Goal: Task Accomplishment & Management: Complete application form

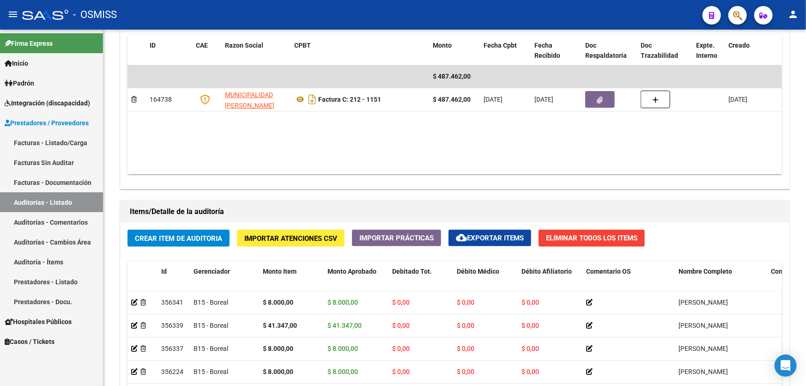
scroll to position [1, 0]
click at [491, 213] on h1 "Items/Detalle de la auditoría" at bounding box center [455, 211] width 650 height 15
click at [189, 235] on span "Crear Item de Auditoria" at bounding box center [178, 238] width 87 height 8
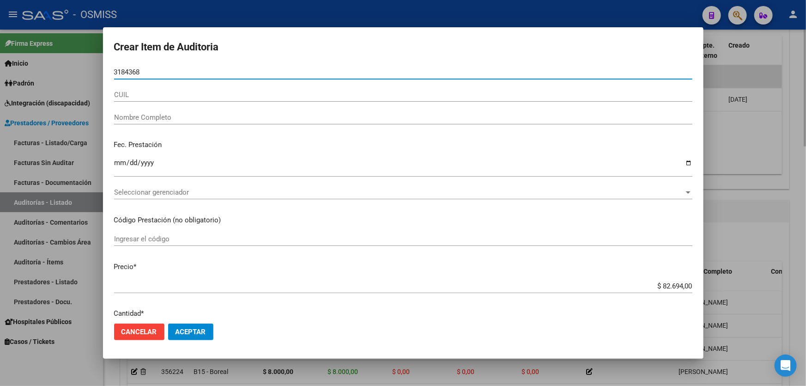
type input "31843683"
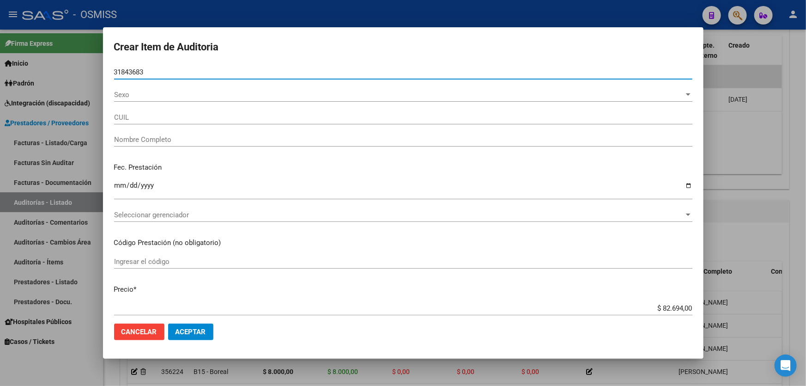
type input "27318436830"
type input "[PERSON_NAME] [PERSON_NAME]"
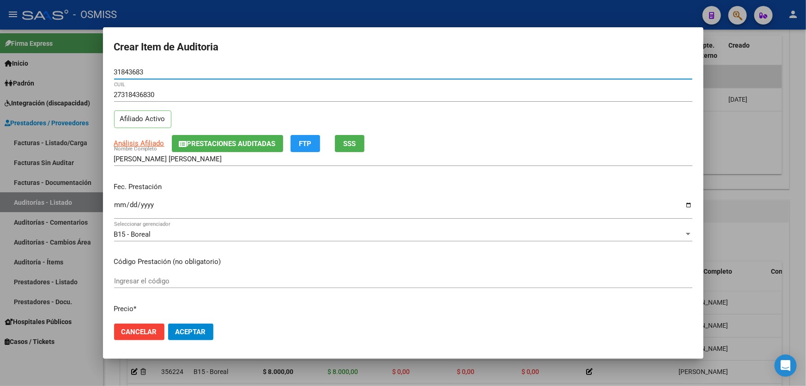
type input "31843683"
click at [117, 203] on input "Ingresar la fecha" at bounding box center [403, 208] width 579 height 15
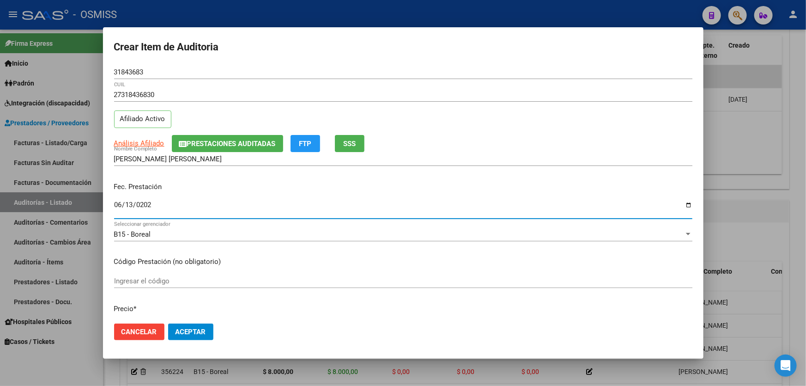
type input "[DATE]"
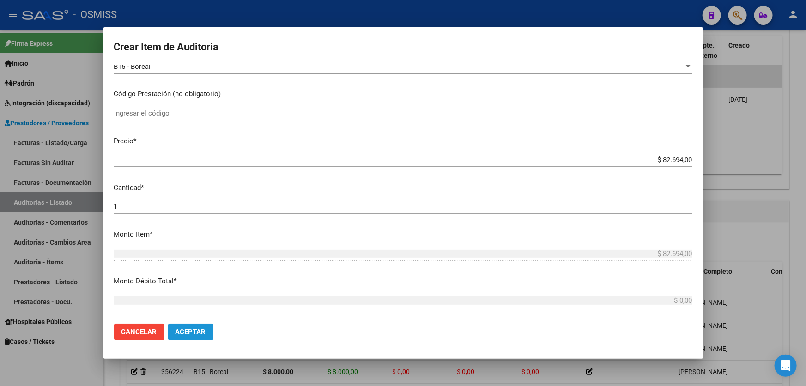
click at [194, 335] on span "Aceptar" at bounding box center [191, 332] width 31 height 8
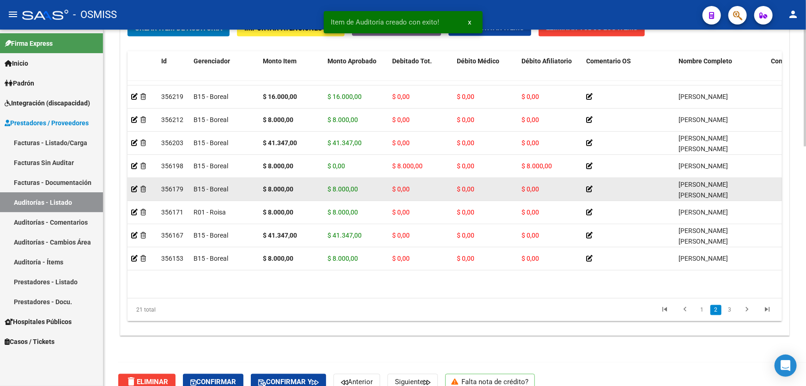
scroll to position [276, 0]
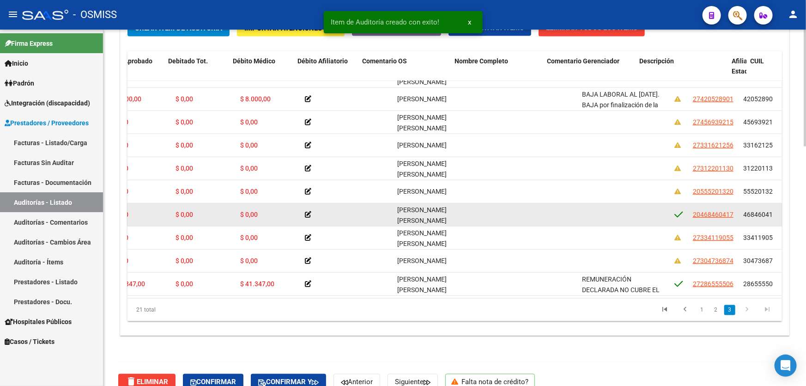
drag, startPoint x: 631, startPoint y: 215, endPoint x: 694, endPoint y: 215, distance: 63.3
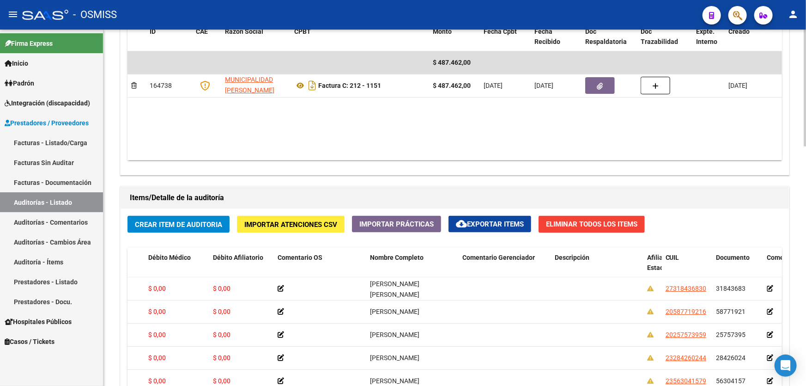
scroll to position [434, 0]
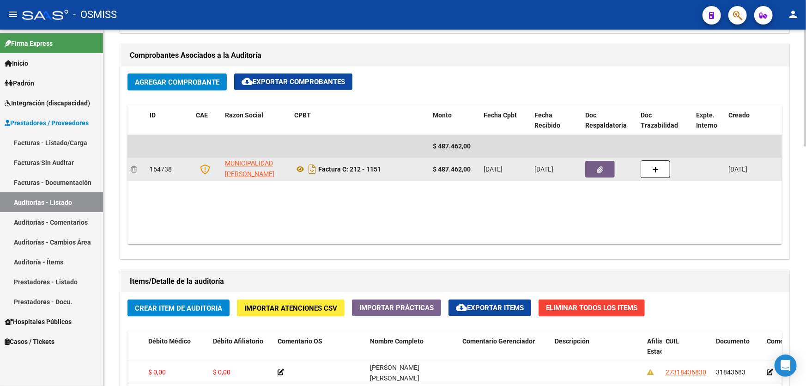
click at [600, 171] on icon "button" at bounding box center [601, 169] width 6 height 7
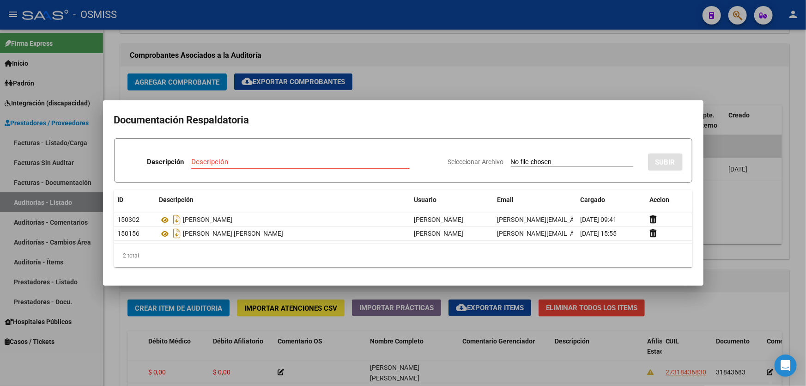
click at [764, 195] on div at bounding box center [403, 193] width 806 height 386
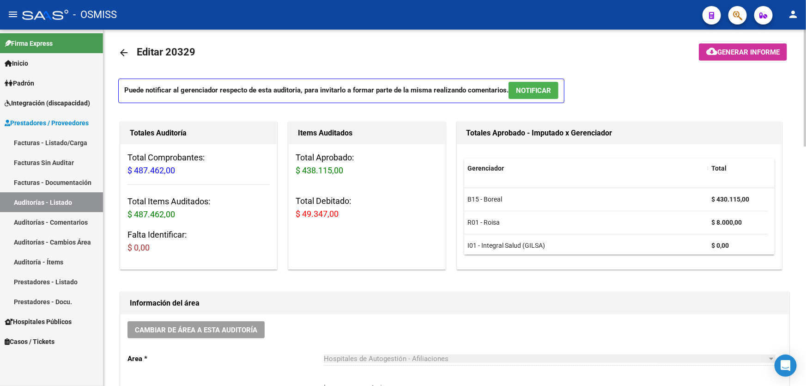
scroll to position [0, 0]
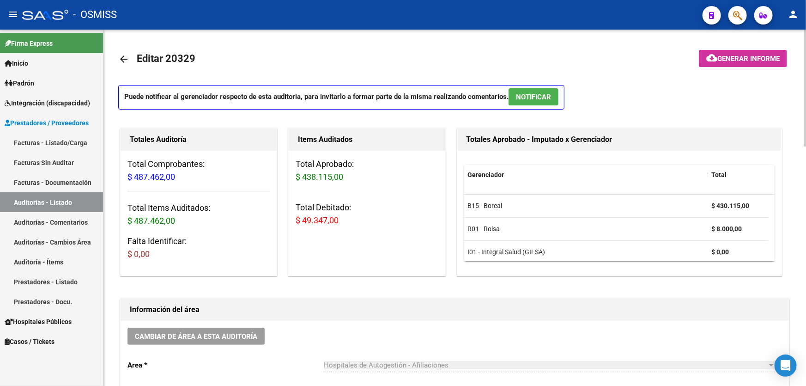
click at [737, 50] on button "cloud_download Generar informe" at bounding box center [743, 58] width 88 height 17
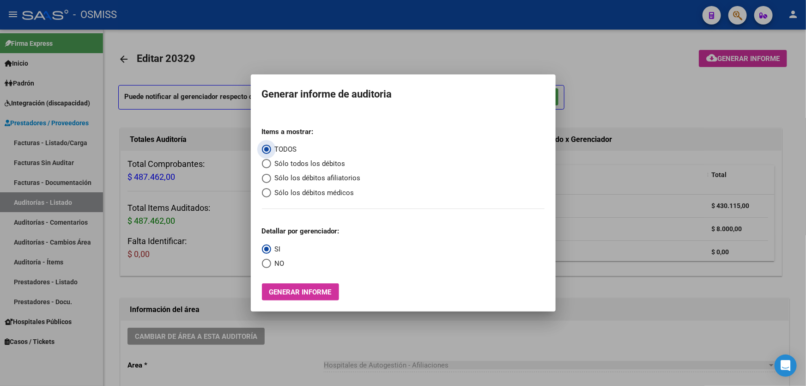
click at [284, 179] on span "Sólo los débitos afiliatorios" at bounding box center [316, 178] width 90 height 11
click at [271, 179] on input "Sólo los débitos afiliatorios" at bounding box center [266, 178] width 9 height 9
radio input "true"
drag, startPoint x: 271, startPoint y: 265, endPoint x: 278, endPoint y: 297, distance: 33.1
click at [271, 264] on span "NO" at bounding box center [277, 263] width 13 height 11
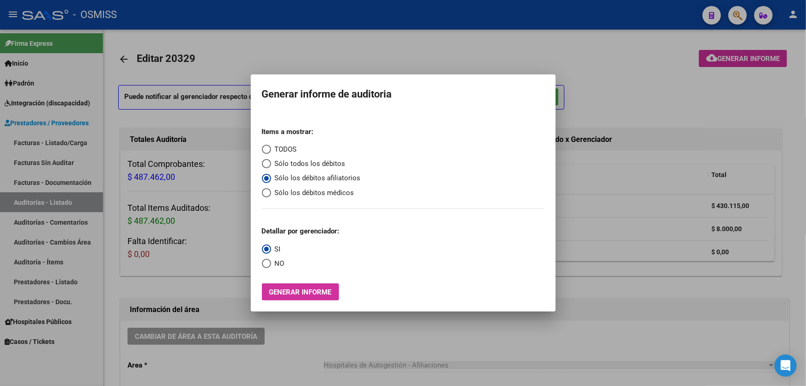
click at [271, 264] on input "NO" at bounding box center [266, 263] width 9 height 9
radio input "true"
click at [285, 307] on mat-dialog-container "Generar informe de auditoria Items a mostrar: TODOS Sólo todos los débitos Sólo…" at bounding box center [403, 193] width 305 height 238
click at [280, 292] on span "Generar informe" at bounding box center [300, 292] width 62 height 8
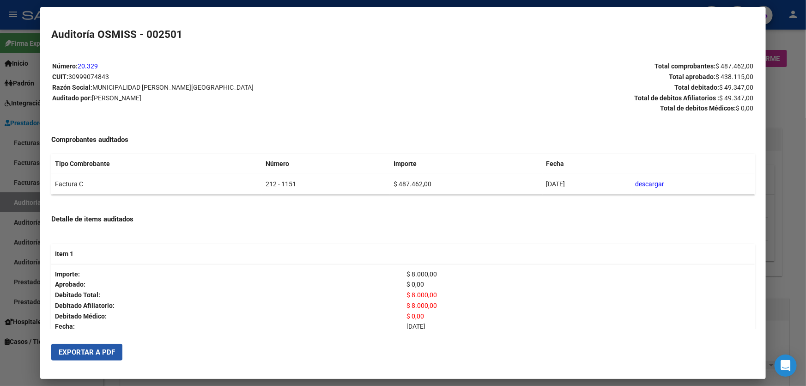
click at [105, 357] on button "Exportar a PDF" at bounding box center [86, 352] width 71 height 17
click at [758, 261] on mat-dialog-content "Número: 20.329 CUIT: 30999074843 Razón Social: MUNICIPALIDAD [PERSON_NAME] Audi…" at bounding box center [403, 190] width 726 height 278
click at [792, 264] on div at bounding box center [403, 193] width 806 height 386
click at [791, 264] on div at bounding box center [403, 193] width 806 height 386
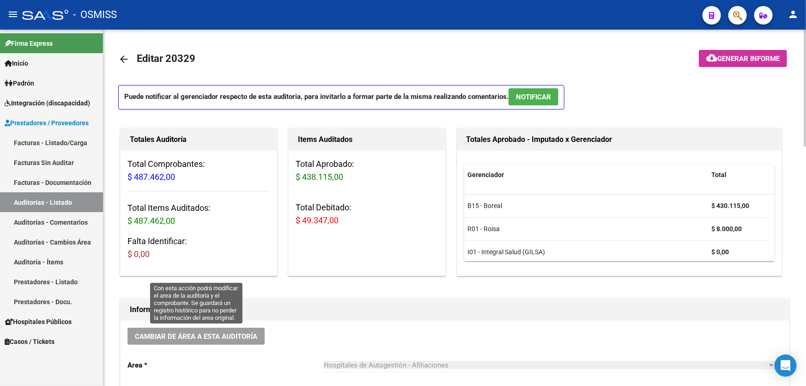
click at [225, 337] on span "Cambiar de área a esta auditoría" at bounding box center [196, 336] width 122 height 8
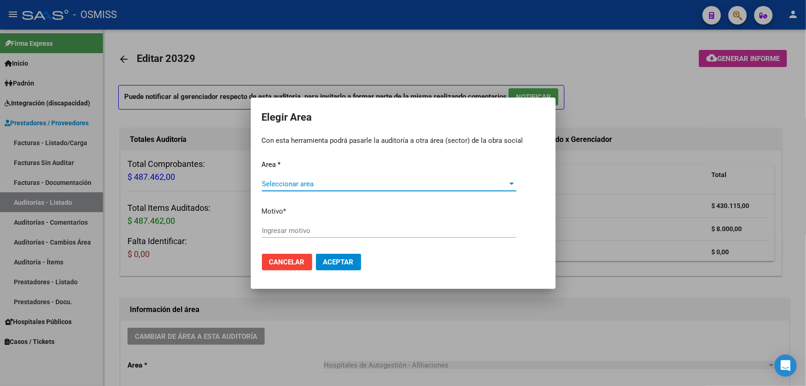
click at [354, 186] on span "Seleccionar area" at bounding box center [385, 184] width 246 height 8
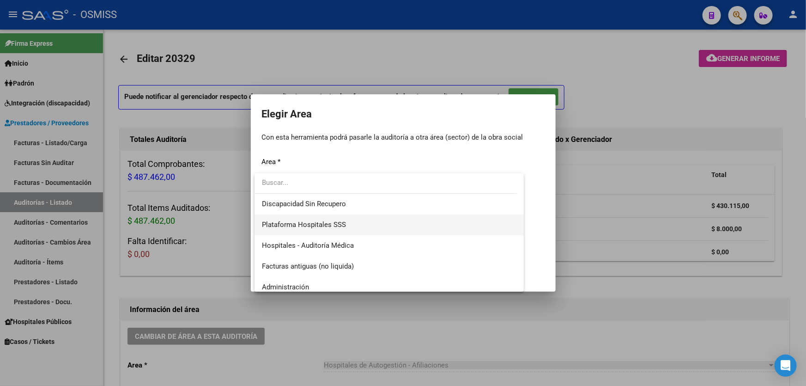
scroll to position [126, 0]
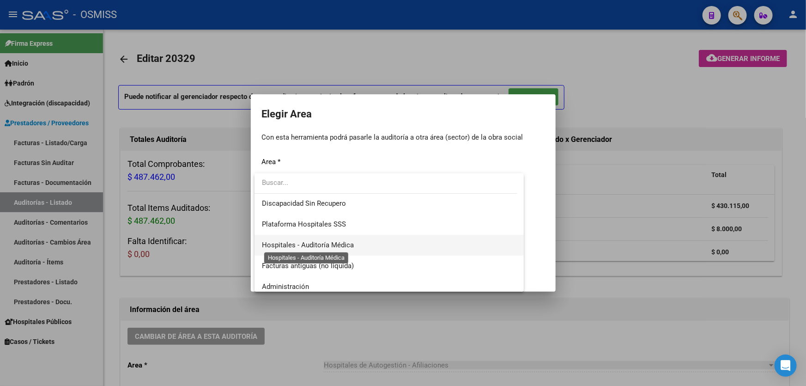
click at [351, 242] on span "Hospitales - Auditoría Médica" at bounding box center [308, 245] width 92 height 8
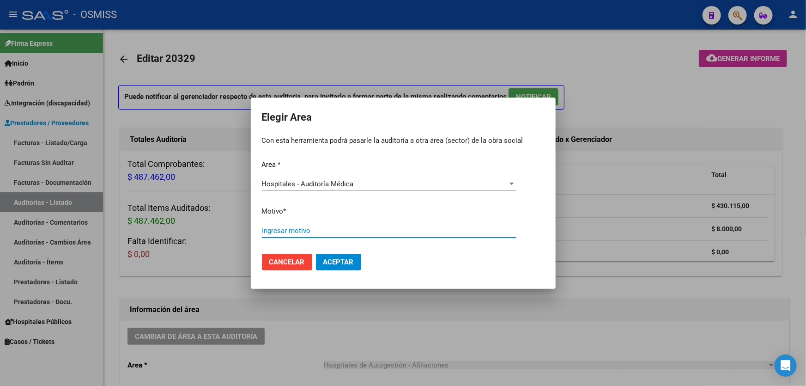
click at [356, 232] on input "Ingresar motivo" at bounding box center [389, 230] width 255 height 8
type input "AUDITADO"
click at [348, 261] on span "Aceptar" at bounding box center [338, 262] width 31 height 8
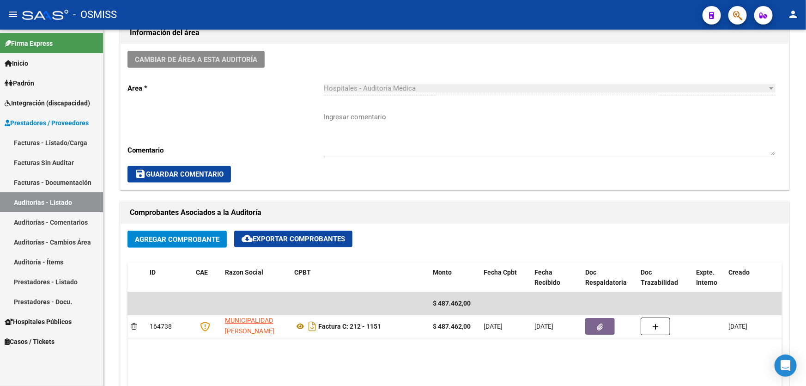
scroll to position [378, 0]
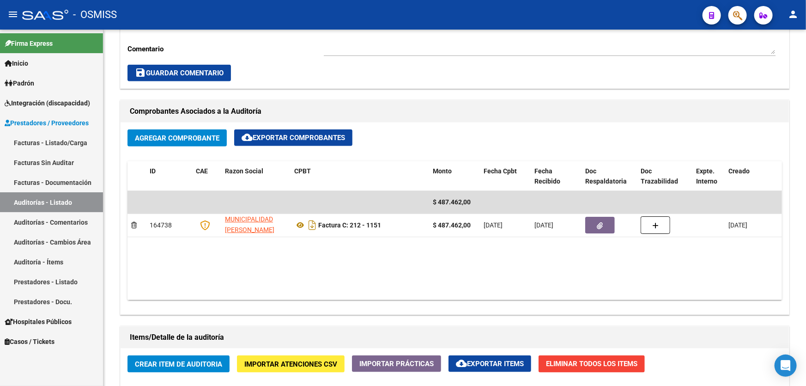
click at [33, 200] on link "Auditorías - Listado" at bounding box center [51, 202] width 103 height 20
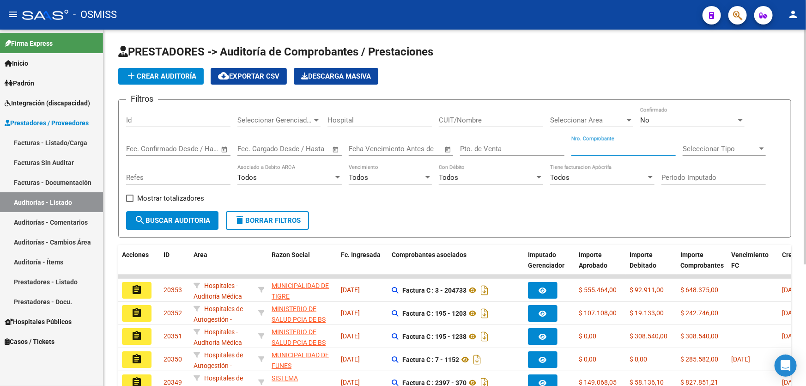
click at [606, 146] on input "Nro. Comprobante" at bounding box center [624, 149] width 104 height 8
click at [185, 72] on span "add Crear Auditoría" at bounding box center [161, 76] width 71 height 8
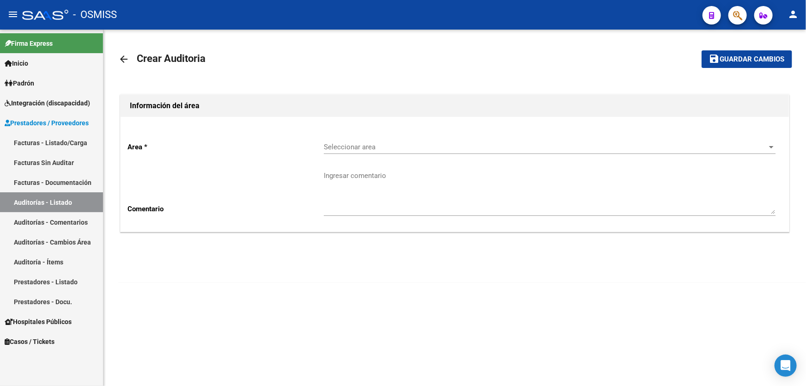
click at [360, 140] on div "Seleccionar area Seleccionar area" at bounding box center [550, 144] width 452 height 20
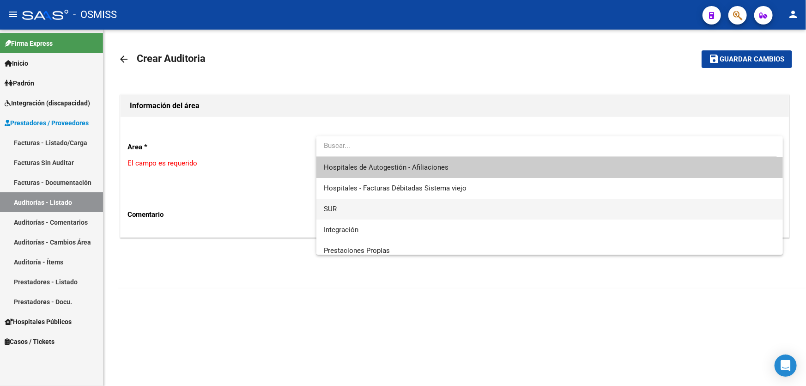
click at [439, 199] on span "SUR" at bounding box center [550, 209] width 452 height 21
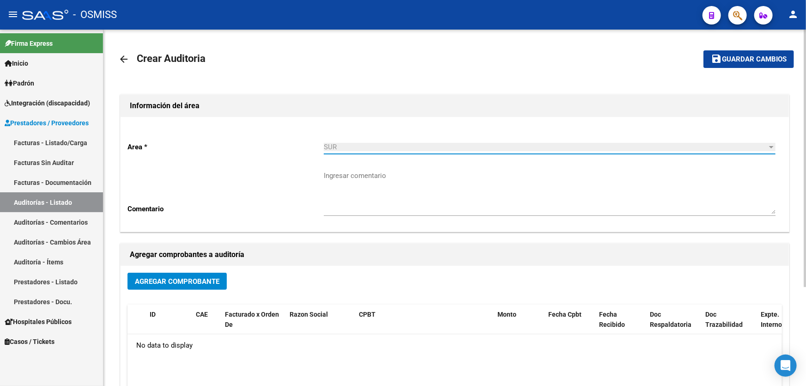
click at [175, 113] on div "Información del área" at bounding box center [455, 106] width 669 height 22
click at [348, 139] on div "SUR Seleccionar area" at bounding box center [550, 144] width 452 height 20
click at [348, 143] on div "SUR" at bounding box center [546, 147] width 444 height 8
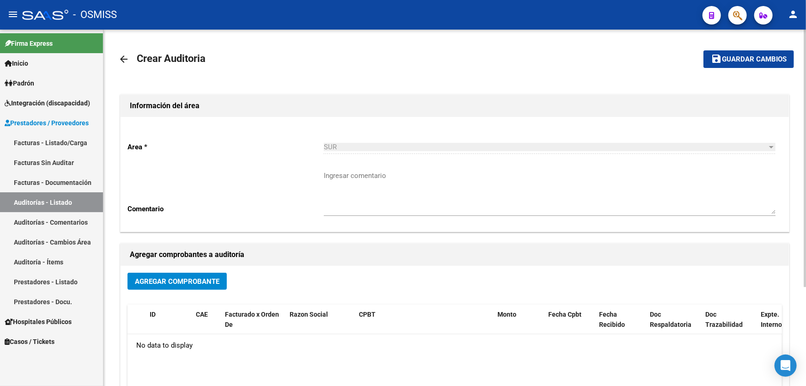
click at [348, 143] on div "SUR" at bounding box center [546, 147] width 444 height 8
click at [347, 144] on div "SUR" at bounding box center [546, 147] width 444 height 8
drag, startPoint x: 347, startPoint y: 144, endPoint x: 334, endPoint y: 152, distance: 15.1
click at [343, 147] on div "SUR" at bounding box center [546, 147] width 444 height 8
drag, startPoint x: 334, startPoint y: 152, endPoint x: 125, endPoint y: 182, distance: 210.5
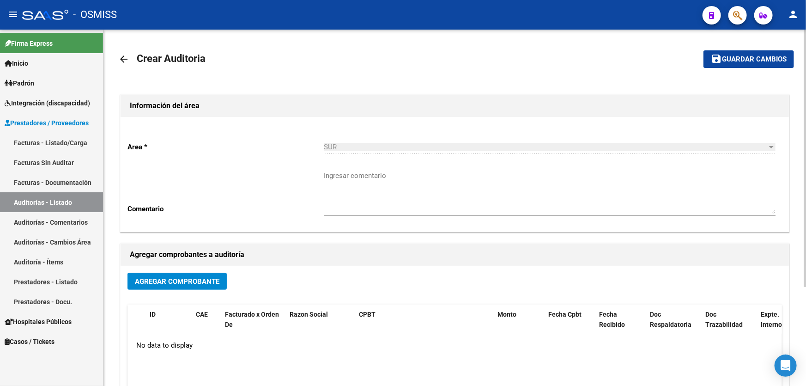
click at [328, 156] on div "SUR Seleccionar area" at bounding box center [550, 148] width 452 height 29
click at [64, 198] on link "Auditorías - Listado" at bounding box center [51, 202] width 103 height 20
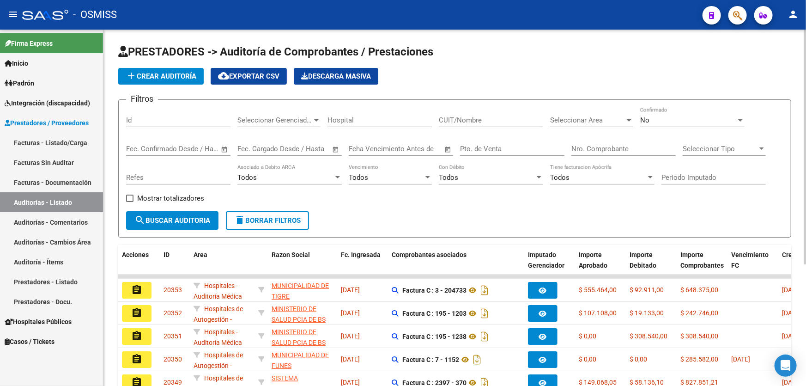
click at [173, 79] on button "add Crear Auditoría" at bounding box center [160, 76] width 85 height 17
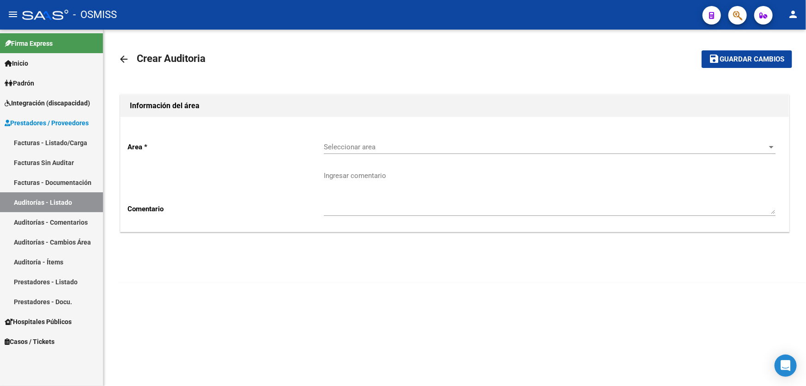
click at [440, 143] on span "Seleccionar area" at bounding box center [546, 147] width 444 height 8
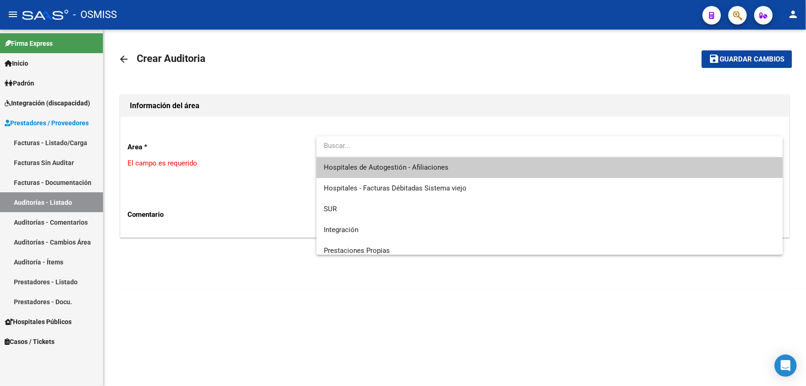
click at [436, 153] on input "dropdown search" at bounding box center [547, 145] width 461 height 21
click at [435, 161] on span "Hospitales de Autogestión - Afiliaciones" at bounding box center [550, 167] width 452 height 21
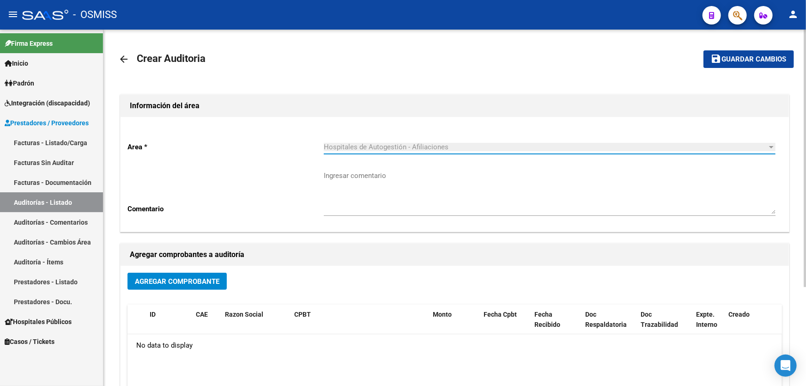
click at [177, 287] on button "Agregar Comprobante" at bounding box center [177, 281] width 99 height 17
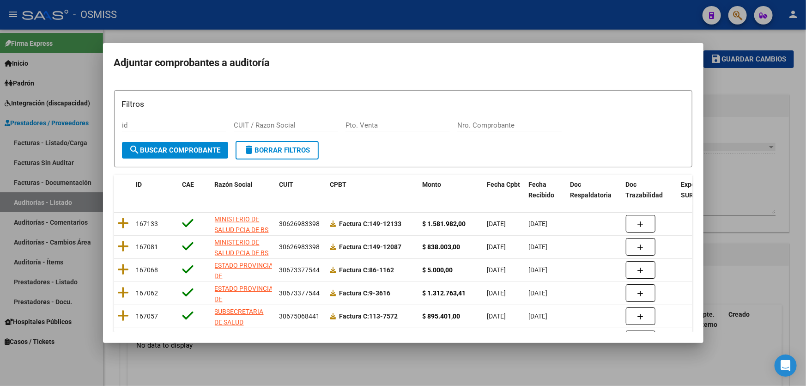
click at [501, 119] on div "Nro. Comprobante" at bounding box center [510, 125] width 104 height 14
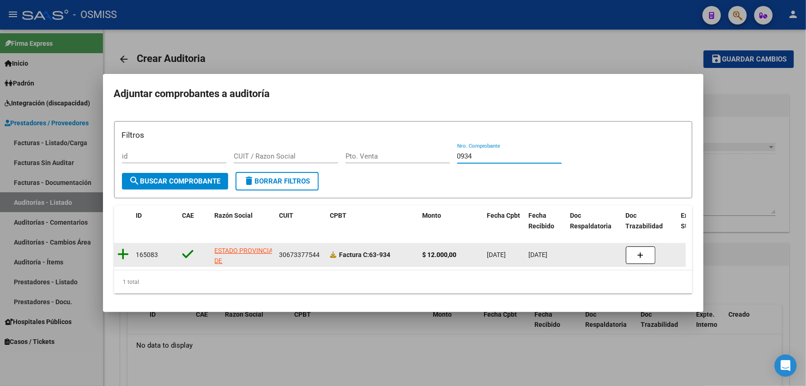
type input "0934"
click at [122, 256] on icon at bounding box center [124, 254] width 12 height 13
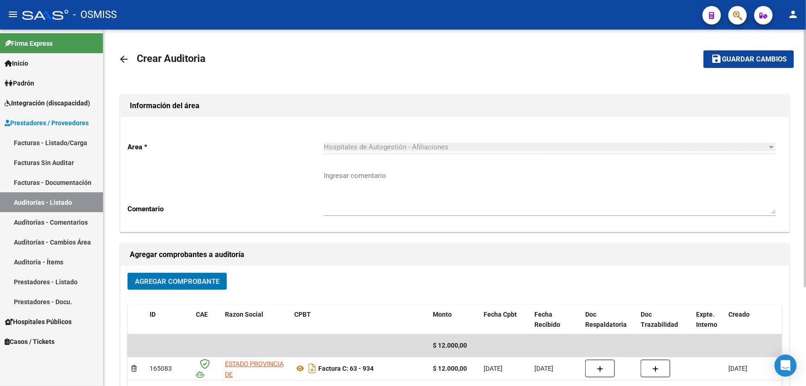
click at [728, 52] on button "save Guardar cambios" at bounding box center [749, 58] width 91 height 17
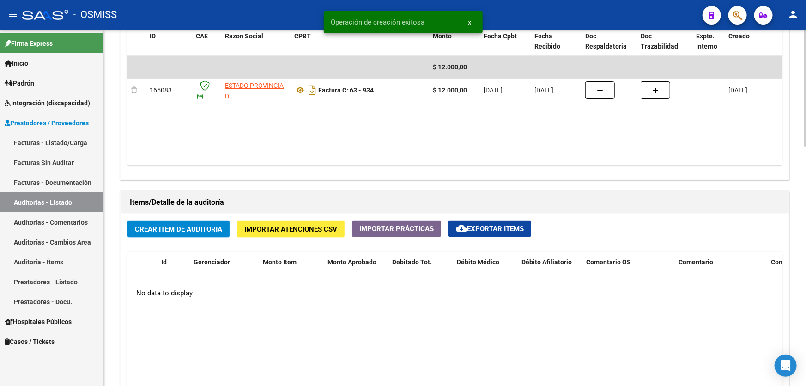
scroll to position [588, 0]
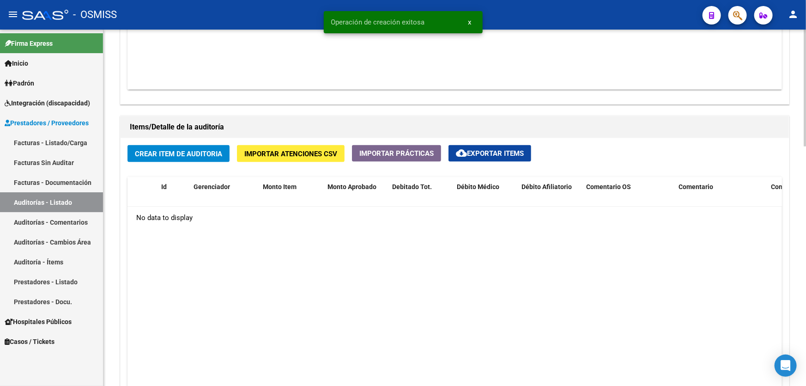
click at [171, 138] on div "Crear Item de Auditoria Importar Atenciones CSV Importar Prácticas cloud_downlo…" at bounding box center [455, 299] width 669 height 323
click at [168, 151] on span "Crear Item de Auditoria" at bounding box center [178, 154] width 87 height 8
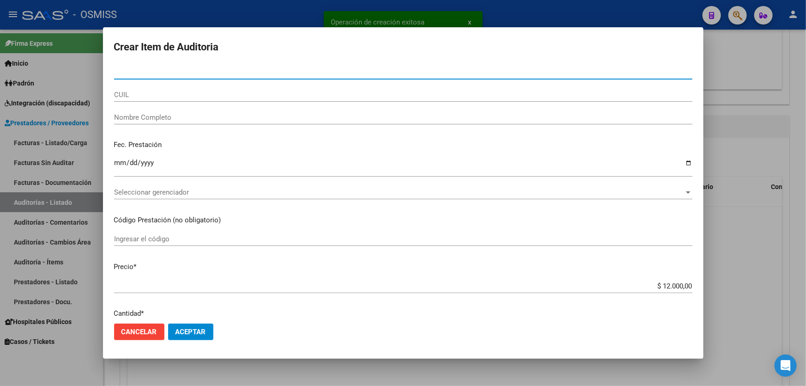
type input "33670946"
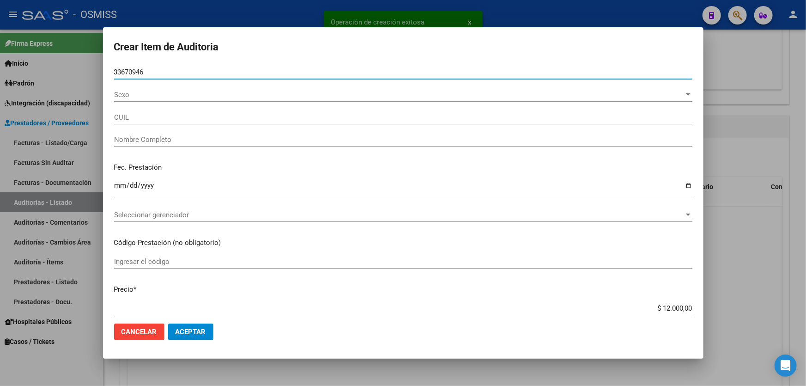
type input "27336709461"
type input "[PERSON_NAME] [PERSON_NAME]"
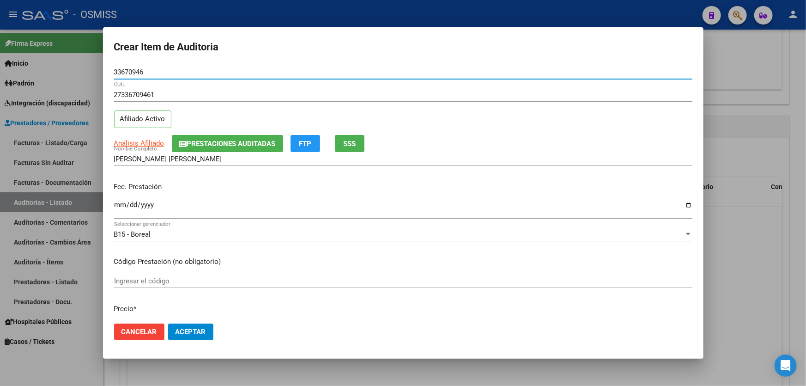
type input "33670946"
click at [117, 207] on input "Ingresar la fecha" at bounding box center [403, 208] width 579 height 15
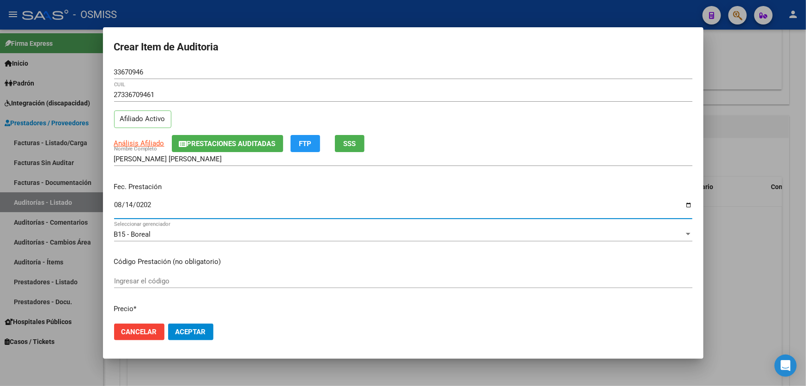
type input "[DATE]"
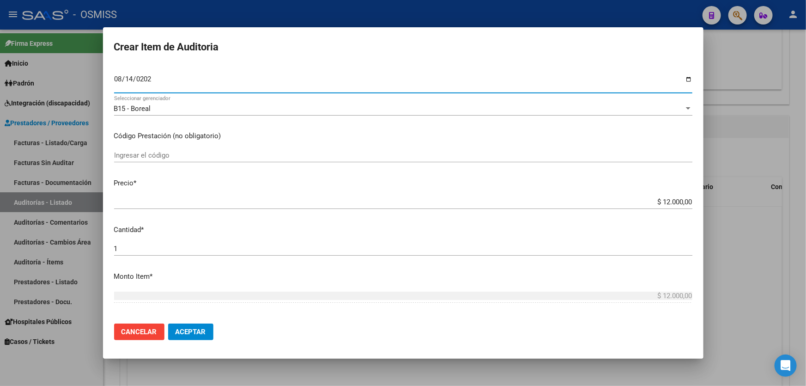
scroll to position [294, 0]
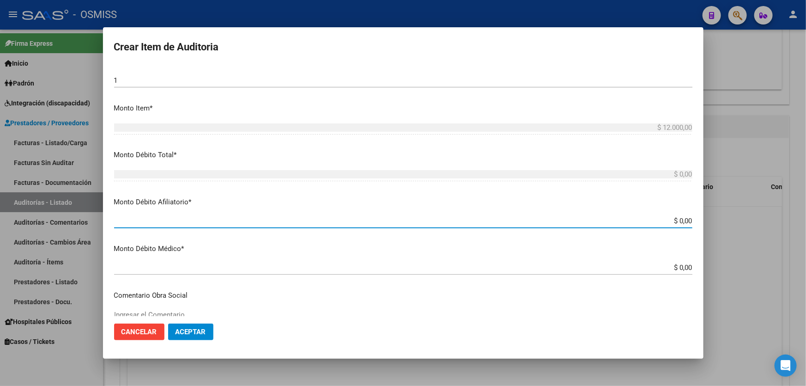
drag, startPoint x: 640, startPoint y: 220, endPoint x: 806, endPoint y: 180, distance: 170.6
click at [806, 191] on div "Crear Item de Auditoria 33670946 Nro Documento 27336709461 CUIL Afiliado Activo…" at bounding box center [403, 193] width 806 height 386
type input "$ 0,01"
type input "$ 0,12"
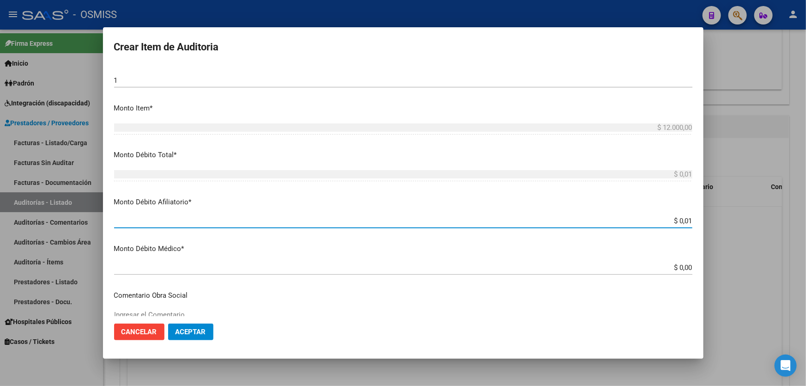
type input "$ 0,12"
type input "$ 1,20"
type input "$ 12,00"
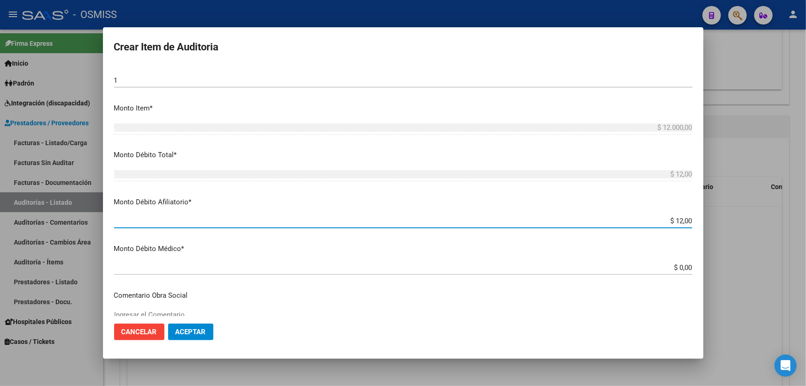
type input "$ 120,00"
type input "$ 1.200,00"
type input "$ 12.000,00"
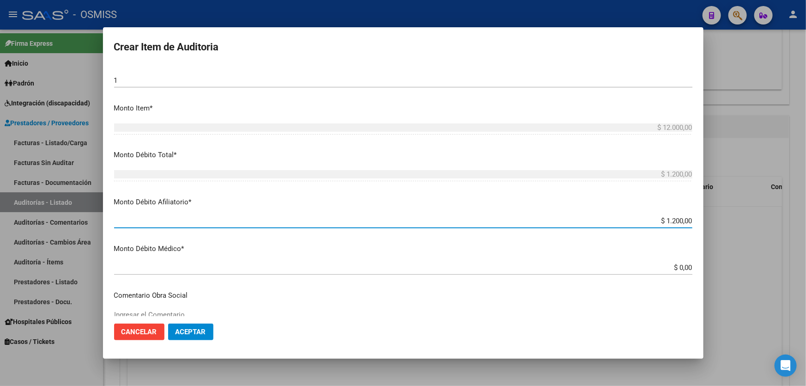
type input "$ 12.000,00"
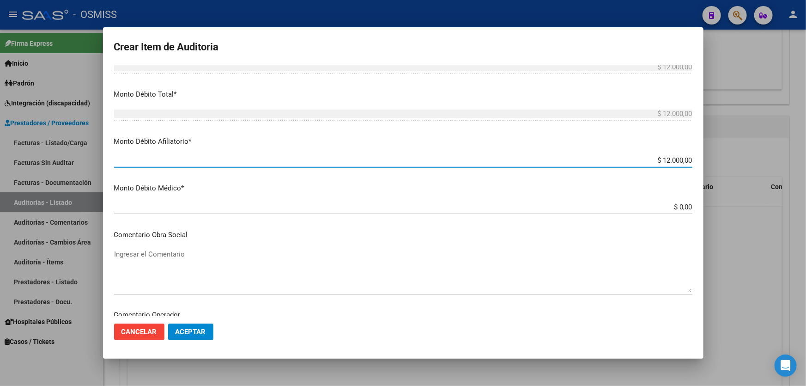
scroll to position [420, 0]
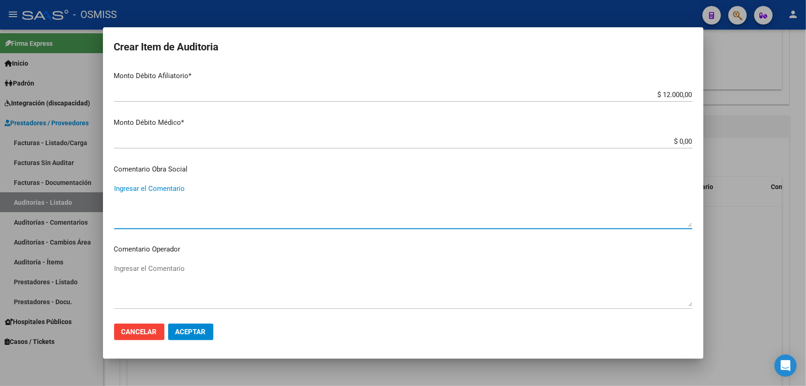
click at [161, 203] on textarea "Ingresar el Comentario" at bounding box center [403, 204] width 579 height 43
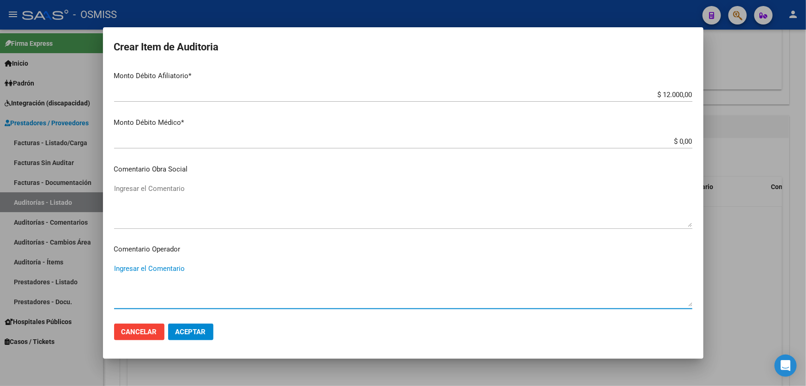
click at [161, 281] on textarea "Ingresar el Comentario" at bounding box center [403, 284] width 579 height 43
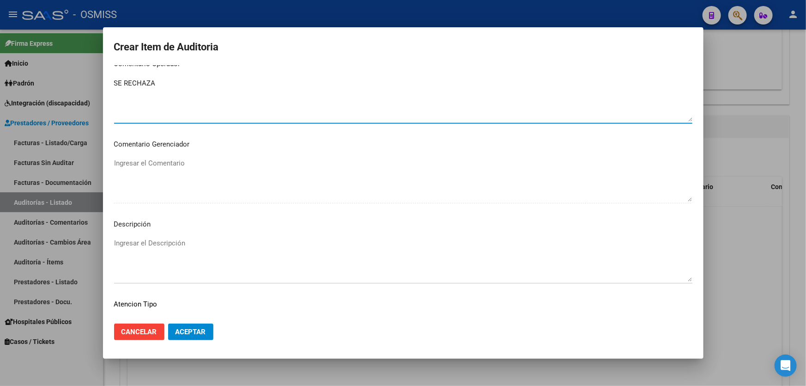
scroll to position [672, 0]
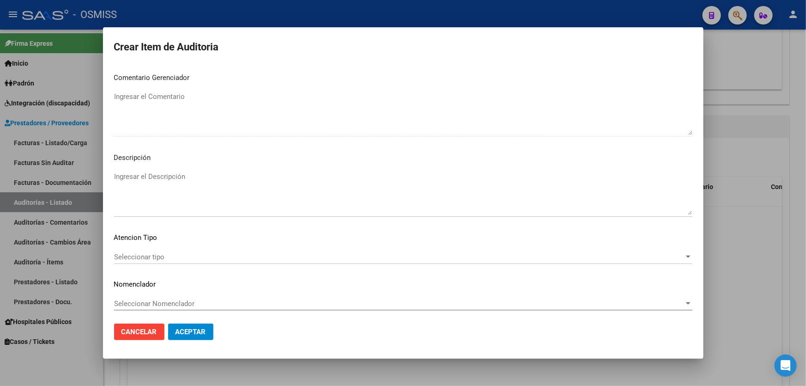
type textarea "SE RECHAZA"
click at [142, 174] on textarea "Ingresar el Descripción" at bounding box center [403, 192] width 579 height 43
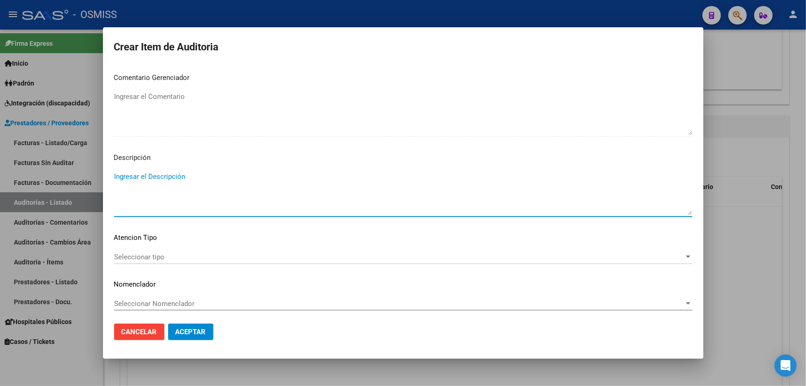
paste textarea "BAJA por finalización de la cobertura legal al ……. - Ley 23,660 art. 10 inc. A."
type textarea "BAJA por finalización de la cobertura legal al ……. - Ley 23,660 art. 10 inc. A."
drag, startPoint x: 361, startPoint y: 182, endPoint x: 0, endPoint y: 140, distance: 363.9
click at [0, 148] on div "Crear Item de Auditoria 33670946 Nro Documento 27336709461 CUIL Afiliado Activo…" at bounding box center [403, 193] width 806 height 386
paste textarea "ALTA / BAJA por OPCIÓN SSS al …. . Al momento de la prestación, corresponde la …"
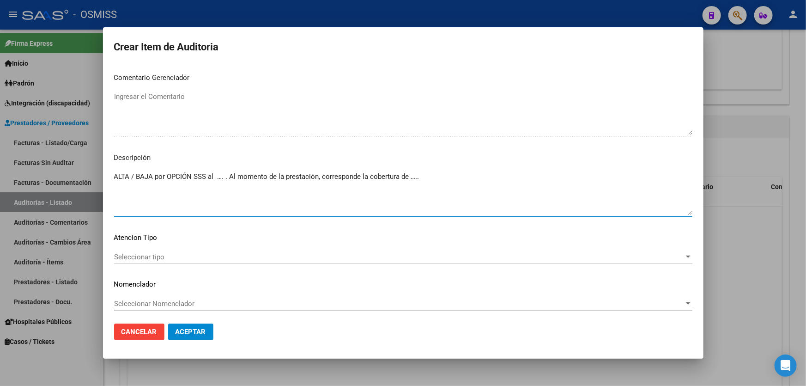
drag, startPoint x: 136, startPoint y: 176, endPoint x: 0, endPoint y: 154, distance: 138.0
click at [0, 160] on div "Crear Item de Auditoria 33670946 Nro Documento 27336709461 CUIL Afiliado Activo…" at bounding box center [403, 193] width 806 height 386
drag, startPoint x: 202, startPoint y: 177, endPoint x: 194, endPoint y: 177, distance: 7.9
click at [194, 177] on textarea "BAJA por OPCIÓN SSS al …. . Al momento de la prestación, corresponde la cobertu…" at bounding box center [403, 192] width 579 height 43
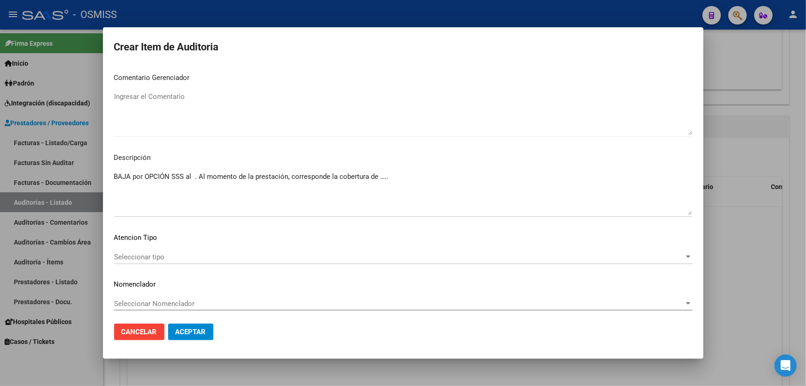
click at [348, 181] on textarea "BAJA por OPCIÓN SSS al . Al momento de la prestación, corresponde la cobertura …" at bounding box center [403, 192] width 579 height 43
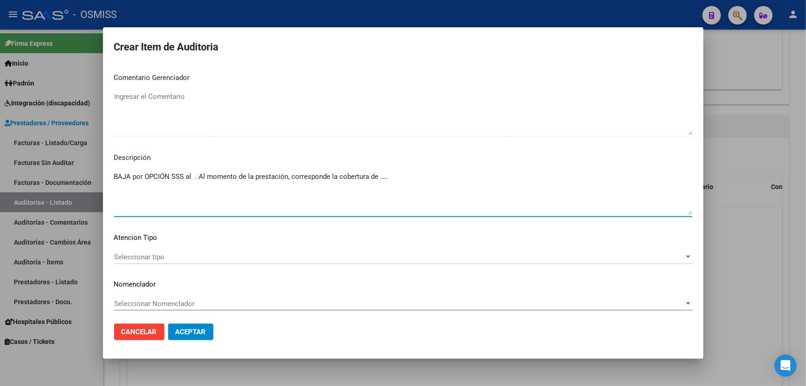
click at [192, 178] on textarea "BAJA por OPCIÓN SSS al . Al momento de la prestación, corresponde la cobertura …" at bounding box center [403, 192] width 579 height 43
paste textarea "ASOCIACION MUTUAL SANCOR"
drag, startPoint x: 329, startPoint y: 173, endPoint x: 231, endPoint y: 172, distance: 97.5
click at [231, 172] on textarea "BAJA por OPCIÓN SSS al 30/09/2023ASOCIACION MUTUAL SANCOR . Al momento de la pr…" at bounding box center [403, 192] width 579 height 43
click at [421, 179] on textarea "BAJA por OPCIÓN SSS al [DATE] . Al momento de la prestación, corresponde la cob…" at bounding box center [403, 192] width 579 height 43
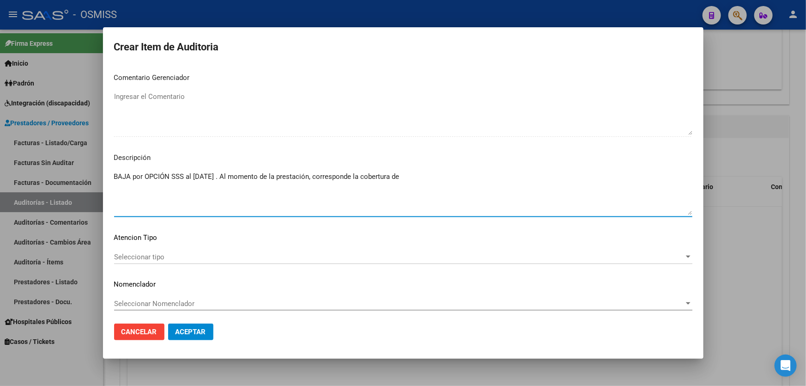
paste textarea "ASOCIACION MUTUAL SANCOR"
type textarea "BAJA por OPCIÓN SSS al [DATE] . Al momento de la prestación, corresponde la cob…"
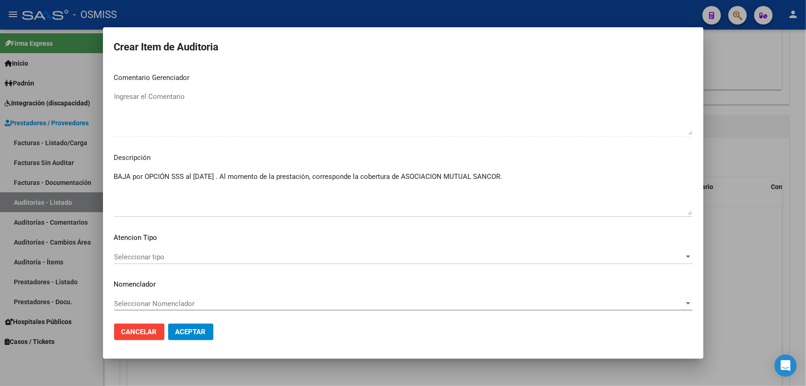
click at [203, 341] on mat-dialog-actions "Cancelar Aceptar" at bounding box center [403, 331] width 579 height 31
click at [201, 325] on button "Aceptar" at bounding box center [190, 331] width 45 height 17
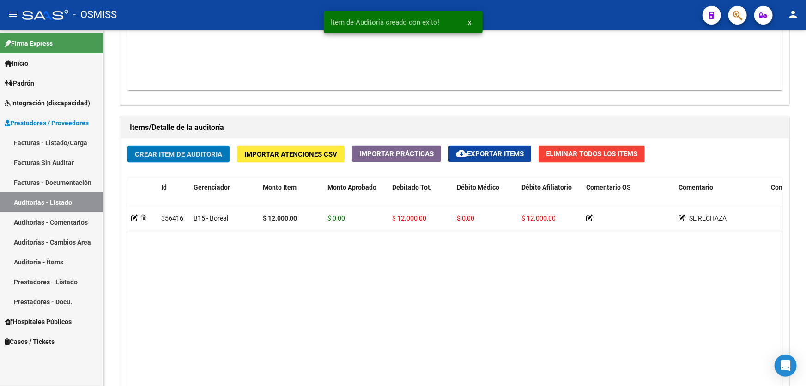
scroll to position [588, 0]
click at [436, 278] on datatable-body "356416 B15 - Boreal $ 12.000,00 $ 0,00 $ 12.000,00 $ 0,00 $ 12.000,00 SE RECHAZ…" at bounding box center [455, 316] width 655 height 218
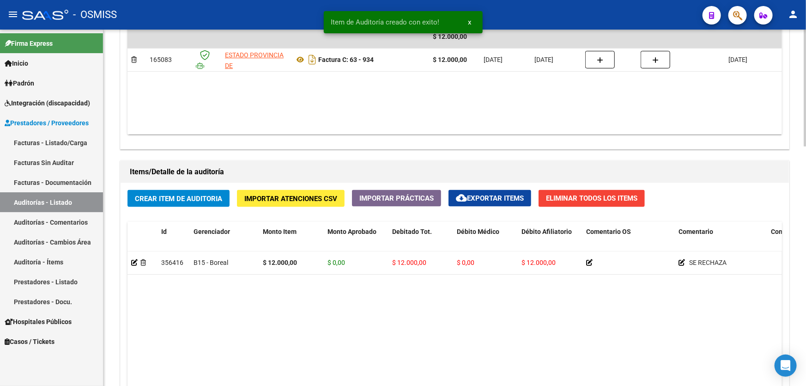
scroll to position [421, 0]
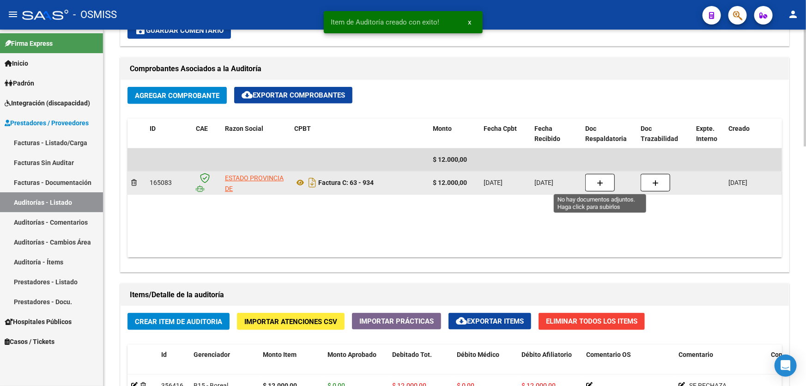
click at [598, 183] on icon "button" at bounding box center [600, 183] width 6 height 7
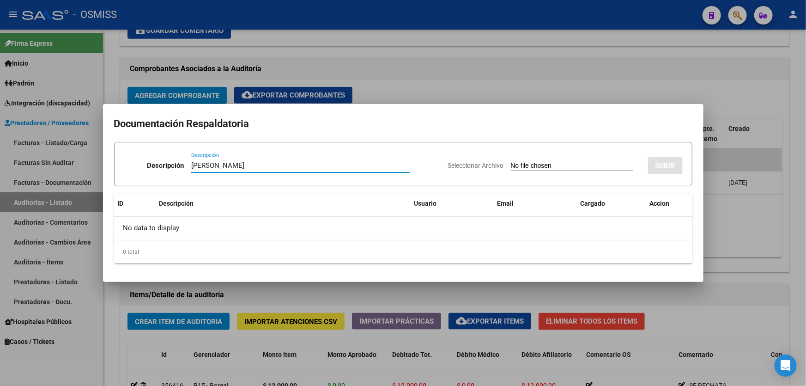
type input "[PERSON_NAME]"
click at [545, 161] on app-file-uploader "Seleccionar Archivo" at bounding box center [544, 165] width 193 height 8
click at [541, 166] on input "Seleccionar Archivo" at bounding box center [572, 166] width 122 height 9
type input "C:\fakepath\[PERSON_NAME].pdf"
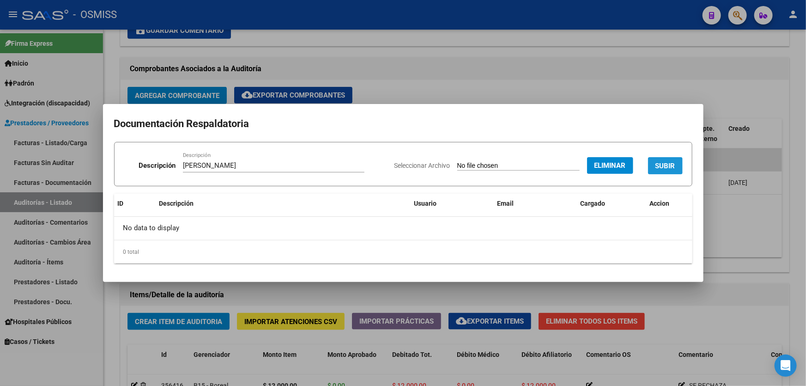
click at [670, 166] on span "SUBIR" at bounding box center [666, 166] width 20 height 8
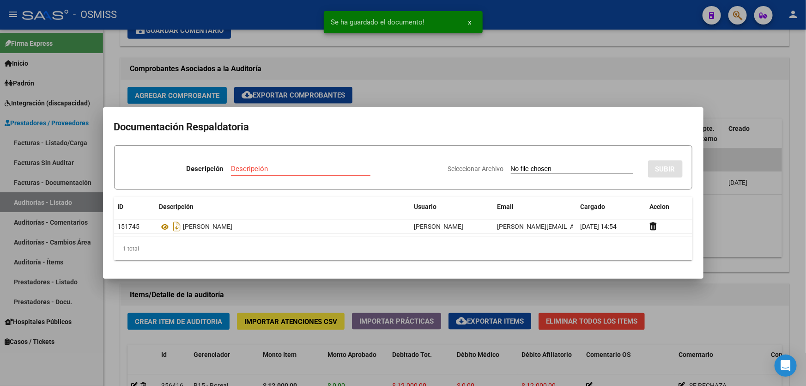
click at [737, 244] on div at bounding box center [403, 193] width 806 height 386
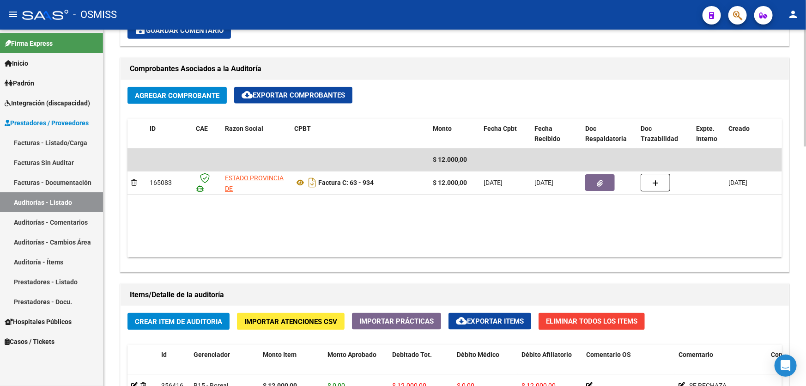
scroll to position [546, 0]
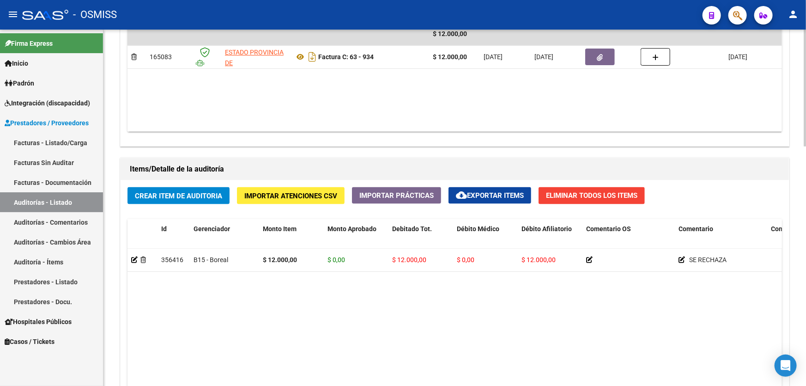
click at [462, 340] on datatable-body "356416 B15 - Boreal $ 12.000,00 $ 0,00 $ 12.000,00 $ 0,00 $ 12.000,00 SE RECHAZ…" at bounding box center [455, 358] width 655 height 218
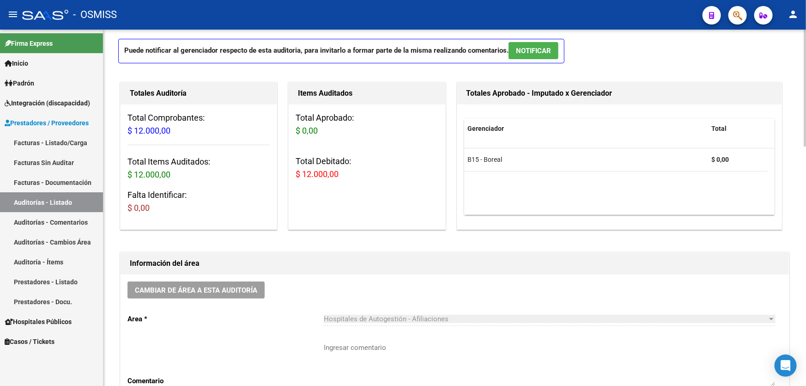
scroll to position [0, 0]
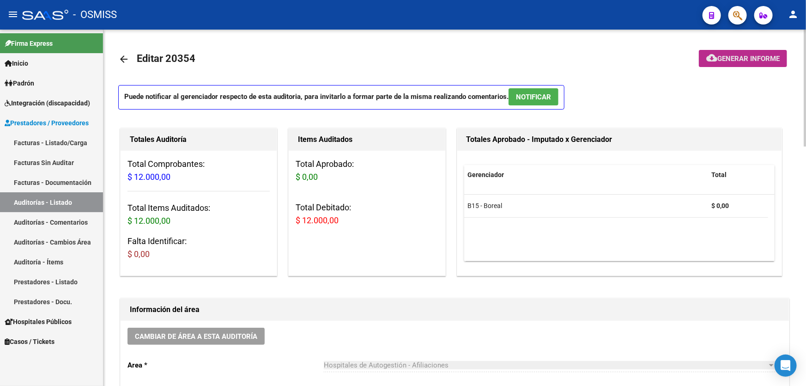
click at [752, 59] on span "Generar informe" at bounding box center [749, 59] width 62 height 8
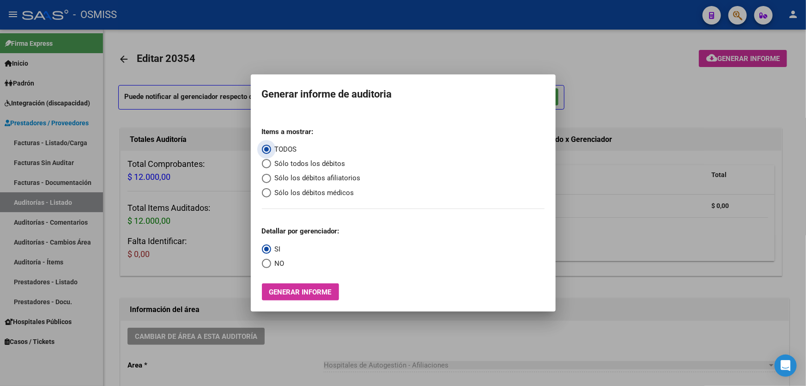
click at [303, 180] on span "Sólo los débitos afiliatorios" at bounding box center [316, 178] width 90 height 11
click at [271, 180] on input "Sólo los débitos afiliatorios" at bounding box center [266, 178] width 9 height 9
radio input "true"
click at [272, 254] on span "SI" at bounding box center [276, 249] width 10 height 11
click at [271, 254] on input "SI" at bounding box center [266, 248] width 9 height 9
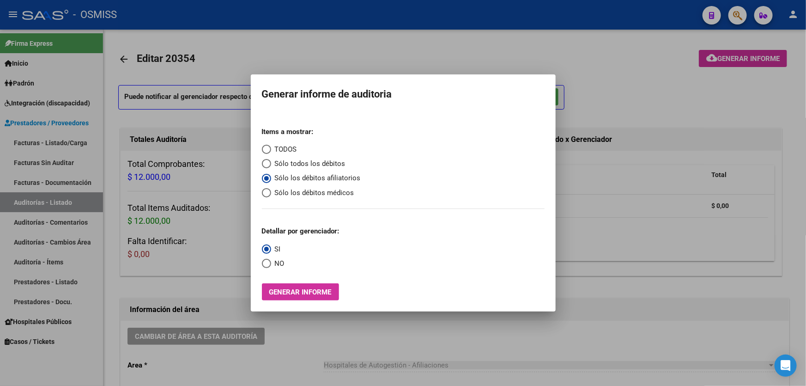
click at [272, 262] on span "NO" at bounding box center [277, 263] width 13 height 11
click at [271, 262] on input "NO" at bounding box center [266, 263] width 9 height 9
radio input "true"
click at [281, 285] on button "Generar informe" at bounding box center [300, 291] width 77 height 17
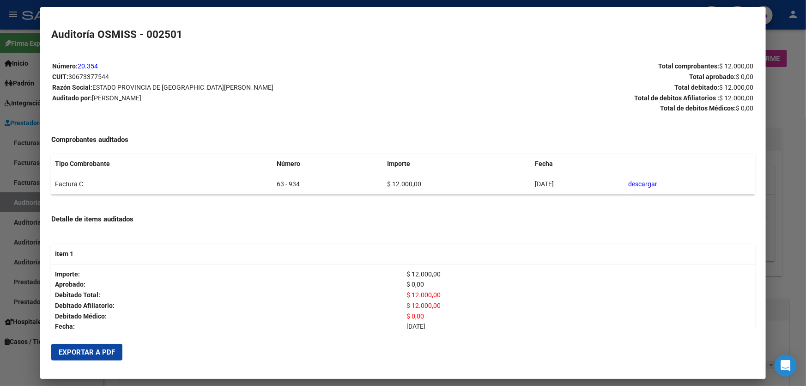
drag, startPoint x: 102, startPoint y: 348, endPoint x: 147, endPoint y: 320, distance: 53.2
click at [102, 349] on span "Exportar a PDF" at bounding box center [87, 352] width 56 height 8
click at [782, 251] on div at bounding box center [403, 193] width 806 height 386
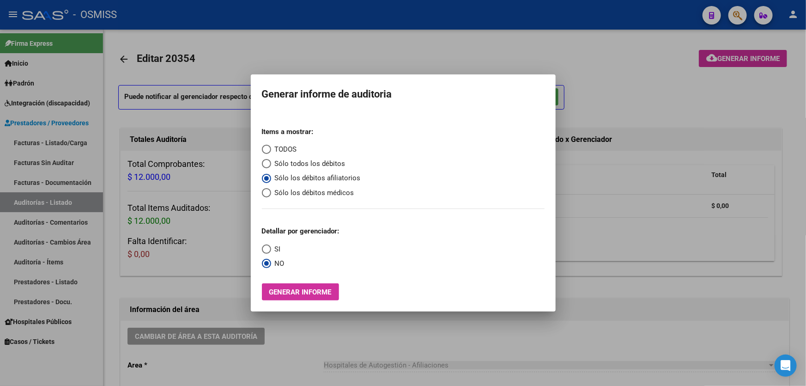
click at [767, 251] on div at bounding box center [403, 193] width 806 height 386
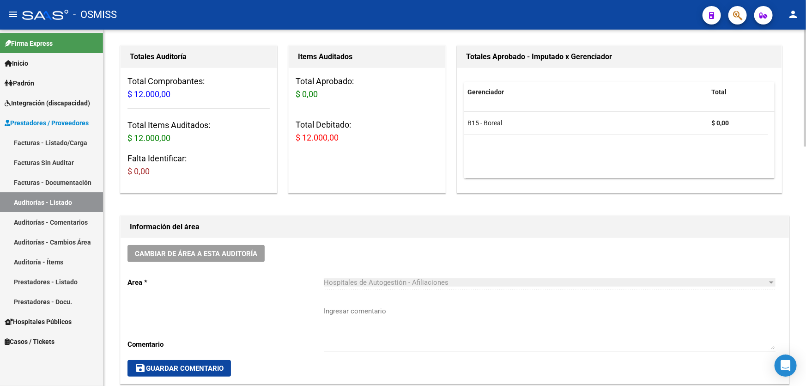
scroll to position [168, 0]
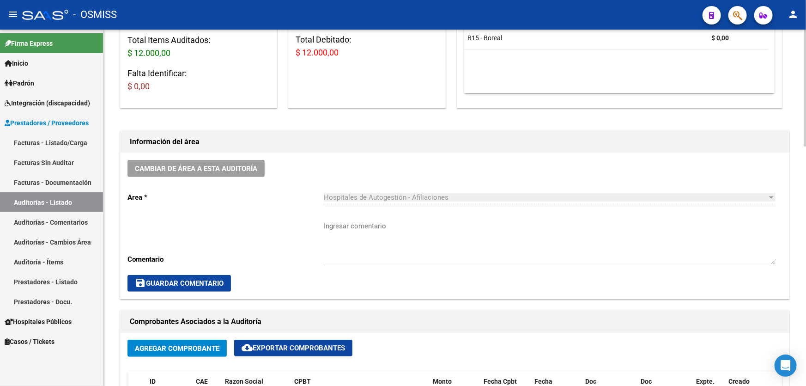
click at [225, 165] on span "Cambiar de área a esta auditoría" at bounding box center [196, 169] width 122 height 8
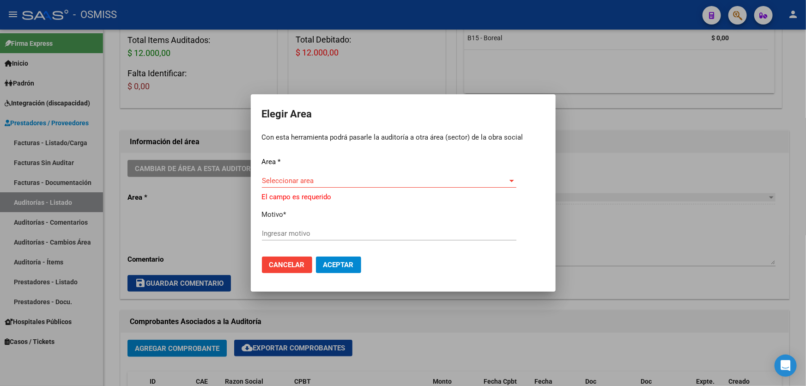
click at [293, 194] on div "Seleccionar area Seleccionar area" at bounding box center [389, 185] width 255 height 23
click at [298, 183] on span "Seleccionar area" at bounding box center [385, 181] width 246 height 8
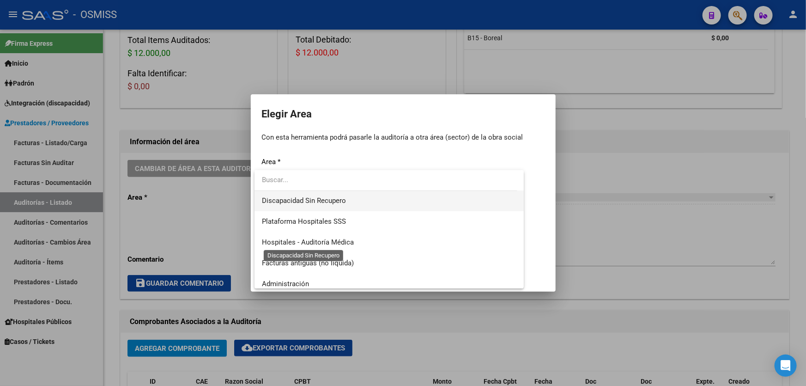
scroll to position [126, 0]
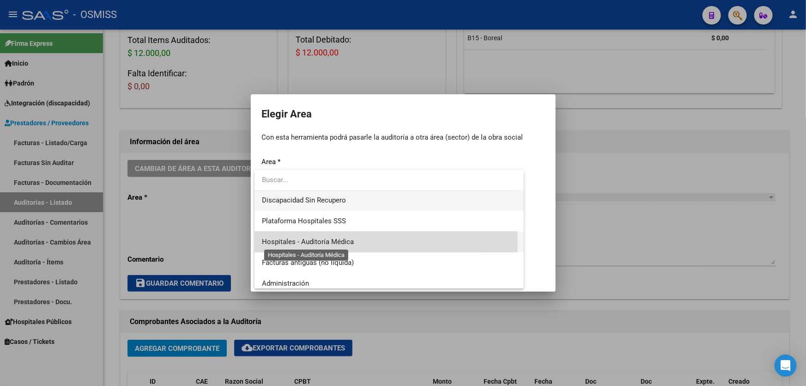
click at [325, 244] on span "Hospitales - Auditoría Médica" at bounding box center [308, 242] width 92 height 8
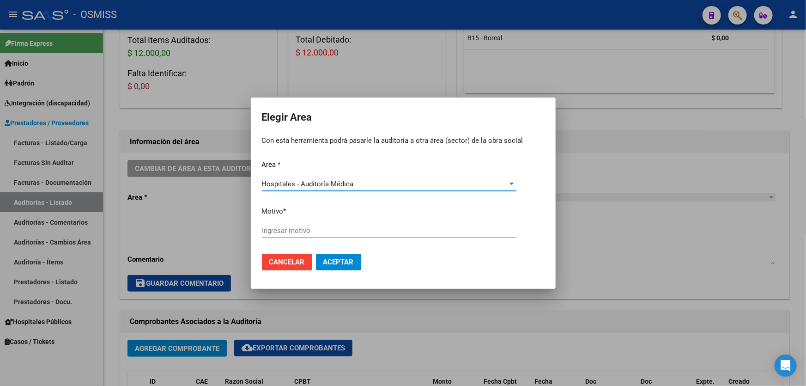
click at [336, 232] on input "Ingresar motivo" at bounding box center [389, 230] width 255 height 8
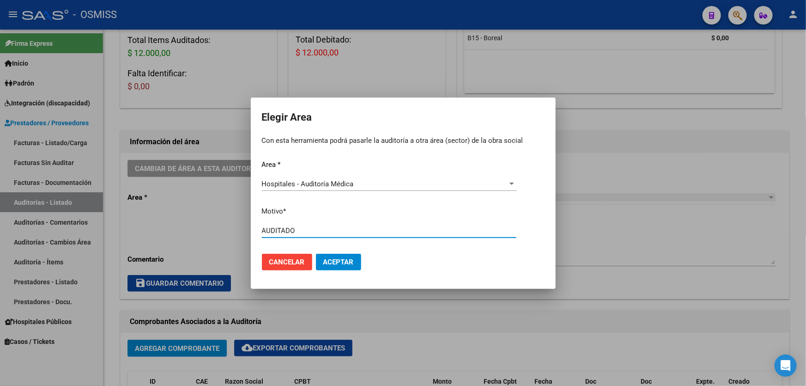
type input "AUDITADO"
click at [330, 249] on mat-dialog-actions "Cancelar Aceptar" at bounding box center [403, 261] width 283 height 31
click at [336, 261] on span "Aceptar" at bounding box center [338, 262] width 31 height 8
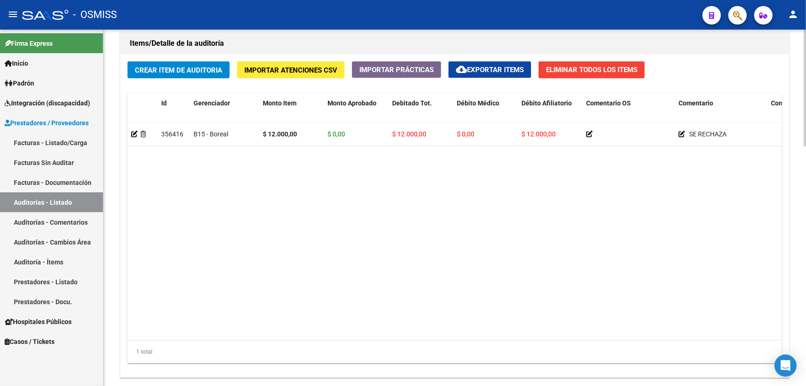
scroll to position [588, 0]
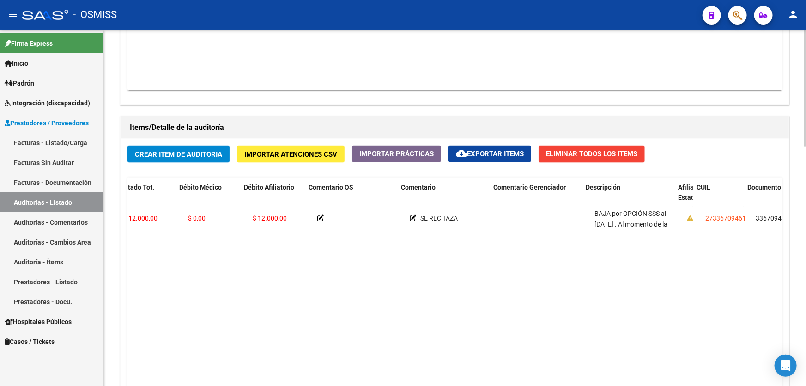
drag, startPoint x: 588, startPoint y: 244, endPoint x: 638, endPoint y: 242, distance: 50.4
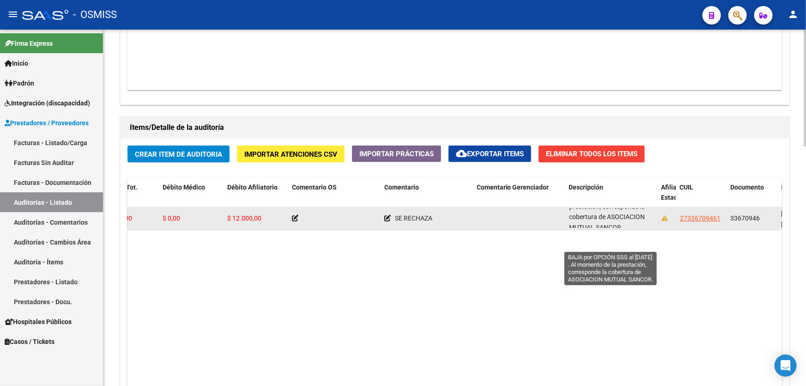
scroll to position [33, 0]
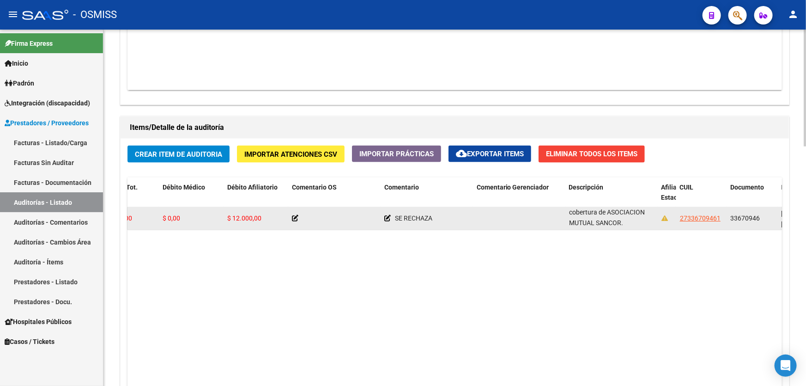
drag, startPoint x: 568, startPoint y: 210, endPoint x: 632, endPoint y: 217, distance: 64.1
click at [632, 217] on div "BAJA por OPCIÓN SSS al [DATE] . Al momento de la prestación, corresponde la cob…" at bounding box center [611, 217] width 85 height 19
copy span "BAJA por OPCIÓN SSS al [DATE] . Al momento de la prestación, corresponde la cob…"
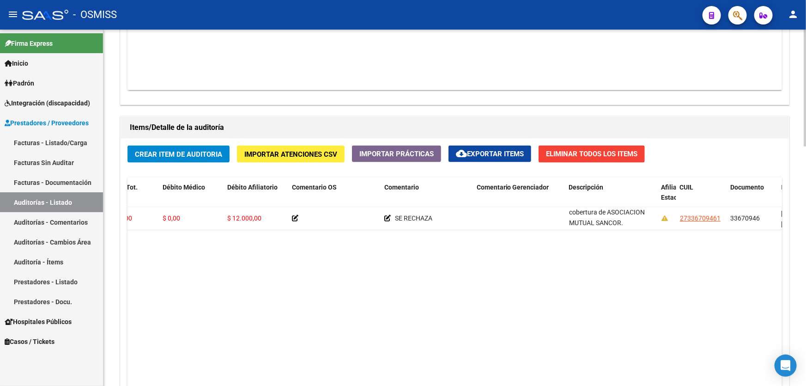
click at [286, 277] on datatable-body "356416 B15 - Boreal $ 12.000,00 $ 0,00 $ 12.000,00 $ 0,00 $ 12.000,00 SE RECHAZ…" at bounding box center [455, 316] width 655 height 218
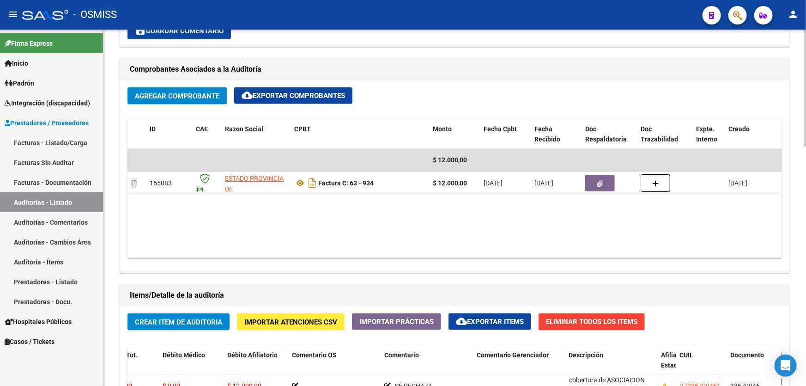
scroll to position [252, 0]
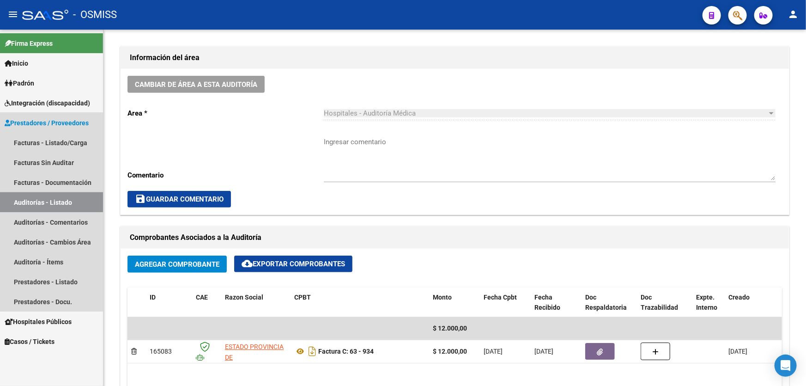
click at [71, 193] on link "Auditorías - Listado" at bounding box center [51, 202] width 103 height 20
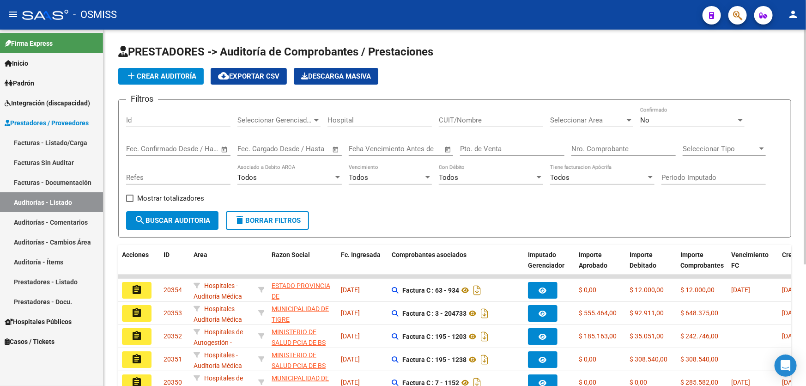
click at [189, 76] on span "add Crear Auditoría" at bounding box center [161, 76] width 71 height 8
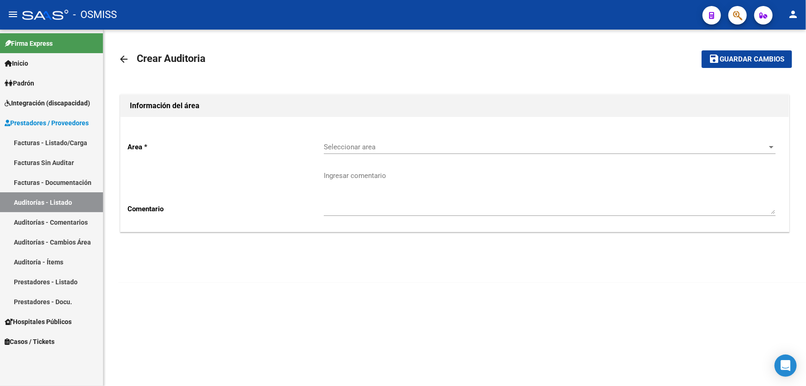
click at [360, 145] on span "Seleccionar area" at bounding box center [546, 147] width 444 height 8
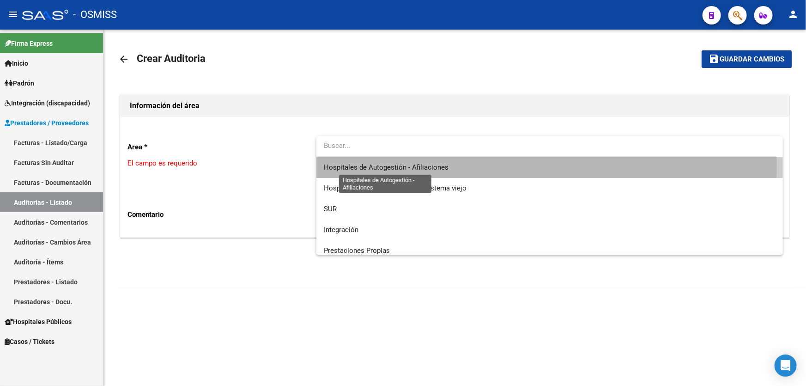
click at [374, 164] on span "Hospitales de Autogestión - Afiliaciones" at bounding box center [386, 167] width 125 height 8
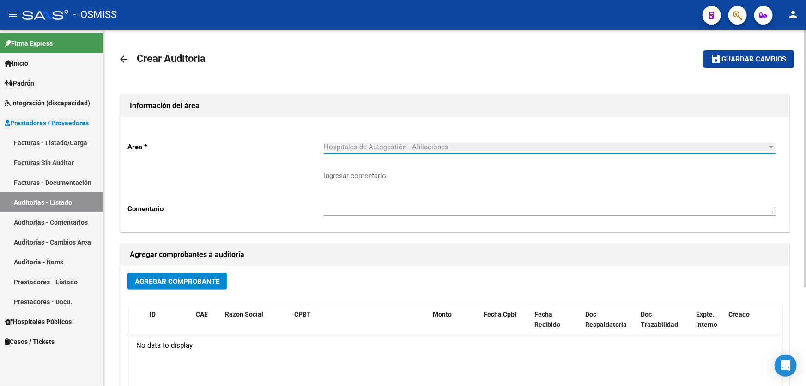
click at [194, 291] on div "Agregar Comprobante" at bounding box center [455, 285] width 655 height 24
drag, startPoint x: 232, startPoint y: 276, endPoint x: 196, endPoint y: 281, distance: 35.4
click at [229, 277] on div "Agregar Comprobante" at bounding box center [455, 285] width 655 height 24
click at [196, 281] on span "Agregar Comprobante" at bounding box center [177, 281] width 85 height 8
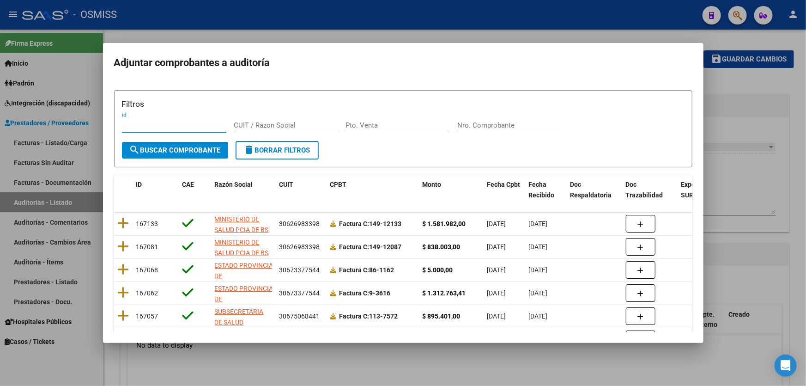
click at [485, 125] on input "Nro. Comprobante" at bounding box center [510, 125] width 104 height 8
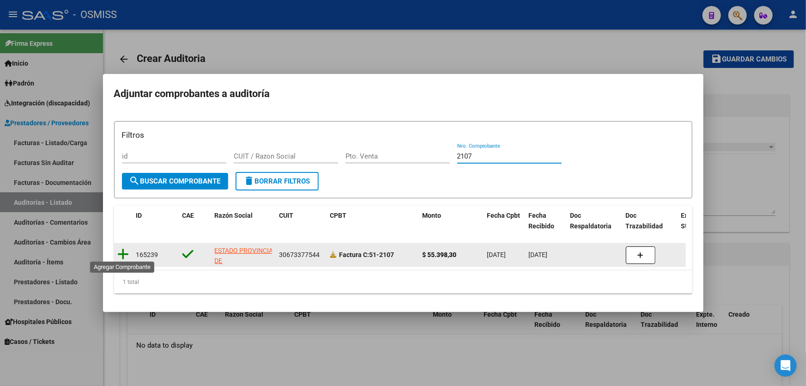
type input "2107"
click at [125, 249] on icon at bounding box center [124, 254] width 12 height 13
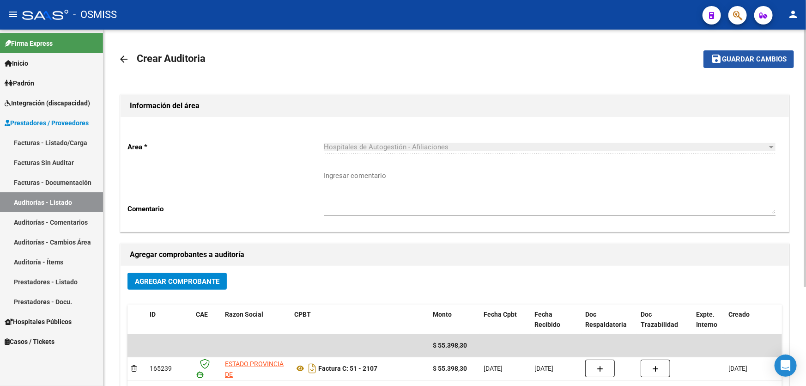
click at [748, 66] on button "save Guardar cambios" at bounding box center [749, 58] width 91 height 17
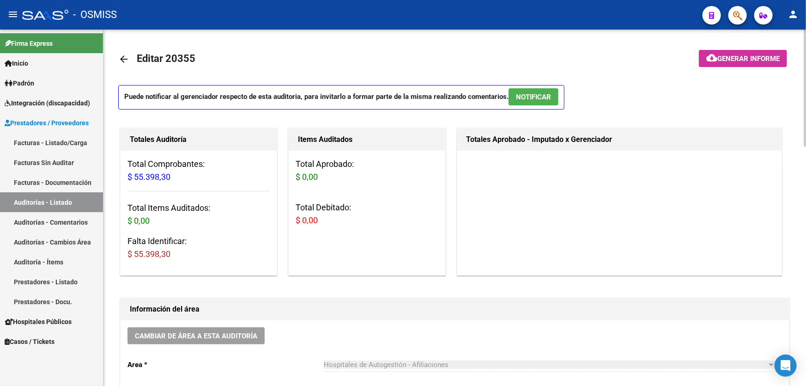
scroll to position [168, 0]
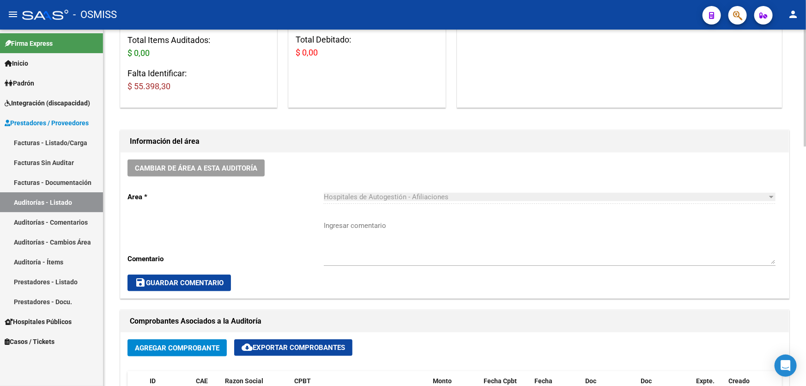
click at [305, 214] on div "Cambiar de área a esta auditoría Area * Hospitales de Autogestión - Afiliacione…" at bounding box center [455, 226] width 669 height 146
click at [302, 227] on div "Cambiar de área a esta auditoría Area * Hospitales de Autogestión - Afiliacione…" at bounding box center [455, 226] width 669 height 146
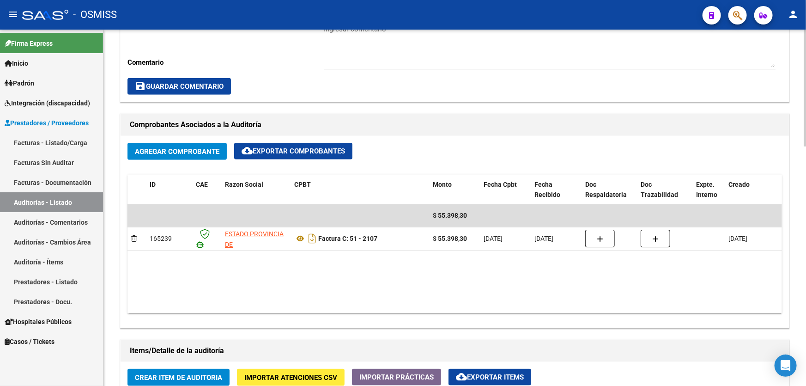
scroll to position [504, 0]
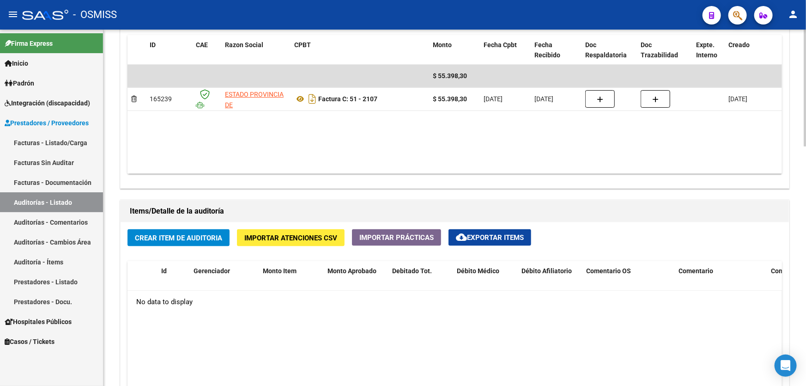
click at [203, 234] on span "Crear Item de Auditoria" at bounding box center [178, 238] width 87 height 8
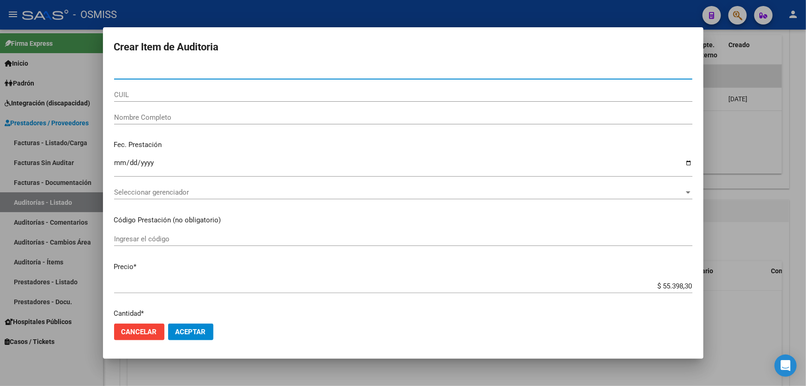
paste input "26185101"
type input "26185101"
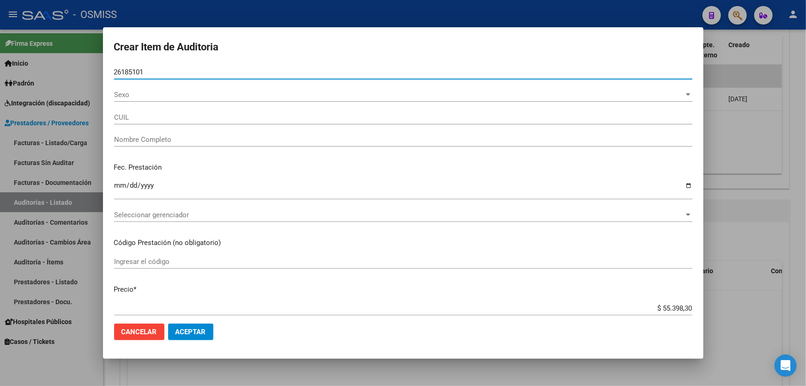
type input "20261851017"
type input "[PERSON_NAME]"
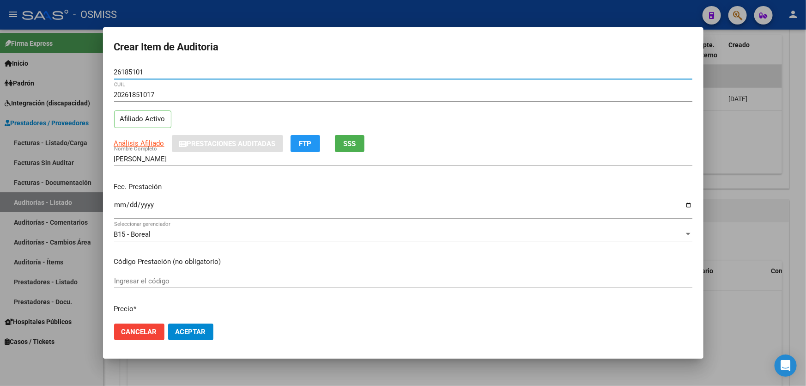
type input "26185101"
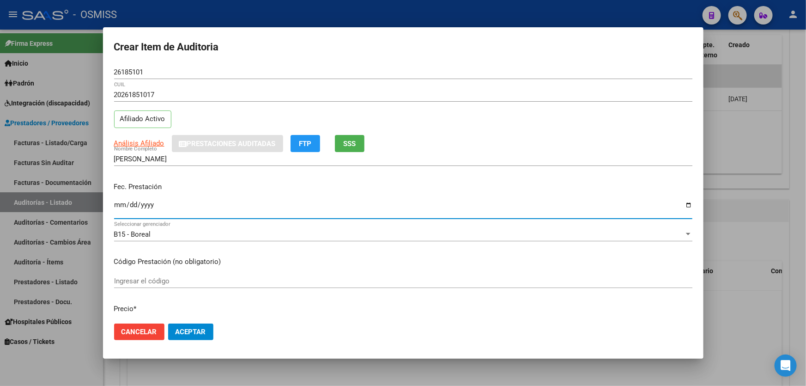
click at [121, 201] on input "Ingresar la fecha" at bounding box center [403, 208] width 579 height 15
type input "[DATE]"
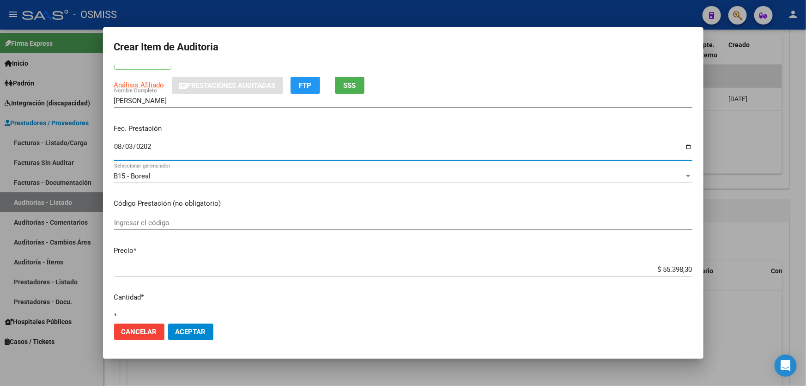
scroll to position [126, 0]
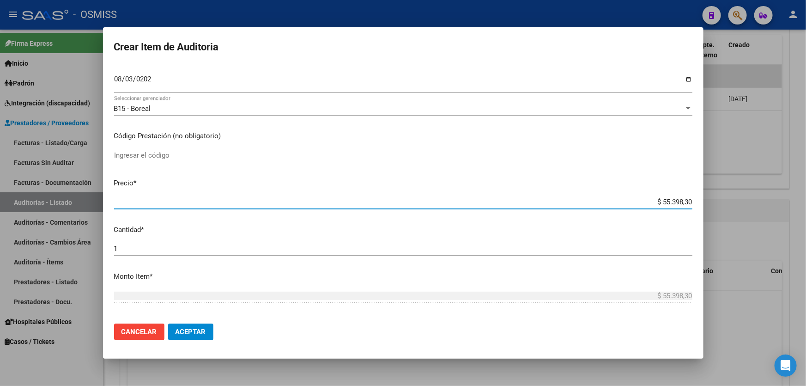
drag, startPoint x: 636, startPoint y: 201, endPoint x: 806, endPoint y: 178, distance: 171.6
click at [806, 181] on div "Crear Item de Auditoria 26185101 Nro Documento 20261851017 CUIL Afiliado Activo…" at bounding box center [403, 193] width 806 height 386
type input "$ 0,02"
type input "$ 0,20"
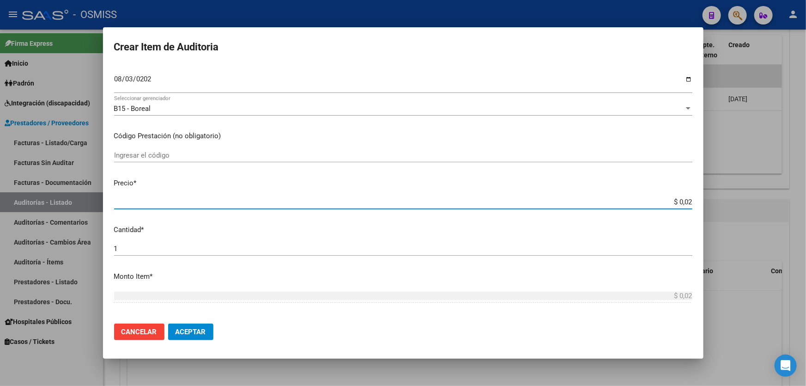
type input "$ 0,20"
type input "$ 2,00"
type input "$ 20,00"
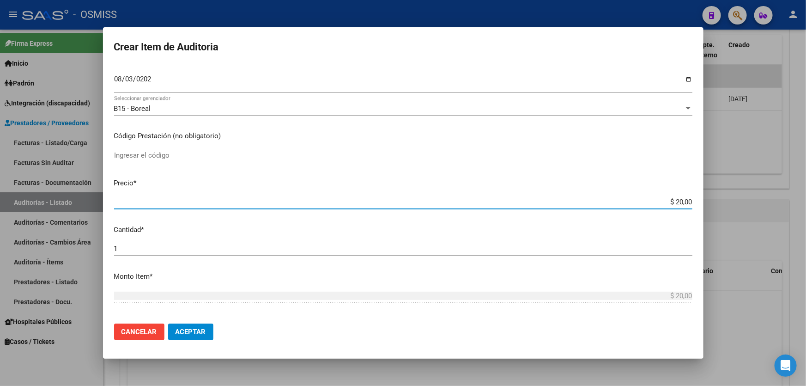
type input "$ 200,00"
type input "$ 2.000,00"
type input "$ 20.000,00"
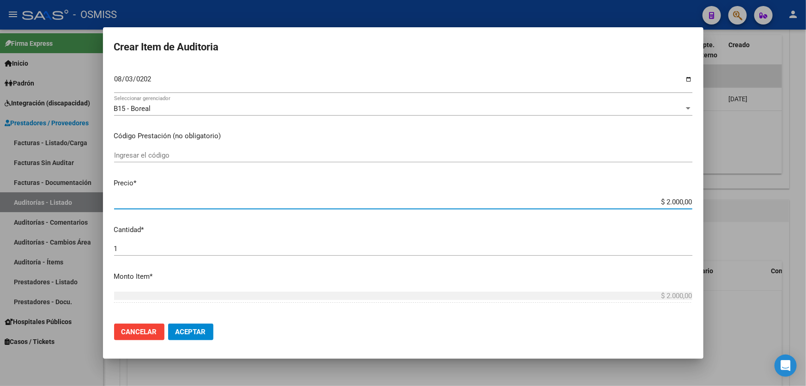
type input "$ 20.000,00"
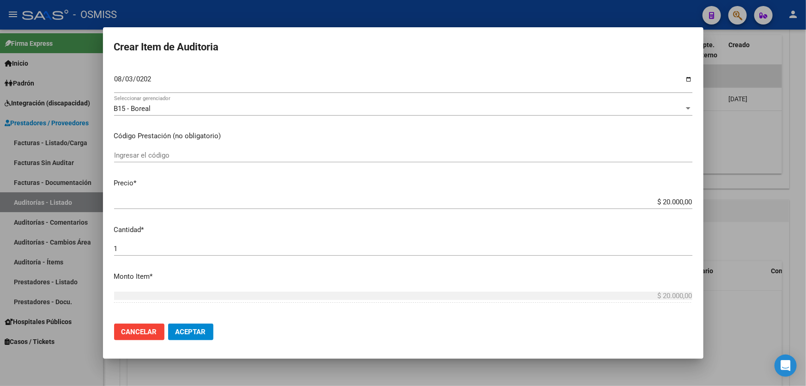
click at [210, 325] on mat-dialog-actions "Cancelar Aceptar" at bounding box center [403, 331] width 579 height 31
click at [208, 325] on button "Aceptar" at bounding box center [190, 331] width 45 height 17
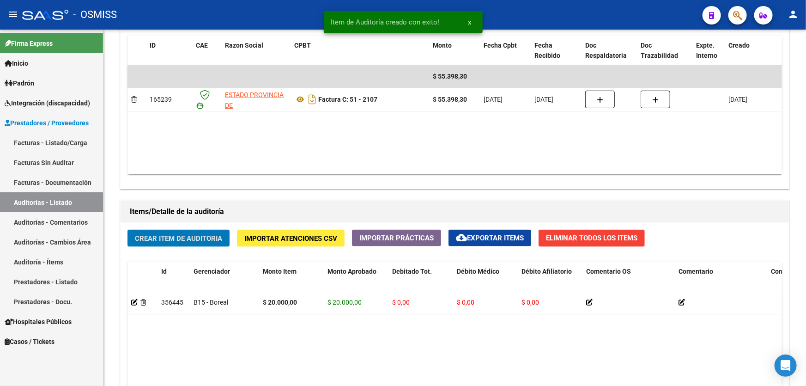
scroll to position [504, 0]
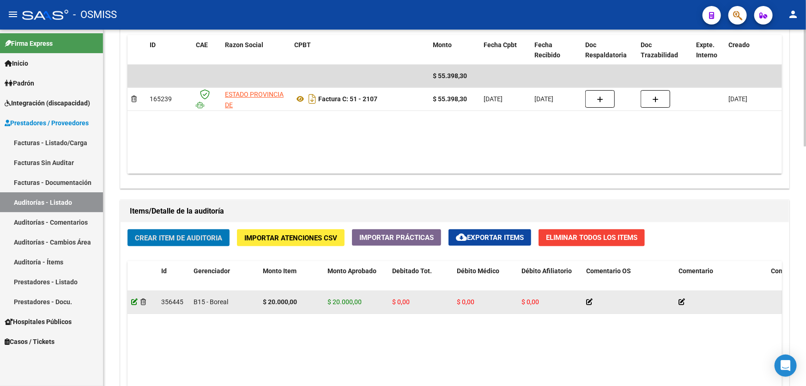
click at [134, 301] on icon at bounding box center [134, 302] width 6 height 6
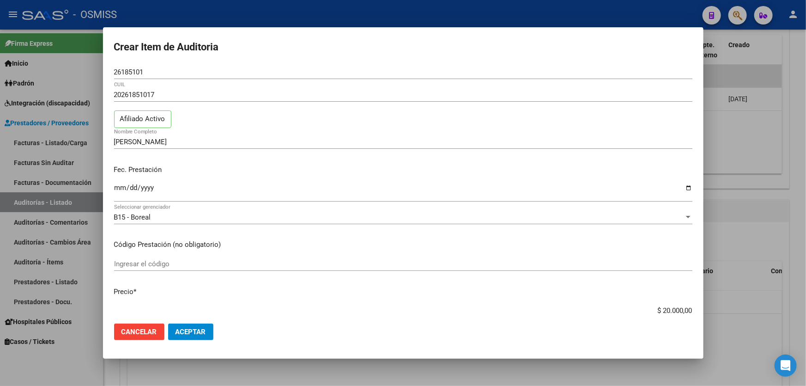
drag, startPoint x: 642, startPoint y: 309, endPoint x: 763, endPoint y: 291, distance: 122.3
click at [763, 291] on div "Crear Item de Auditoria 26185101 Nro Documento 20261851017 CUIL Afiliado Activo…" at bounding box center [403, 193] width 806 height 386
type input "$ 0,04"
type input "$ 0,40"
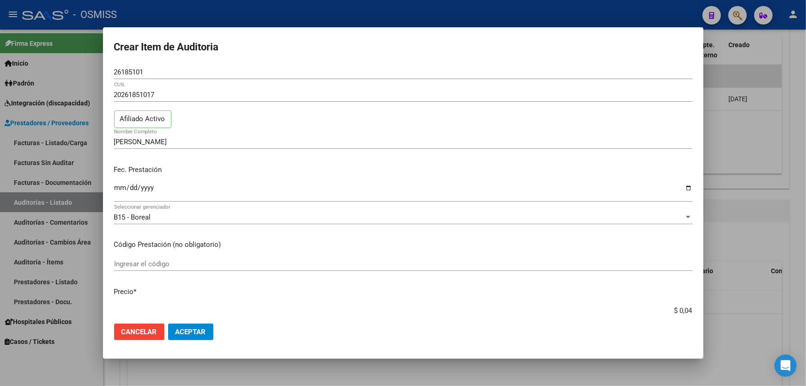
type input "$ 0,40"
type input "$ 4,00"
type input "$ 40,00"
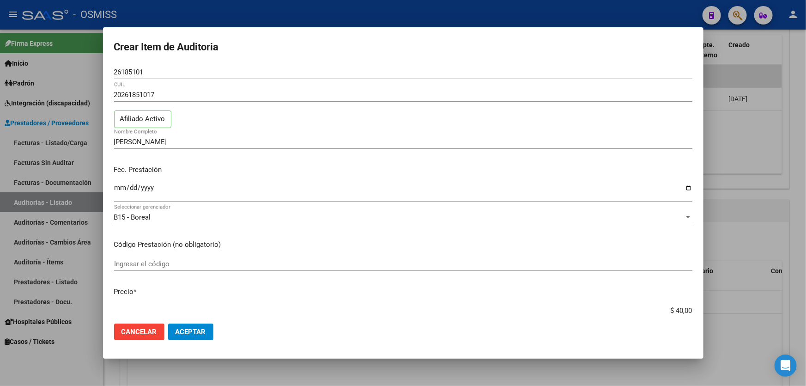
type input "$ 400,00"
type input "$ 4.000,00"
type input "$ 40.000,00"
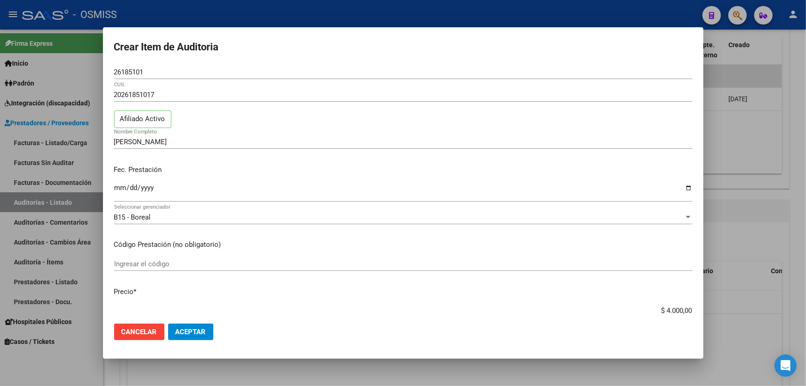
type input "$ 40.000,00"
click at [204, 329] on span "Aceptar" at bounding box center [191, 332] width 31 height 8
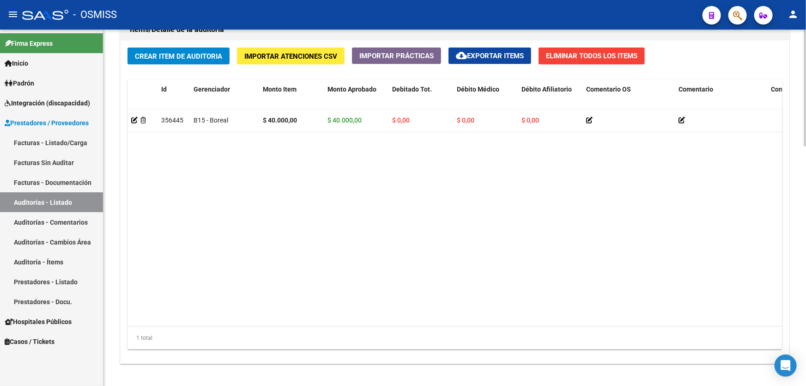
scroll to position [672, 0]
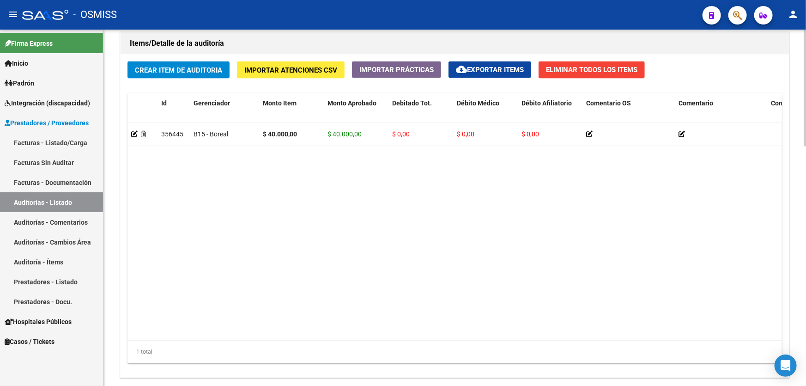
click at [188, 71] on span "Crear Item de Auditoria" at bounding box center [178, 70] width 87 height 8
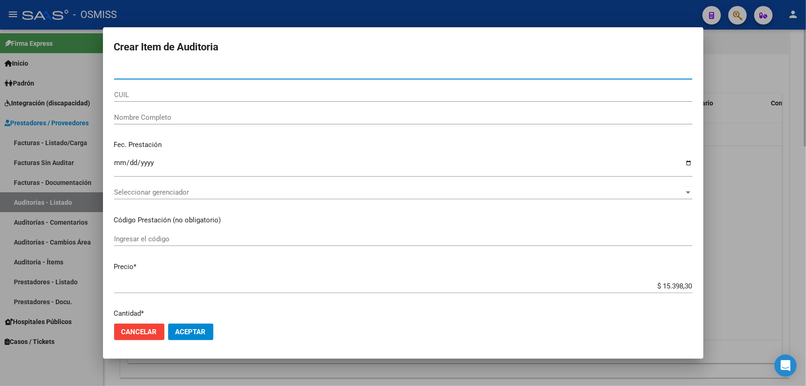
paste input "25258664"
type input "25258664"
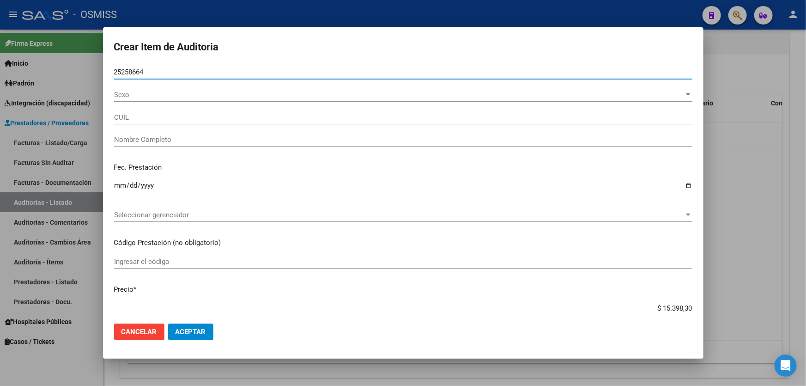
type input "23252586644"
type input "[PERSON_NAME]"
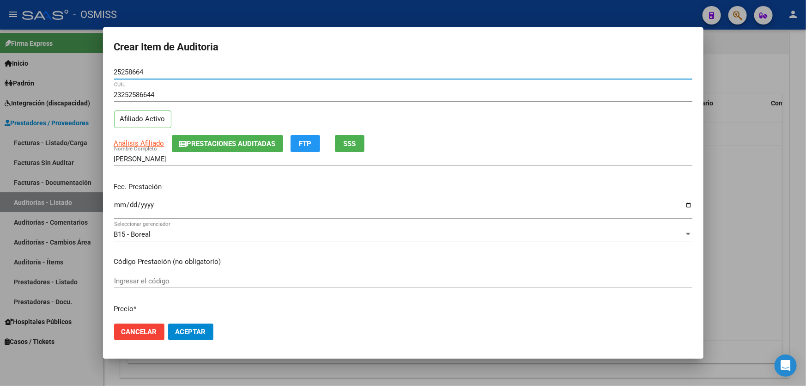
type input "25258664"
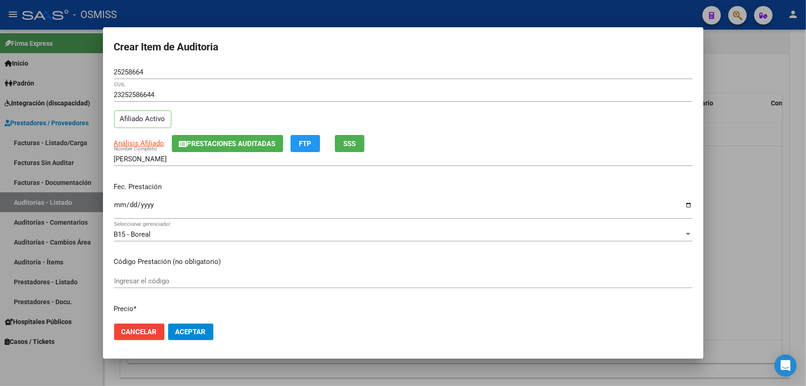
click at [120, 200] on div "Ingresar la fecha" at bounding box center [403, 209] width 579 height 20
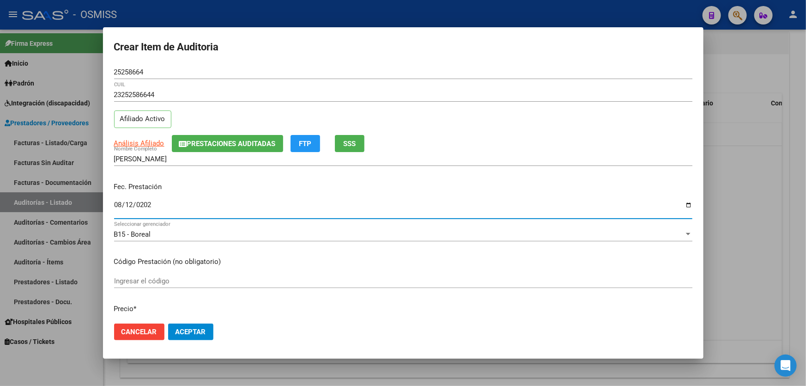
type input "[DATE]"
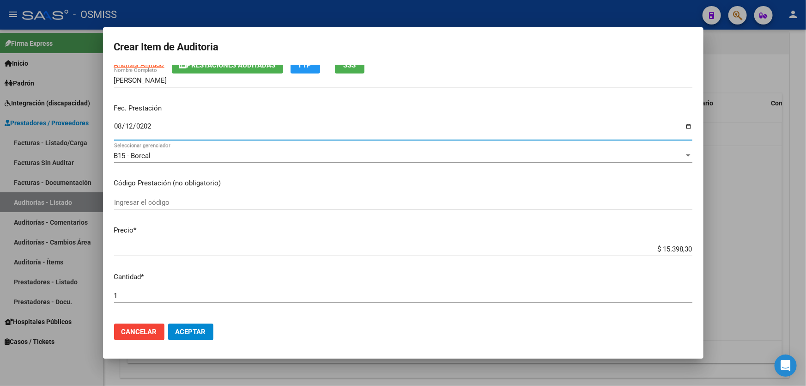
scroll to position [168, 0]
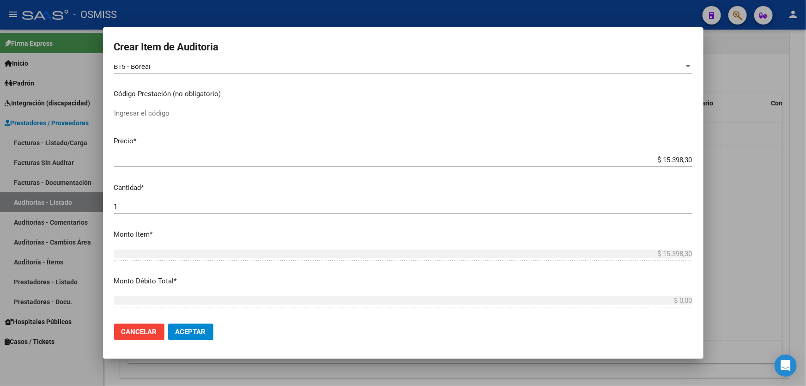
click at [185, 331] on span "Aceptar" at bounding box center [191, 332] width 31 height 8
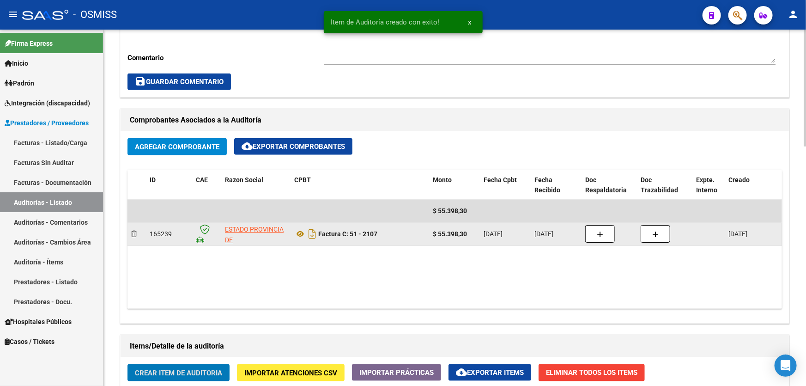
scroll to position [294, 0]
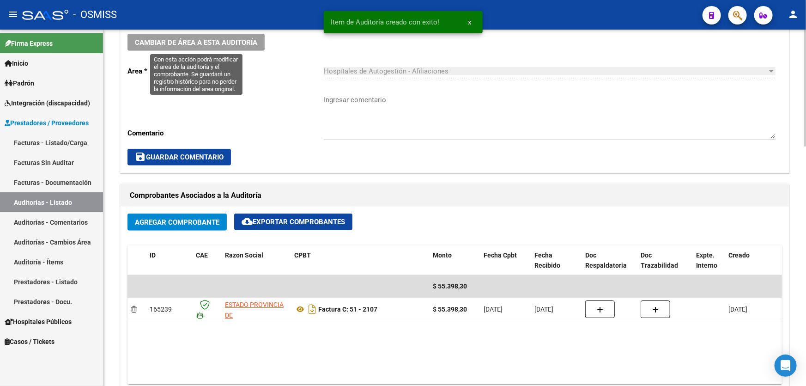
click at [219, 42] on span "Cambiar de área a esta auditoría" at bounding box center [196, 42] width 122 height 8
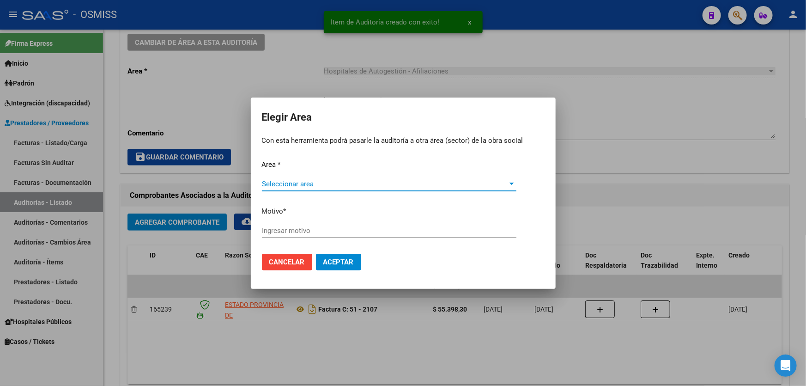
click at [373, 185] on span "Seleccionar area" at bounding box center [385, 184] width 246 height 8
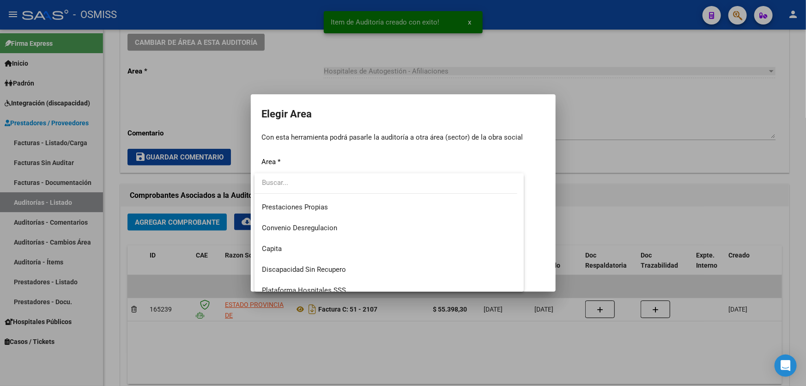
scroll to position [168, 0]
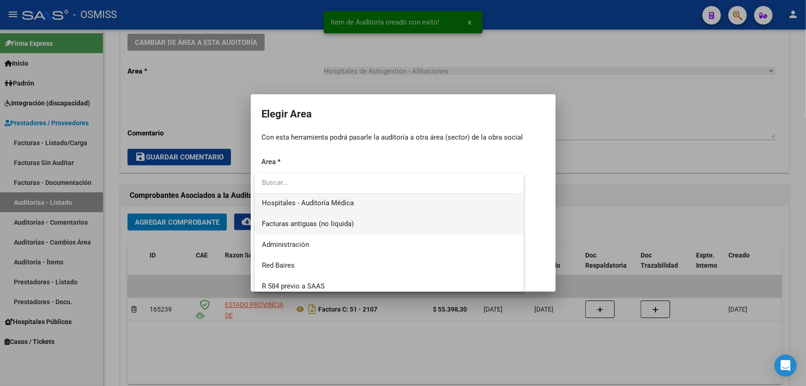
drag, startPoint x: 361, startPoint y: 214, endPoint x: 362, endPoint y: 208, distance: 7.0
click at [362, 208] on div "Hospitales - Facturas Débitadas Sistema viejo SUR Integración Prestaciones Prop…" at bounding box center [389, 232] width 269 height 118
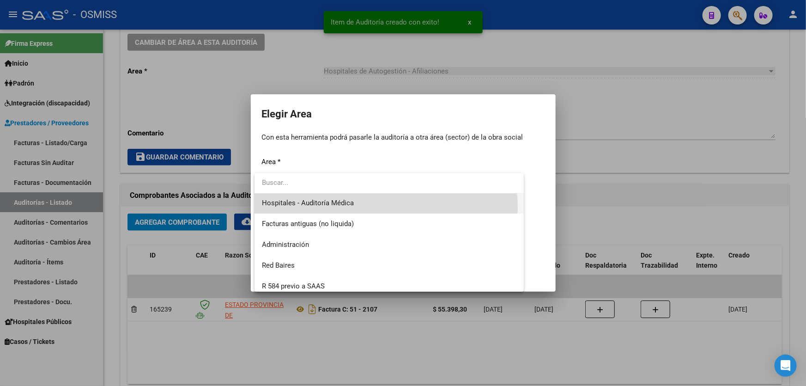
click at [362, 208] on span "Hospitales - Auditoría Médica" at bounding box center [389, 203] width 255 height 21
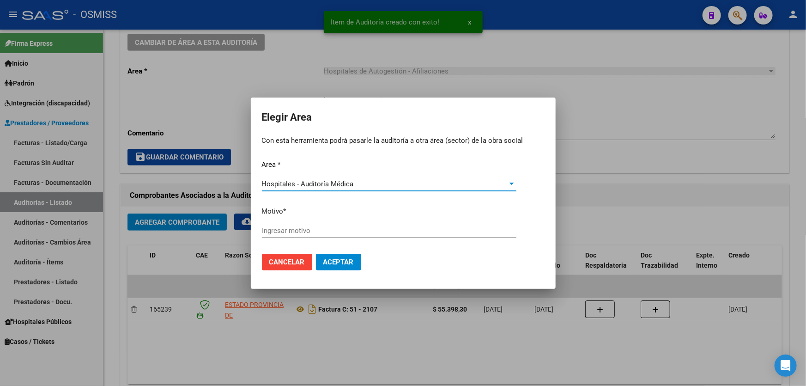
click at [345, 226] on input "Ingresar motivo" at bounding box center [389, 230] width 255 height 8
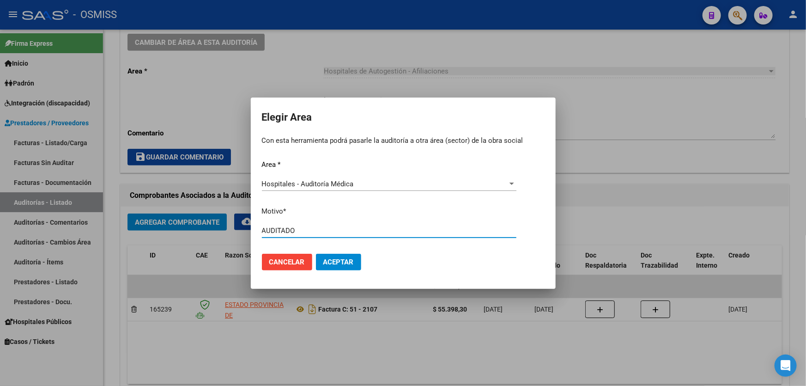
type input "AUDITADO"
click at [347, 271] on mat-dialog-actions "Cancelar Aceptar" at bounding box center [403, 261] width 283 height 31
click at [333, 268] on button "Aceptar" at bounding box center [338, 262] width 45 height 17
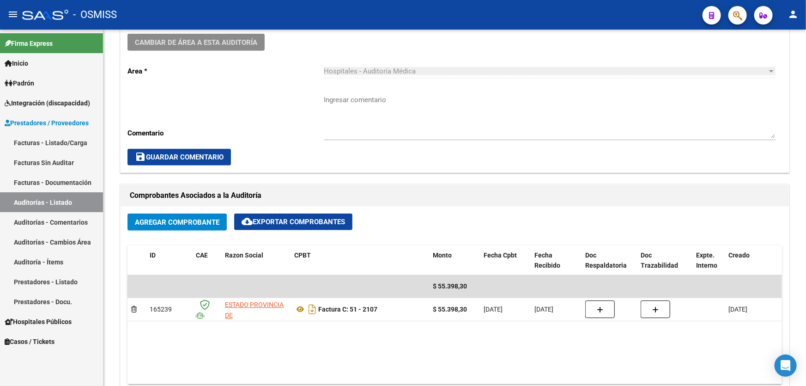
click at [69, 205] on link "Auditorías - Listado" at bounding box center [51, 202] width 103 height 20
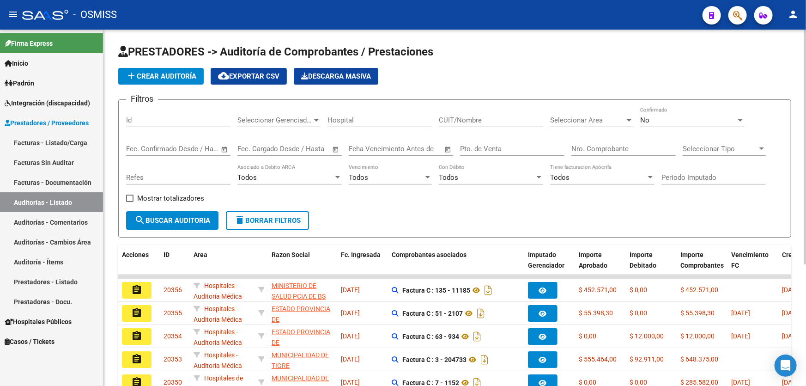
click at [604, 146] on input "Nro. Comprobante" at bounding box center [624, 149] width 104 height 8
click at [160, 72] on span "add Crear Auditoría" at bounding box center [161, 76] width 71 height 8
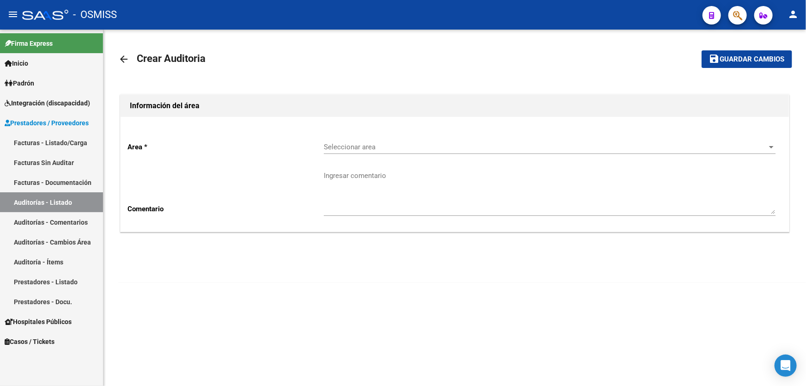
click at [402, 150] on span "Seleccionar area" at bounding box center [546, 147] width 444 height 8
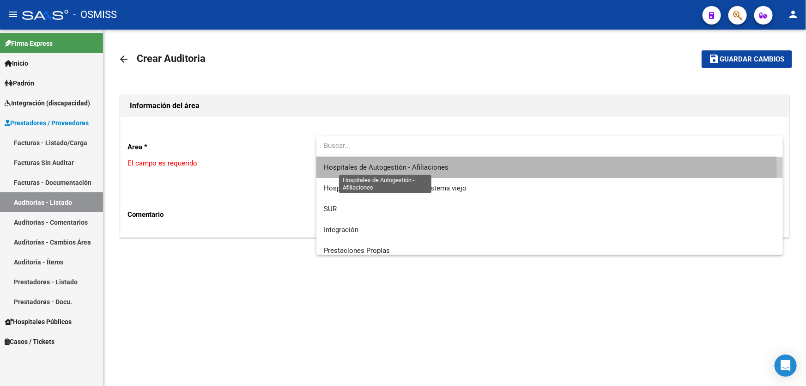
click at [429, 168] on span "Hospitales de Autogestión - Afiliaciones" at bounding box center [386, 167] width 125 height 8
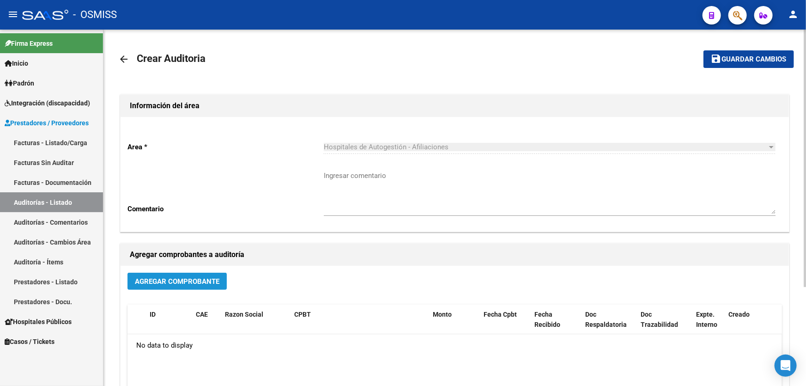
click at [177, 283] on span "Agregar Comprobante" at bounding box center [177, 281] width 85 height 8
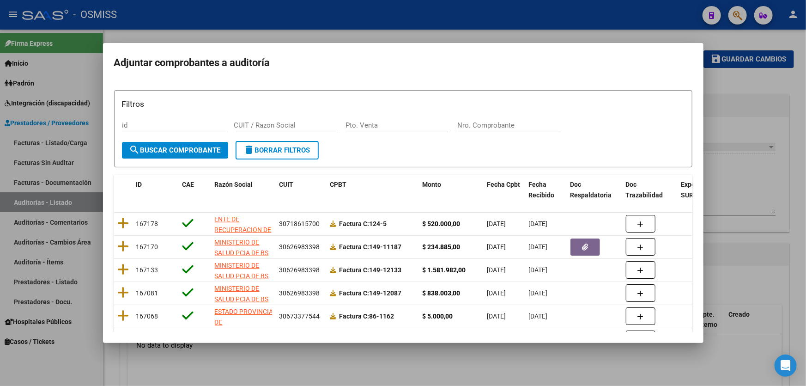
click at [509, 132] on div "Nro. Comprobante" at bounding box center [510, 129] width 104 height 23
click at [495, 112] on div "Filtros id CUIT / Razon Social Pto. Venta Nro. Comprobante" at bounding box center [403, 119] width 563 height 43
click at [496, 124] on input "Nro. Comprobante" at bounding box center [510, 125] width 104 height 8
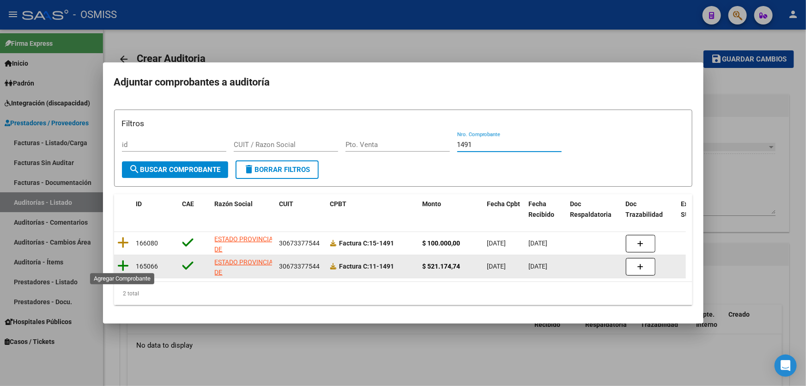
type input "1491"
click at [118, 265] on icon at bounding box center [124, 265] width 12 height 13
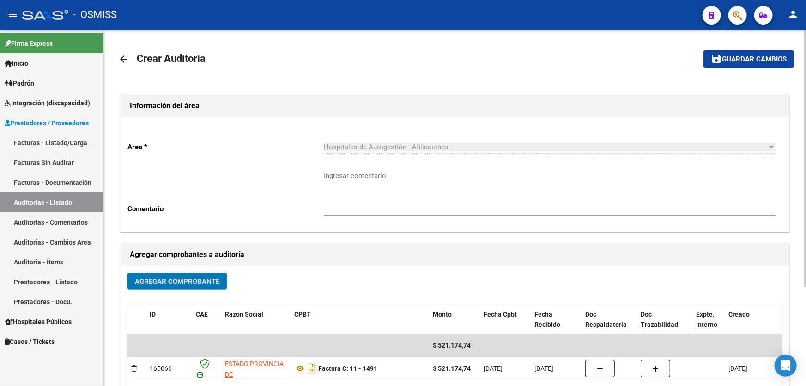
click at [758, 57] on span "Guardar cambios" at bounding box center [754, 59] width 65 height 8
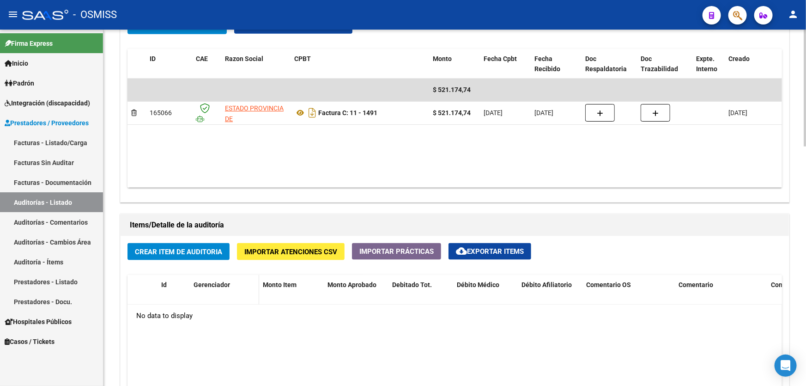
scroll to position [504, 0]
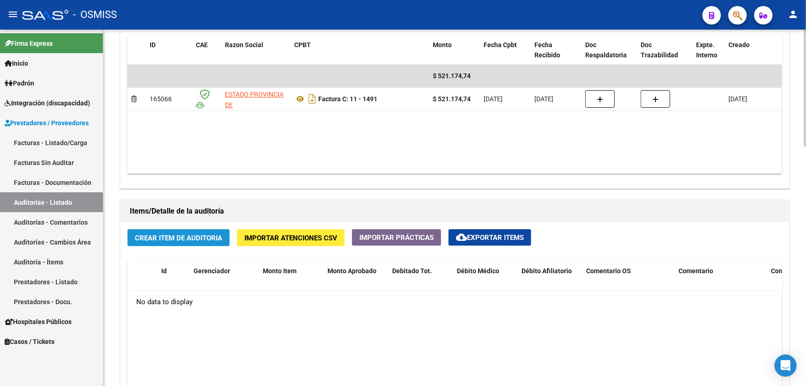
click at [194, 233] on span "Crear Item de Auditoria" at bounding box center [178, 237] width 87 height 8
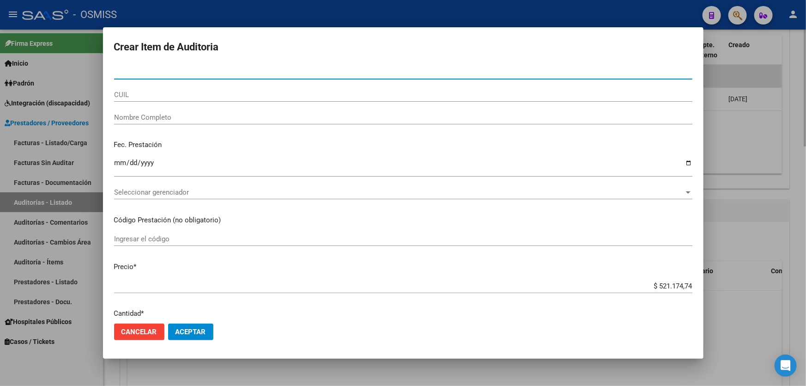
type input "53999677"
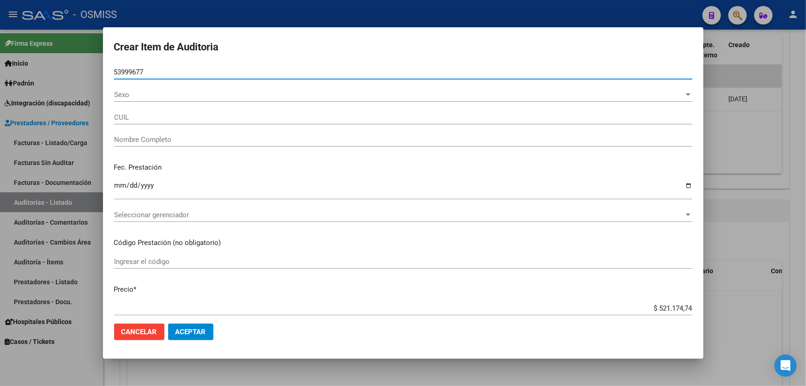
type input "20539996771"
type input "[PERSON_NAME] [PERSON_NAME]"
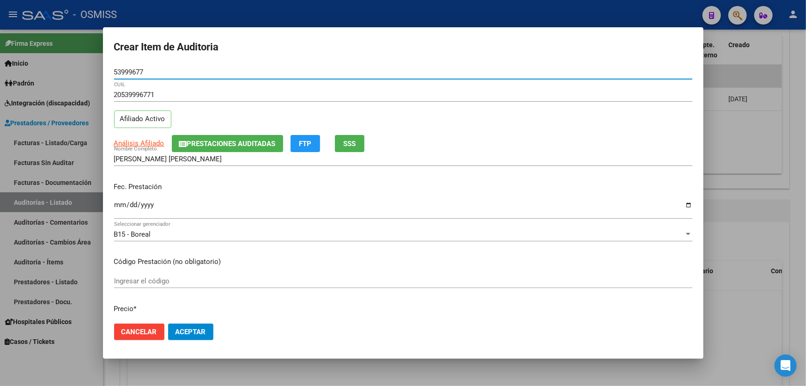
type input "53999677"
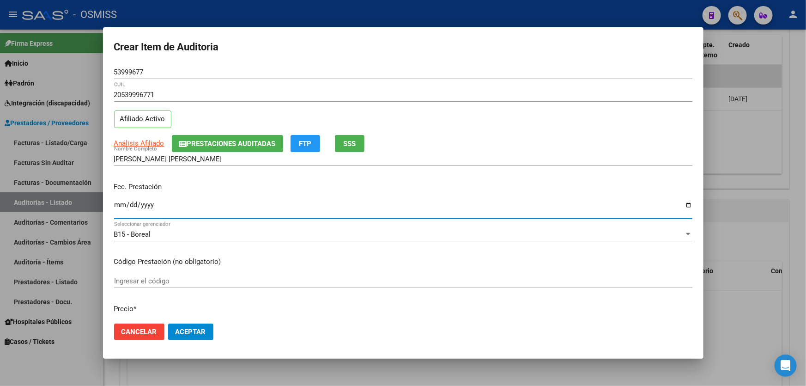
click at [121, 207] on input "Ingresar la fecha" at bounding box center [403, 208] width 579 height 15
type input "[DATE]"
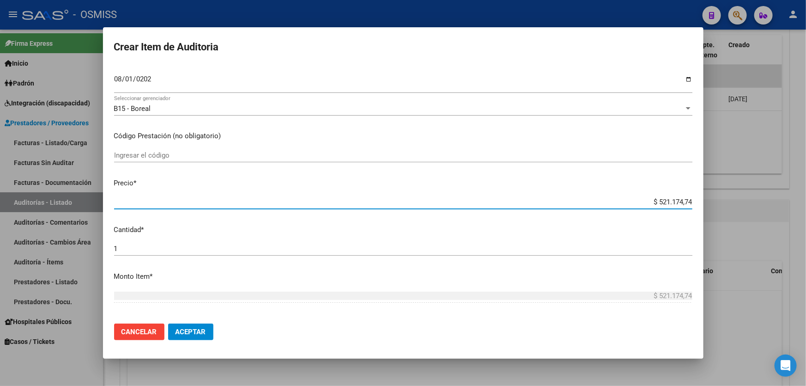
drag, startPoint x: 635, startPoint y: 200, endPoint x: 806, endPoint y: 158, distance: 176.5
click at [806, 166] on div "Crear Item de Auditoria 53999677 Nro Documento 20539996771 CUIL Afiliado Activo…" at bounding box center [403, 193] width 806 height 386
type input "$ 0,02"
type input "$ 0,20"
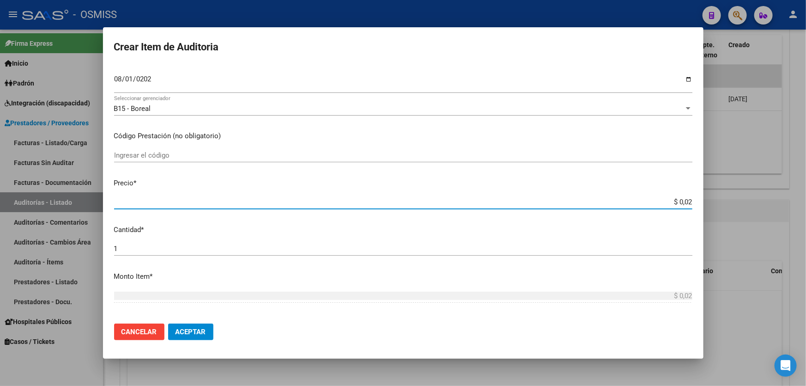
type input "$ 0,20"
type input "$ 2,00"
type input "$ 20,00"
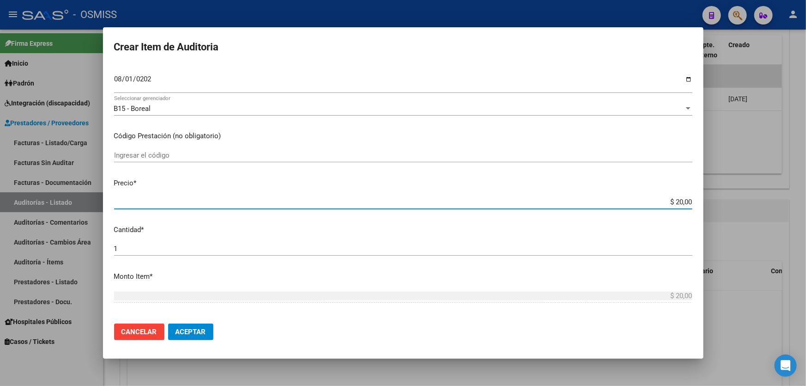
type input "$ 200,00"
type input "$ 2.000,00"
type input "$ 20.000,00"
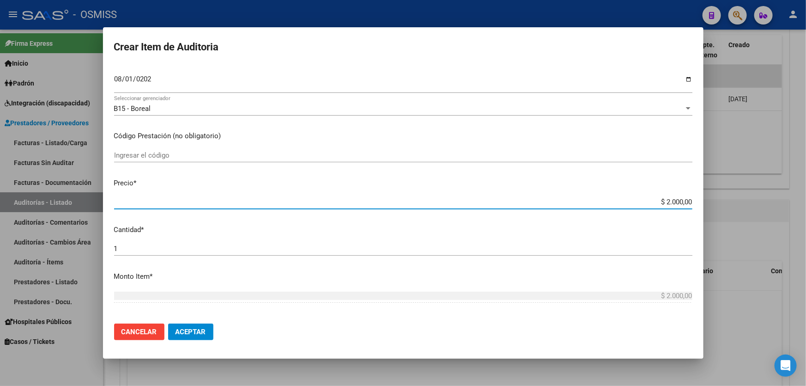
type input "$ 20.000,00"
click at [191, 335] on span "Aceptar" at bounding box center [191, 332] width 31 height 8
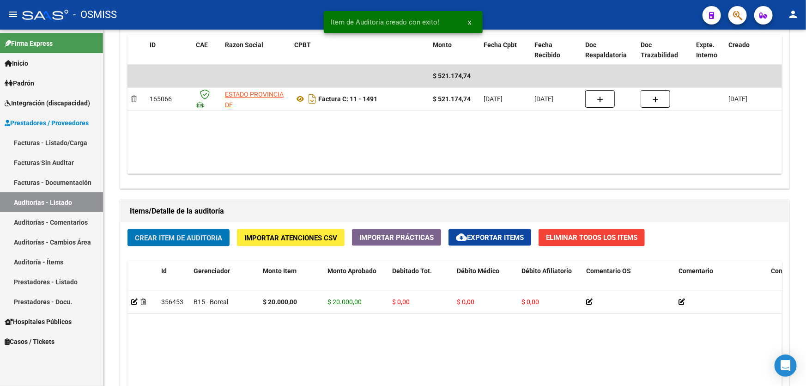
scroll to position [504, 0]
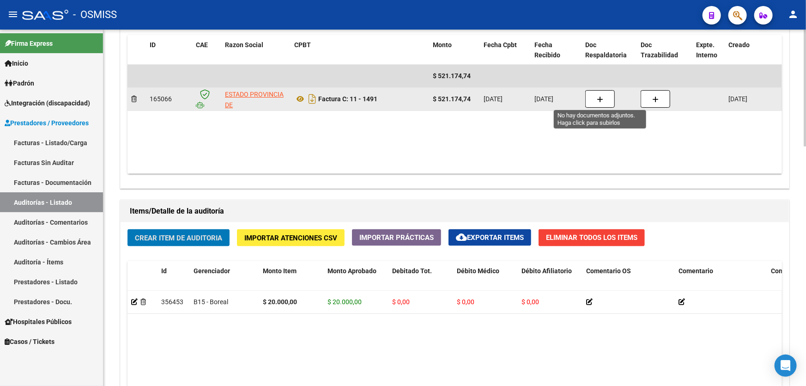
click at [595, 101] on button "button" at bounding box center [601, 99] width 30 height 18
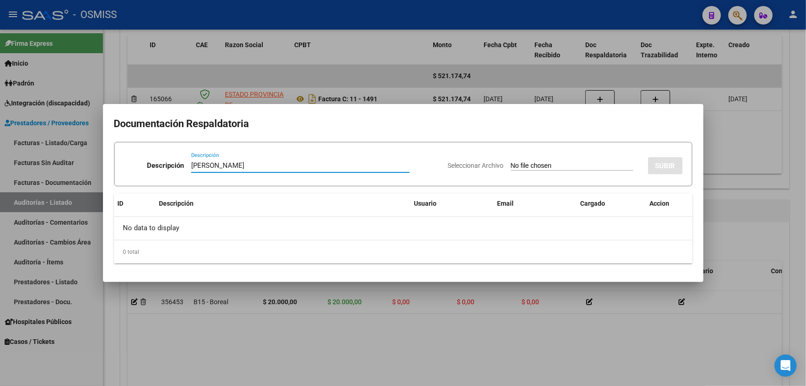
type input "[PERSON_NAME]"
click at [552, 165] on input "Seleccionar Archivo" at bounding box center [572, 166] width 122 height 9
type input "C:\fakepath\[PERSON_NAME].pdf"
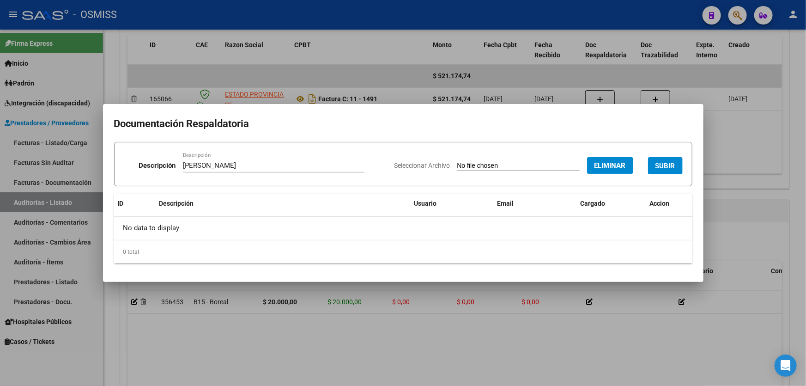
click at [664, 162] on span "SUBIR" at bounding box center [666, 166] width 20 height 8
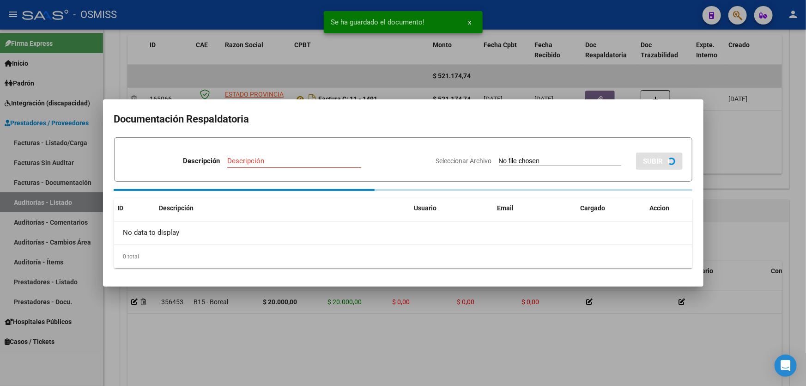
click at [709, 207] on div at bounding box center [403, 193] width 806 height 386
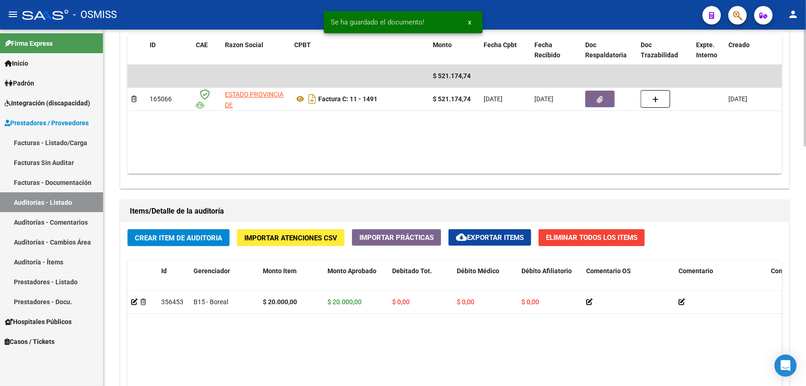
click at [181, 231] on button "Crear Item de Auditoria" at bounding box center [179, 237] width 102 height 17
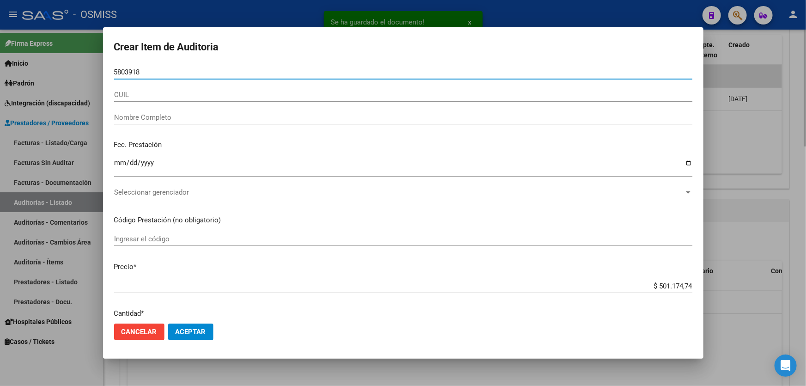
type input "58039187"
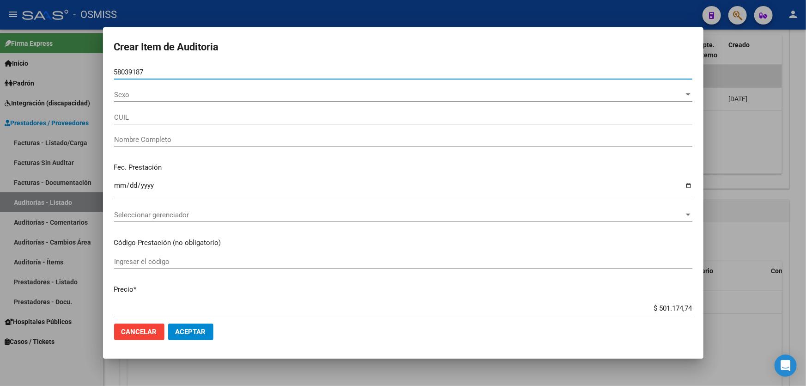
type input "27580391872"
type input "[PERSON_NAME]"
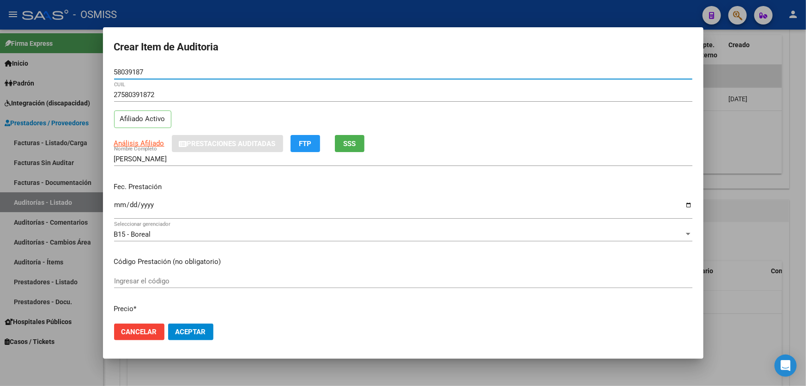
type input "58039187"
click at [115, 201] on input "Ingresar la fecha" at bounding box center [403, 208] width 579 height 15
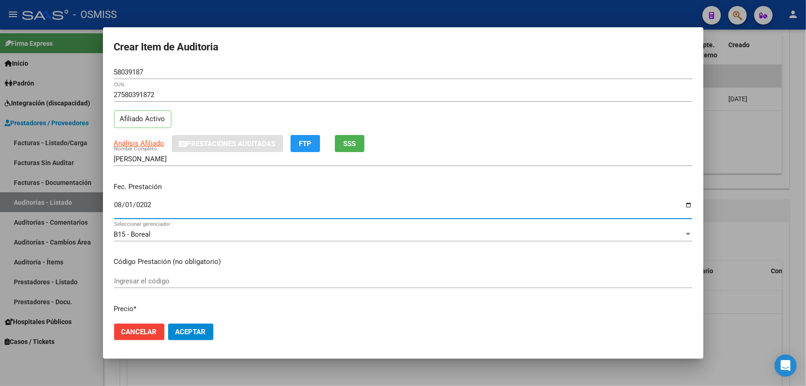
type input "[DATE]"
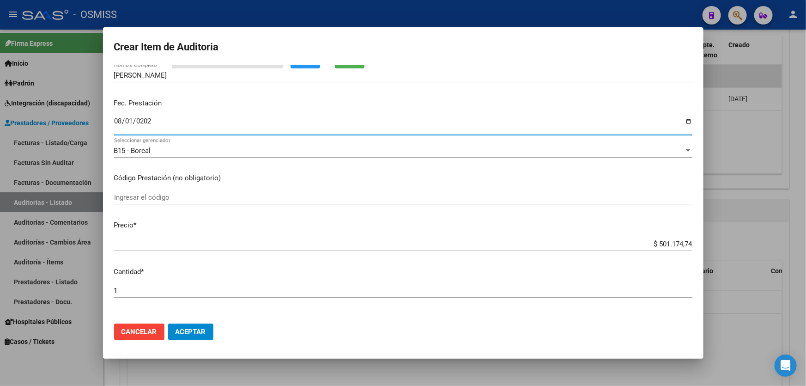
drag, startPoint x: 677, startPoint y: 240, endPoint x: 806, endPoint y: 208, distance: 132.6
click at [806, 216] on div "Crear Item de Auditoria 58039187 Nro Documento 27580391872 CUIL Afiliado Activo…" at bounding box center [403, 193] width 806 height 386
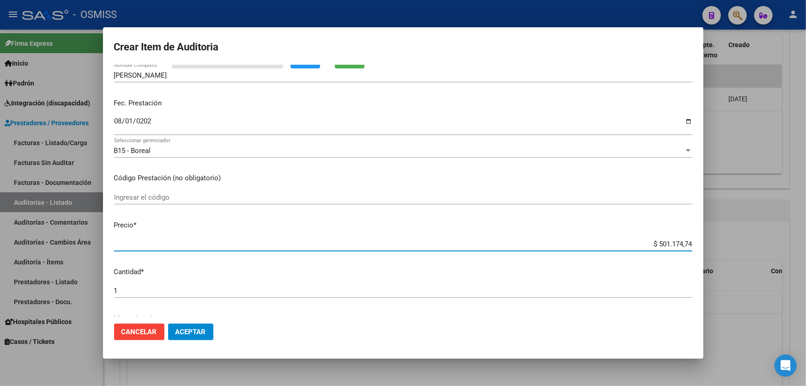
type input "$ 0,02"
type input "$ 0,20"
type input "$ 2,00"
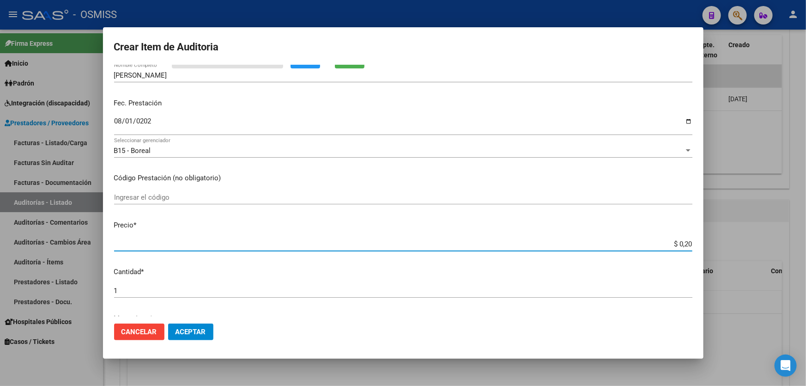
type input "$ 2,00"
type input "$ 20,00"
type input "$ 200,00"
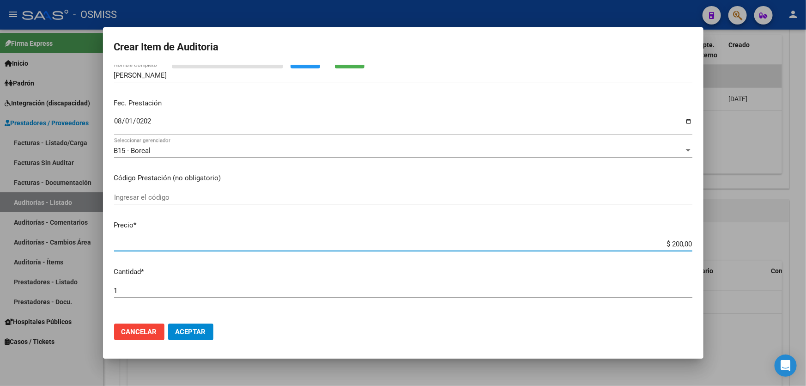
type input "$ 2.000,00"
type input "$ 20.000,00"
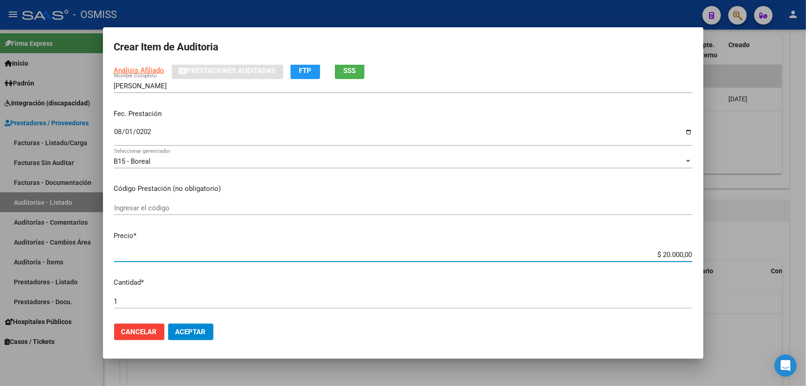
scroll to position [210, 0]
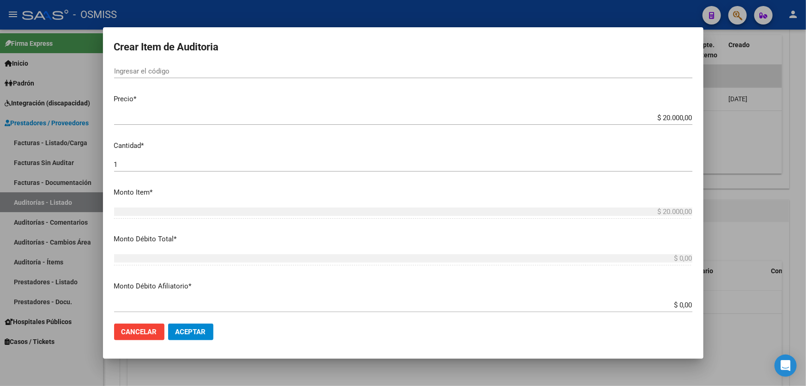
click at [333, 110] on mat-dialog-content "58039187 Nro Documento 27580391872 CUIL Afiliado Activo Análisis Afiliado Prest…" at bounding box center [403, 190] width 601 height 251
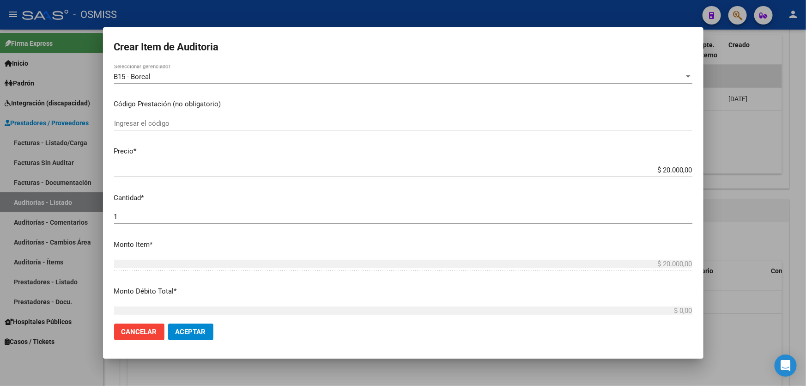
scroll to position [294, 0]
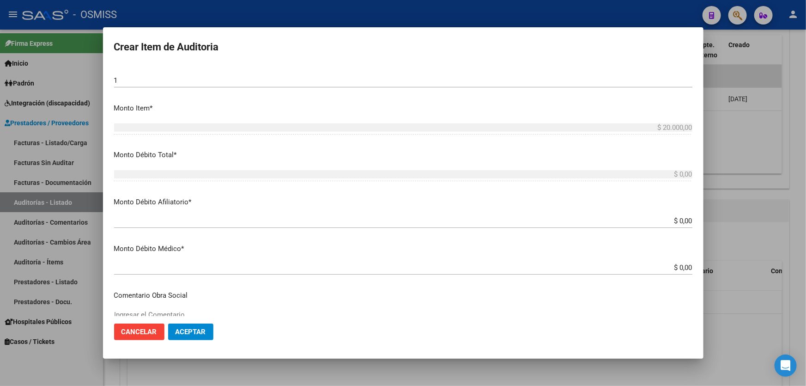
click at [654, 225] on div "$ 0,00 Ingresar el monto Afiliatorio" at bounding box center [403, 221] width 579 height 14
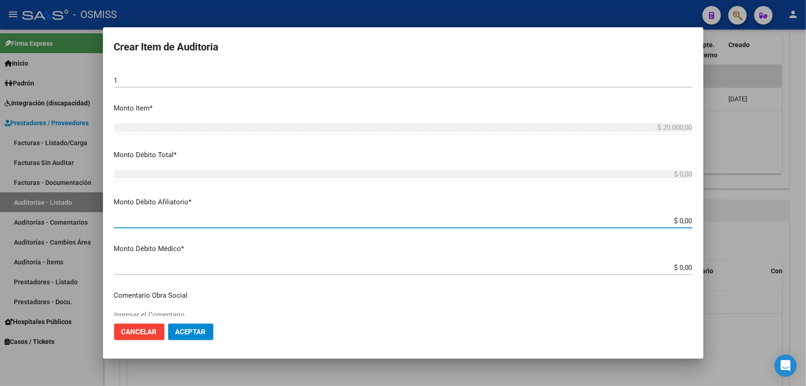
drag, startPoint x: 653, startPoint y: 223, endPoint x: 724, endPoint y: 213, distance: 70.9
click at [724, 213] on div "Crear Item de Auditoria 58039187 Nro Documento 27580391872 CUIL Afiliado Activo…" at bounding box center [403, 193] width 806 height 386
type input "$ 0,02"
type input "$ 0,20"
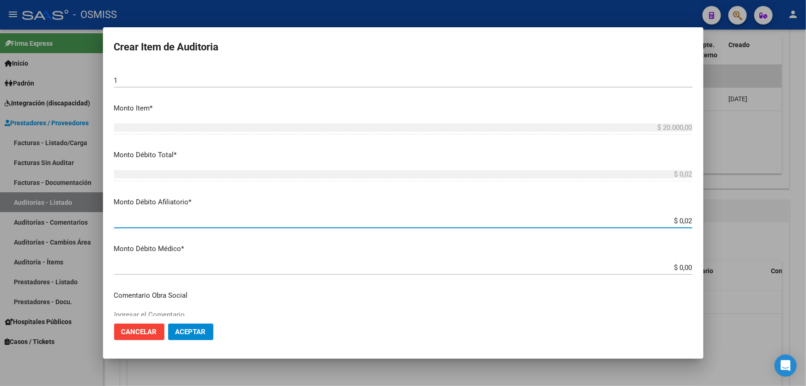
type input "$ 0,20"
type input "$ 2,00"
type input "$ 20,00"
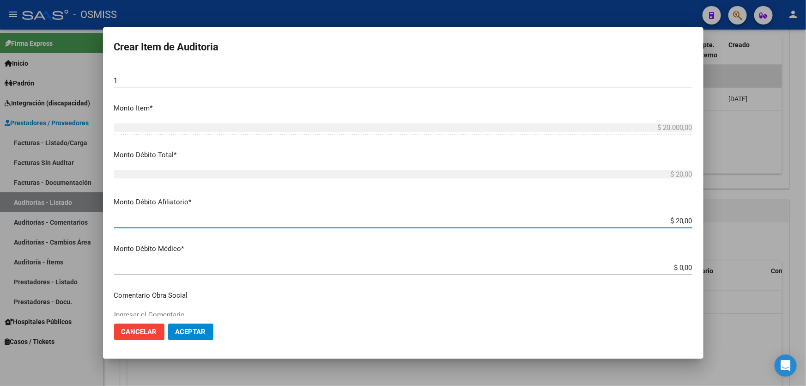
type input "$ 200,00"
type input "$ 2.000,00"
type input "$ 20.000,00"
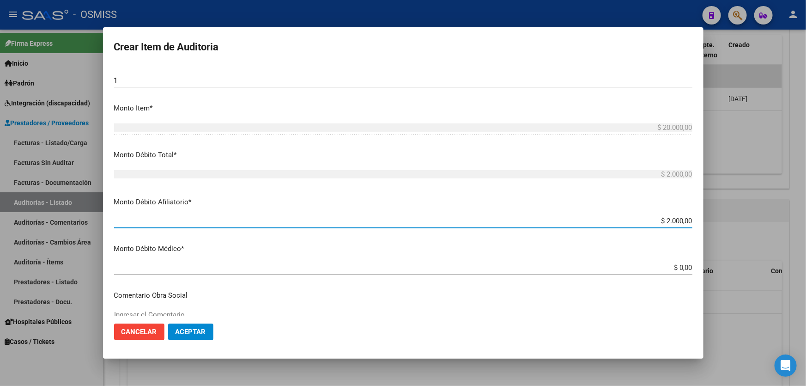
type input "$ 20.000,00"
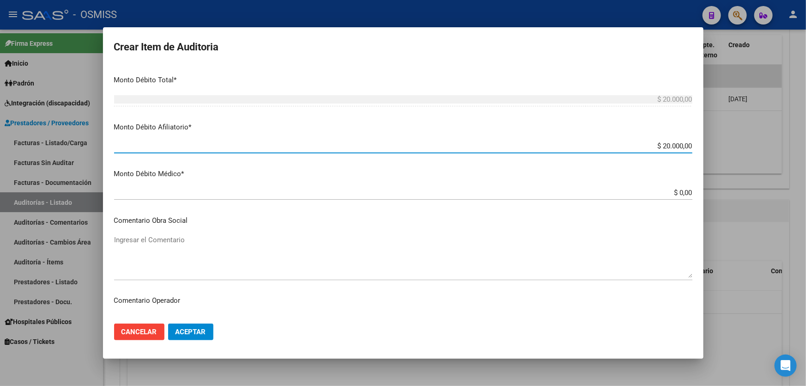
scroll to position [462, 0]
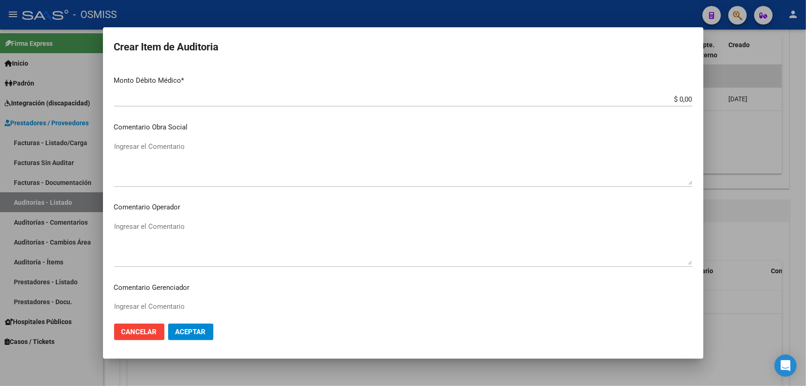
click at [181, 226] on textarea "Ingresar el Comentario" at bounding box center [403, 242] width 579 height 43
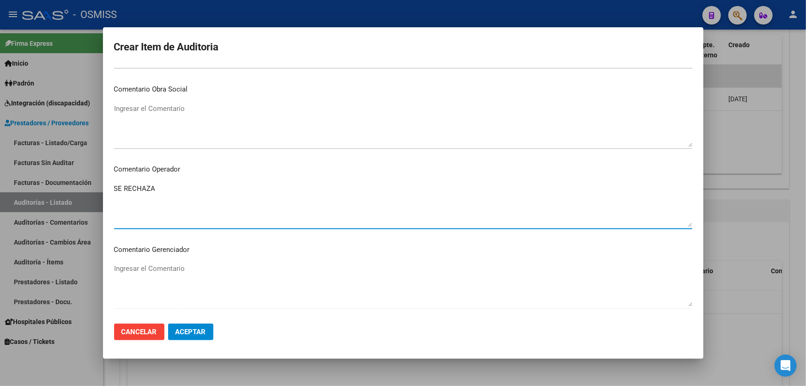
scroll to position [588, 0]
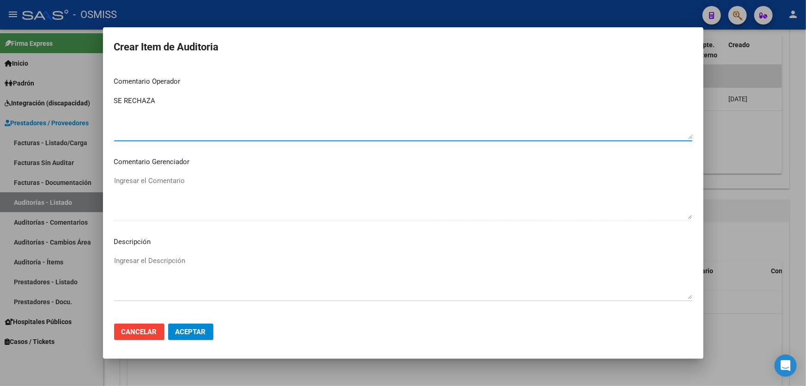
type textarea "SE RECHAZA"
click at [147, 254] on div "Ingresar el Descripción" at bounding box center [403, 277] width 579 height 47
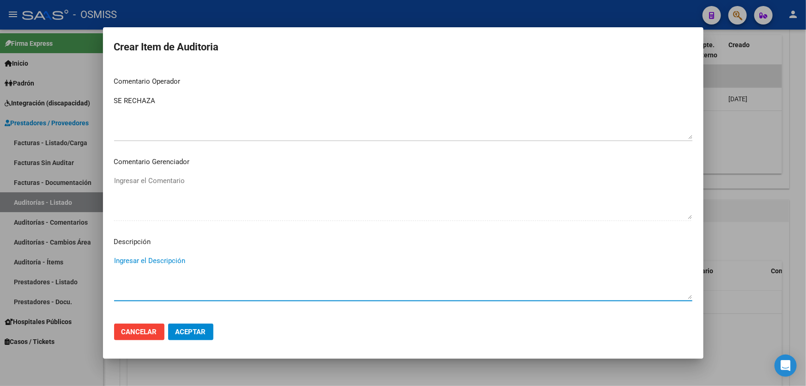
click at [150, 259] on textarea "Ingresar el Descripción" at bounding box center [403, 277] width 579 height 43
click at [171, 263] on textarea "Ingresar el Descripción" at bounding box center [403, 277] width 579 height 43
paste textarea "ALTA / BAJA por OPCIÓN SSS al …. . Al momento de la prestación, corresponde la …"
drag, startPoint x: 136, startPoint y: 259, endPoint x: 98, endPoint y: 264, distance: 38.2
click at [98, 264] on div "Crear Item de Auditoria 58039187 Nro Documento 27580391872 CUIL Afiliado Activo…" at bounding box center [403, 193] width 806 height 386
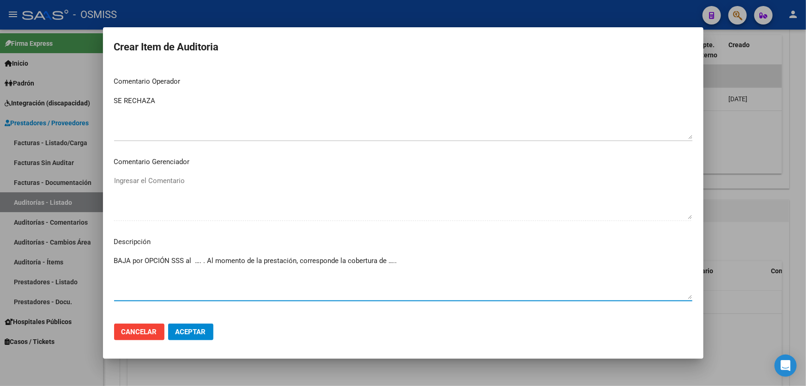
drag, startPoint x: 201, startPoint y: 261, endPoint x: 193, endPoint y: 262, distance: 8.8
click at [193, 262] on textarea "BAJA por OPCIÓN SSS al …. . Al momento de la prestación, corresponde la cobertu…" at bounding box center [403, 277] width 579 height 43
drag, startPoint x: 430, startPoint y: 260, endPoint x: 416, endPoint y: 262, distance: 14.0
click at [416, 262] on textarea "BAJA por OPCIÓN SSS al [DATE] . Al momento de la prestación, corresponde la cob…" at bounding box center [403, 277] width 579 height 43
paste textarea "OBRA SOCIAL DE LA CONFEDERACION DE OBREROS Y EMPLEADOS MUNICIPALES [GEOGRAPHIC_…"
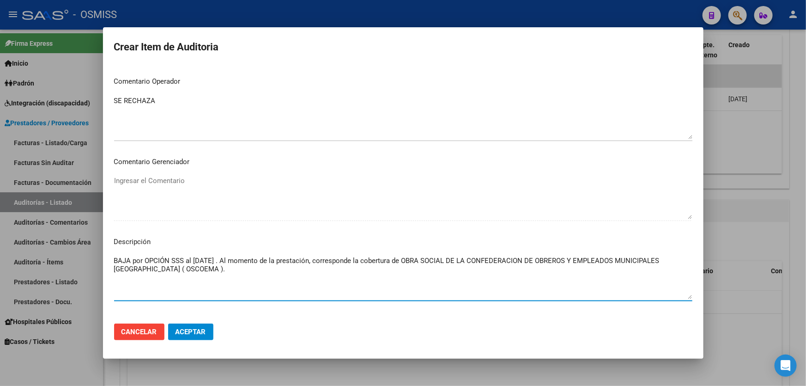
type textarea "BAJA por OPCIÓN SSS al [DATE] . Al momento de la prestación, corresponde la cob…"
click at [196, 335] on span "Aceptar" at bounding box center [191, 332] width 31 height 8
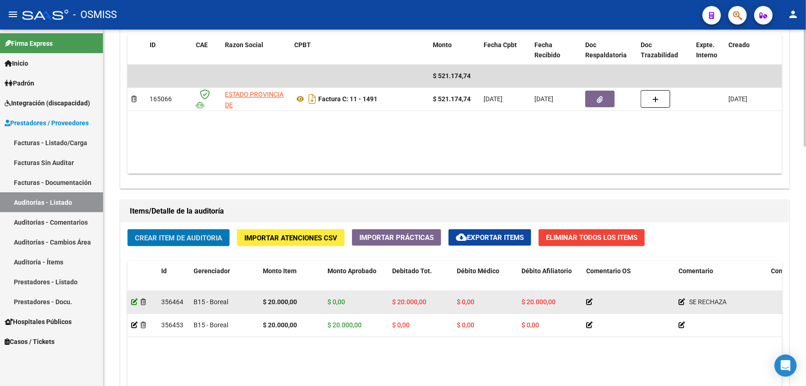
click at [134, 300] on icon at bounding box center [134, 302] width 6 height 6
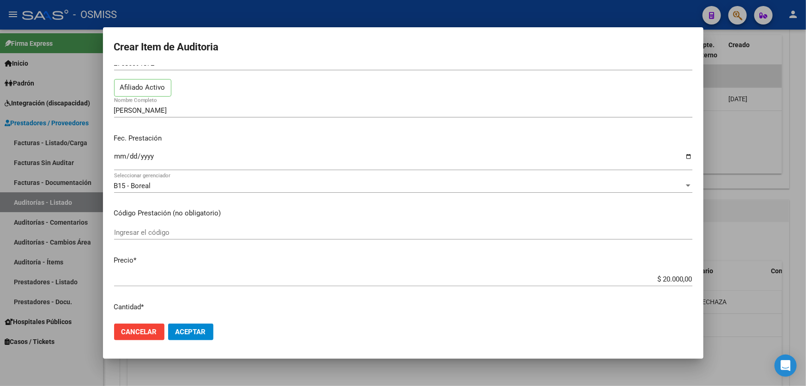
scroll to position [84, 0]
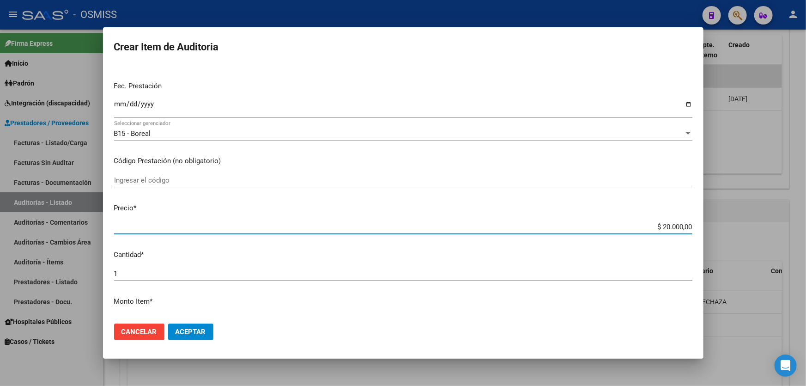
drag, startPoint x: 647, startPoint y: 223, endPoint x: 806, endPoint y: 195, distance: 161.1
click at [806, 195] on div "Crear Item de Auditoria 58039187 Nro Documento 27580391872 CUIL Afiliado Activo…" at bounding box center [403, 193] width 806 height 386
type input "$ 0,02"
type input "$ 0,29"
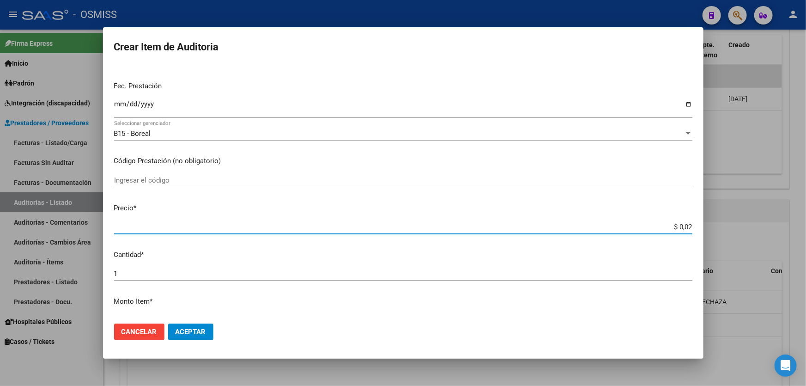
type input "$ 0,29"
type input "$ 2,99"
type input "$ 29,97"
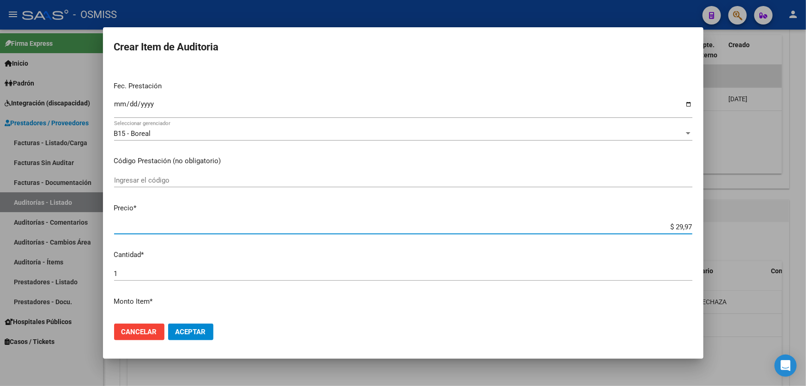
type input "$ 299,71"
type input "$ 2.997,19"
type input "$ 29.971,94"
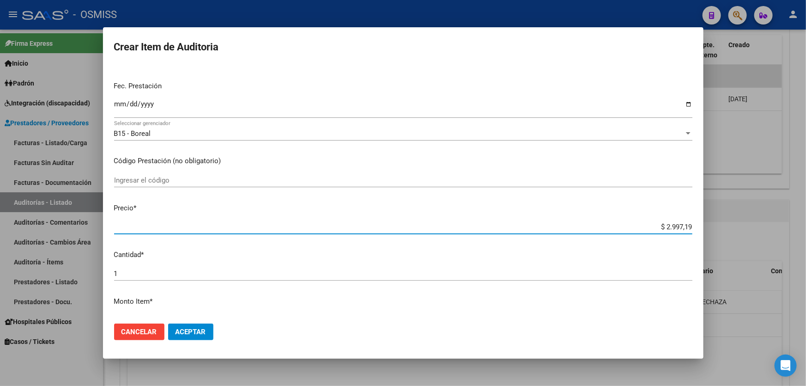
type input "$ 29.971,94"
drag, startPoint x: 642, startPoint y: 229, endPoint x: 795, endPoint y: 208, distance: 153.9
click at [795, 208] on div "Crear Item de Auditoria 58039187 Nro Documento 27580391872 CUIL Afiliado Activo…" at bounding box center [403, 193] width 806 height 386
paste input "OBRA SOCIAL DE LA CONFEDERACION DE OBREROS Y EMPLEADOS MUNICIPALES [GEOGRAPHIC_…"
type input "$ 0,02"
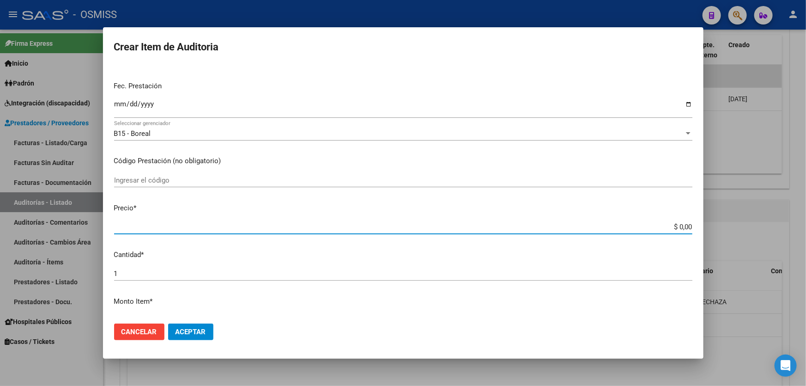
type input "$ 0,02"
type input "$ 0,29"
type input "$ 2,99"
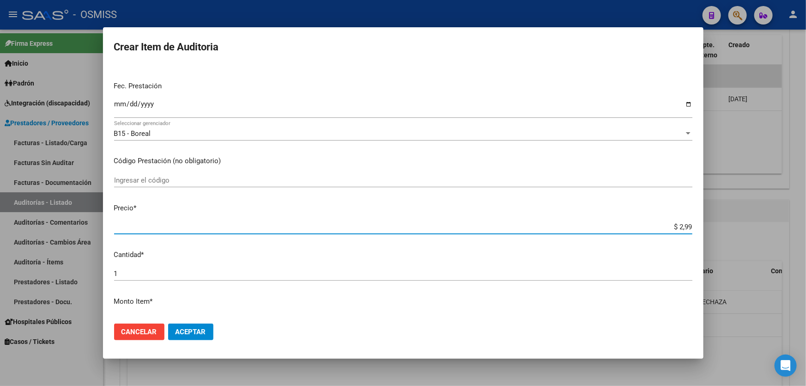
type input "$ 29,97"
type input "$ 299,71"
type input "$ 29.971,89"
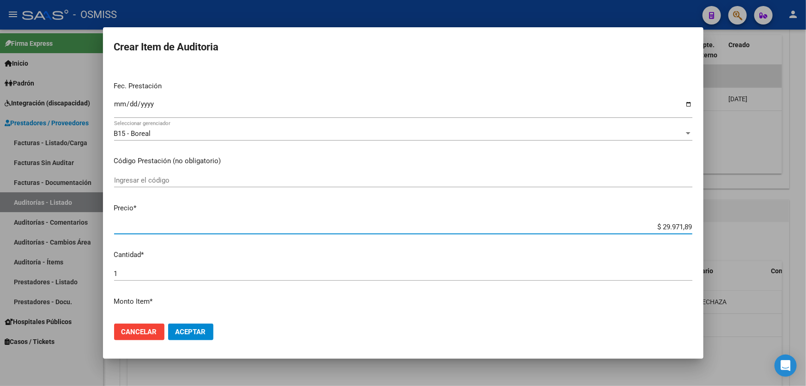
type input "$ 29.971,89"
type input "$ 2.997,18"
type input "$ 299,71"
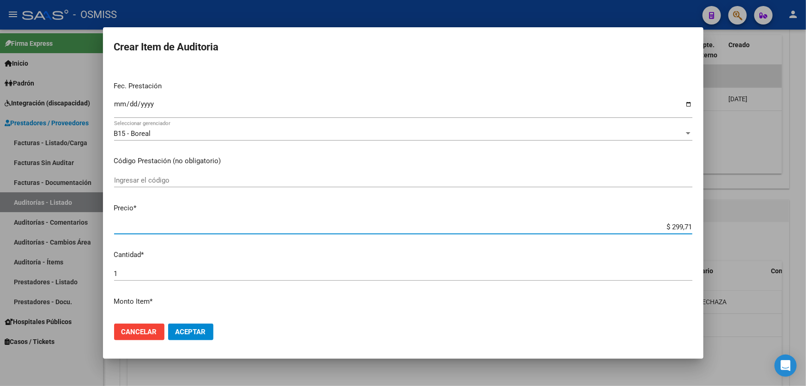
type input "$ 2.997,19"
type input "$ 29.971,99"
type input "$ 2.997,19"
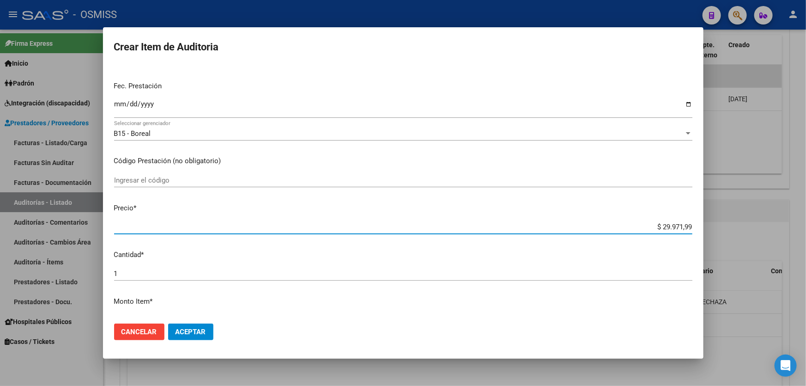
type input "$ 2.997,19"
type input "$ 29.971,94"
drag, startPoint x: 643, startPoint y: 230, endPoint x: 705, endPoint y: 221, distance: 62.5
click at [709, 220] on div "Crear Item de Auditoria 58039187 Nro Documento 27580391872 CUIL Afiliado Activo…" at bounding box center [403, 193] width 806 height 386
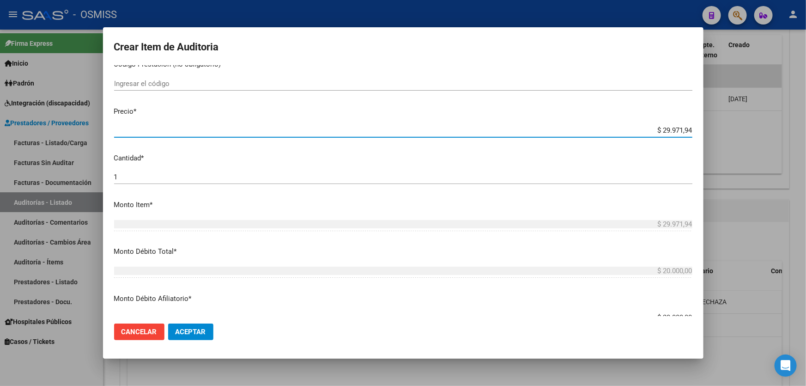
scroll to position [294, 0]
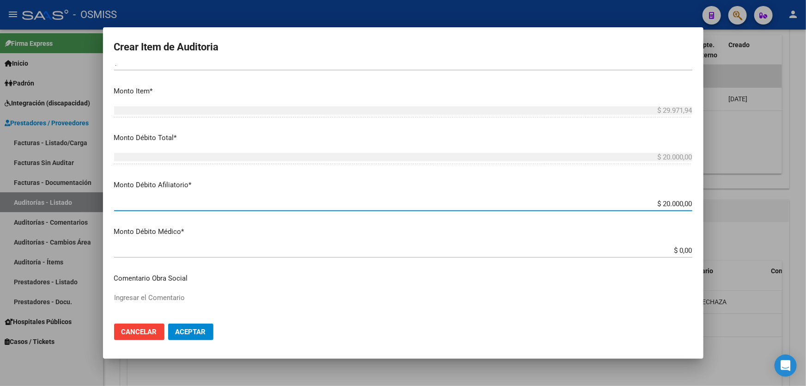
drag, startPoint x: 645, startPoint y: 207, endPoint x: 794, endPoint y: 200, distance: 149.9
click at [794, 200] on div "Crear Item de Auditoria 58039187 Nro Documento 27580391872 CUIL Afiliado Activo…" at bounding box center [403, 193] width 806 height 386
paste input "9.971,94"
type input "$ 29.971,94"
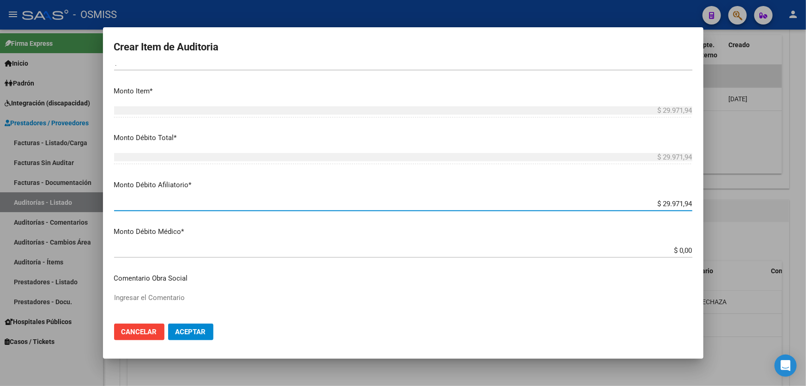
type input "$ 29.971,94"
click at [185, 333] on span "Aceptar" at bounding box center [191, 332] width 31 height 8
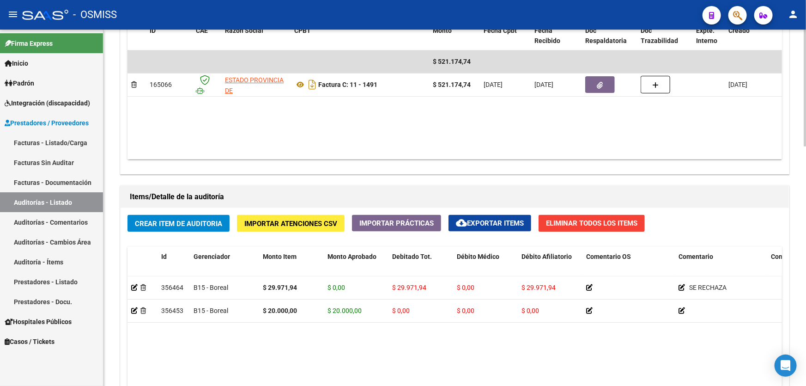
scroll to position [630, 0]
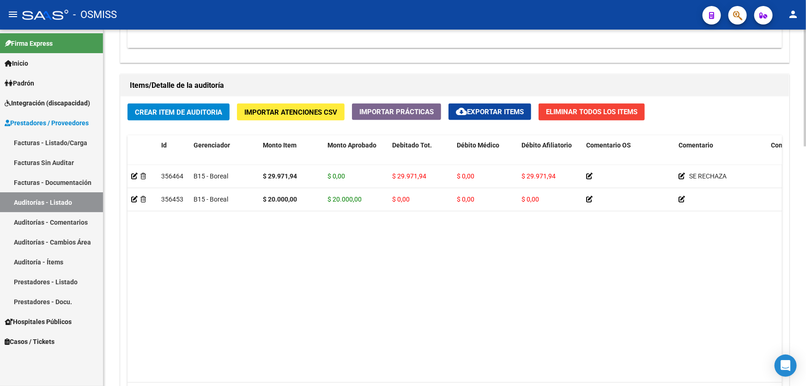
click at [183, 110] on span "Crear Item de Auditoria" at bounding box center [178, 112] width 87 height 8
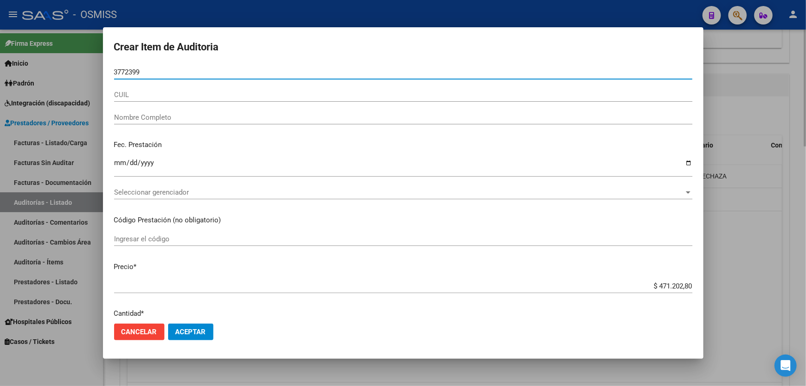
type input "37723999"
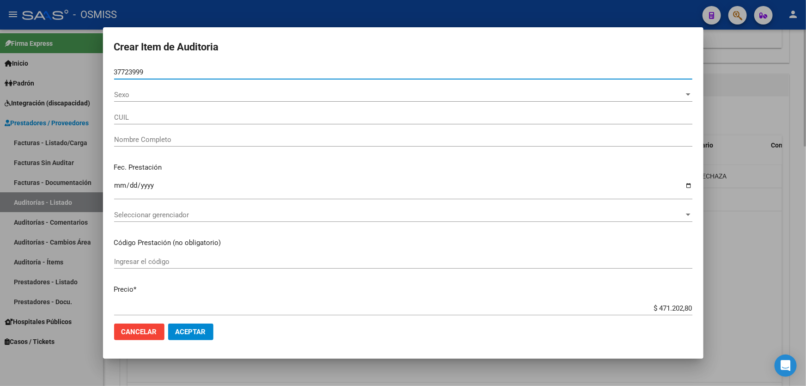
type input "27377239992"
type input "[PERSON_NAME]"
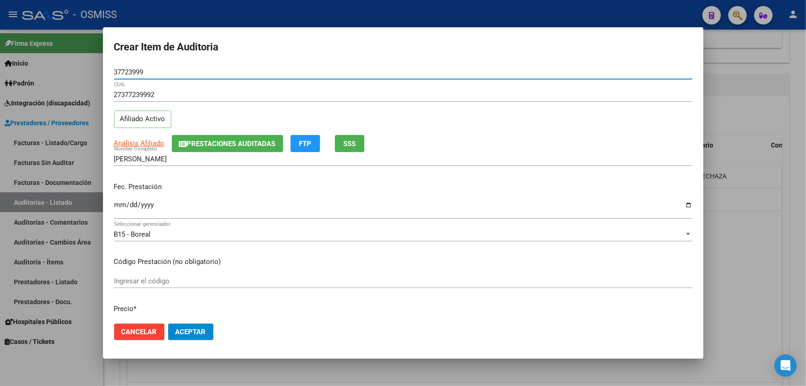
type input "37723999"
click at [122, 214] on input "Ingresar la fecha" at bounding box center [403, 208] width 579 height 15
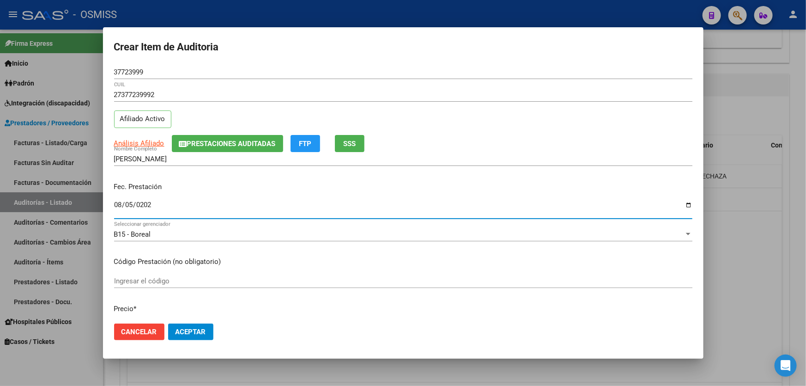
type input "[DATE]"
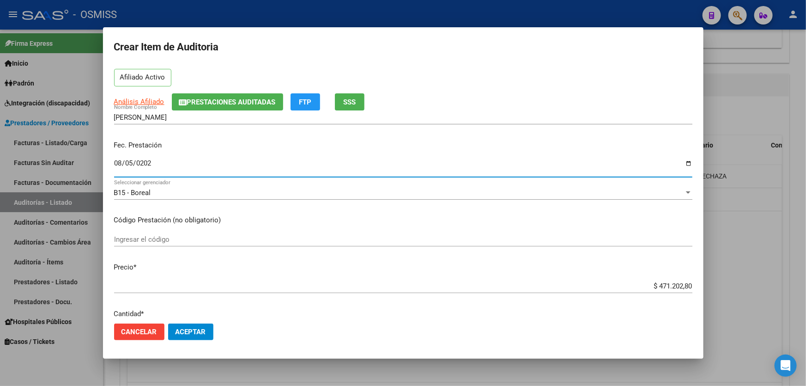
scroll to position [168, 0]
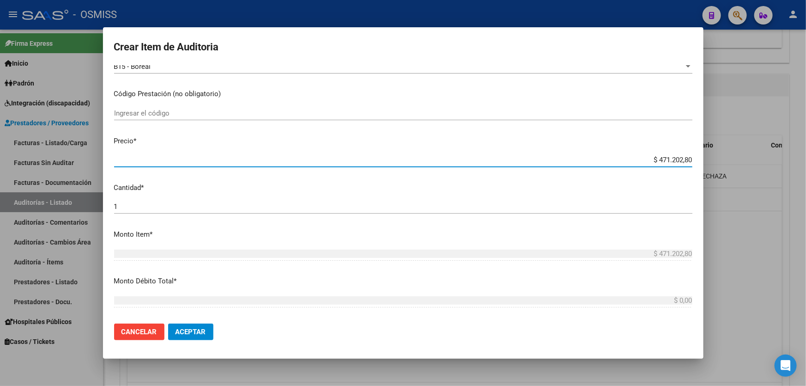
drag, startPoint x: 634, startPoint y: 162, endPoint x: 806, endPoint y: 134, distance: 174.1
click at [806, 134] on div "Crear Item de Auditoria 37723999 Nro Documento 27377239992 CUIL Afiliado Activo…" at bounding box center [403, 193] width 806 height 386
paste input "51.340,31"
type input "$ 51.340,31"
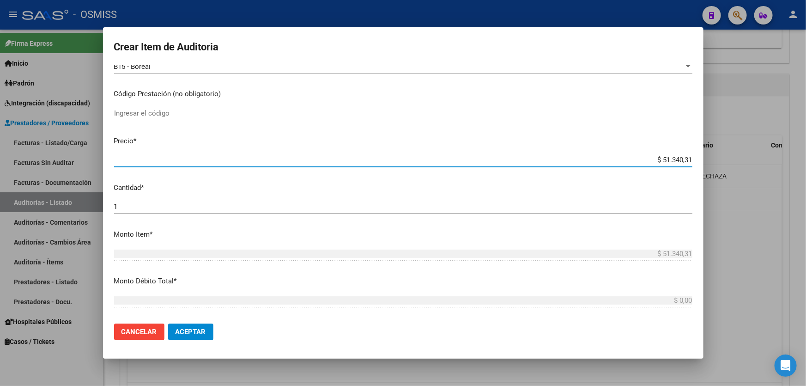
type input "$ 51.340,31"
click at [202, 336] on button "Aceptar" at bounding box center [190, 331] width 45 height 17
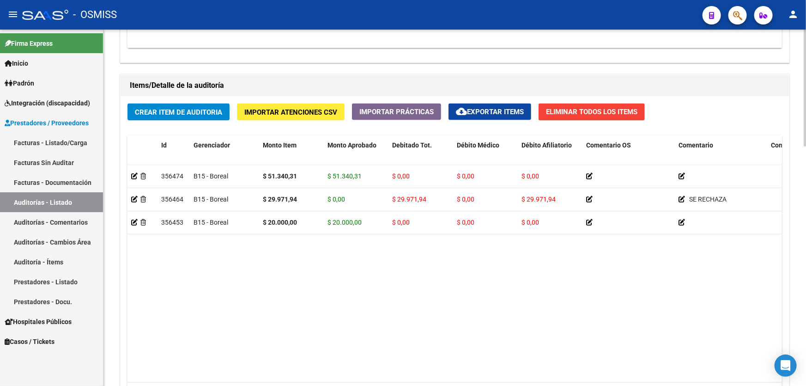
click at [268, 268] on datatable-body "356474 B15 - Boreal $ 51.340,31 $ 51.340,31 $ 0,00 $ 0,00 $ 0,00 27377239992 37…" at bounding box center [455, 274] width 655 height 218
click at [315, 261] on datatable-body "356474 B15 - Boreal $ 51.340,31 $ 51.340,31 $ 0,00 $ 0,00 $ 0,00 27377239992 37…" at bounding box center [455, 274] width 655 height 218
click at [184, 99] on div "Crear Item de Auditoria Importar Atenciones CSV Importar Prácticas cloud_downlo…" at bounding box center [455, 258] width 669 height 323
click at [189, 122] on div "Crear Item de Auditoria Importar Atenciones CSV Importar Prácticas cloud_downlo…" at bounding box center [455, 258] width 669 height 323
click at [186, 110] on span "Crear Item de Auditoria" at bounding box center [178, 112] width 87 height 8
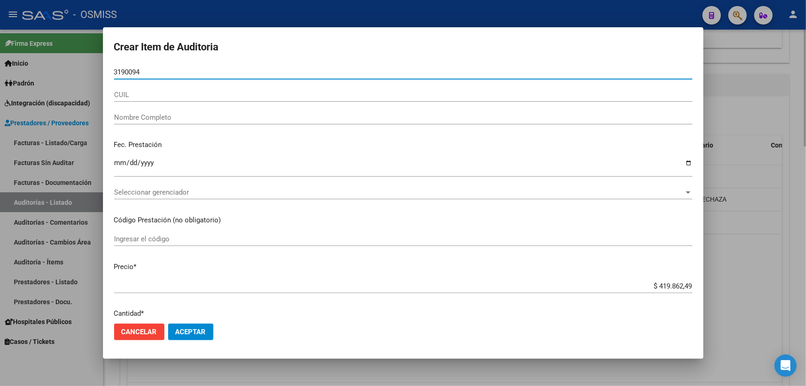
type input "31900943"
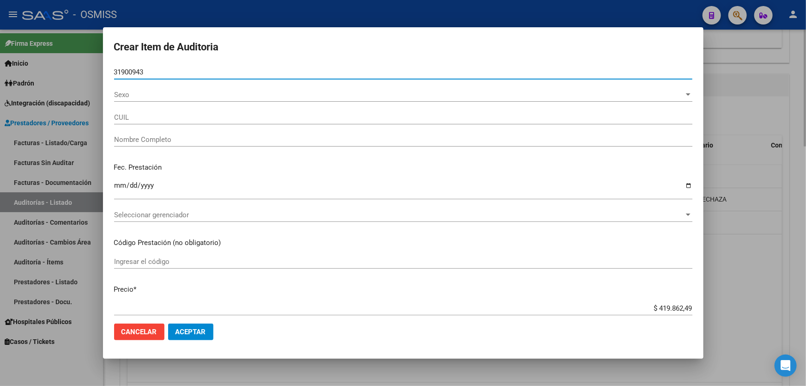
type input "23319009434"
type input "[PERSON_NAME] [PERSON_NAME]"
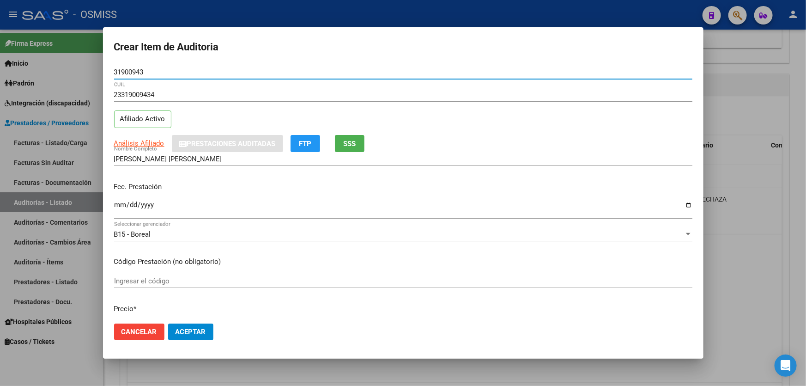
type input "31900943"
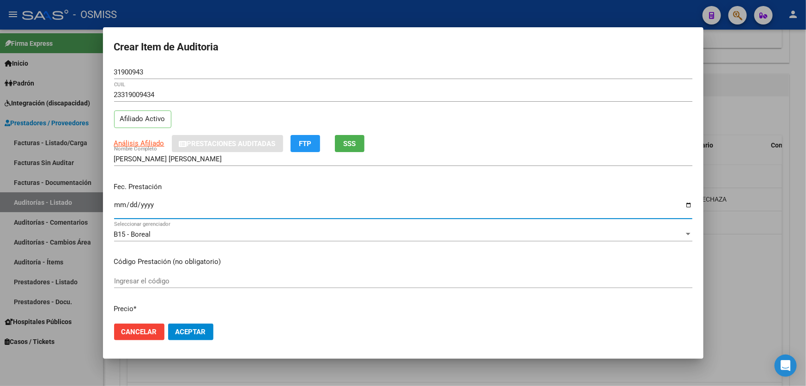
click at [120, 207] on input "Ingresar la fecha" at bounding box center [403, 208] width 579 height 15
type input "[DATE]"
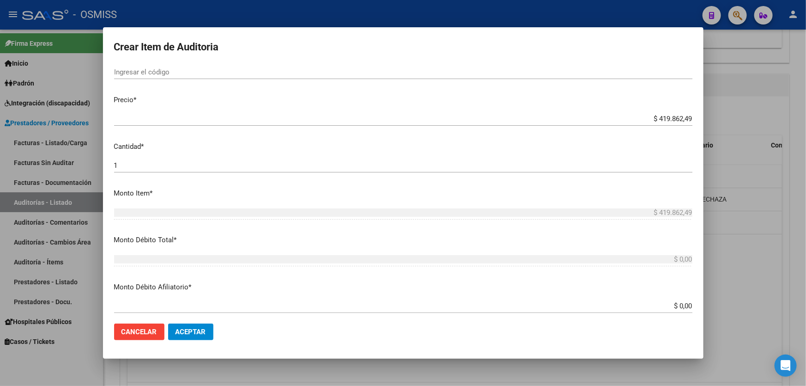
scroll to position [210, 0]
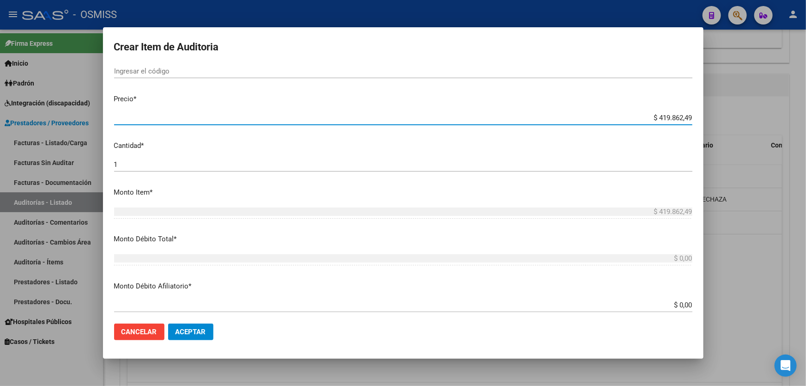
drag, startPoint x: 642, startPoint y: 115, endPoint x: 806, endPoint y: 68, distance: 170.6
click at [806, 75] on div "Crear Item de Auditoria 31900943 Nro Documento 23319009434 CUIL Afiliado Activo…" at bounding box center [403, 193] width 806 height 386
type input "$ 0,06"
type input "$ 0,66"
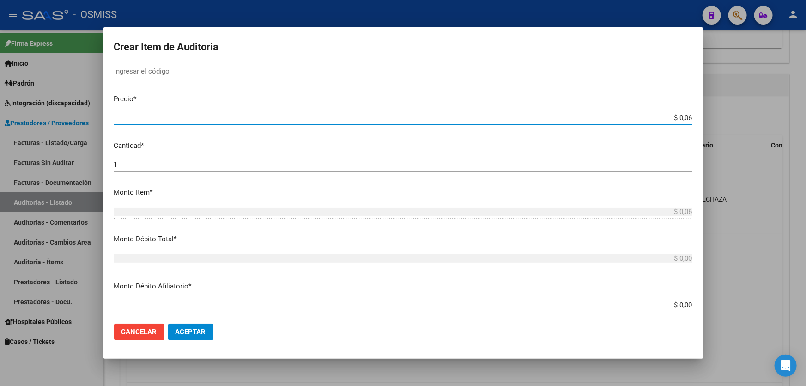
type input "$ 0,66"
type input "$ 6,62"
type input "$ 66,20"
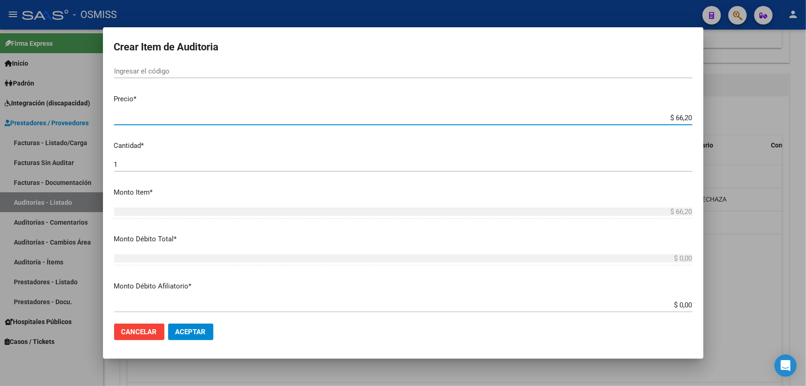
type input "$ 662,08"
click at [196, 330] on span "Aceptar" at bounding box center [191, 332] width 31 height 8
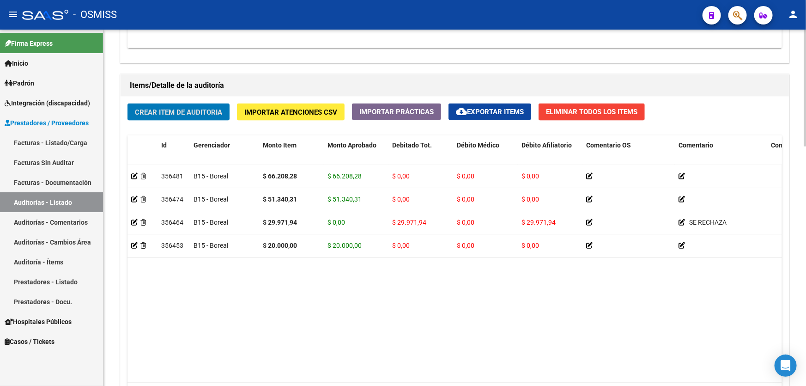
click at [183, 108] on span "Crear Item de Auditoria" at bounding box center [178, 112] width 87 height 8
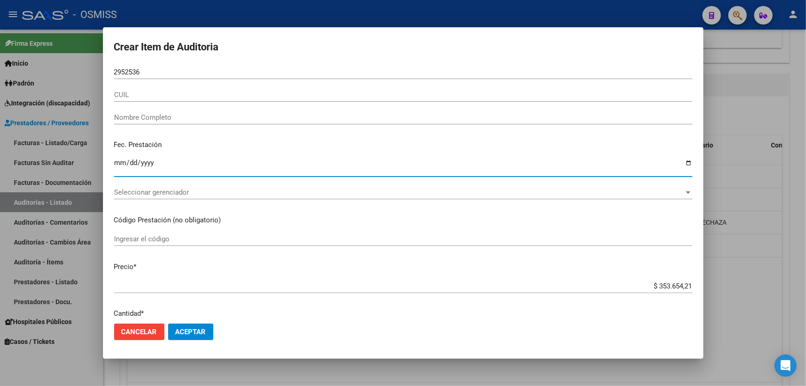
click at [120, 167] on input "Ingresar la fecha" at bounding box center [403, 166] width 579 height 15
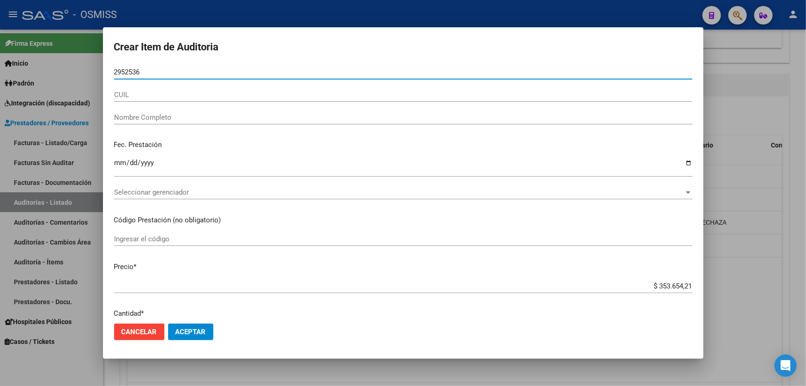
drag, startPoint x: 144, startPoint y: 69, endPoint x: 89, endPoint y: 71, distance: 54.6
click at [91, 71] on div "Crear Item de Auditoria 2952536 Nro Documento CUIL Nombre Completo Fec. Prestac…" at bounding box center [403, 193] width 806 height 386
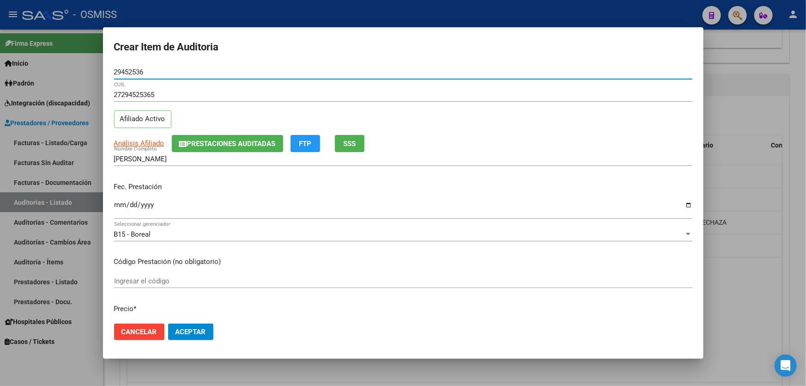
click at [120, 201] on input "Ingresar la fecha" at bounding box center [403, 208] width 579 height 15
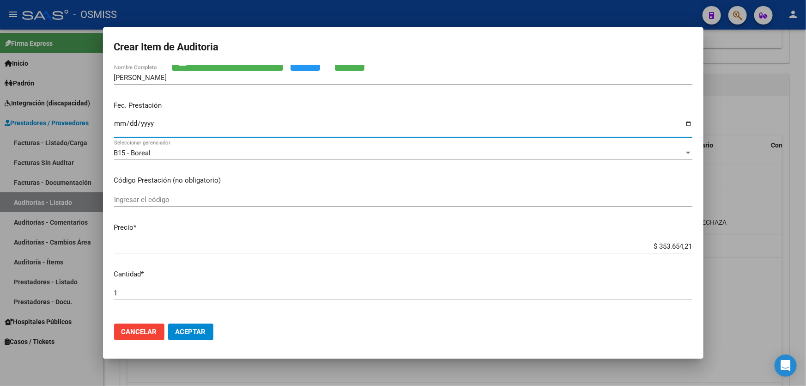
scroll to position [126, 0]
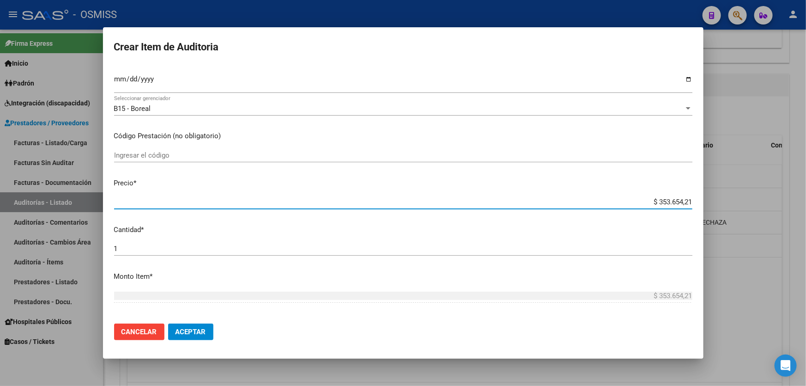
drag, startPoint x: 635, startPoint y: 204, endPoint x: 806, endPoint y: 176, distance: 172.8
click at [806, 177] on div "Crear Item de Auditoria 29452536 Nro Documento 27294525365 CUIL Afiliado Activo…" at bounding box center [403, 193] width 806 height 386
click at [193, 328] on span "Aceptar" at bounding box center [191, 332] width 31 height 8
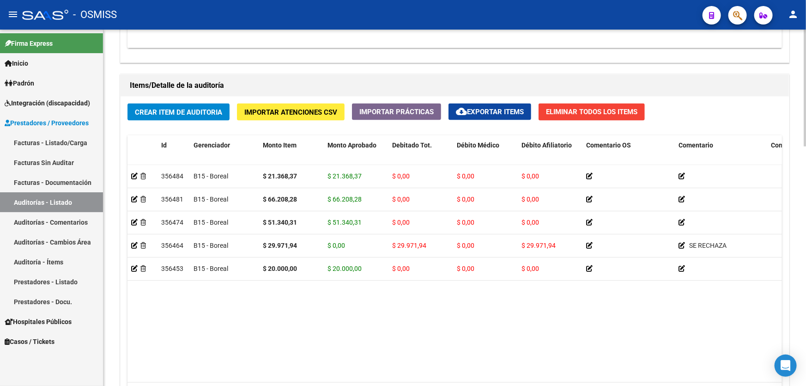
click at [169, 112] on span "Crear Item de Auditoria" at bounding box center [178, 112] width 87 height 8
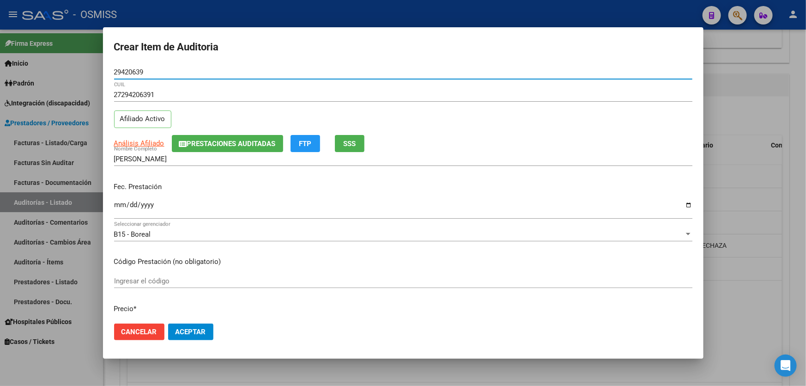
click at [123, 182] on p "Fec. Prestación" at bounding box center [403, 187] width 579 height 11
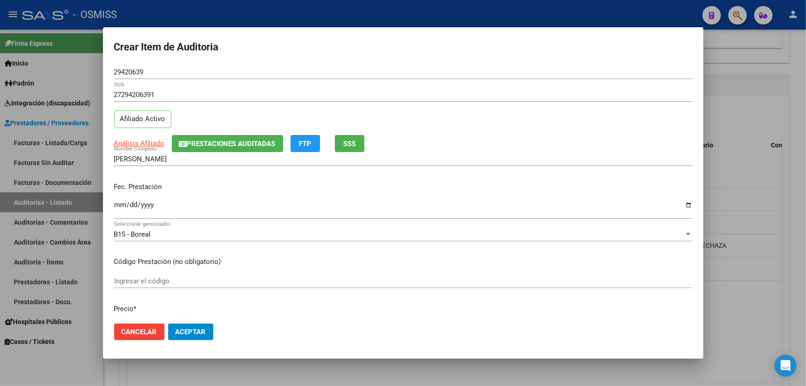
click at [119, 205] on input "Ingresar la fecha" at bounding box center [403, 208] width 579 height 15
click at [616, 158] on input "[PERSON_NAME]" at bounding box center [403, 159] width 579 height 8
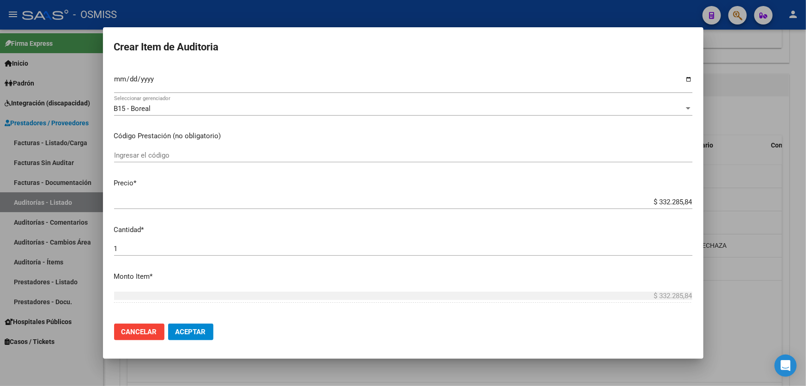
drag, startPoint x: 663, startPoint y: 198, endPoint x: 806, endPoint y: 174, distance: 144.7
click at [806, 174] on div "Crear Item de Auditoria 29420639 Nro Documento 27294206391 CUIL Afiliado Activo…" at bounding box center [403, 193] width 806 height 386
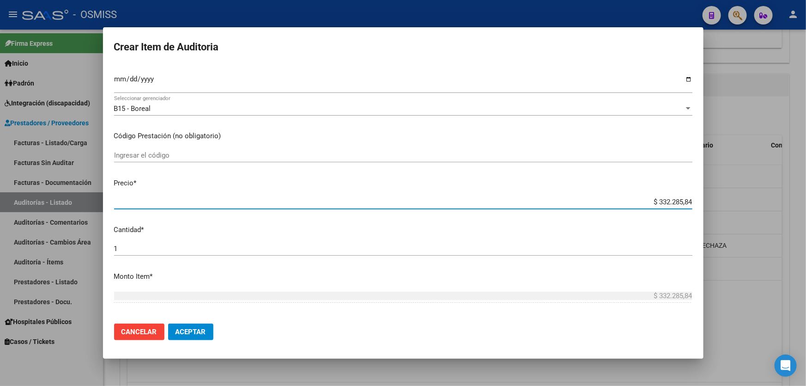
paste input "41.368,42"
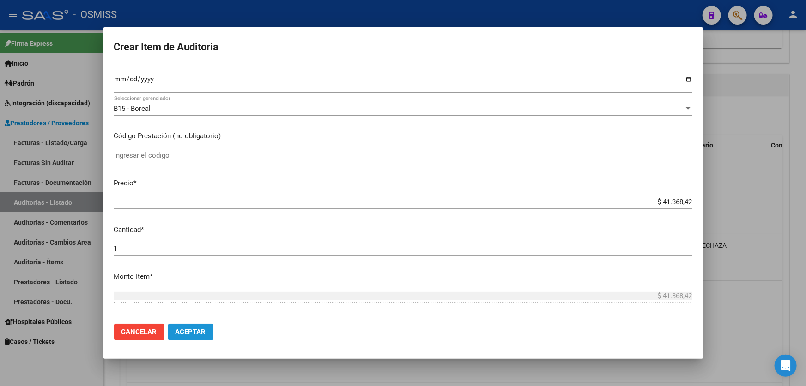
click at [197, 334] on span "Aceptar" at bounding box center [191, 332] width 31 height 8
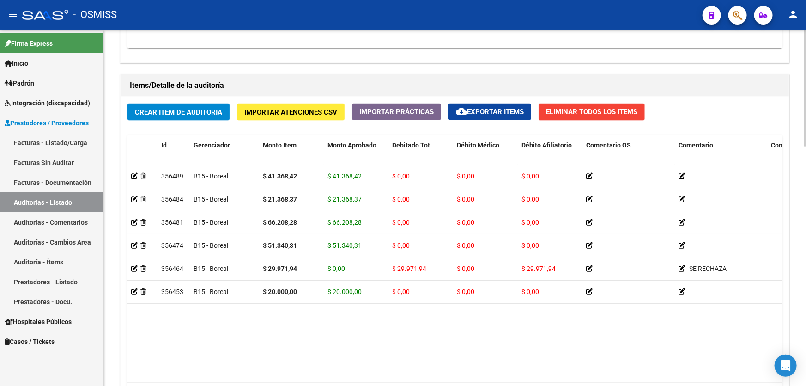
click at [159, 118] on button "Crear Item de Auditoria" at bounding box center [179, 112] width 102 height 17
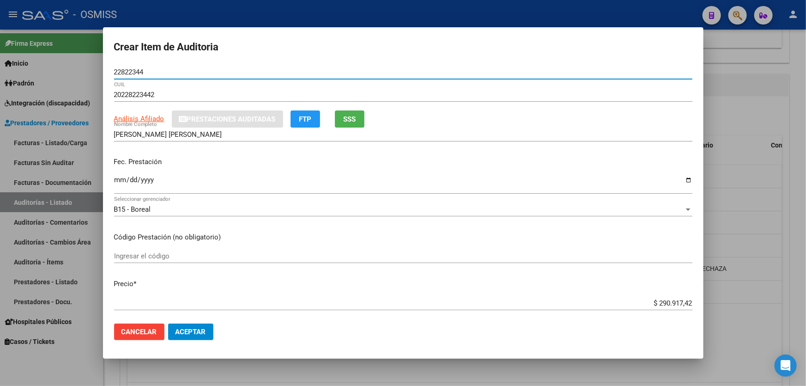
click at [122, 187] on input "Ingresar la fecha" at bounding box center [403, 183] width 579 height 15
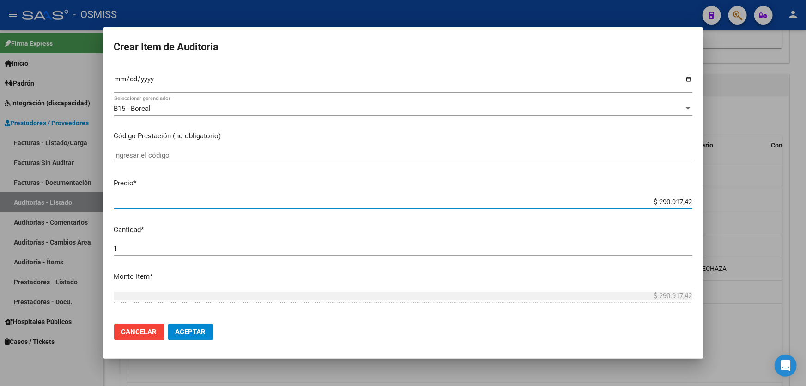
drag, startPoint x: 642, startPoint y: 199, endPoint x: 806, endPoint y: 163, distance: 167.5
click at [806, 159] on div "Crear Item de Auditoria 22822344 Nro Documento 20228223442 CUIL Afiliado Activo…" at bounding box center [403, 193] width 806 height 386
click at [197, 326] on button "Aceptar" at bounding box center [190, 331] width 45 height 17
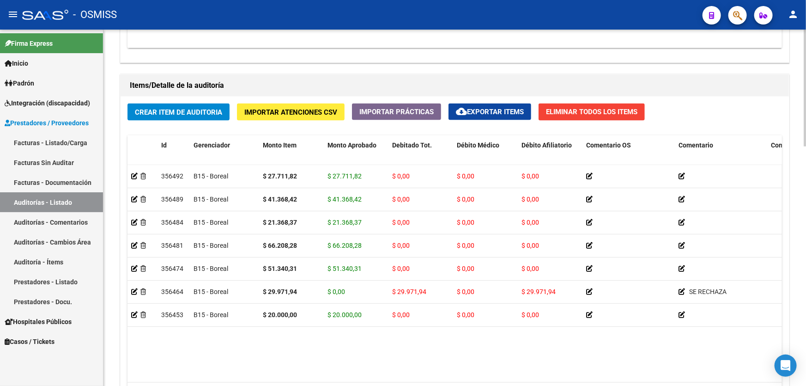
click at [404, 348] on datatable-body "356492 B15 - Boreal $ 27.711,82 $ 27.711,82 $ 0,00 $ 0,00 $ 0,00 20228223442 22…" at bounding box center [455, 274] width 655 height 218
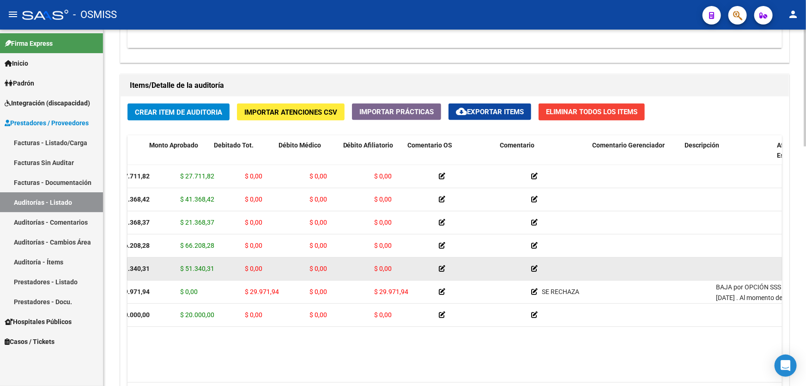
scroll to position [0, 427]
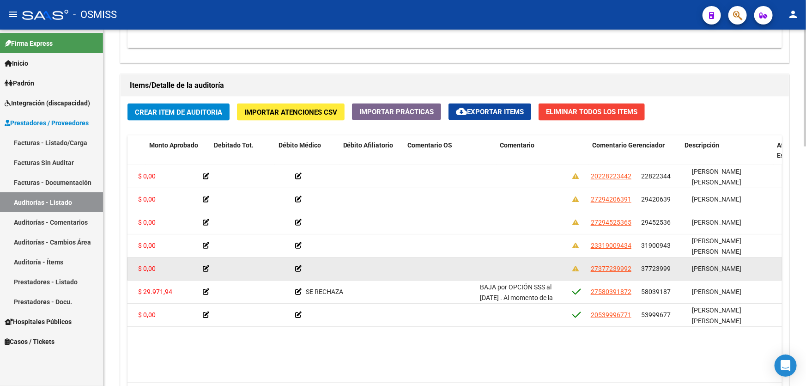
drag, startPoint x: 421, startPoint y: 256, endPoint x: 498, endPoint y: 259, distance: 76.8
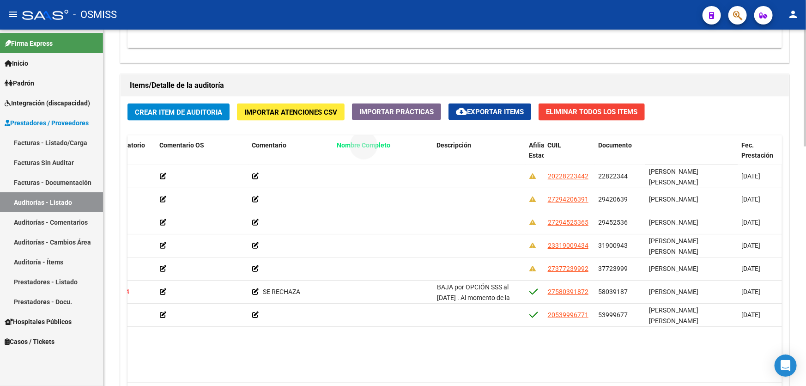
drag, startPoint x: 677, startPoint y: 144, endPoint x: 354, endPoint y: 144, distance: 322.6
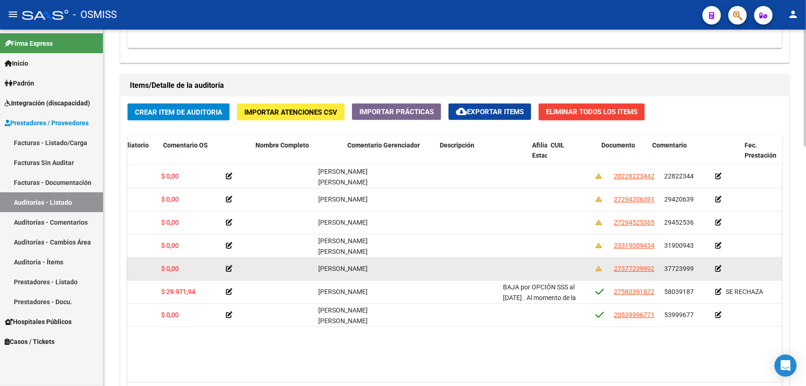
scroll to position [0, 0]
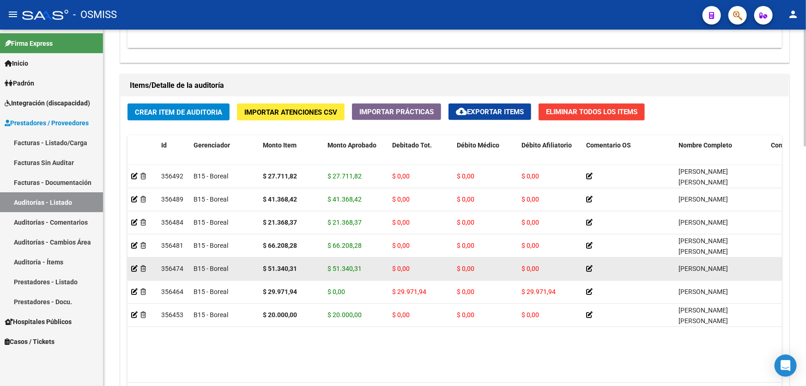
drag, startPoint x: 356, startPoint y: 265, endPoint x: 180, endPoint y: 261, distance: 176.1
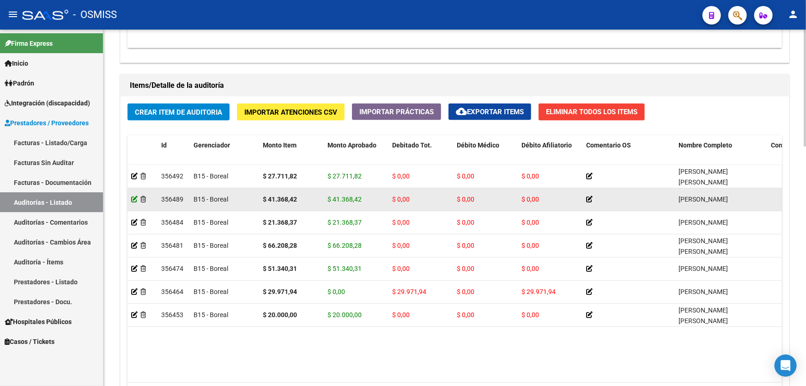
click at [134, 197] on icon at bounding box center [134, 199] width 6 height 6
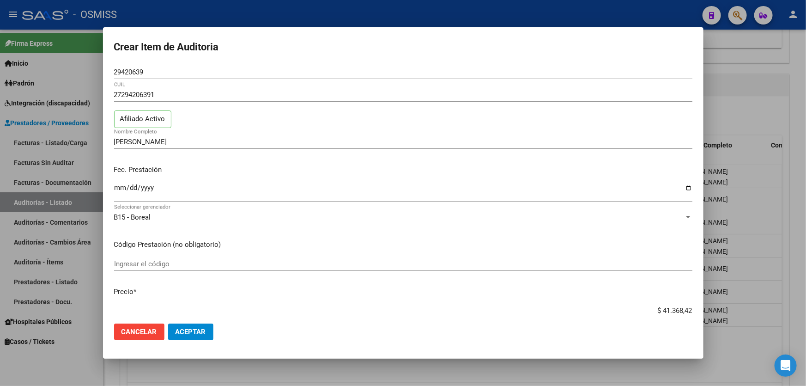
click at [619, 305] on div "$ 41.368,42 Ingresar el precio" at bounding box center [403, 311] width 579 height 14
drag, startPoint x: 628, startPoint y: 305, endPoint x: 634, endPoint y: 305, distance: 6.0
click at [634, 305] on div "$ 41.368,42 Ingresar el precio" at bounding box center [403, 311] width 579 height 14
drag, startPoint x: 633, startPoint y: 312, endPoint x: 728, endPoint y: 301, distance: 95.3
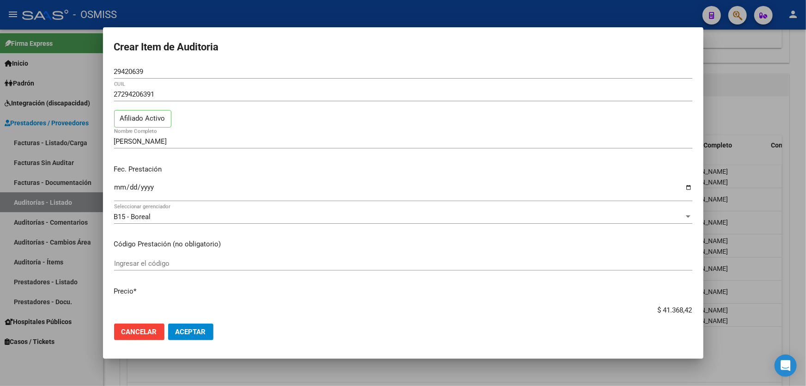
click at [728, 301] on div "Crear Item de Auditoria 29420639 Nro Documento 27294206391 CUIL Afiliado Activo…" at bounding box center [403, 193] width 806 height 386
paste input "6"
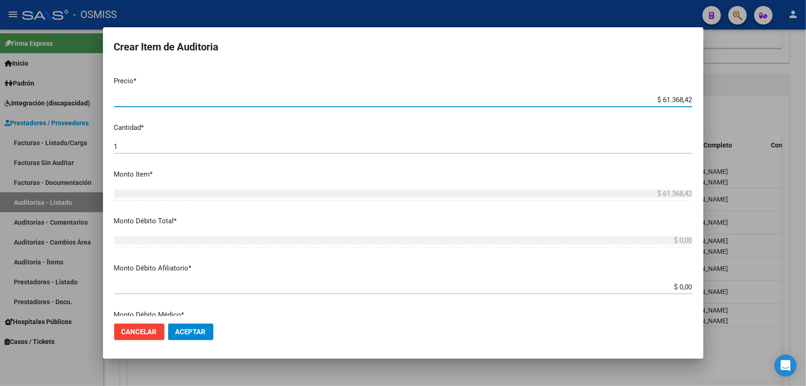
scroll to position [337, 0]
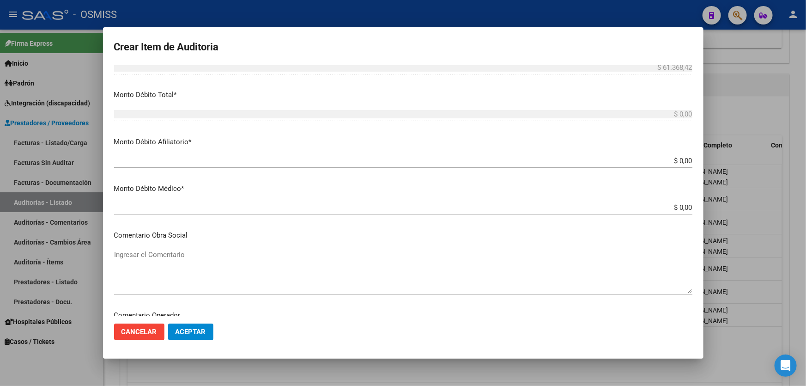
click at [199, 338] on button "Aceptar" at bounding box center [190, 331] width 45 height 17
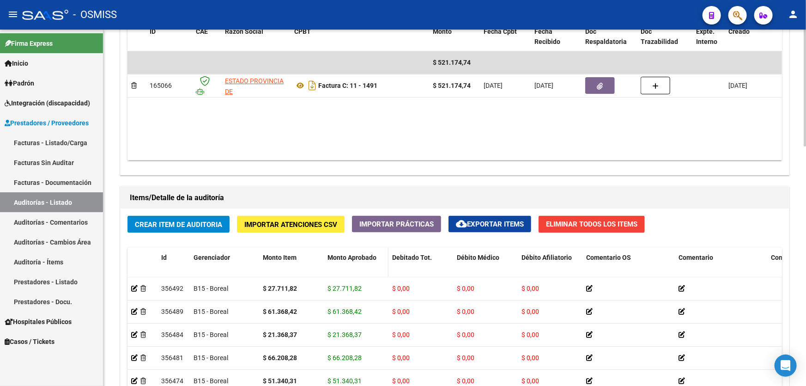
scroll to position [630, 0]
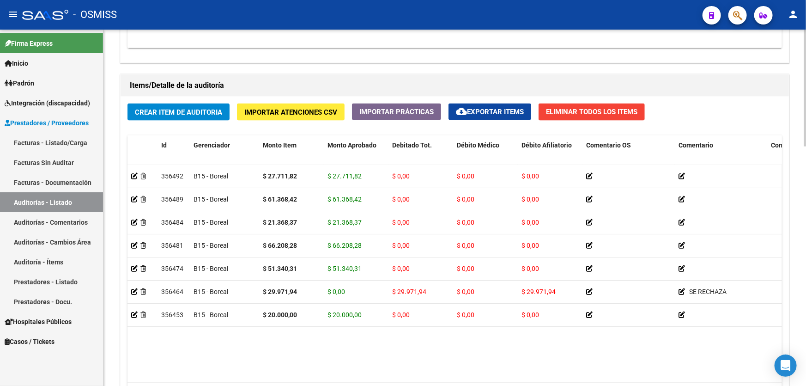
click at [205, 110] on span "Crear Item de Auditoria" at bounding box center [178, 112] width 87 height 8
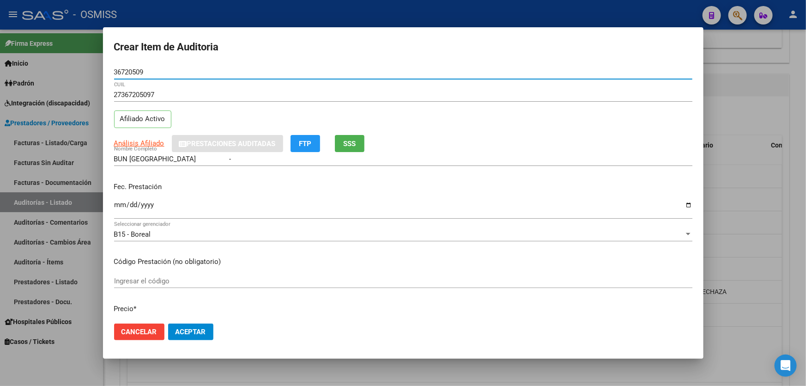
click at [121, 187] on p "Fec. Prestación" at bounding box center [403, 187] width 579 height 11
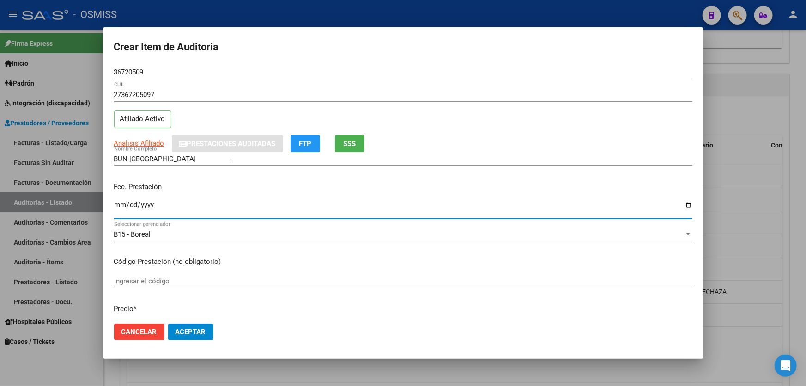
click at [120, 206] on input "Ingresar la fecha" at bounding box center [403, 208] width 579 height 15
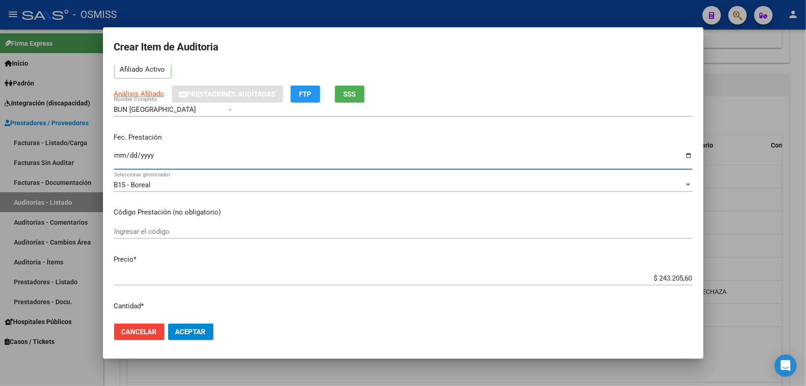
scroll to position [168, 0]
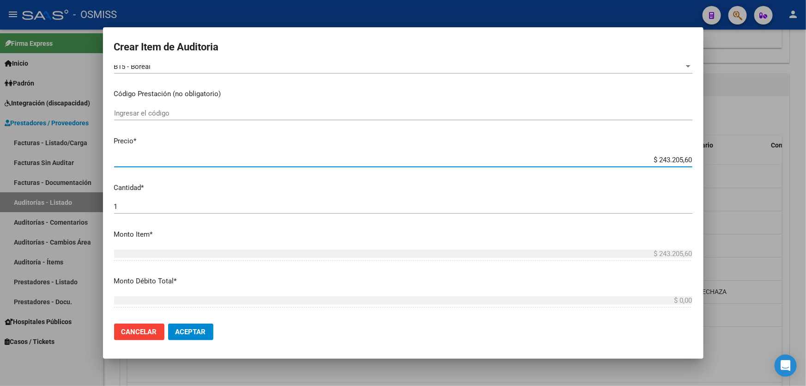
drag, startPoint x: 630, startPoint y: 160, endPoint x: 806, endPoint y: 125, distance: 179.5
click at [806, 133] on div "Crear Item de Auditoria 36720509 Nro Documento 27367205097 CUIL Afiliado Activo…" at bounding box center [403, 193] width 806 height 386
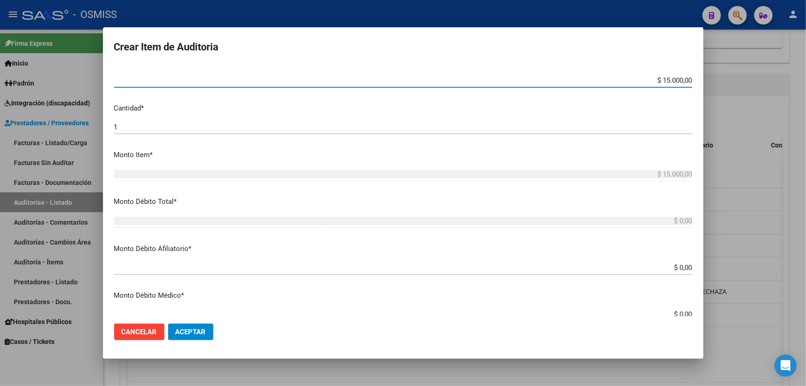
scroll to position [336, 0]
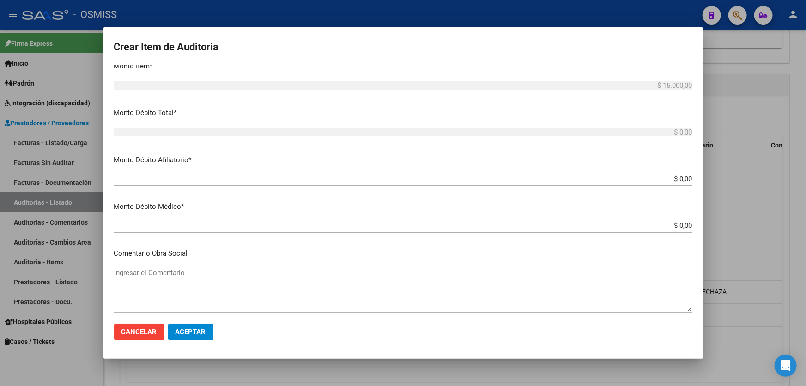
click at [601, 183] on div "$ 0,00 Ingresar el monto Afiliatorio" at bounding box center [403, 179] width 579 height 14
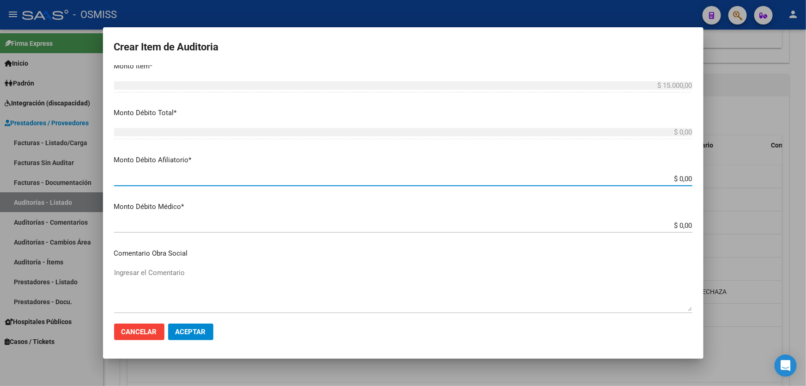
drag, startPoint x: 600, startPoint y: 178, endPoint x: 806, endPoint y: 128, distance: 211.7
click at [806, 128] on div "Crear Item de Auditoria 36720509 Nro Documento 27367205097 CUIL Afiliado Activo…" at bounding box center [403, 193] width 806 height 386
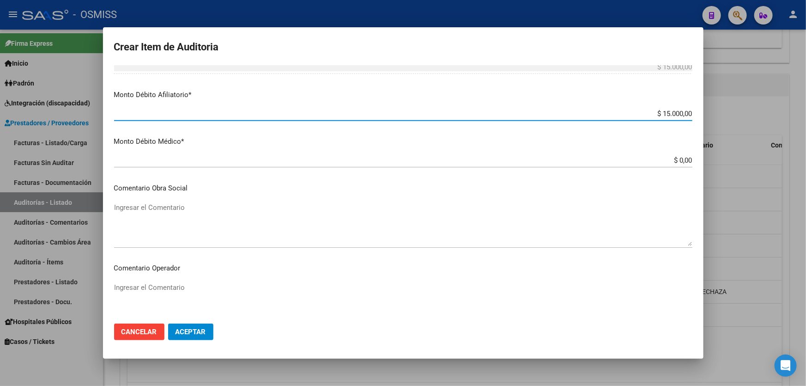
scroll to position [462, 0]
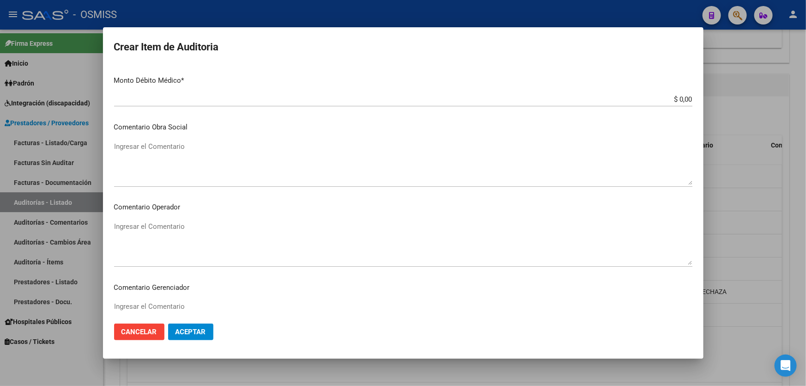
click at [239, 222] on textarea "Ingresar el Comentario" at bounding box center [403, 242] width 579 height 43
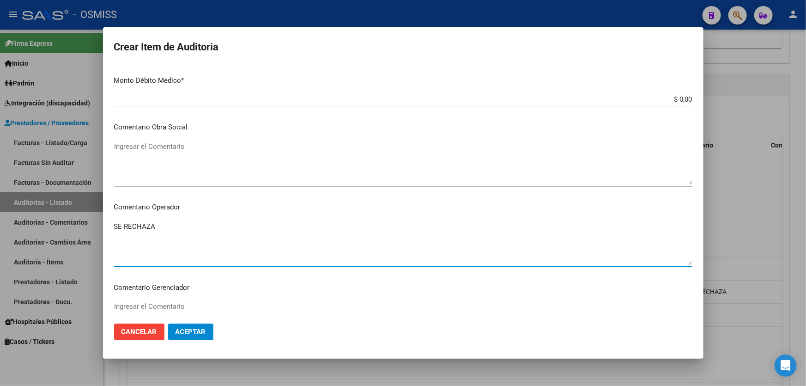
scroll to position [672, 0]
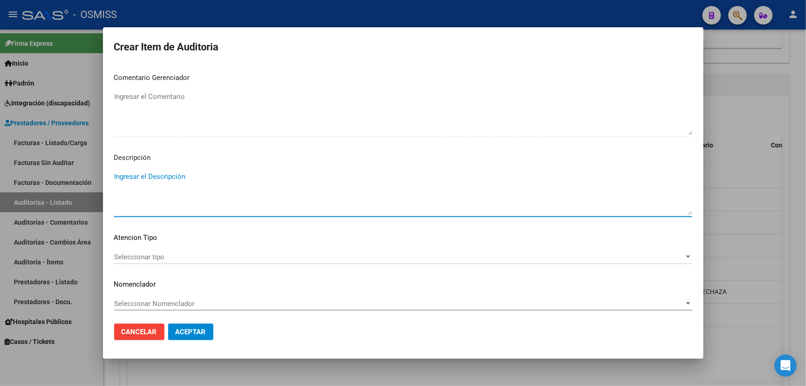
click at [196, 189] on textarea "Ingresar el Descripción" at bounding box center [403, 192] width 579 height 43
paste textarea "BAJA al ../../.. por finalizacion de la cobertura de Desempleo. Resolución Nº 1…"
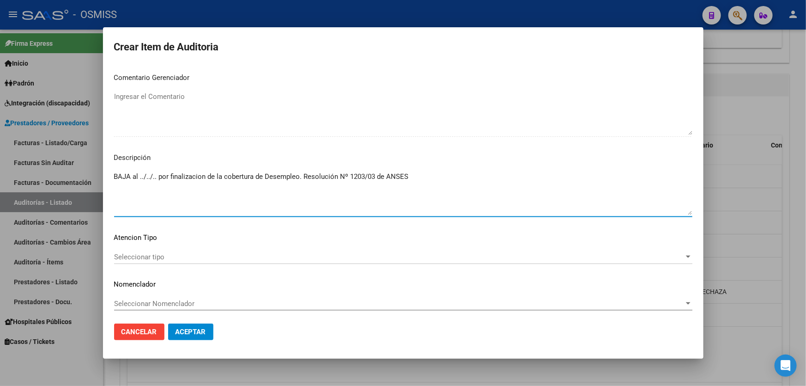
drag, startPoint x: 157, startPoint y: 178, endPoint x: 140, endPoint y: 179, distance: 17.1
click at [140, 179] on textarea "BAJA al ../../.. por finalizacion de la cobertura de Desempleo. Resolución Nº 1…" at bounding box center [403, 192] width 579 height 43
click at [195, 335] on span "Aceptar" at bounding box center [191, 332] width 31 height 8
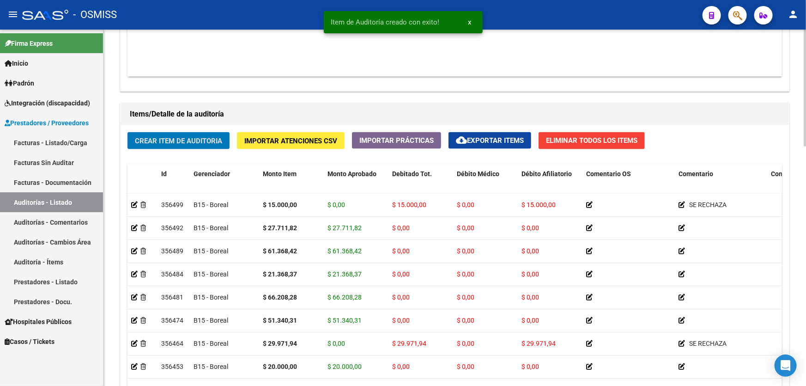
scroll to position [546, 0]
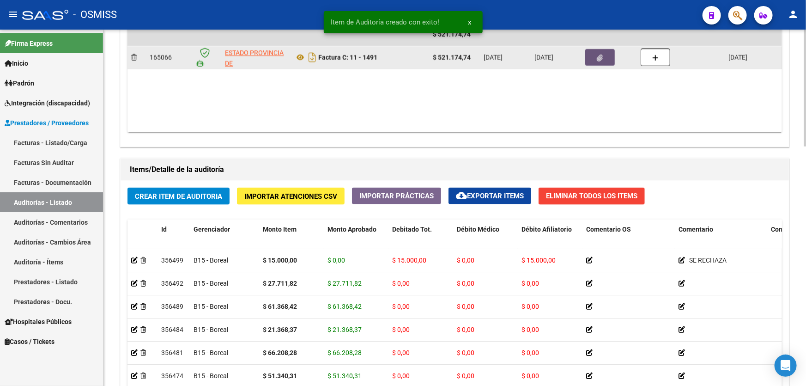
click at [594, 61] on button "button" at bounding box center [601, 57] width 30 height 17
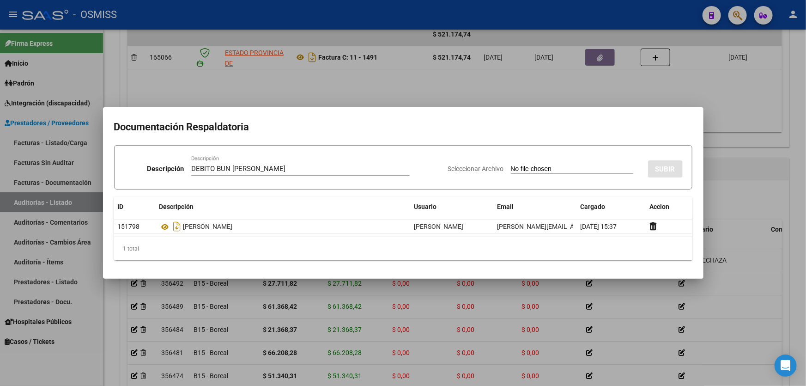
click at [536, 169] on input "Seleccionar Archivo" at bounding box center [572, 169] width 122 height 9
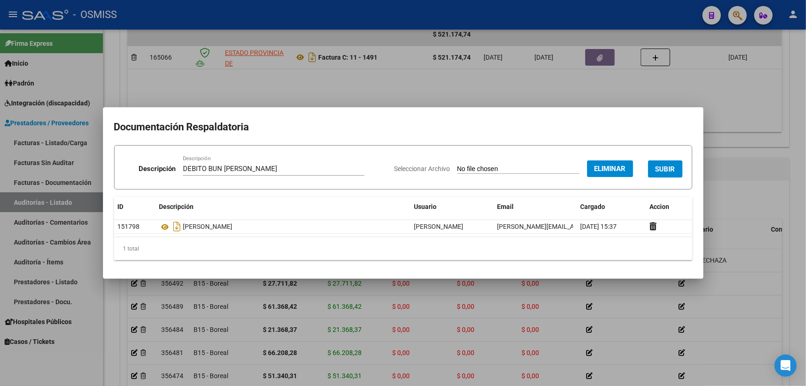
click at [667, 160] on div "Seleccionar Archivo Eliminar SUBIR" at bounding box center [539, 167] width 288 height 28
click at [669, 164] on button "SUBIR" at bounding box center [665, 168] width 35 height 17
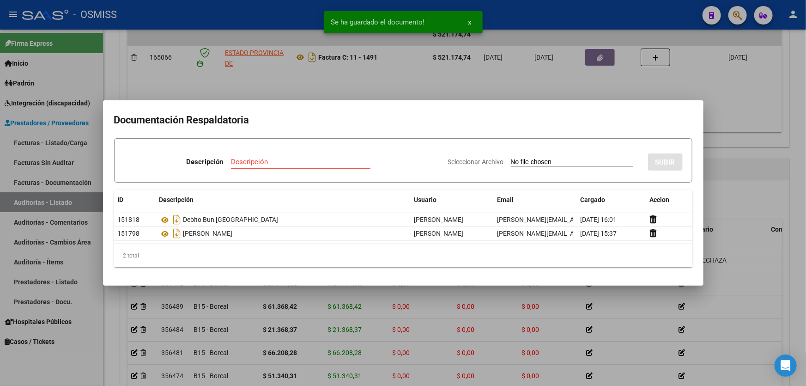
click at [734, 189] on div at bounding box center [403, 193] width 806 height 386
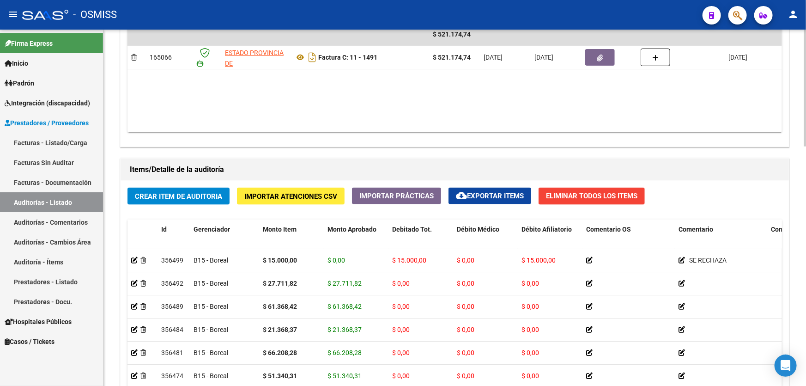
click at [334, 159] on div "Items/Detalle de la auditoría" at bounding box center [455, 170] width 669 height 22
click at [203, 204] on div "Crear Item de Auditoria Importar Atenciones CSV Importar Prácticas cloud_downlo…" at bounding box center [455, 342] width 669 height 323
click at [198, 200] on button "Crear Item de Auditoria" at bounding box center [179, 196] width 102 height 17
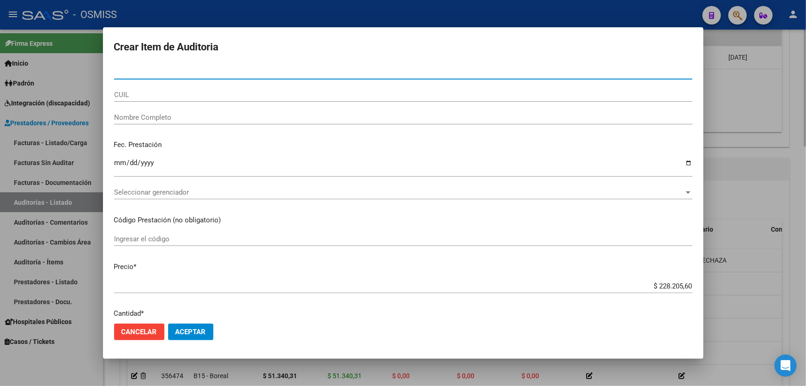
paste input "45801617"
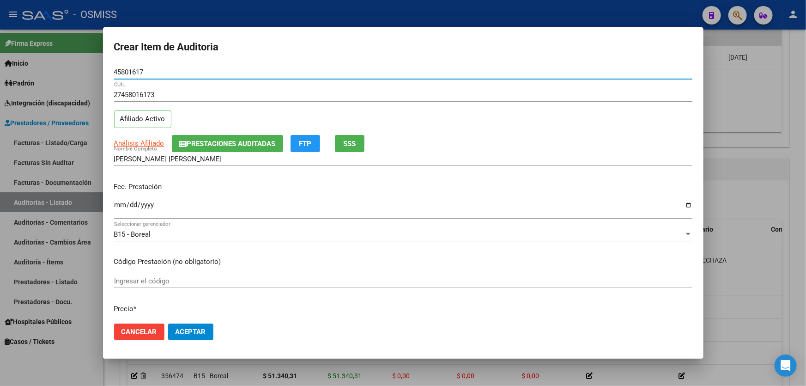
click at [115, 209] on input "Ingresar la fecha" at bounding box center [403, 208] width 579 height 15
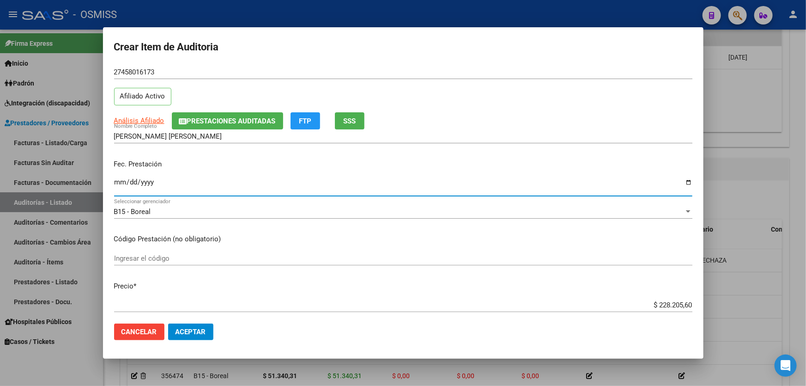
scroll to position [42, 0]
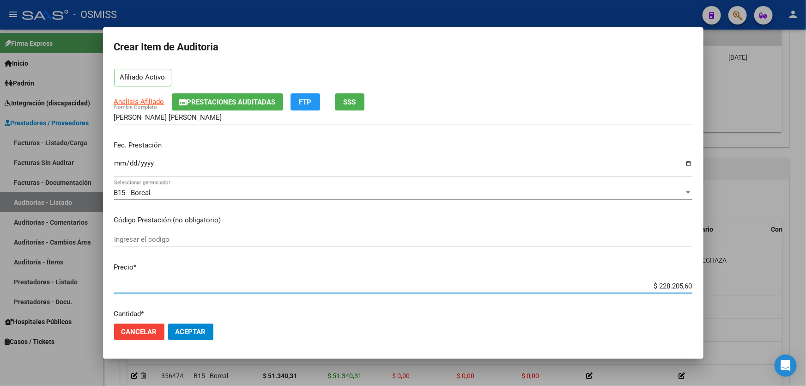
drag, startPoint x: 647, startPoint y: 287, endPoint x: 718, endPoint y: 277, distance: 72.3
click at [716, 277] on div "Crear Item de Auditoria 45801617 Nro Documento 27458016173 CUIL Afiliado Activo…" at bounding box center [403, 193] width 806 height 386
click at [204, 330] on span "Aceptar" at bounding box center [191, 332] width 31 height 8
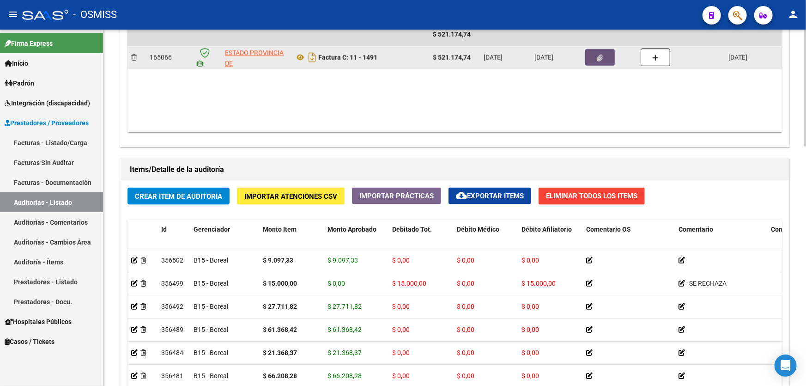
click at [608, 59] on button "button" at bounding box center [601, 57] width 30 height 17
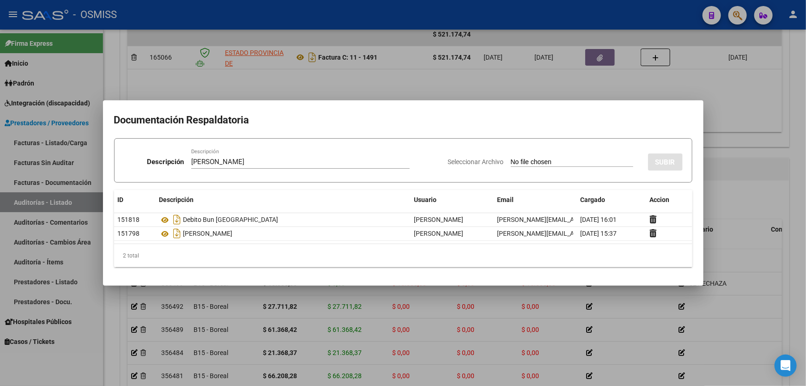
click at [518, 165] on input "Seleccionar Archivo" at bounding box center [572, 162] width 122 height 9
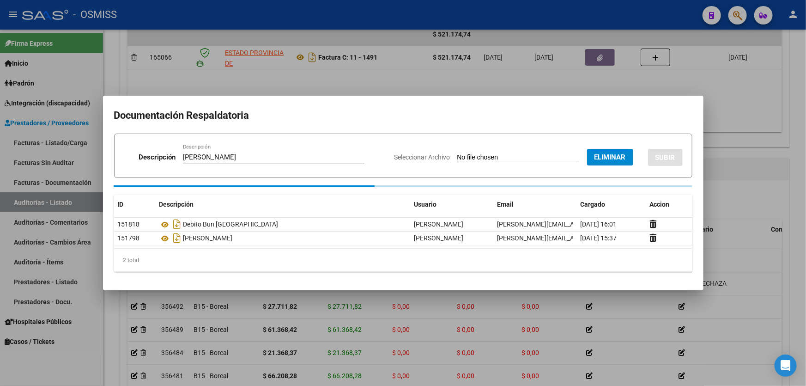
click at [665, 153] on button "SUBIR" at bounding box center [665, 157] width 35 height 17
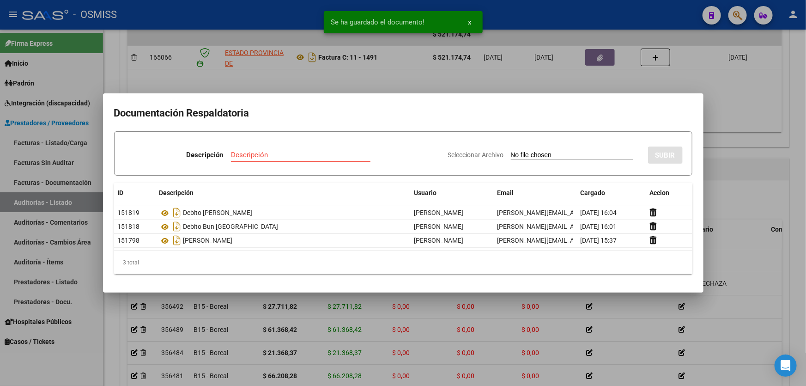
click at [720, 164] on div at bounding box center [403, 193] width 806 height 386
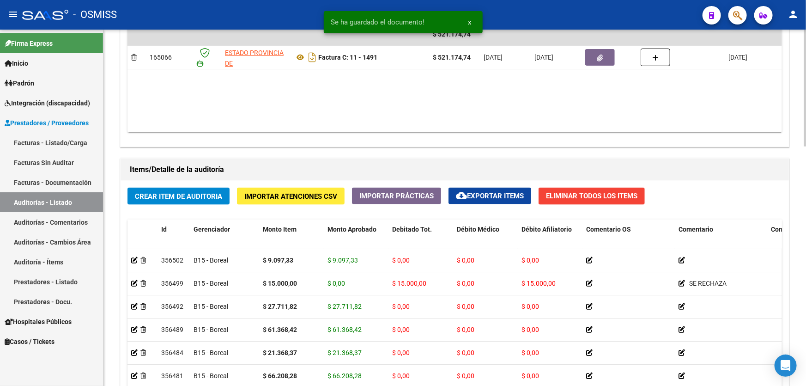
click at [195, 196] on span "Crear Item de Auditoria" at bounding box center [178, 196] width 87 height 8
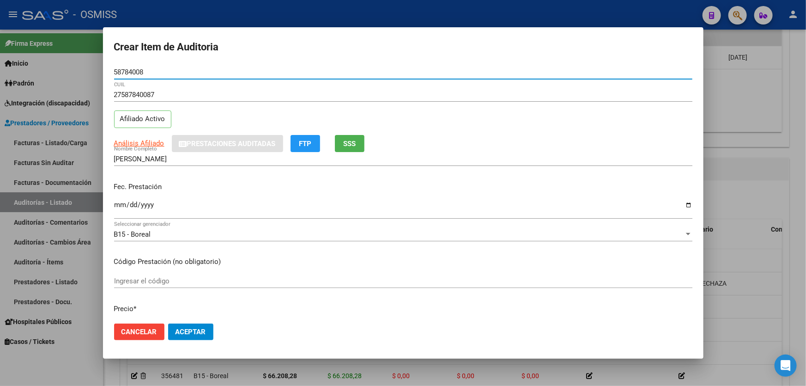
click at [120, 202] on input "Ingresar la fecha" at bounding box center [403, 208] width 579 height 15
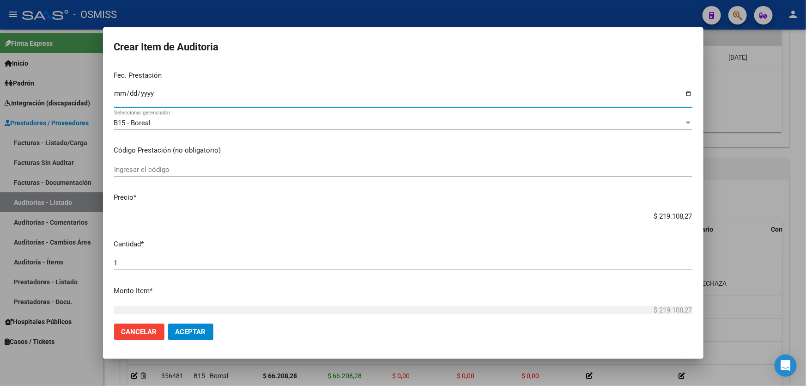
scroll to position [126, 0]
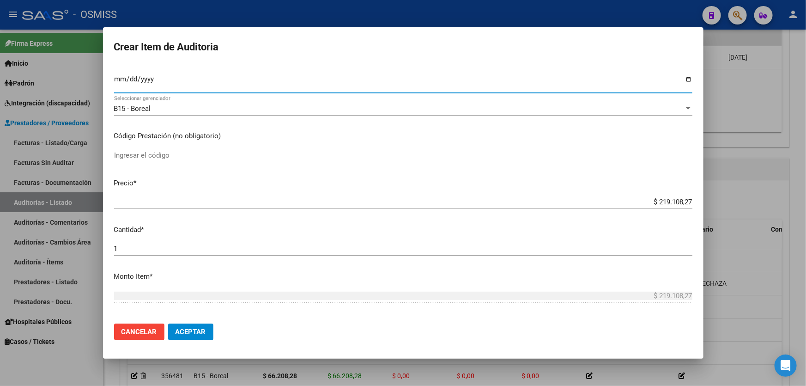
drag, startPoint x: 633, startPoint y: 201, endPoint x: 806, endPoint y: 166, distance: 176.2
click at [806, 169] on div "Crear Item de Auditoria 58784008 Nro Documento 27587840087 CUIL Afiliado Activo…" at bounding box center [403, 193] width 806 height 386
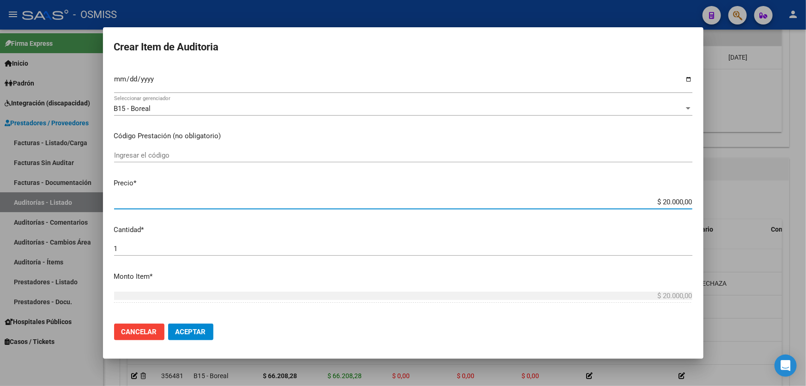
scroll to position [336, 0]
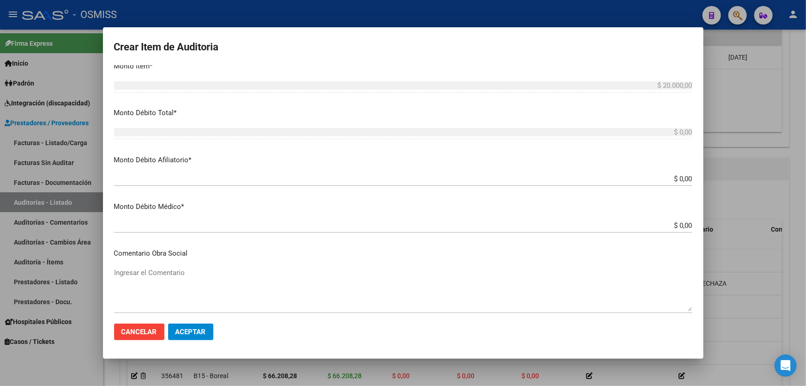
drag, startPoint x: 642, startPoint y: 182, endPoint x: 794, endPoint y: 176, distance: 151.7
click at [794, 176] on div "Crear Item de Auditoria 58784008 Nro Documento 27587840087 CUIL Afiliado Activo…" at bounding box center [403, 193] width 806 height 386
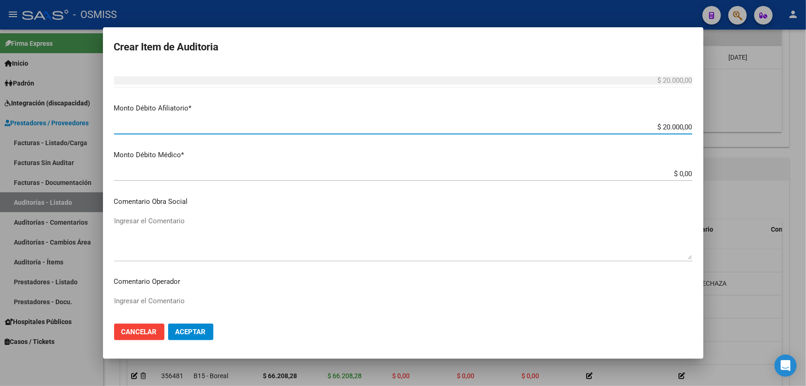
scroll to position [504, 0]
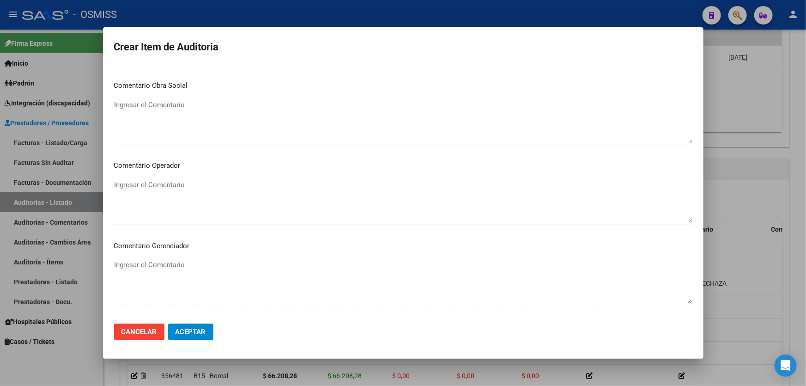
click at [159, 184] on textarea "Ingresar el Comentario" at bounding box center [403, 201] width 579 height 43
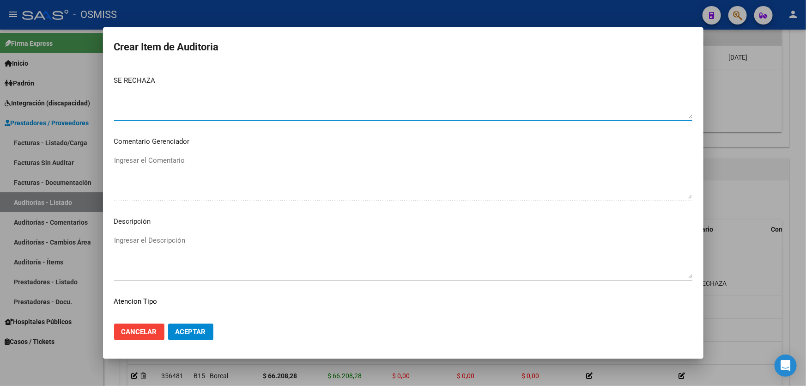
scroll to position [672, 0]
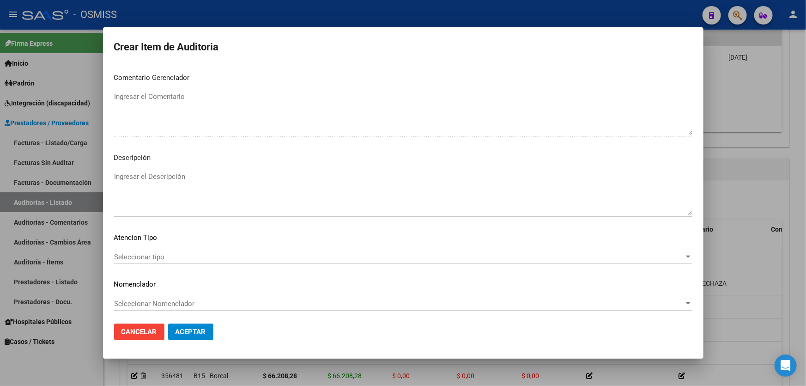
click at [158, 185] on textarea "Ingresar el Descripción" at bounding box center [403, 192] width 579 height 43
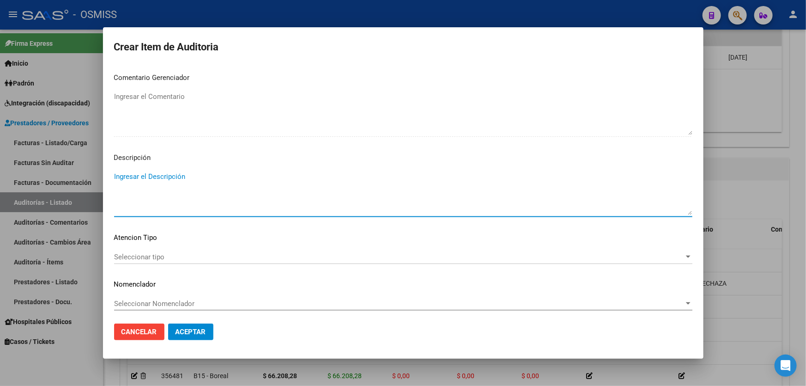
paste textarea "ALTA / BAJA por OPCIÓN SSS al …. . Al momento de la prestación, corresponde la …"
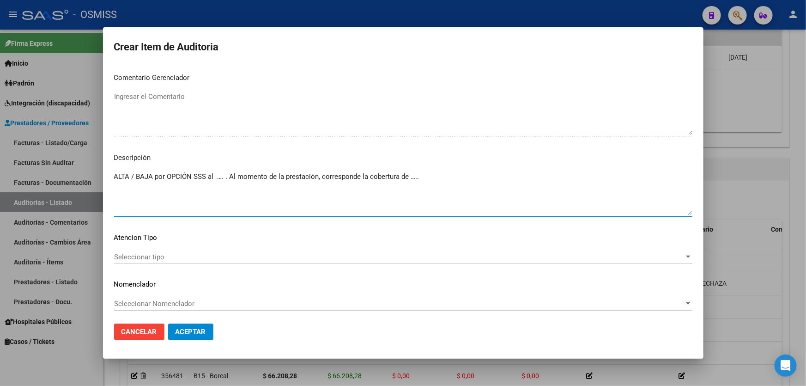
drag, startPoint x: 136, startPoint y: 176, endPoint x: 89, endPoint y: 181, distance: 47.4
click at [89, 181] on div "Crear Item de Auditoria 58784008 Nro Documento 27587840087 CUIL Afiliado Activo…" at bounding box center [403, 193] width 806 height 386
click at [89, 181] on div at bounding box center [403, 193] width 806 height 386
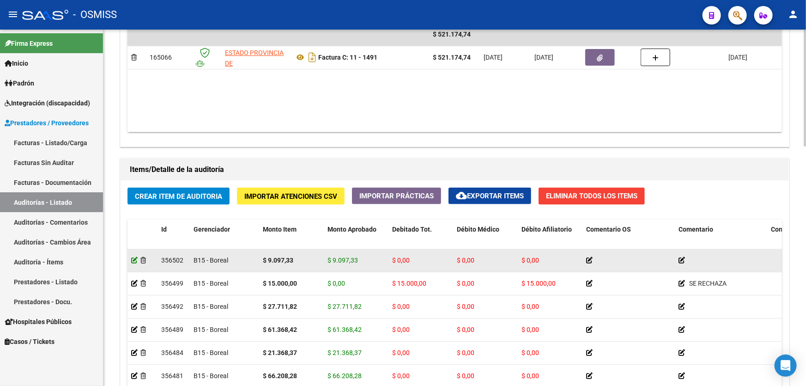
click at [132, 257] on icon at bounding box center [134, 260] width 6 height 6
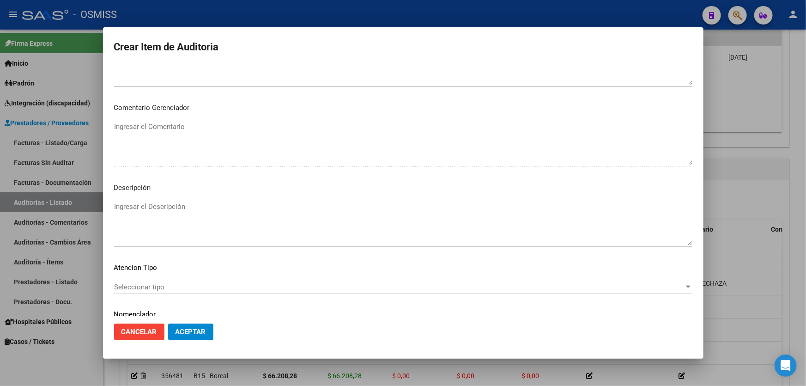
scroll to position [657, 0]
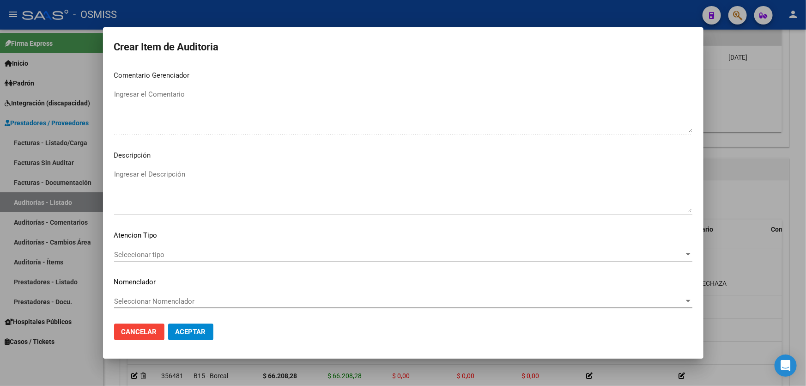
click at [728, 165] on div at bounding box center [403, 193] width 806 height 386
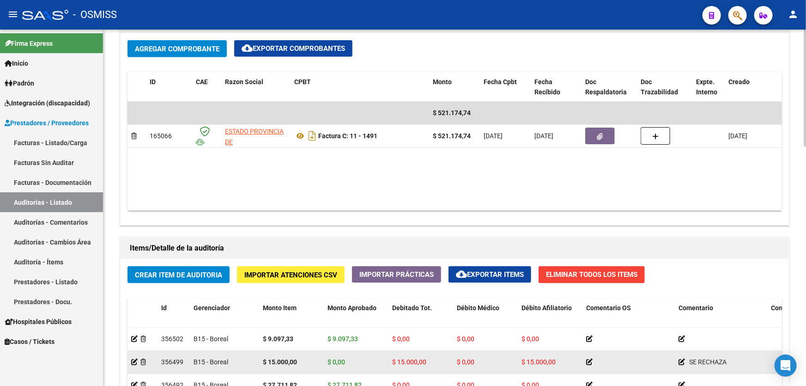
scroll to position [588, 0]
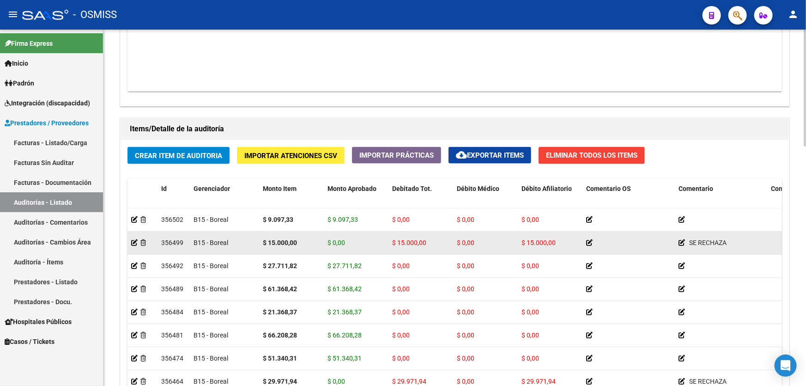
drag, startPoint x: 448, startPoint y: 247, endPoint x: 452, endPoint y: 240, distance: 7.9
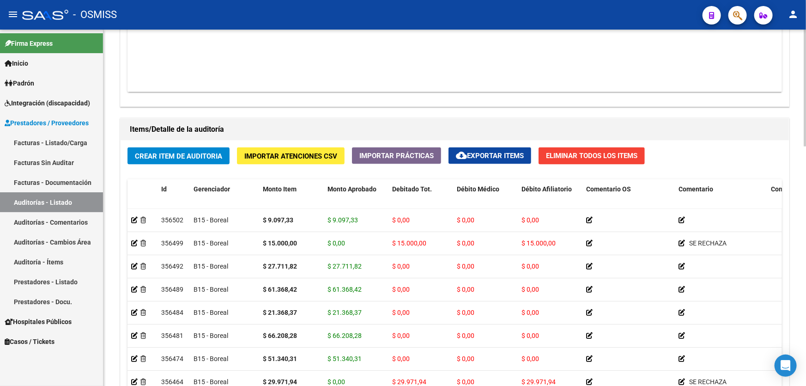
click at [133, 159] on button "Crear Item de Auditoria" at bounding box center [179, 155] width 102 height 17
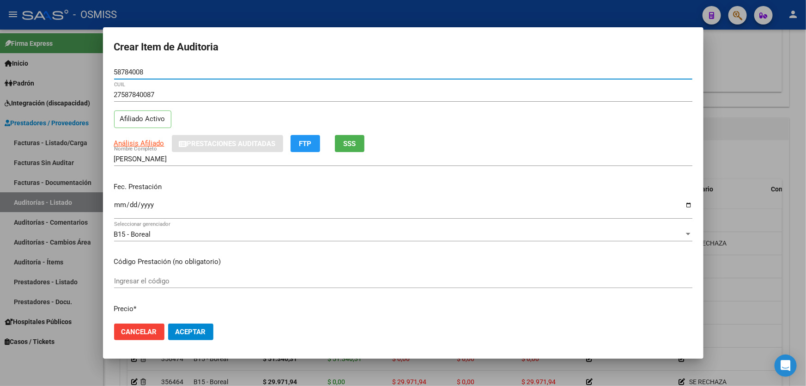
drag, startPoint x: 117, startPoint y: 187, endPoint x: 118, endPoint y: 197, distance: 10.3
click at [118, 195] on div "Fec. Prestación Ingresar la fecha" at bounding box center [403, 201] width 579 height 53
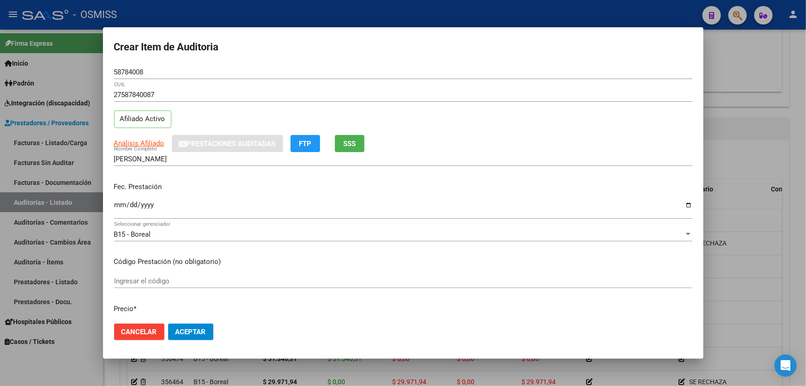
click at [118, 197] on div "Fec. Prestación Ingresar la fecha" at bounding box center [403, 201] width 579 height 53
click at [118, 203] on input "Ingresar la fecha" at bounding box center [403, 208] width 579 height 15
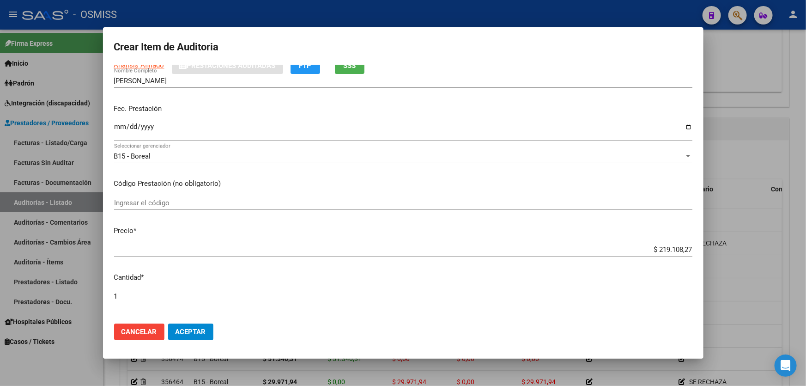
scroll to position [168, 0]
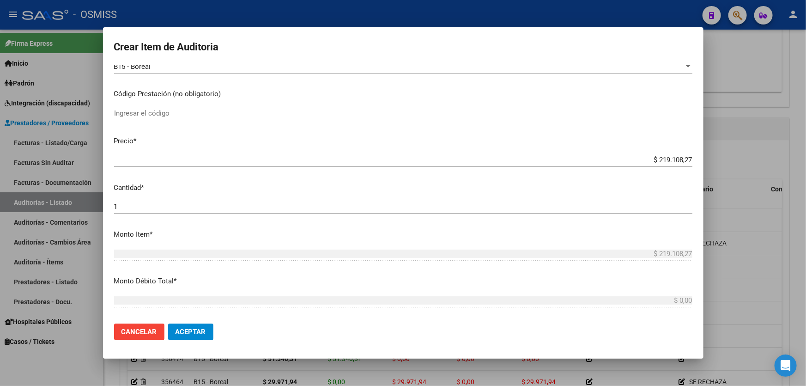
click at [629, 167] on div "$ 219.108,27 Ingresar el precio" at bounding box center [403, 164] width 579 height 23
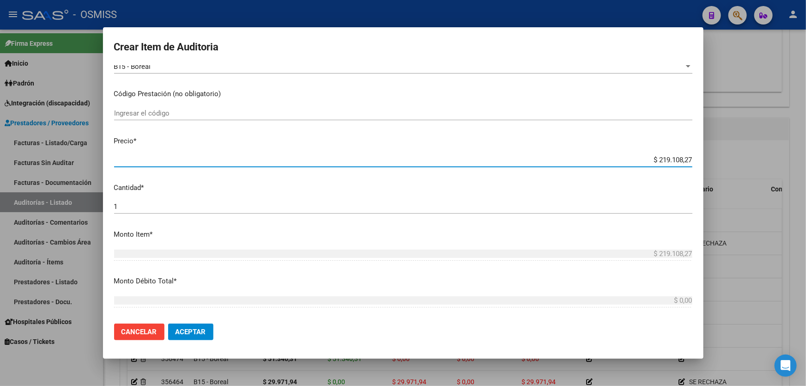
drag, startPoint x: 629, startPoint y: 162, endPoint x: 806, endPoint y: 98, distance: 188.1
click at [806, 112] on div "Crear Item de Auditoria 58784008 Nro Documento 27587840087 CUIL Afiliado Activo…" at bounding box center [403, 193] width 806 height 386
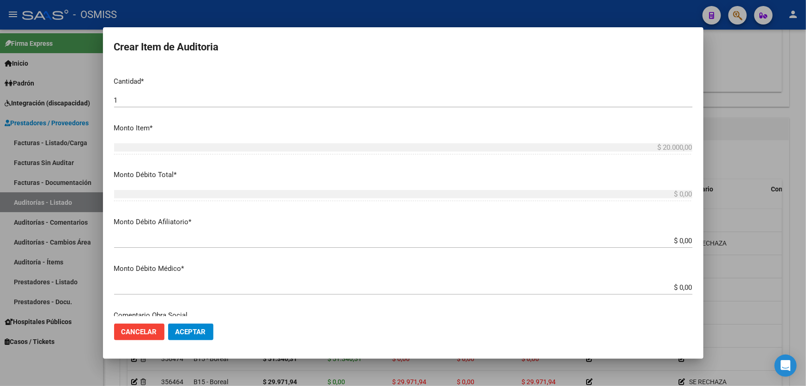
scroll to position [336, 0]
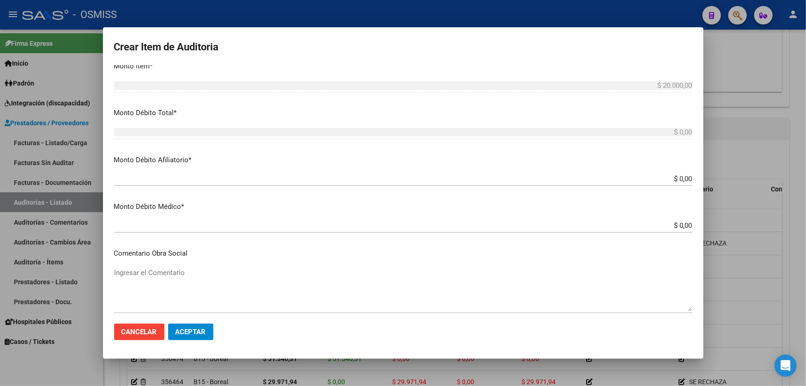
drag, startPoint x: 629, startPoint y: 183, endPoint x: 744, endPoint y: 184, distance: 114.6
click at [744, 184] on div "Crear Item de Auditoria 58784008 Nro Documento 27587840087 CUIL Afiliado Activo…" at bounding box center [403, 193] width 806 height 386
click at [635, 184] on div "$ 0,00 Ingresar el monto Afiliatorio" at bounding box center [403, 179] width 579 height 14
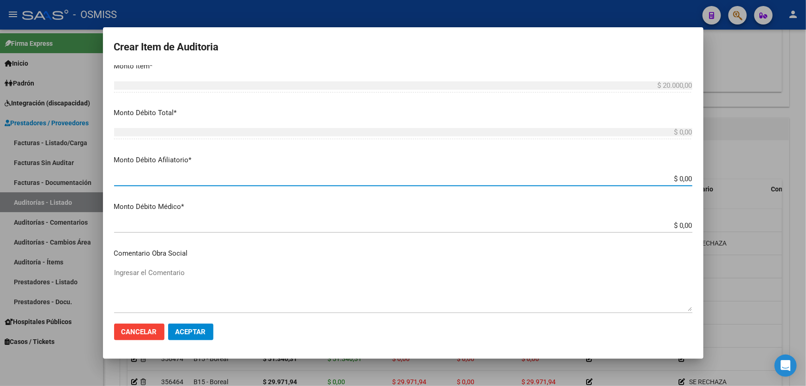
drag, startPoint x: 626, startPoint y: 178, endPoint x: 760, endPoint y: 175, distance: 134.1
click at [760, 175] on div "Crear Item de Auditoria 58784008 Nro Documento 27587840087 CUIL Afiliado Activo…" at bounding box center [403, 193] width 806 height 386
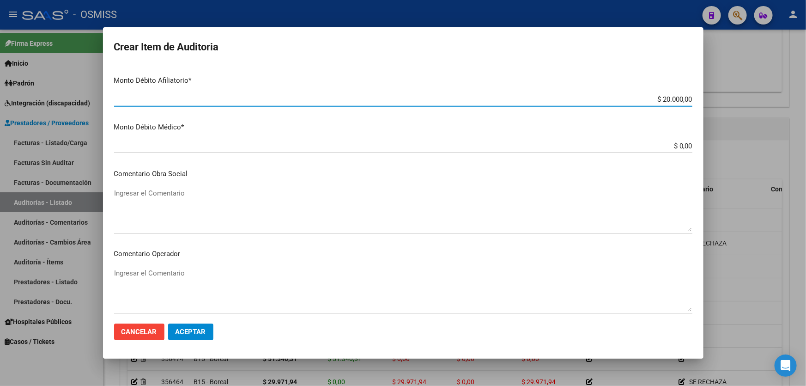
scroll to position [504, 0]
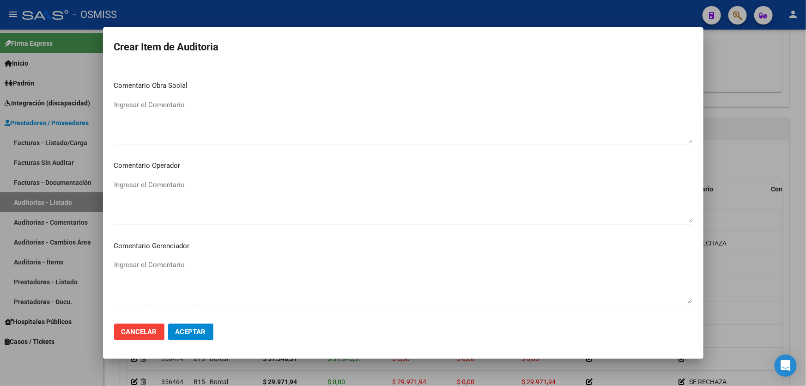
click at [155, 175] on mat-dialog-content "58784008 Nro Documento 27587840087 CUIL Afiliado Activo Análisis Afiliado Prest…" at bounding box center [403, 190] width 601 height 251
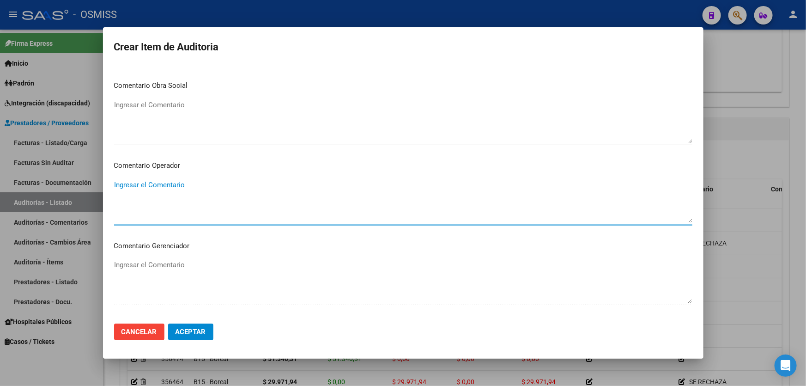
click at [155, 187] on textarea "Ingresar el Comentario" at bounding box center [403, 201] width 579 height 43
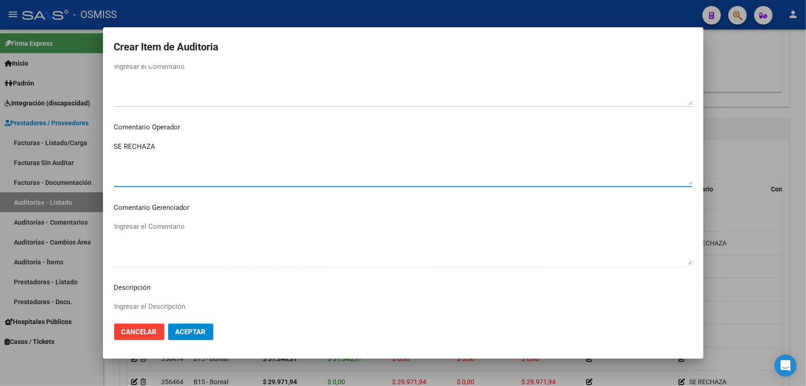
scroll to position [588, 0]
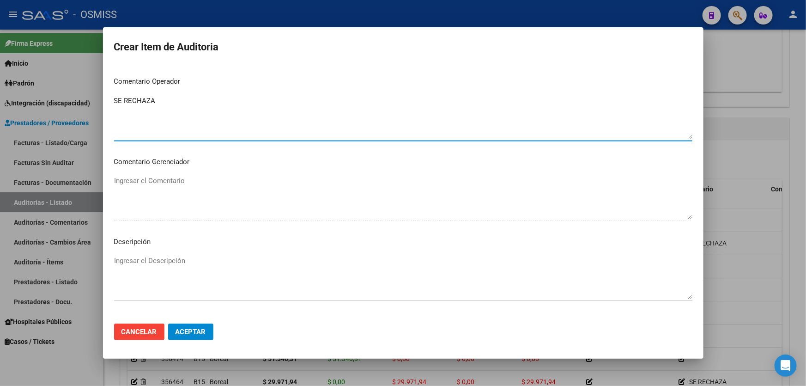
click at [132, 267] on textarea "Ingresar el Descripción" at bounding box center [403, 277] width 579 height 43
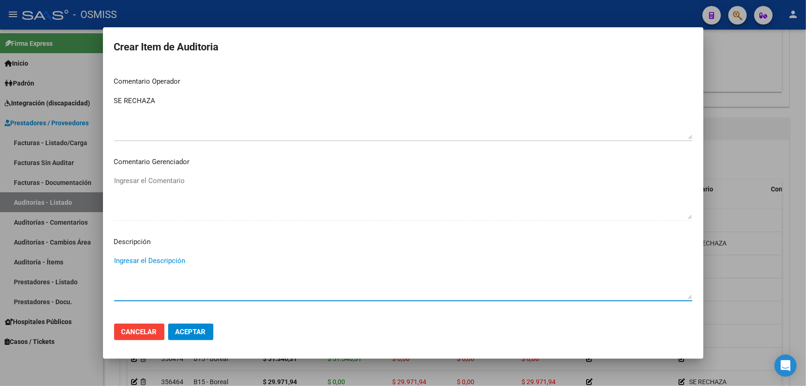
paste textarea "ALTA / BAJA por OPCIÓN SSS al …. . Al momento de la prestación, corresponde la …"
drag, startPoint x: 134, startPoint y: 259, endPoint x: 49, endPoint y: 271, distance: 85.8
click at [49, 271] on div "Crear Item de Auditoria 58784008 Nro Documento 27587840087 CUIL Afiliado Activo…" at bounding box center [403, 193] width 806 height 386
drag, startPoint x: 202, startPoint y: 264, endPoint x: 195, endPoint y: 262, distance: 8.2
click at [195, 262] on textarea "BAJA por OPCIÓN SSS al …. . Al momento de la prestación, corresponde la cobertu…" at bounding box center [403, 277] width 579 height 43
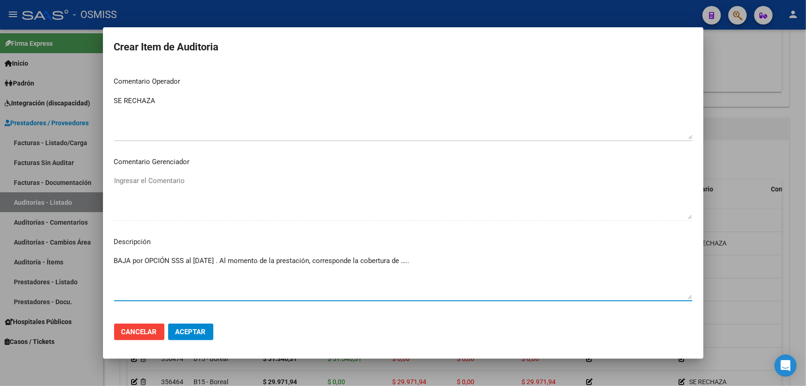
drag, startPoint x: 433, startPoint y: 259, endPoint x: 416, endPoint y: 261, distance: 17.2
click at [416, 261] on textarea "BAJA por OPCIÓN SSS al [DATE] . Al momento de la prestación, corresponde la cob…" at bounding box center [403, 277] width 579 height 43
paste textarea "OBRA SOCIAL DE LA CONFEDERACION DE OBREROS Y EMPLEADOS MUNICIPALES [GEOGRAPHIC_…"
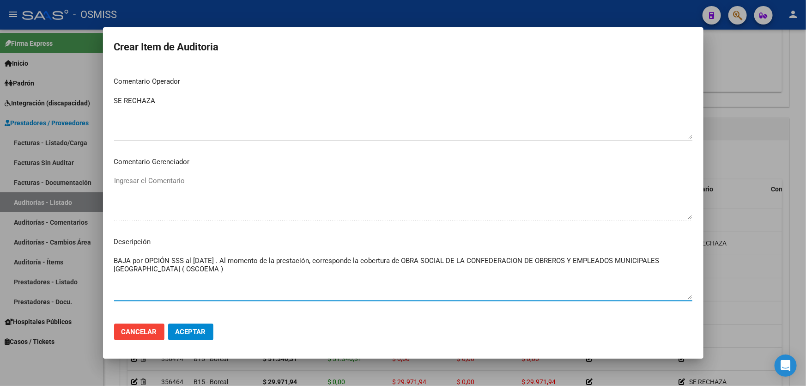
click at [212, 329] on button "Aceptar" at bounding box center [190, 331] width 45 height 17
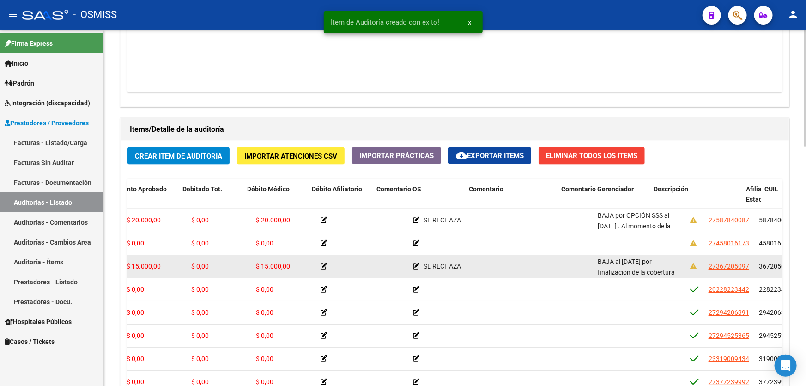
drag, startPoint x: 487, startPoint y: 279, endPoint x: 533, endPoint y: 272, distance: 46.7
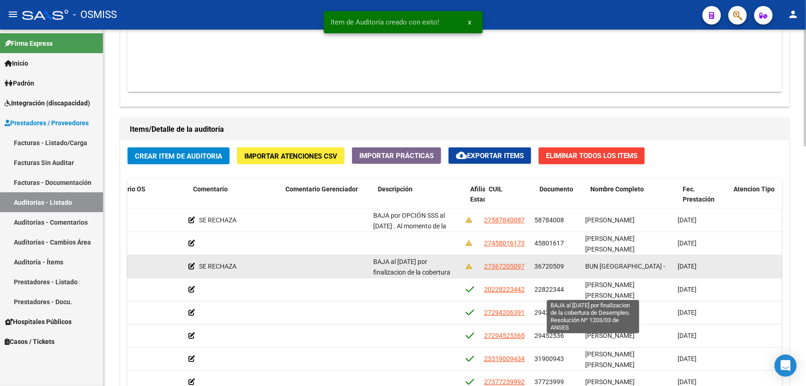
drag, startPoint x: 533, startPoint y: 272, endPoint x: 572, endPoint y: 269, distance: 39.5
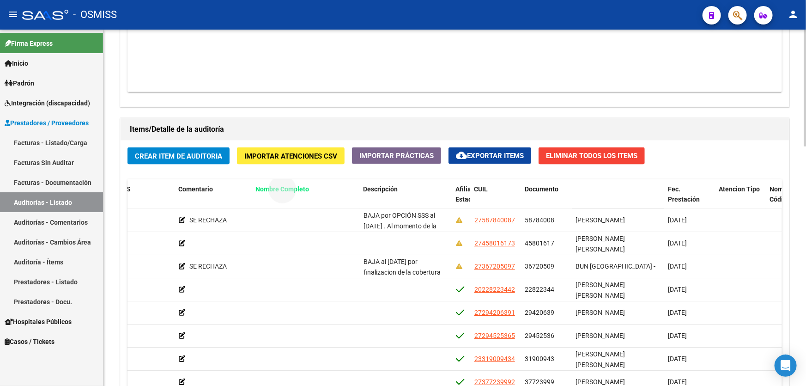
drag, startPoint x: 616, startPoint y: 186, endPoint x: 307, endPoint y: 197, distance: 308.9
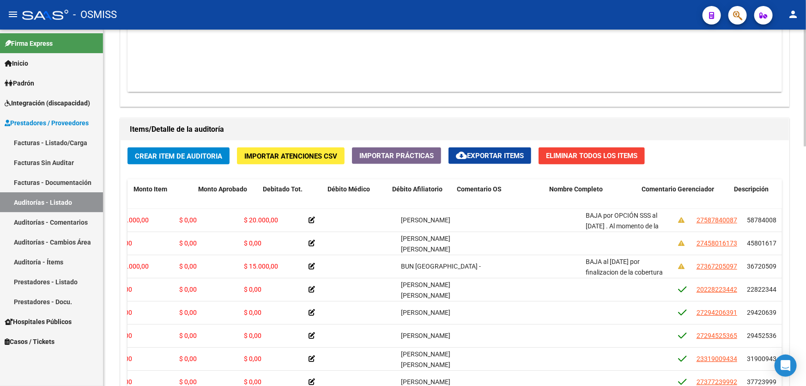
scroll to position [0, 0]
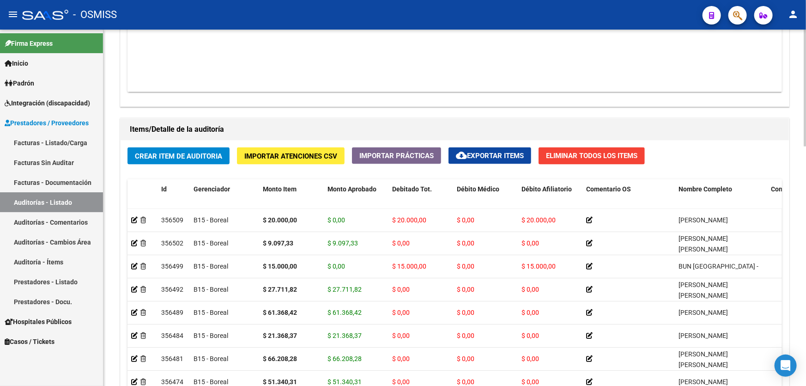
drag, startPoint x: 331, startPoint y: 273, endPoint x: 120, endPoint y: 265, distance: 210.9
click at [139, 152] on span "Crear Item de Auditoria" at bounding box center [178, 156] width 87 height 8
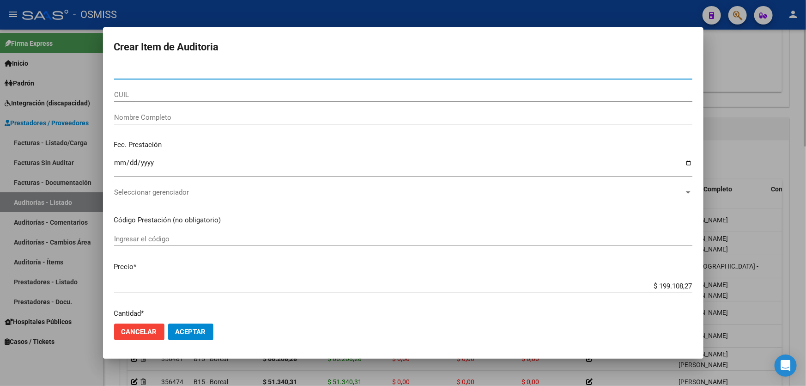
paste input "59820981"
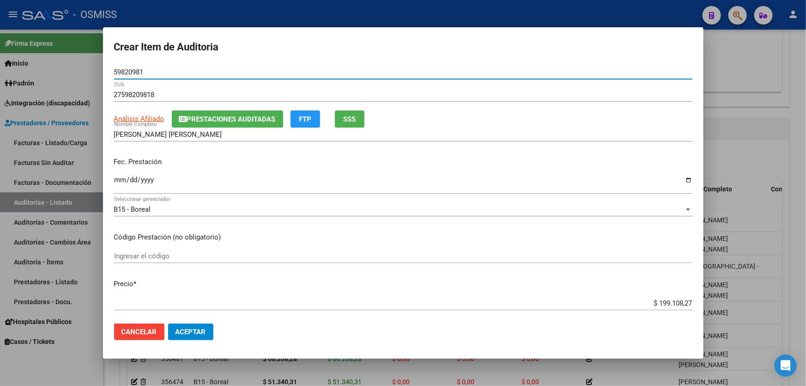
click at [116, 185] on input "Ingresar la fecha" at bounding box center [403, 183] width 579 height 15
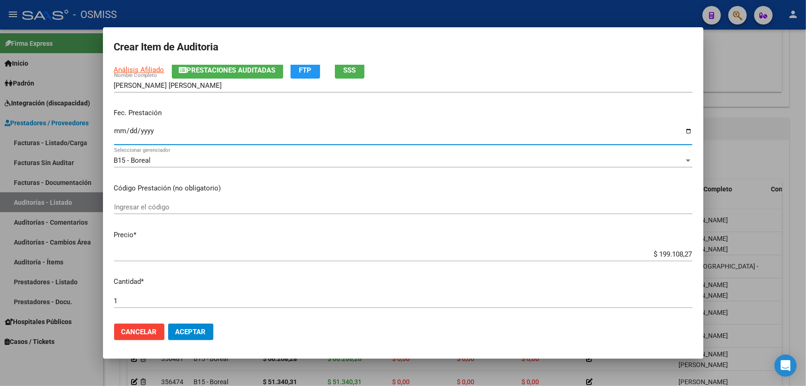
scroll to position [126, 0]
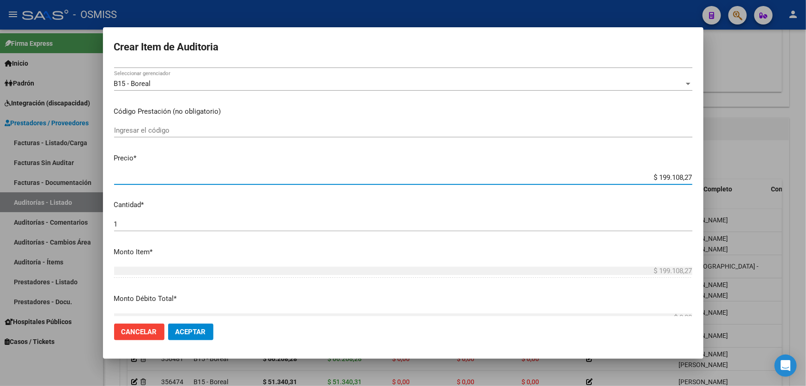
drag, startPoint x: 520, startPoint y: 178, endPoint x: 806, endPoint y: 122, distance: 291.5
click at [806, 123] on div "Crear Item de Auditoria 59820981 Nro Documento 27598209818 CUIL Análisis Afilia…" at bounding box center [403, 193] width 806 height 386
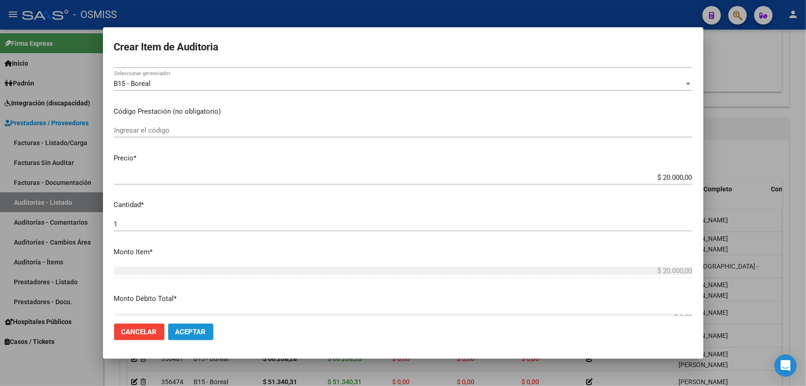
click at [194, 333] on span "Aceptar" at bounding box center [191, 332] width 31 height 8
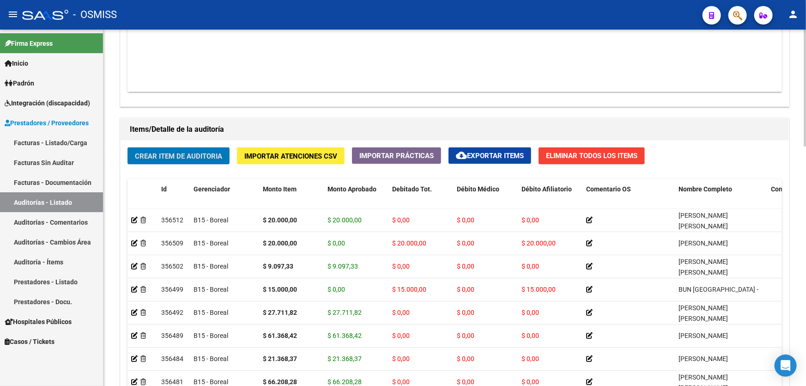
click at [180, 167] on div "Crear Item de Auditoria Importar Atenciones CSV Importar Prácticas cloud_downlo…" at bounding box center [455, 301] width 669 height 323
click at [177, 155] on span "Crear Item de Auditoria" at bounding box center [178, 156] width 87 height 8
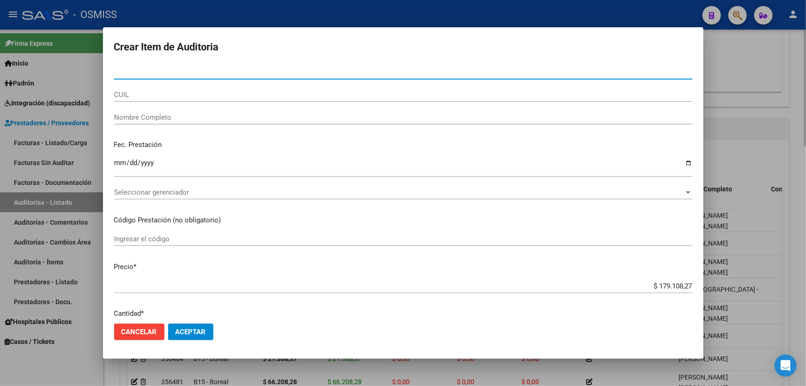
paste input "51025826"
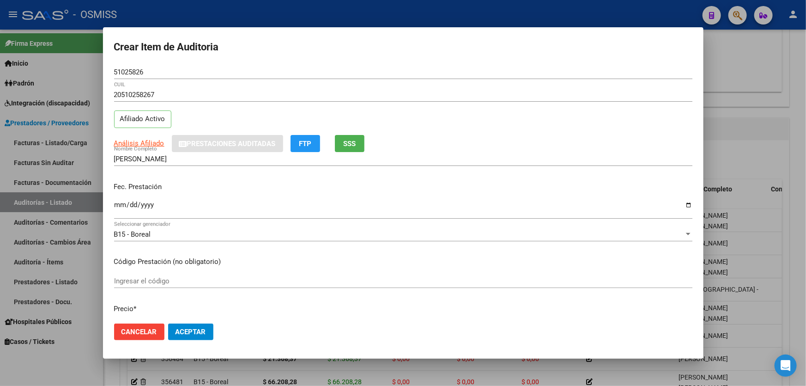
click at [120, 196] on div "Fec. Prestación Ingresar la fecha" at bounding box center [403, 201] width 579 height 53
click at [120, 203] on input "Ingresar la fecha" at bounding box center [403, 208] width 579 height 15
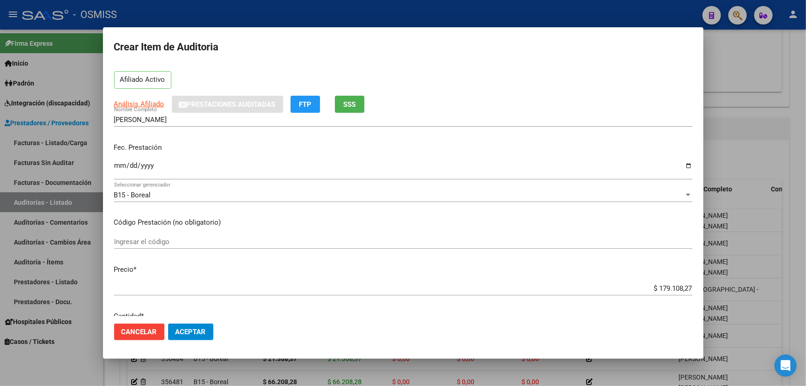
scroll to position [210, 0]
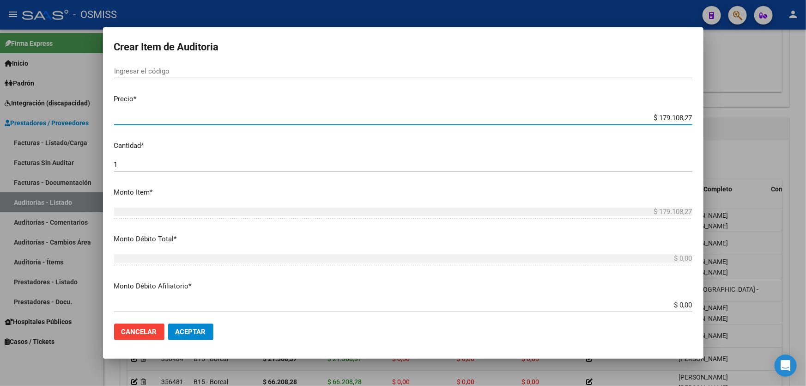
drag, startPoint x: 632, startPoint y: 118, endPoint x: 806, endPoint y: 99, distance: 175.2
click at [757, 104] on div "Crear Item de Auditoria 51025826 Nro Documento 20510258267 CUIL Afiliado Activo…" at bounding box center [403, 193] width 806 height 386
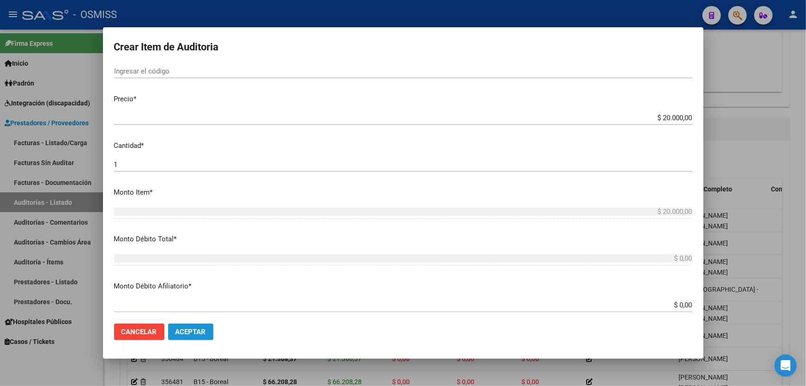
click at [190, 335] on span "Aceptar" at bounding box center [191, 332] width 31 height 8
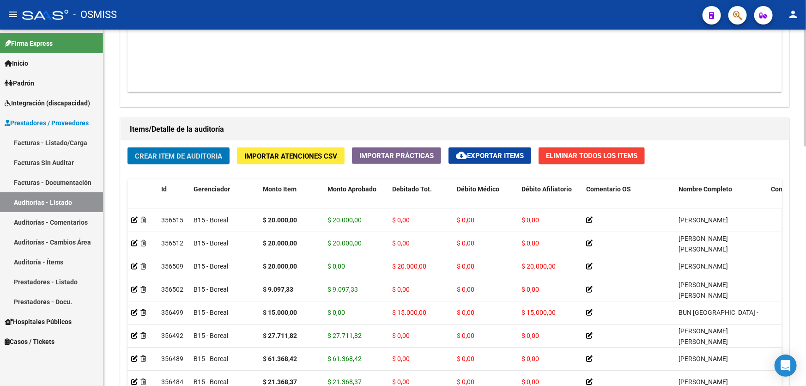
click at [168, 148] on button "Crear Item de Auditoria" at bounding box center [179, 155] width 102 height 17
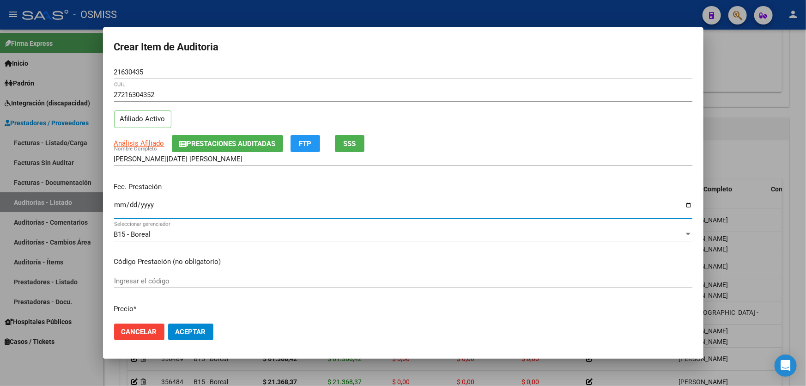
click at [119, 208] on input "Ingresar la fecha" at bounding box center [403, 208] width 579 height 15
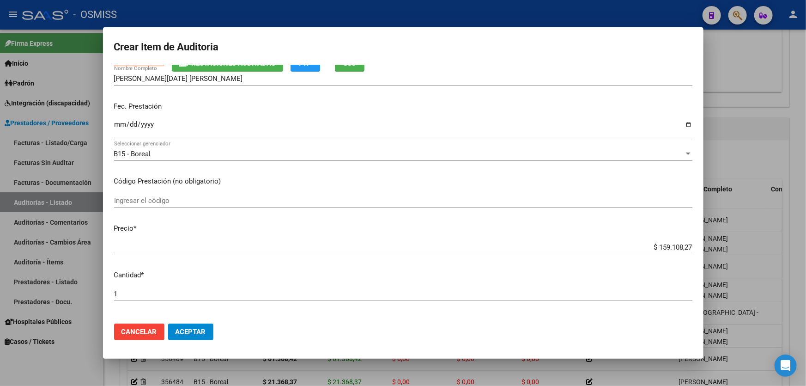
scroll to position [126, 0]
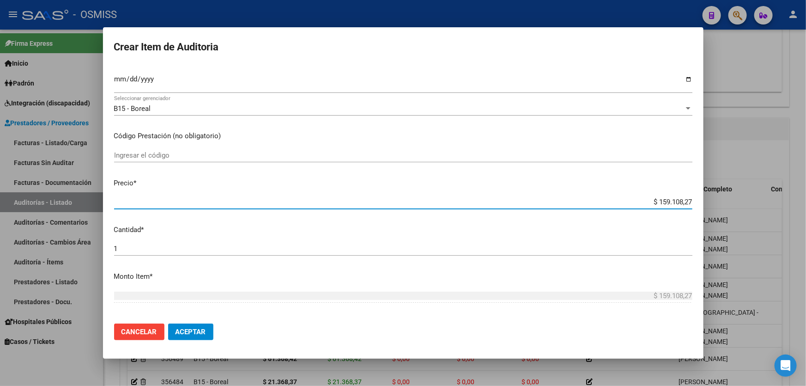
drag, startPoint x: 642, startPoint y: 197, endPoint x: 806, endPoint y: 159, distance: 168.5
click at [806, 169] on div "Crear Item de Auditoria 21630435 Nro Documento 27216304352 CUIL Afiliado Activo…" at bounding box center [403, 193] width 806 height 386
click at [194, 339] on button "Aceptar" at bounding box center [190, 331] width 45 height 17
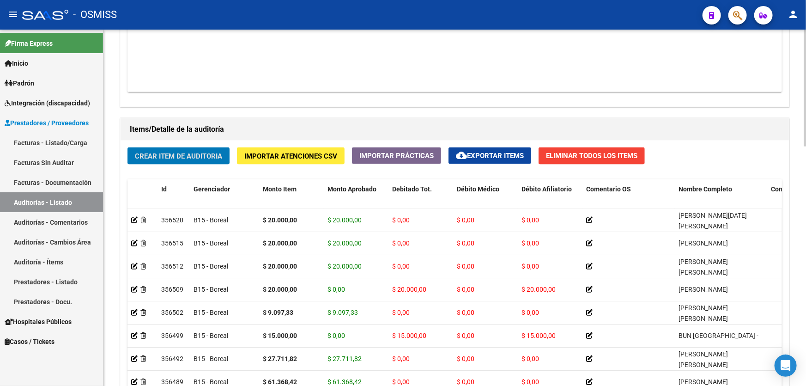
click at [183, 154] on span "Crear Item de Auditoria" at bounding box center [178, 156] width 87 height 8
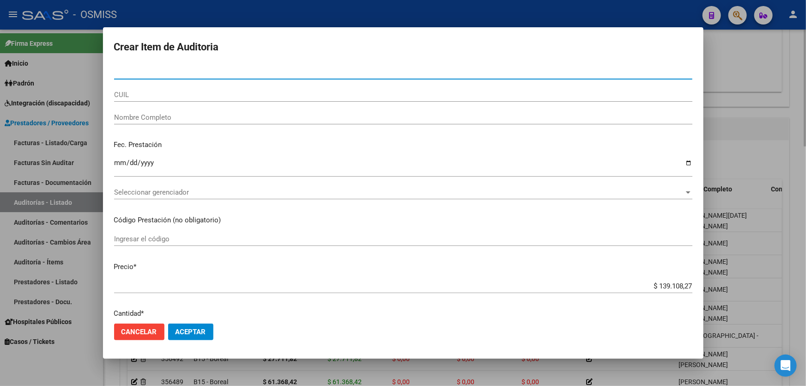
paste input "49493798"
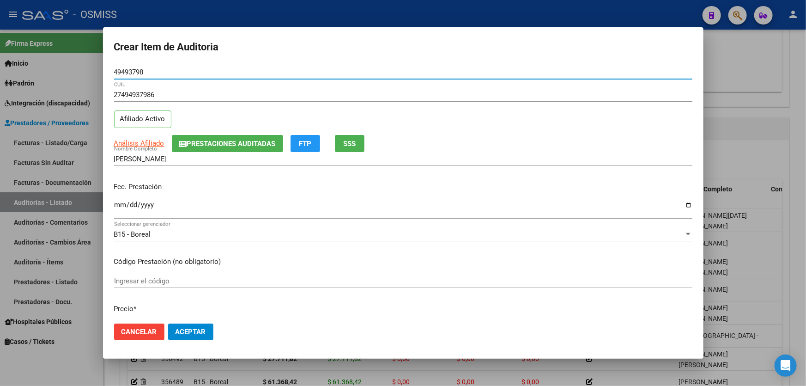
click at [120, 201] on input "Ingresar la fecha" at bounding box center [403, 208] width 579 height 15
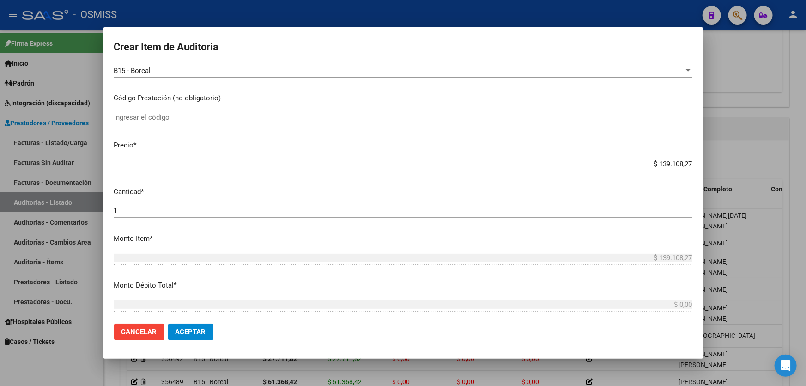
scroll to position [168, 0]
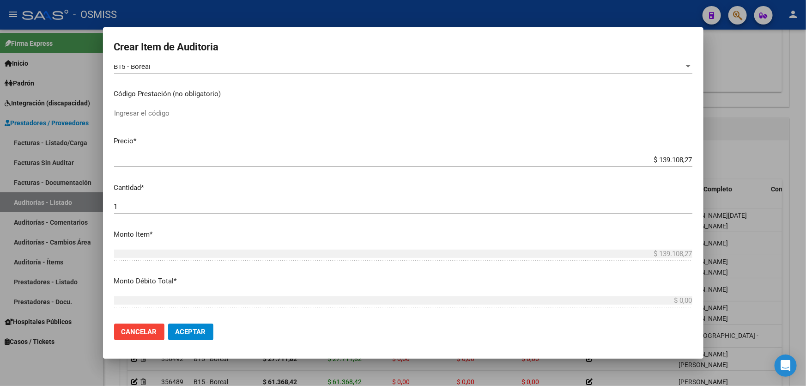
drag, startPoint x: 714, startPoint y: 148, endPoint x: 806, endPoint y: 145, distance: 92.0
click at [806, 134] on div "Crear Item de Auditoria 49493798 Nro Documento 27494937986 CUIL Afiliado Activo…" at bounding box center [403, 193] width 806 height 386
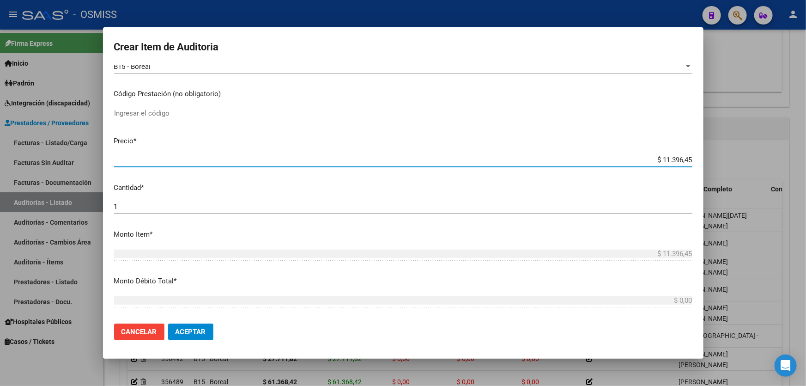
click at [188, 333] on span "Aceptar" at bounding box center [191, 332] width 31 height 8
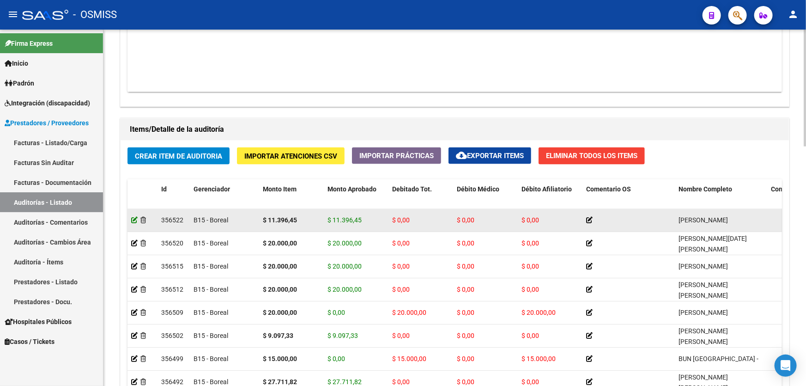
click at [134, 218] on icon at bounding box center [134, 220] width 6 height 6
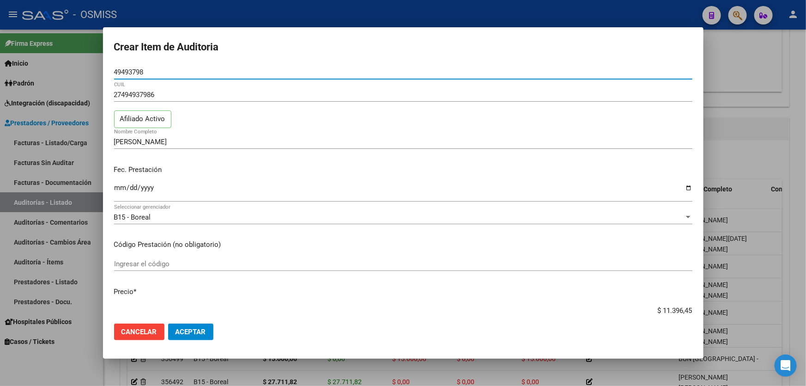
drag, startPoint x: 624, startPoint y: 310, endPoint x: 806, endPoint y: 257, distance: 189.6
click at [806, 262] on div "Crear Item de Auditoria 49493798 Nro Documento 27494937986 CUIL Afiliado Activo…" at bounding box center [403, 193] width 806 height 386
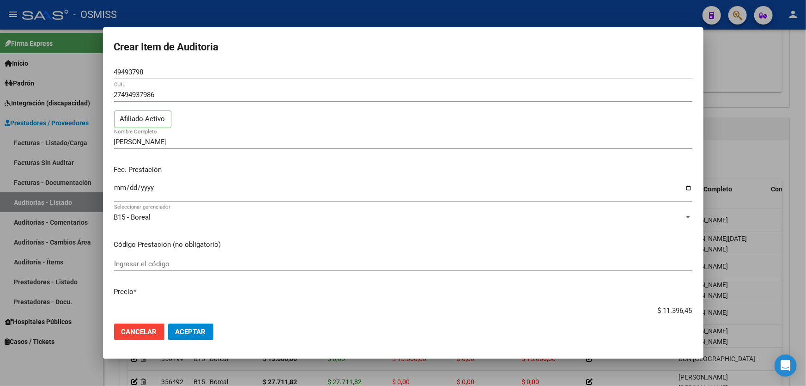
paste input "3"
click at [198, 334] on span "Aceptar" at bounding box center [191, 332] width 31 height 8
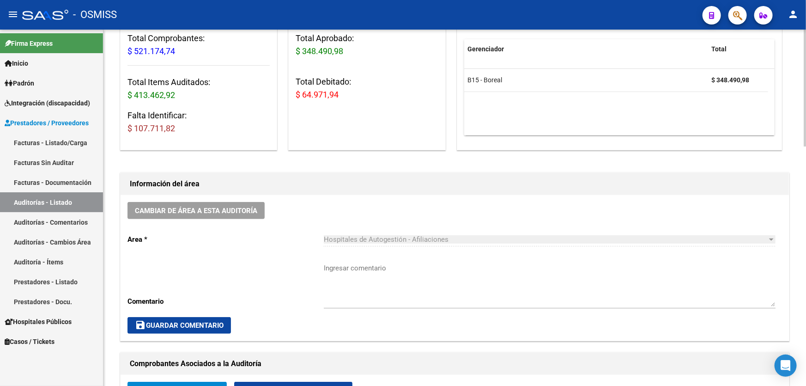
scroll to position [252, 0]
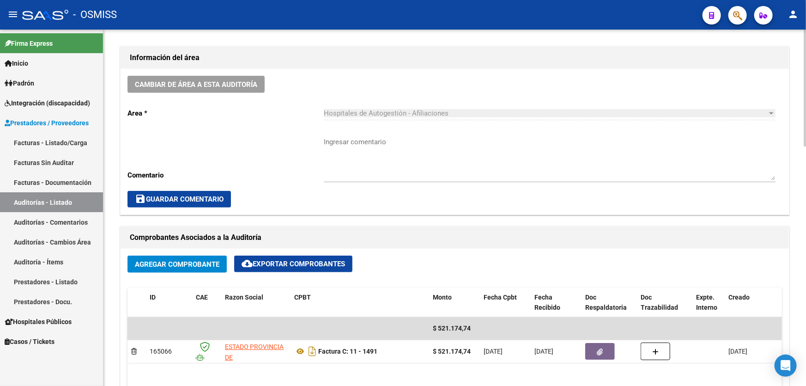
click at [361, 273] on div "Agregar Comprobante cloud_download Exportar Comprobantes" at bounding box center [455, 268] width 655 height 24
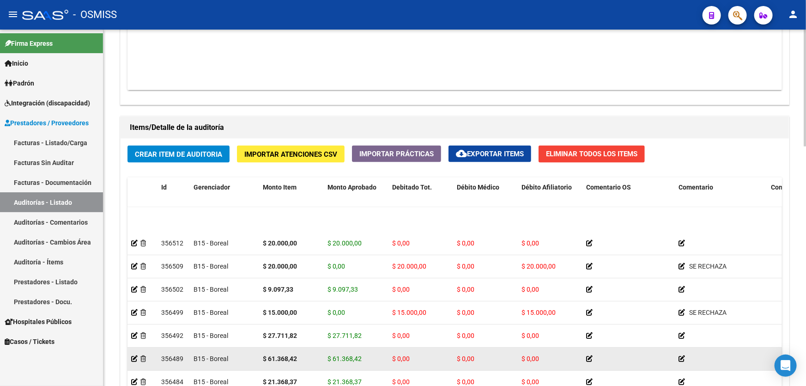
scroll to position [115, 0]
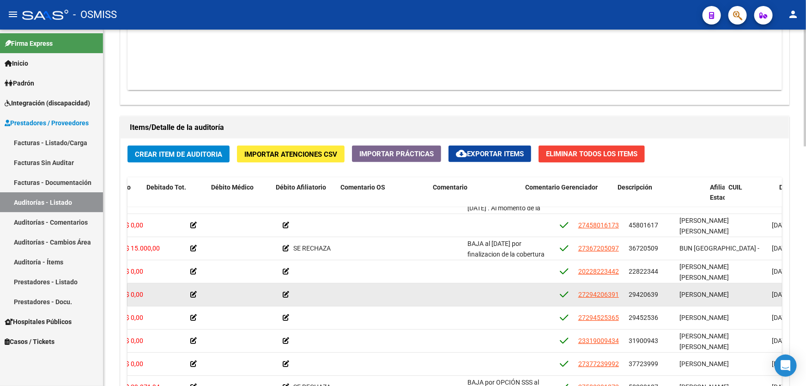
drag, startPoint x: 508, startPoint y: 290, endPoint x: 585, endPoint y: 287, distance: 77.2
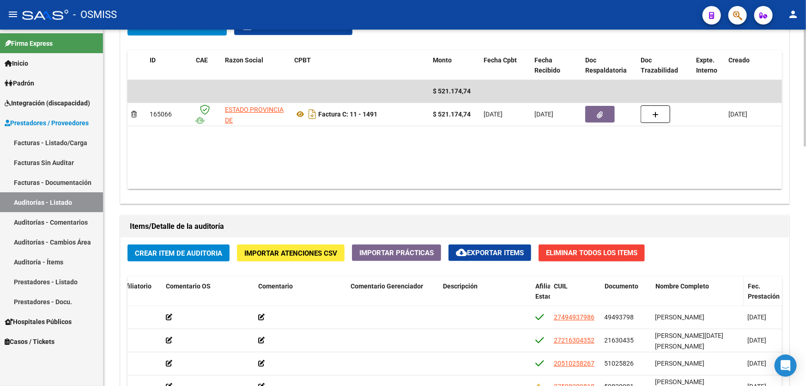
scroll to position [546, 0]
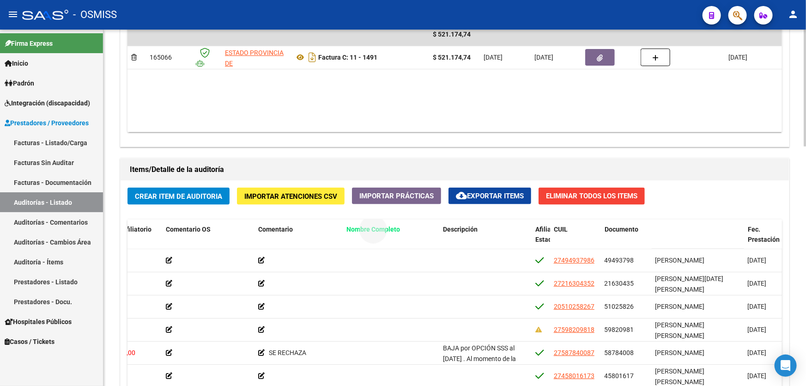
drag, startPoint x: 681, startPoint y: 228, endPoint x: 368, endPoint y: 235, distance: 312.5
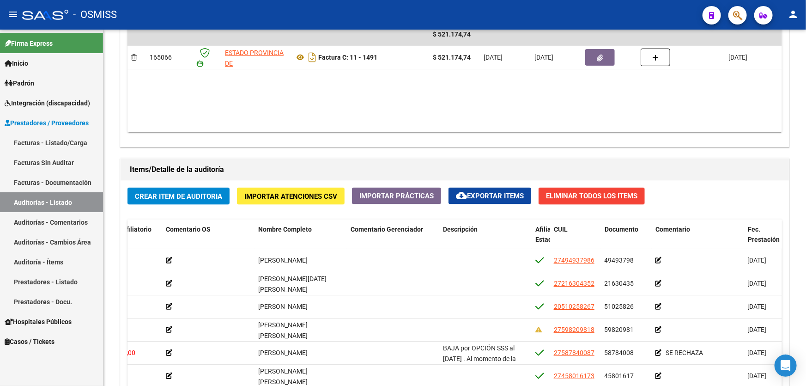
scroll to position [0, 0]
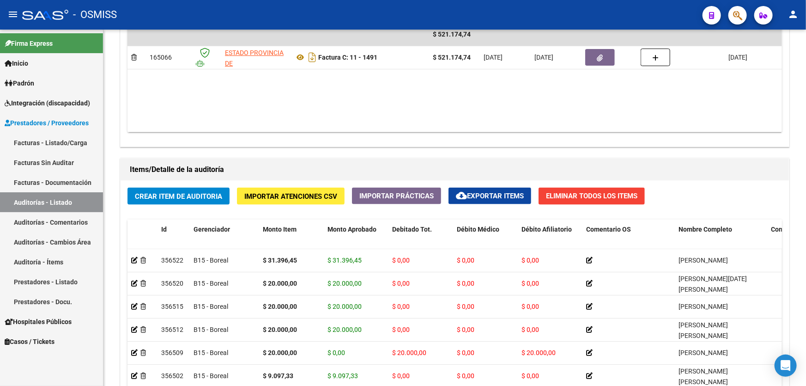
drag, startPoint x: 427, startPoint y: 313, endPoint x: 92, endPoint y: 290, distance: 335.4
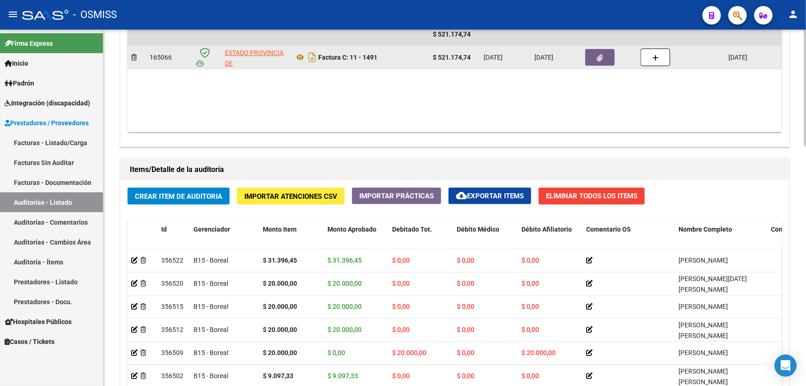
click at [598, 53] on span "button" at bounding box center [601, 57] width 6 height 8
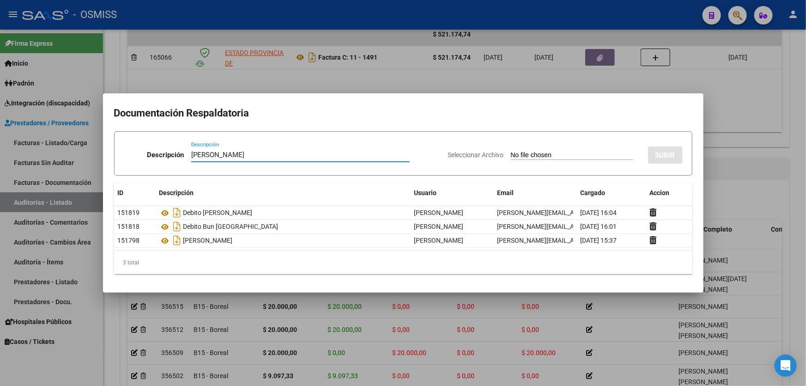
click at [543, 153] on input "Seleccionar Archivo" at bounding box center [572, 155] width 122 height 9
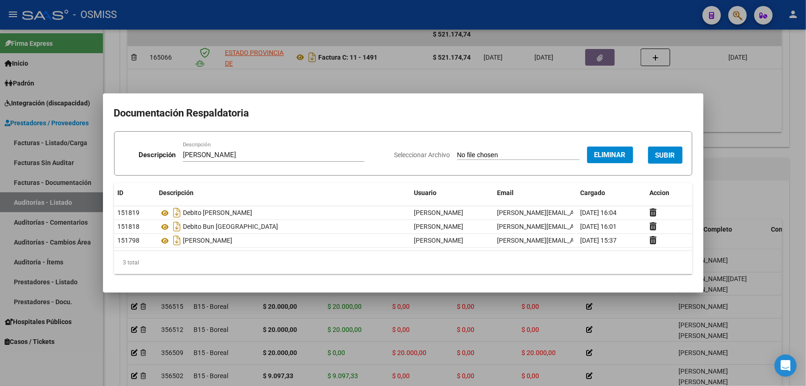
click at [663, 149] on button "SUBIR" at bounding box center [665, 154] width 35 height 17
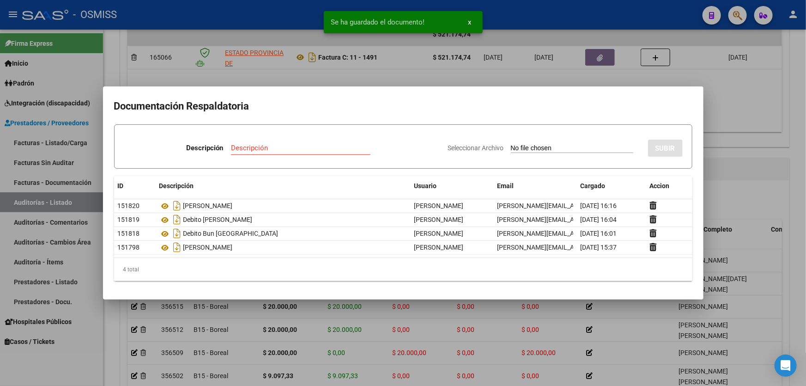
click at [713, 176] on div at bounding box center [403, 193] width 806 height 386
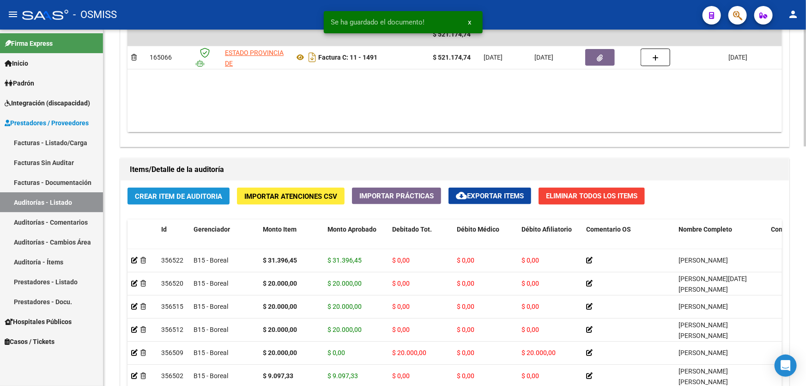
click at [152, 195] on span "Crear Item de Auditoria" at bounding box center [178, 196] width 87 height 8
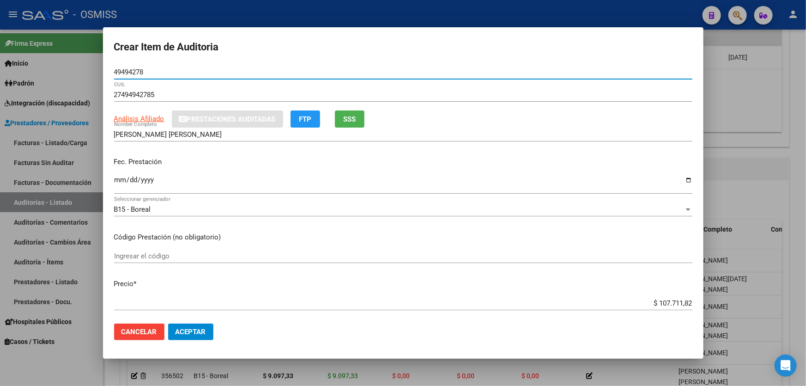
click at [115, 185] on app-form-text-field "Fec. Prestación Ingresar la fecha" at bounding box center [407, 174] width 586 height 34
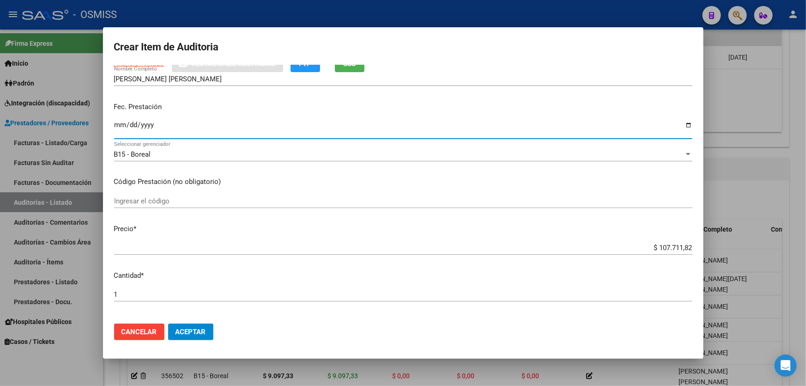
scroll to position [126, 0]
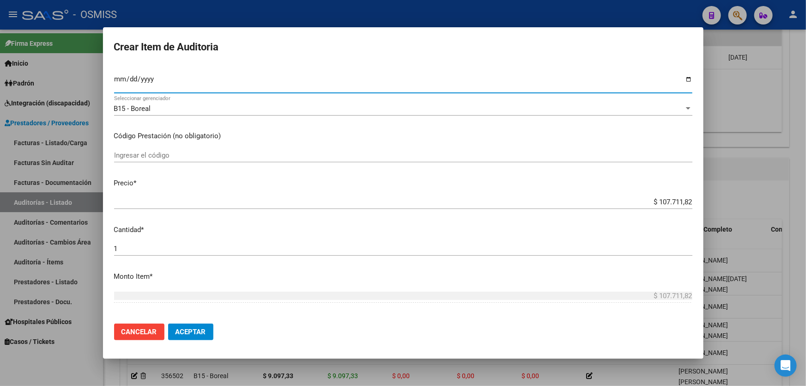
drag, startPoint x: 636, startPoint y: 202, endPoint x: 806, endPoint y: 169, distance: 172.8
click at [806, 146] on div "Crear Item de Auditoria 49494278 Nro Documento 27494942785 CUIL Afiliado Activo…" at bounding box center [403, 193] width 806 height 386
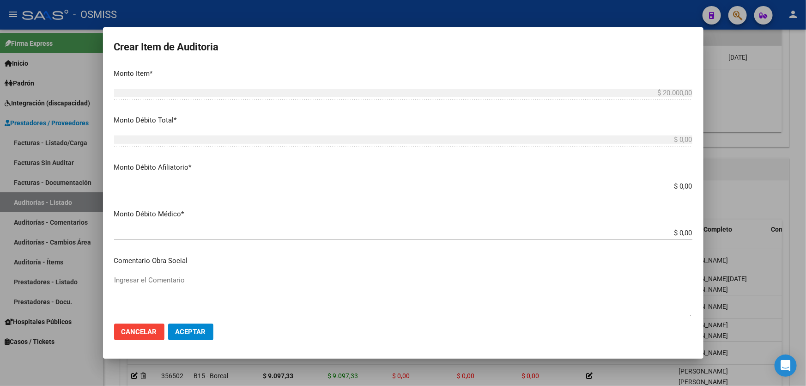
scroll to position [336, 0]
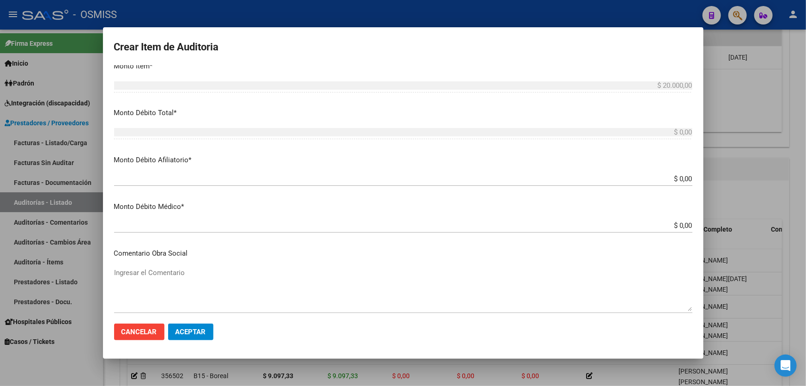
drag, startPoint x: 626, startPoint y: 180, endPoint x: 806, endPoint y: 115, distance: 191.4
click at [806, 147] on div "Crear Item de Auditoria 49494278 Nro Documento 27494942785 CUIL Afiliado Activo…" at bounding box center [403, 193] width 806 height 386
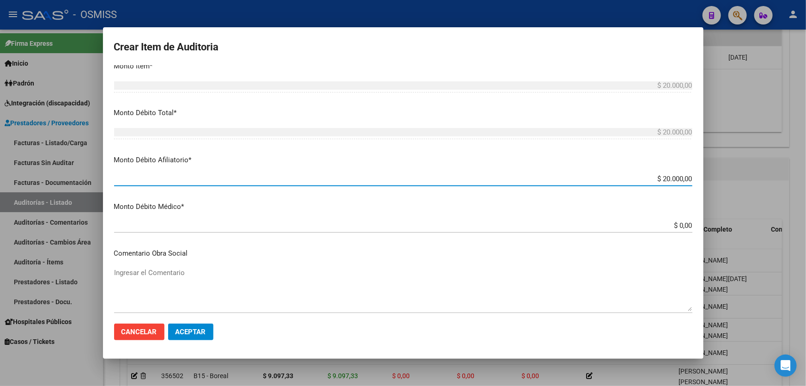
scroll to position [462, 0]
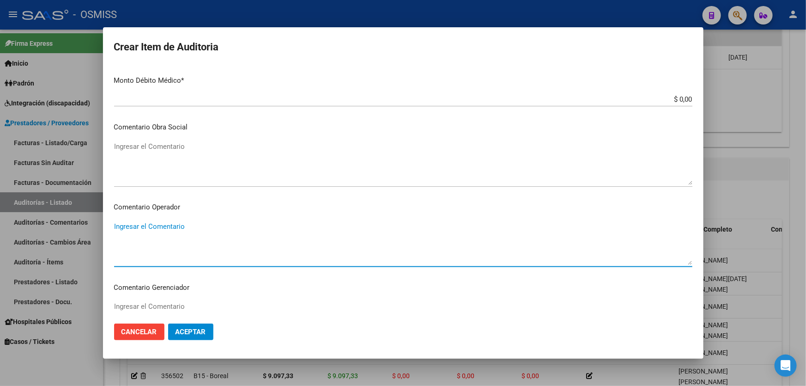
click at [165, 226] on textarea "Ingresar el Comentario" at bounding box center [403, 242] width 579 height 43
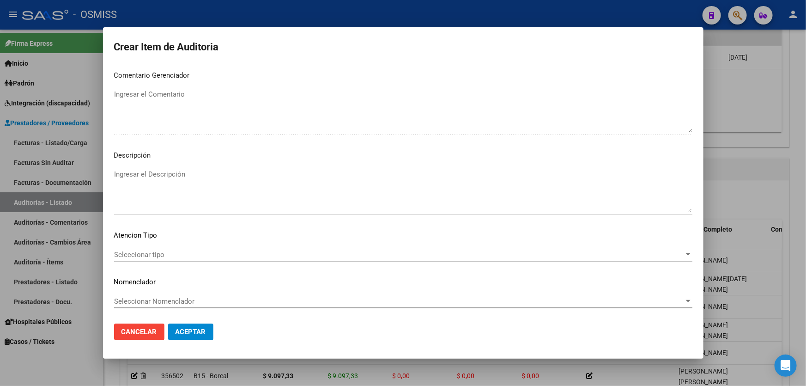
click at [195, 176] on textarea "Ingresar el Descripción" at bounding box center [403, 190] width 579 height 43
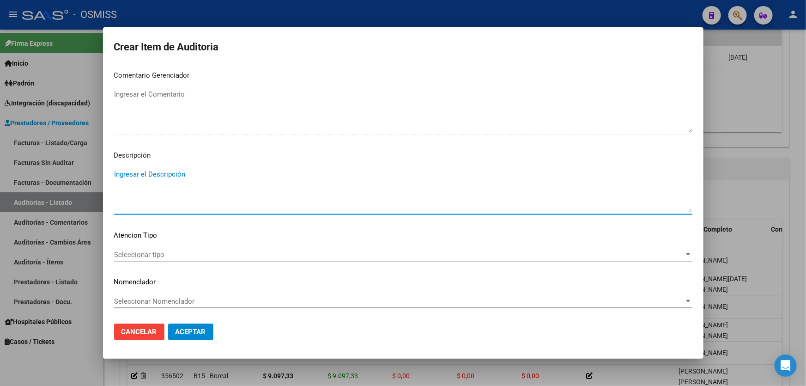
paste textarea "ALTA / BAJA por OPCIÓN SSS al …. . Al momento de la prestación, corresponde la …"
drag, startPoint x: 138, startPoint y: 175, endPoint x: 81, endPoint y: 181, distance: 57.2
click at [81, 181] on div "Crear Item de Auditoria 49494278 Nro Documento 27494942785 CUIL Afiliado Activo…" at bounding box center [403, 193] width 806 height 386
drag, startPoint x: 201, startPoint y: 174, endPoint x: 193, endPoint y: 175, distance: 8.8
click at [193, 175] on textarea "BAJA por OPCIÓN SSS al …. . Al momento de la prestación, corresponde la cobertu…" at bounding box center [403, 190] width 579 height 43
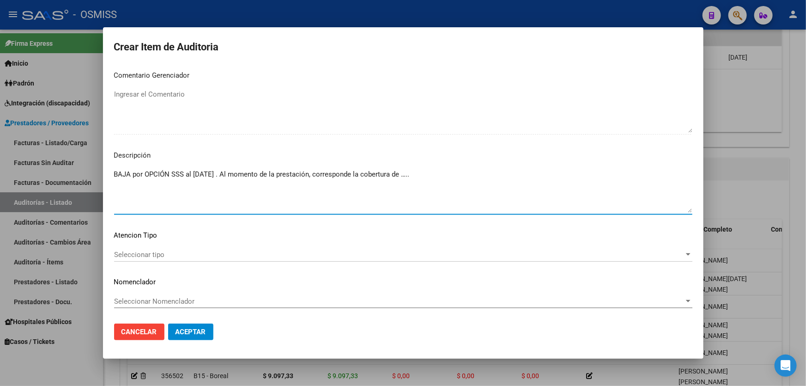
drag, startPoint x: 433, startPoint y: 177, endPoint x: 414, endPoint y: 176, distance: 19.0
click at [414, 176] on textarea "BAJA por OPCIÓN SSS al [DATE] . Al momento de la prestación, corresponde la cob…" at bounding box center [403, 190] width 579 height 43
paste textarea "ASOCIACION MUTUAL SANCOR"
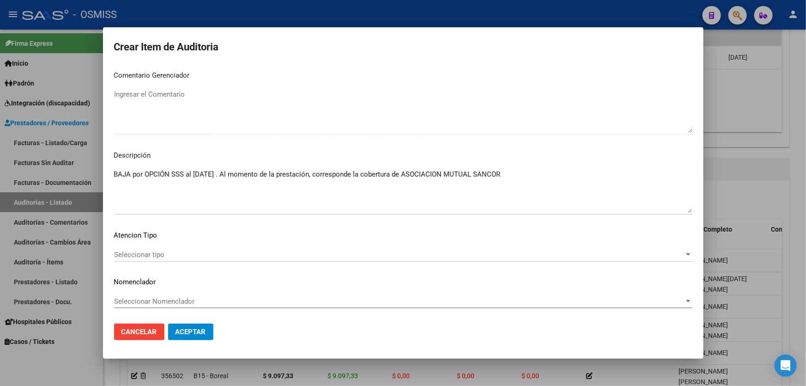
click at [191, 341] on mat-dialog-actions "Cancelar Aceptar" at bounding box center [403, 331] width 579 height 31
click at [194, 331] on span "Aceptar" at bounding box center [191, 332] width 31 height 8
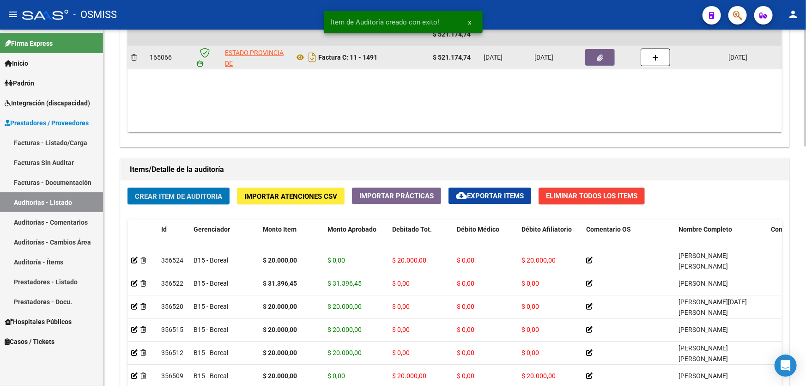
click at [592, 65] on datatable-body-cell at bounding box center [609, 57] width 55 height 23
click at [598, 55] on icon "button" at bounding box center [601, 58] width 6 height 7
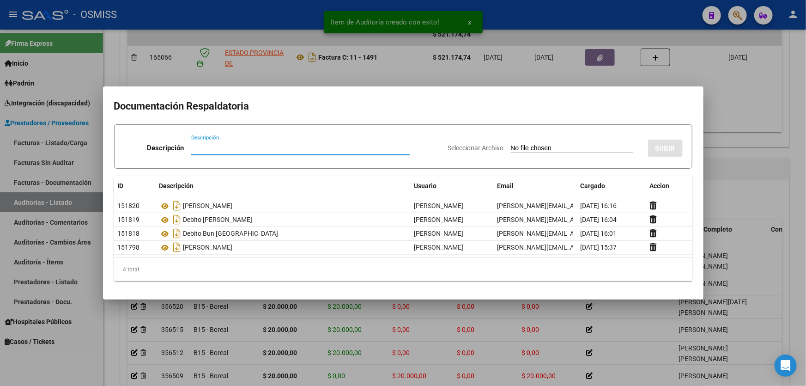
click at [274, 82] on div at bounding box center [403, 193] width 806 height 386
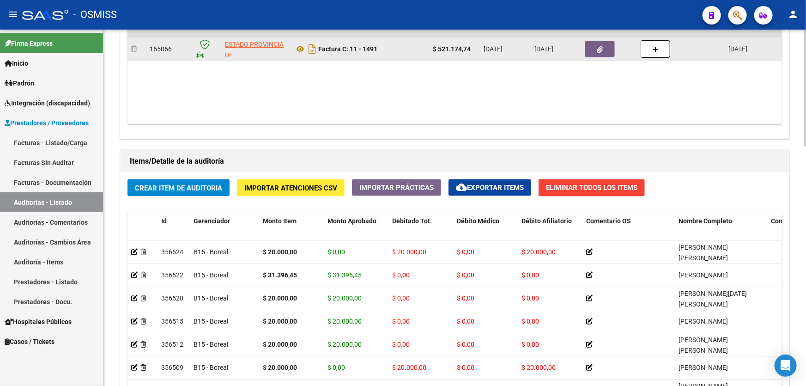
scroll to position [504, 0]
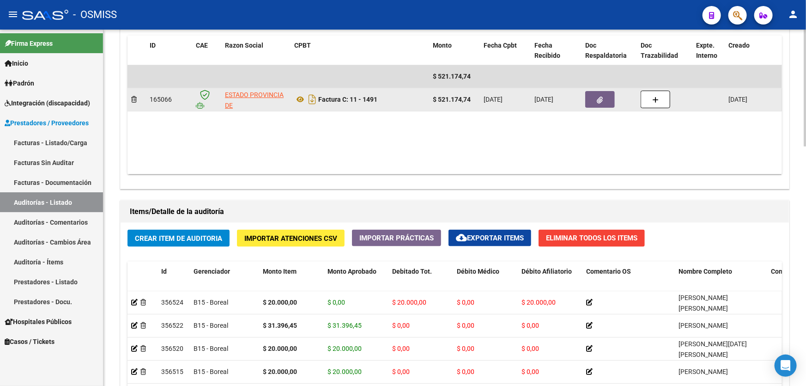
click at [600, 95] on span "button" at bounding box center [601, 99] width 6 height 8
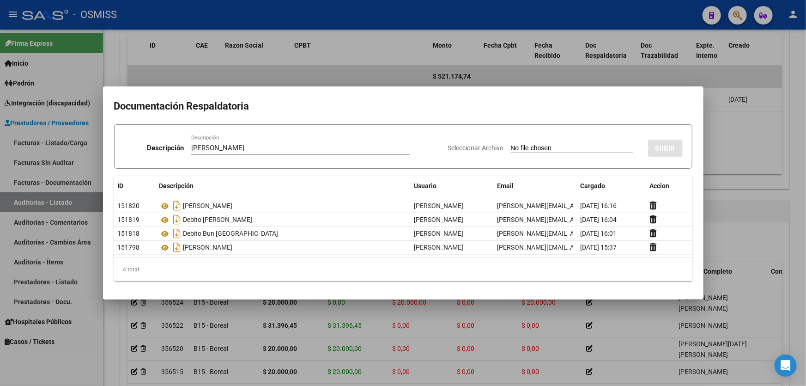
click at [541, 147] on input "Seleccionar Archivo" at bounding box center [572, 148] width 122 height 9
click at [664, 142] on button "SUBIR" at bounding box center [665, 148] width 35 height 17
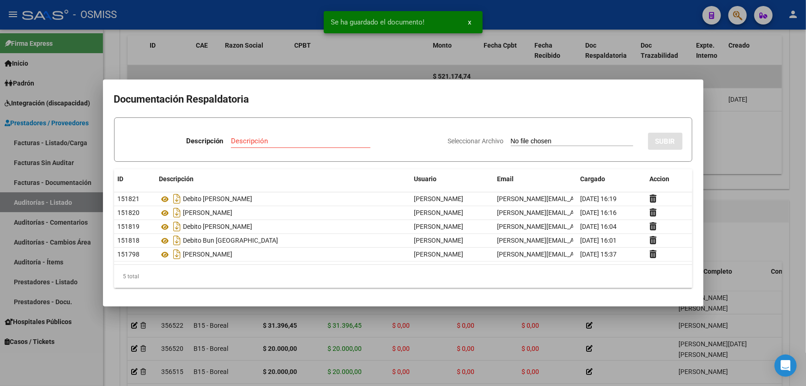
click at [726, 203] on div at bounding box center [403, 193] width 806 height 386
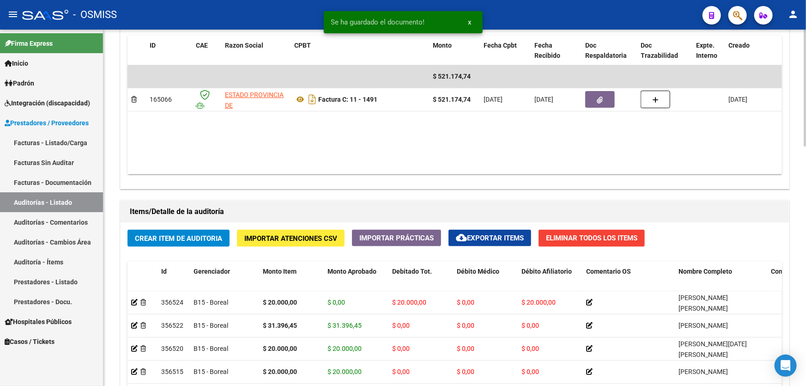
click at [180, 240] on span "Crear Item de Auditoria" at bounding box center [178, 238] width 87 height 8
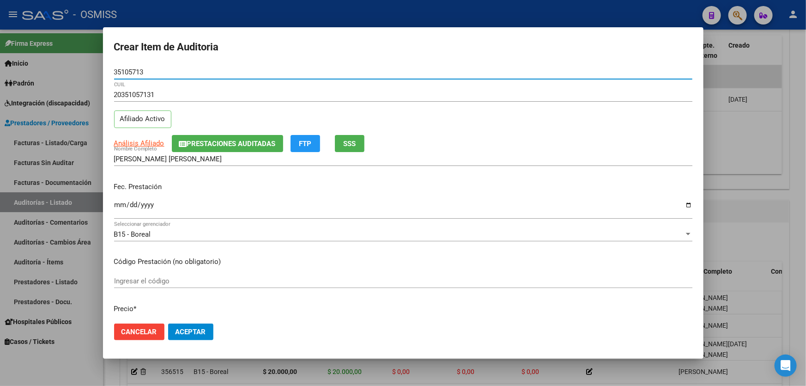
click at [115, 205] on input "Ingresar la fecha" at bounding box center [403, 208] width 579 height 15
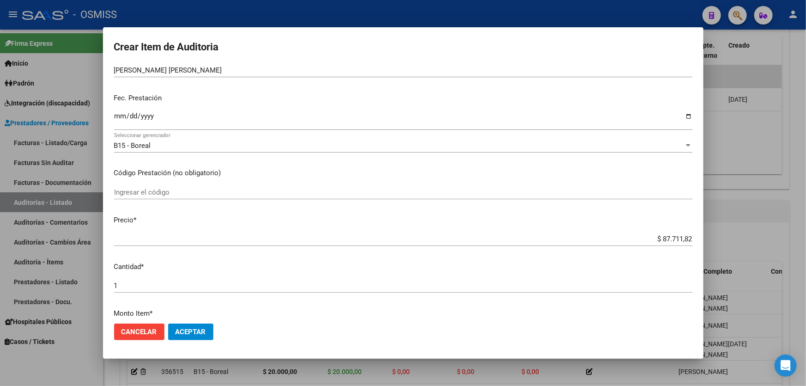
scroll to position [168, 0]
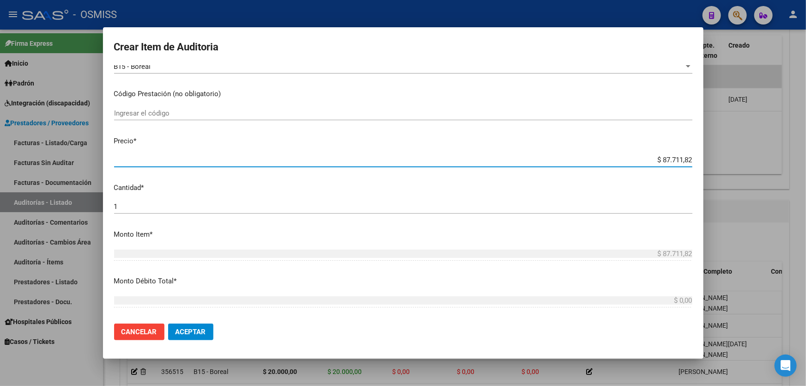
drag, startPoint x: 620, startPoint y: 158, endPoint x: 726, endPoint y: 148, distance: 106.8
click at [726, 148] on div "Crear Item de Auditoria 35105713 Nro Documento 20351057131 CUIL Afiliado Activo…" at bounding box center [403, 193] width 806 height 386
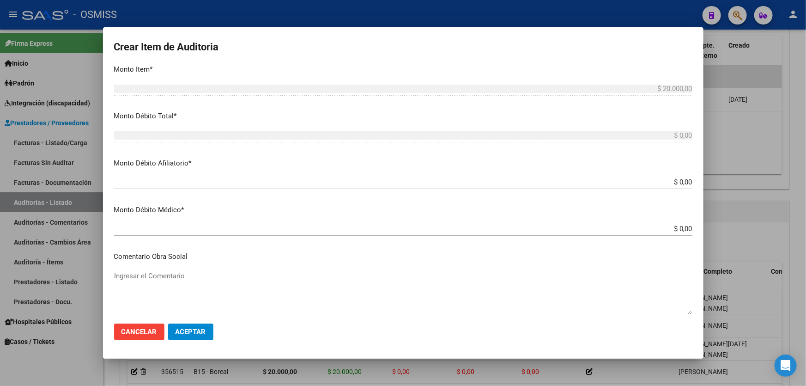
scroll to position [336, 0]
drag, startPoint x: 647, startPoint y: 178, endPoint x: 806, endPoint y: 177, distance: 159.4
click at [787, 173] on div "Crear Item de Auditoria 35105713 Nro Documento 20351057131 CUIL Afiliado Activo…" at bounding box center [403, 193] width 806 height 386
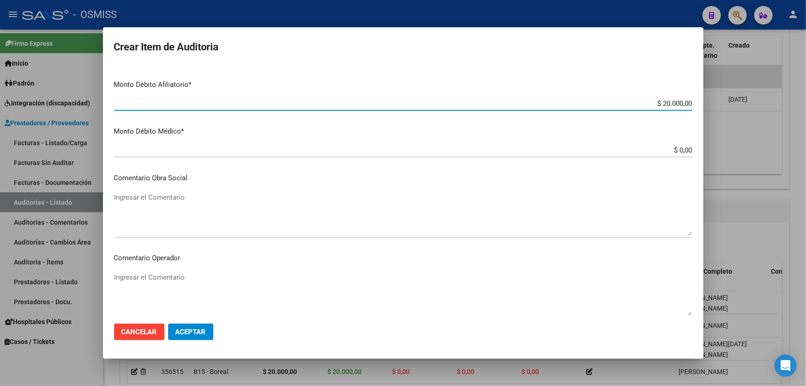
scroll to position [504, 0]
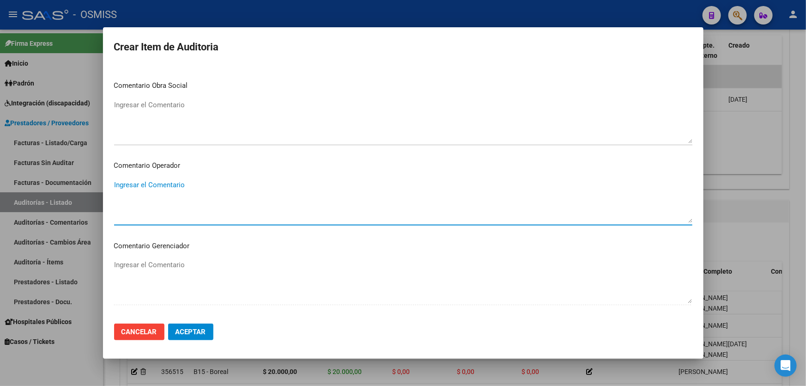
click at [236, 185] on textarea "Ingresar el Comentario" at bounding box center [403, 201] width 579 height 43
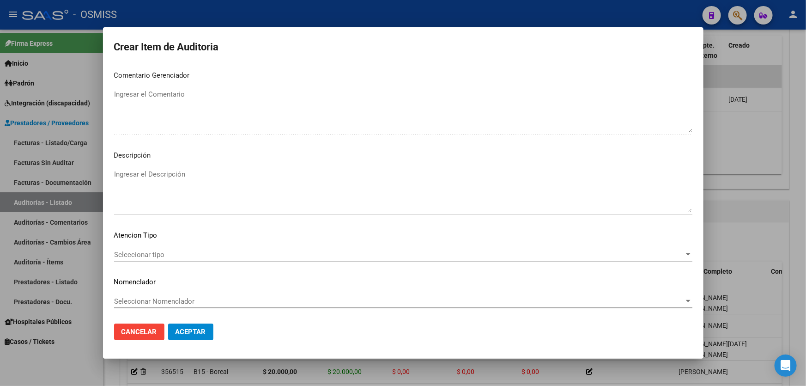
click at [196, 173] on textarea "Ingresar el Descripción" at bounding box center [403, 190] width 579 height 43
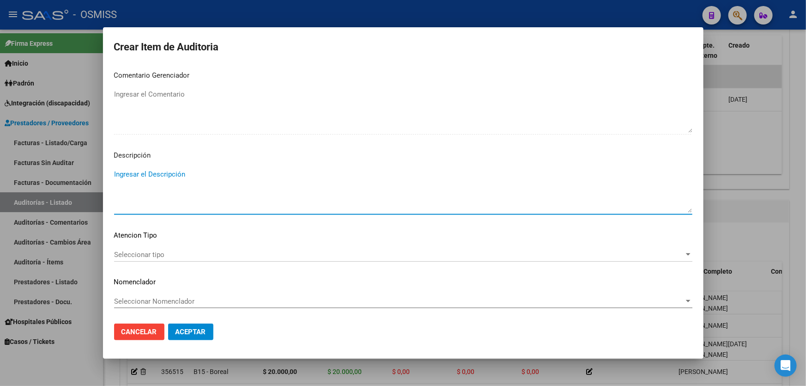
paste textarea "ALTA / BAJA por OPCIÓN SSS al …. . Al momento de la prestación, corresponde la …"
drag, startPoint x: 135, startPoint y: 177, endPoint x: 108, endPoint y: 174, distance: 27.5
click at [108, 174] on mat-dialog-content "35105713 Nro Documento 20351057131 CUIL Afiliado Activo Análisis Afiliado Prest…" at bounding box center [403, 190] width 601 height 251
drag, startPoint x: 201, startPoint y: 175, endPoint x: 193, endPoint y: 176, distance: 7.9
click at [193, 176] on textarea "BAJA por OPCIÓN SSS al …. . Al momento de la prestación, corresponde la cobertu…" at bounding box center [403, 190] width 579 height 43
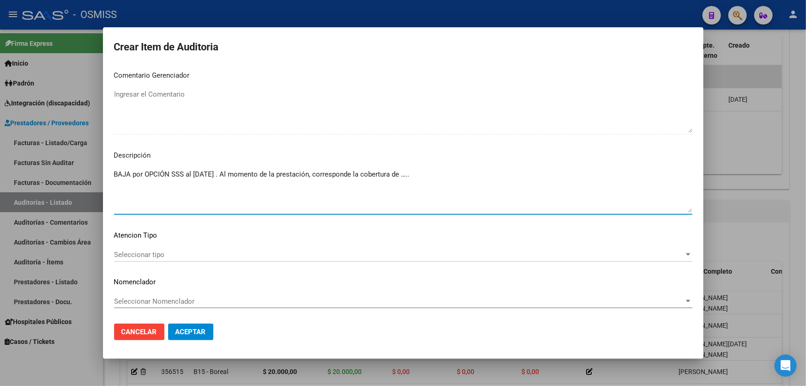
drag, startPoint x: 454, startPoint y: 175, endPoint x: 415, endPoint y: 176, distance: 38.8
click at [415, 176] on textarea "BAJA por OPCIÓN SSS al [DATE] . Al momento de la prestación, corresponde la cob…" at bounding box center [403, 190] width 579 height 43
paste textarea "OBRA SOCIAL DE LA CONFEDERACION DE OBREROS Y EMPLEADOS MUNICIPALES [GEOGRAPHIC_…"
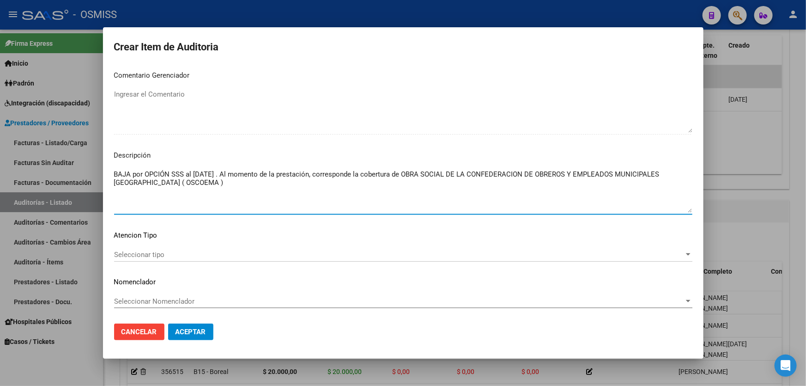
click at [198, 330] on span "Aceptar" at bounding box center [191, 332] width 31 height 8
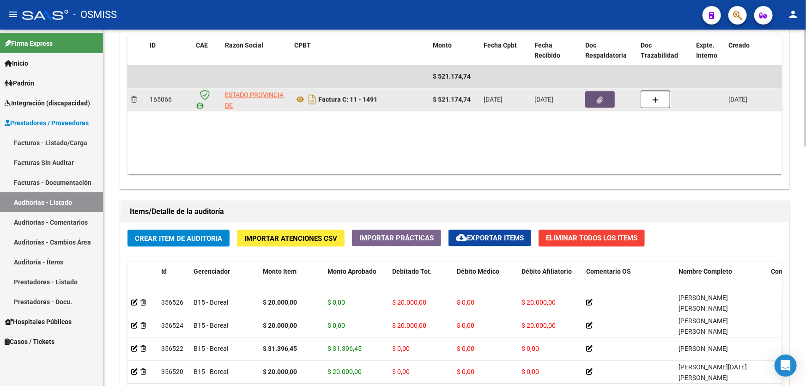
click at [596, 102] on button "button" at bounding box center [601, 99] width 30 height 17
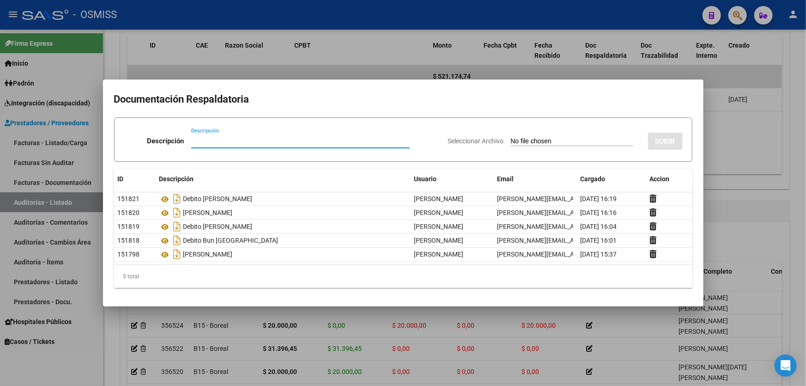
click at [733, 197] on div at bounding box center [403, 193] width 806 height 386
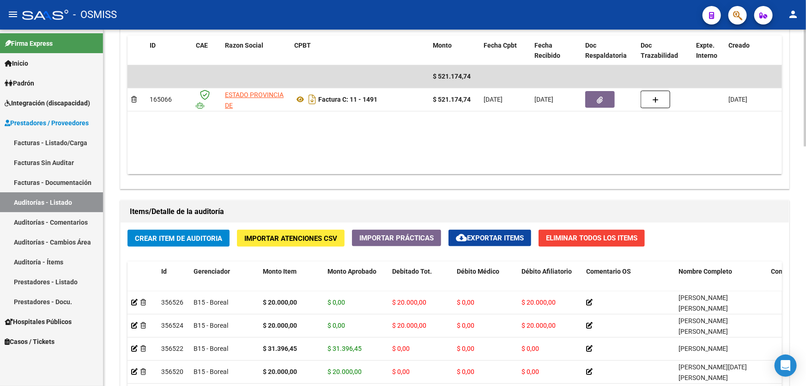
click at [189, 247] on div "Crear Item de Auditoria Importar Atenciones CSV Importar Prácticas cloud_downlo…" at bounding box center [455, 384] width 669 height 323
click at [189, 245] on div "Crear Item de Auditoria Importar Atenciones CSV Importar Prácticas cloud_downlo…" at bounding box center [455, 384] width 669 height 323
click at [189, 240] on button "Crear Item de Auditoria" at bounding box center [179, 238] width 102 height 17
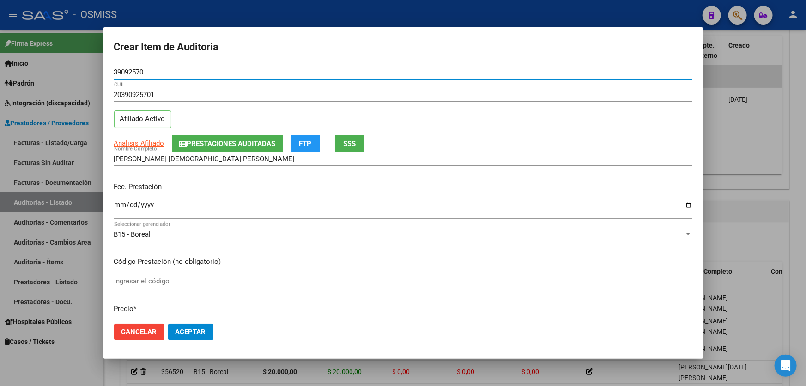
click at [122, 203] on input "Ingresar la fecha" at bounding box center [403, 208] width 579 height 15
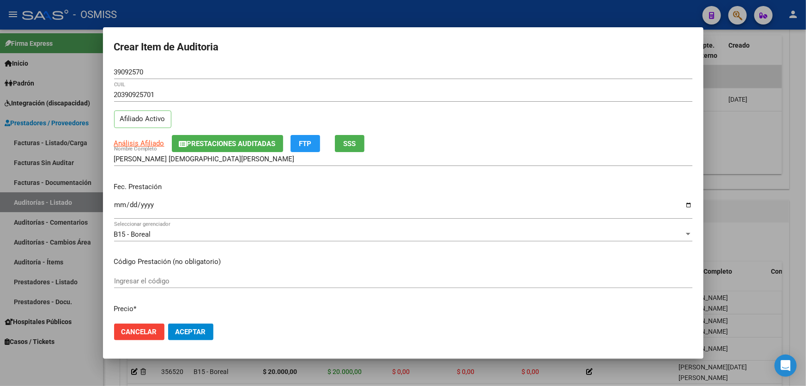
click at [216, 208] on input "[DATE]" at bounding box center [403, 208] width 579 height 15
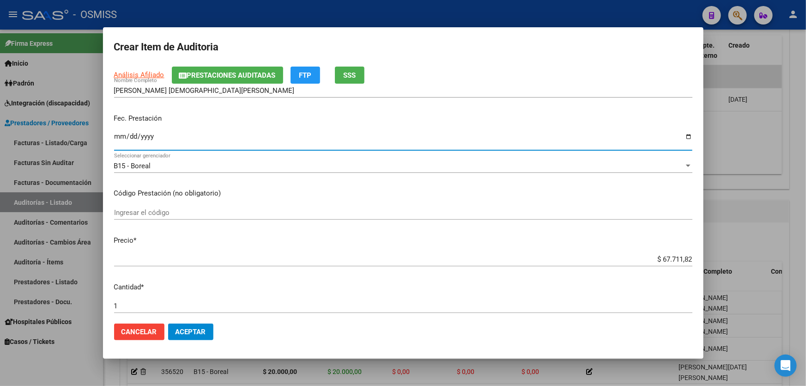
scroll to position [126, 0]
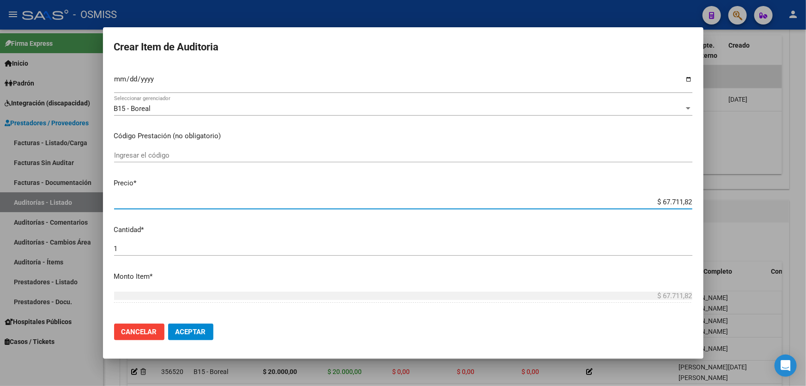
drag, startPoint x: 635, startPoint y: 198, endPoint x: 675, endPoint y: 197, distance: 40.2
click at [675, 198] on input "$ 67.711,82" at bounding box center [403, 202] width 579 height 8
click at [647, 204] on input "$ 67.711,82" at bounding box center [403, 202] width 579 height 8
drag, startPoint x: 647, startPoint y: 204, endPoint x: 742, endPoint y: 198, distance: 94.9
click at [742, 198] on div "Crear Item de Auditoria 39092570 Nro Documento 20390925701 CUIL Afiliado Activo…" at bounding box center [403, 193] width 806 height 386
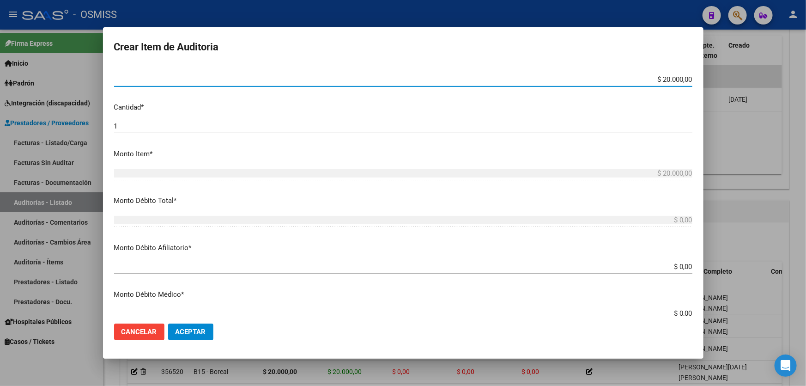
scroll to position [252, 0]
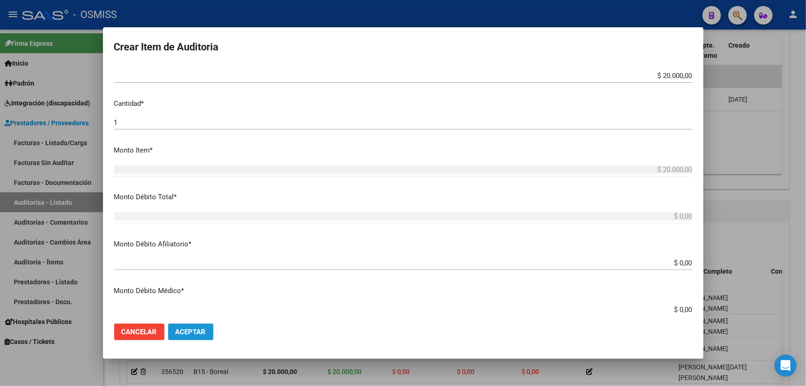
click at [196, 333] on span "Aceptar" at bounding box center [191, 332] width 31 height 8
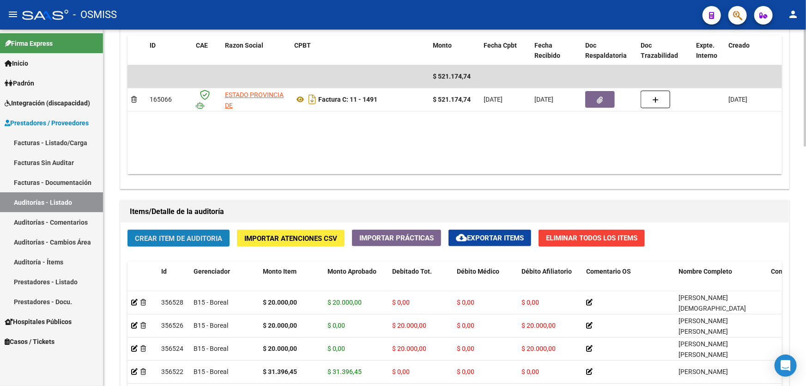
click at [188, 234] on span "Crear Item de Auditoria" at bounding box center [178, 238] width 87 height 8
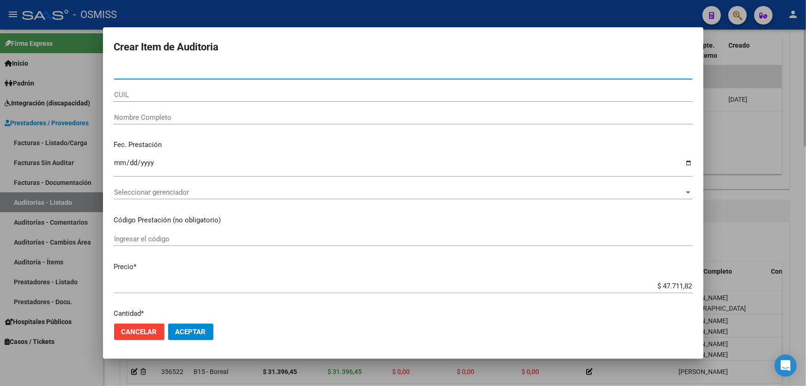
paste input "3"
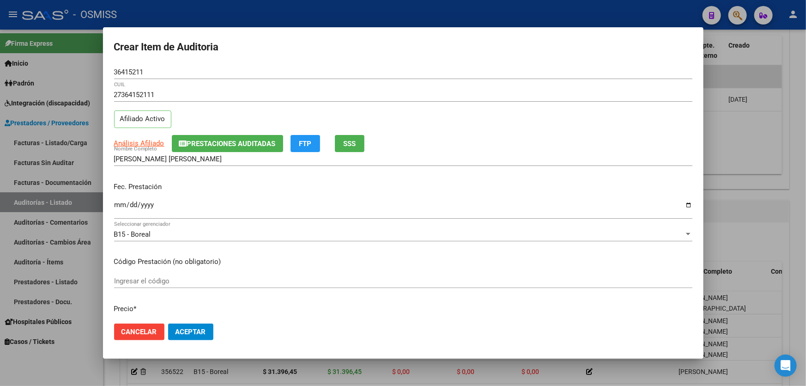
click at [121, 185] on p "Fec. Prestación" at bounding box center [403, 187] width 579 height 11
click at [116, 205] on input "Ingresar la fecha" at bounding box center [403, 208] width 579 height 15
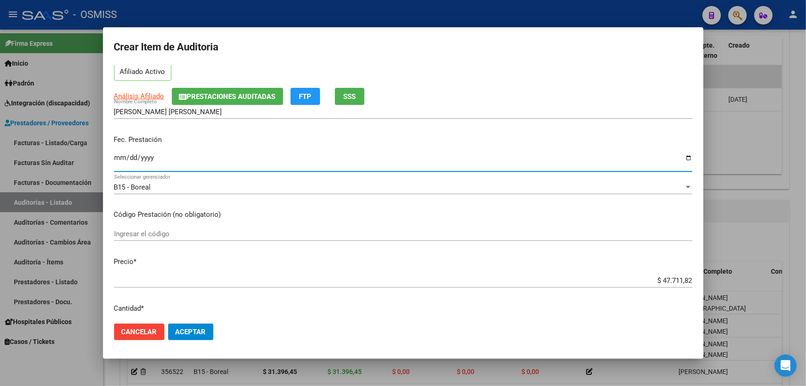
scroll to position [168, 0]
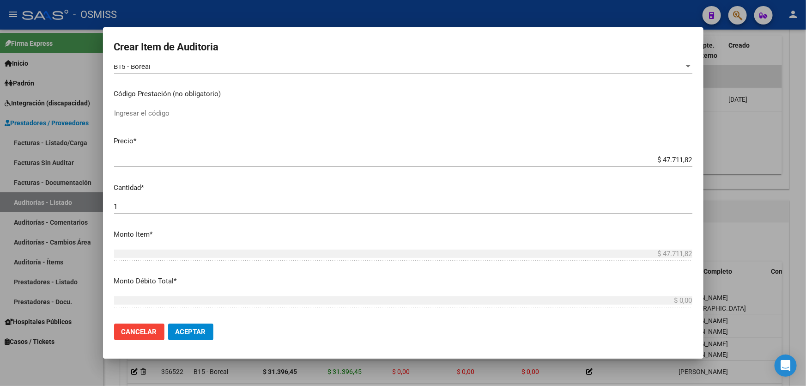
drag, startPoint x: 636, startPoint y: 160, endPoint x: 806, endPoint y: 101, distance: 179.9
click at [806, 112] on div "Crear Item de Auditoria 36415211 Nro Documento 27364152111 CUIL Afiliado Activo…" at bounding box center [403, 193] width 806 height 386
click at [195, 332] on span "Aceptar" at bounding box center [191, 332] width 31 height 8
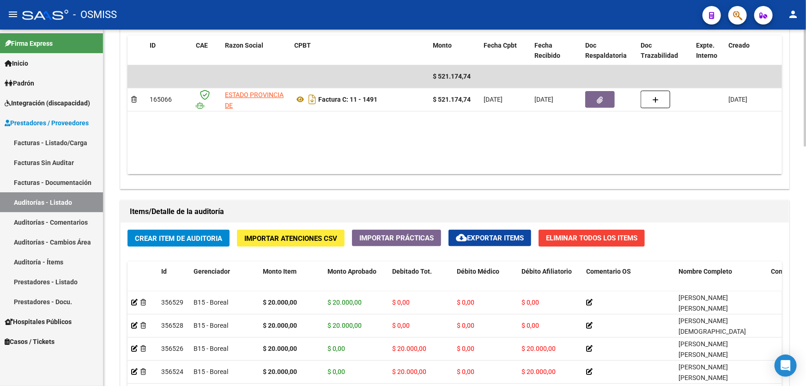
click at [157, 234] on span "Crear Item de Auditoria" at bounding box center [178, 238] width 87 height 8
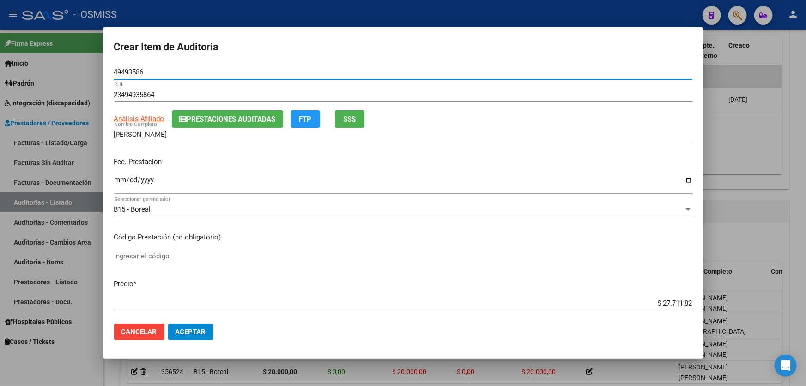
click at [116, 185] on input "Ingresar la fecha" at bounding box center [403, 183] width 579 height 15
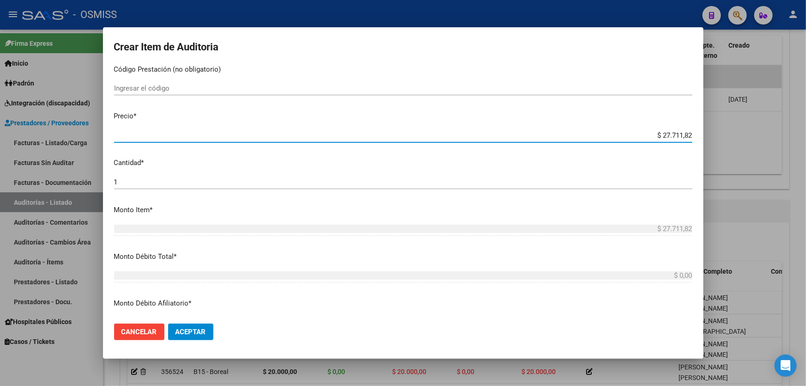
drag, startPoint x: 625, startPoint y: 134, endPoint x: 806, endPoint y: 63, distance: 194.0
click at [806, 63] on div "Crear Item de Auditoria 49493586 Nro Documento 23494935864 CUIL Análisis Afilia…" at bounding box center [403, 193] width 806 height 386
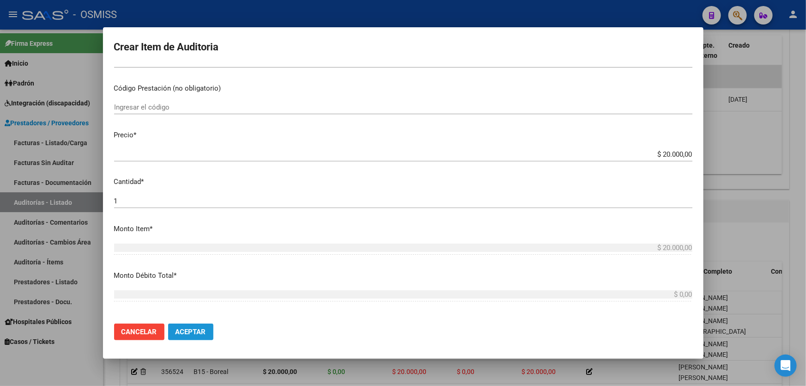
click at [178, 329] on span "Aceptar" at bounding box center [191, 332] width 31 height 8
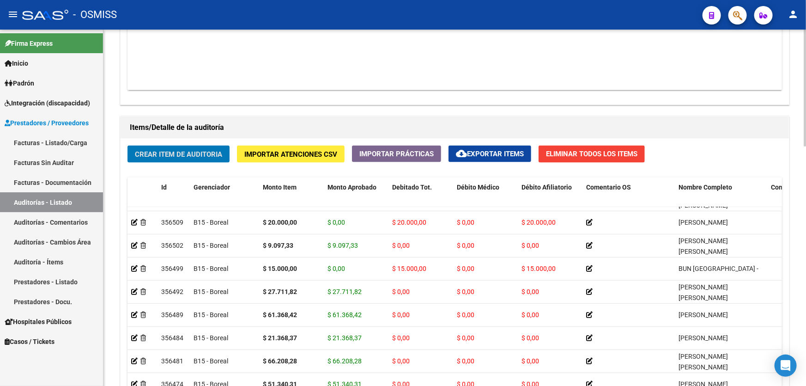
scroll to position [210, 0]
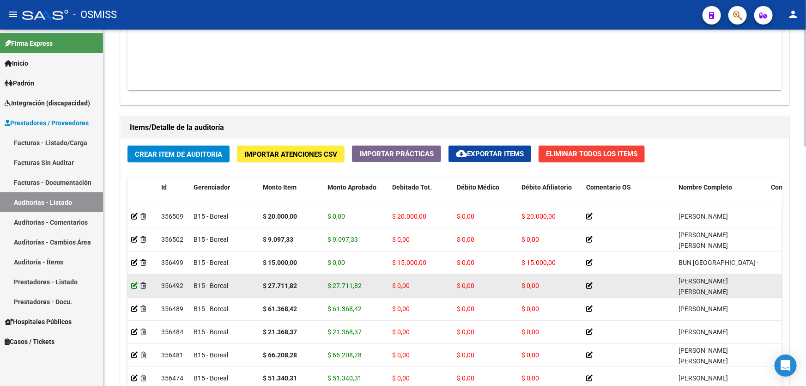
click at [133, 283] on icon at bounding box center [134, 285] width 6 height 6
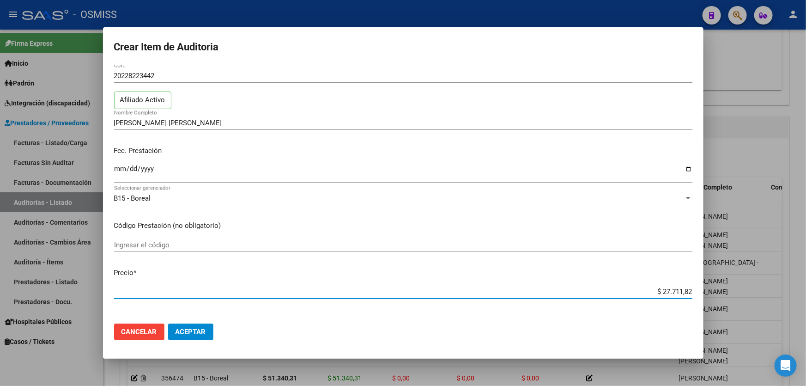
drag, startPoint x: 626, startPoint y: 314, endPoint x: 806, endPoint y: 312, distance: 180.2
click at [806, 312] on div "Crear Item de Auditoria 22822344 Nro Documento 20228223442 CUIL Afiliado Activo…" at bounding box center [403, 193] width 806 height 386
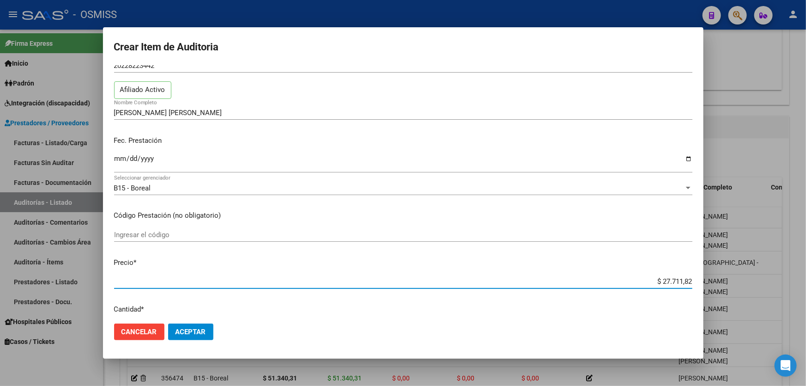
paste input "35.423,64"
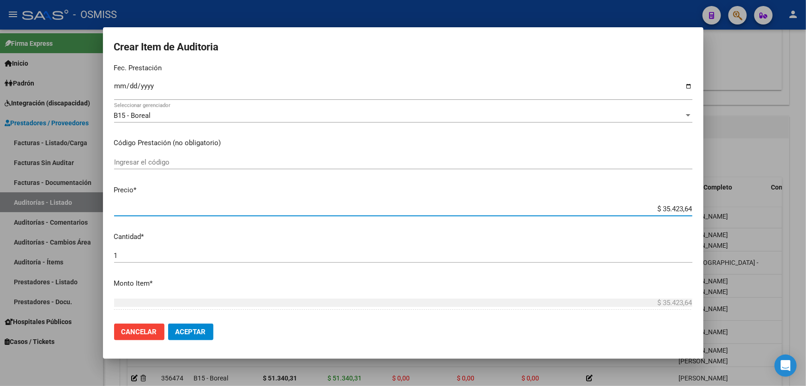
scroll to position [197, 0]
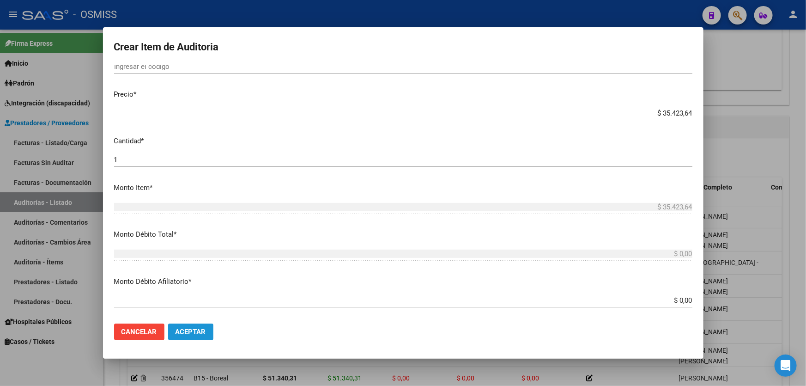
click at [196, 326] on button "Aceptar" at bounding box center [190, 331] width 45 height 17
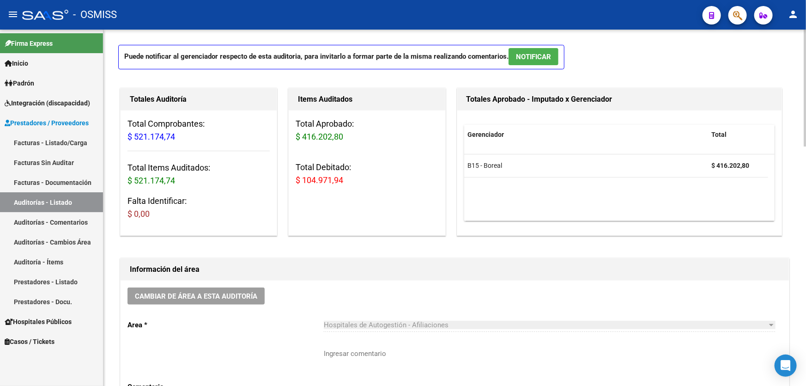
scroll to position [0, 0]
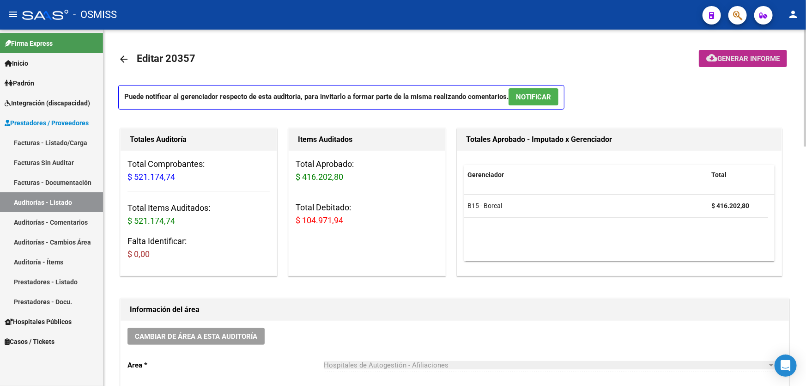
click at [739, 62] on button "cloud_download Generar informe" at bounding box center [743, 58] width 88 height 17
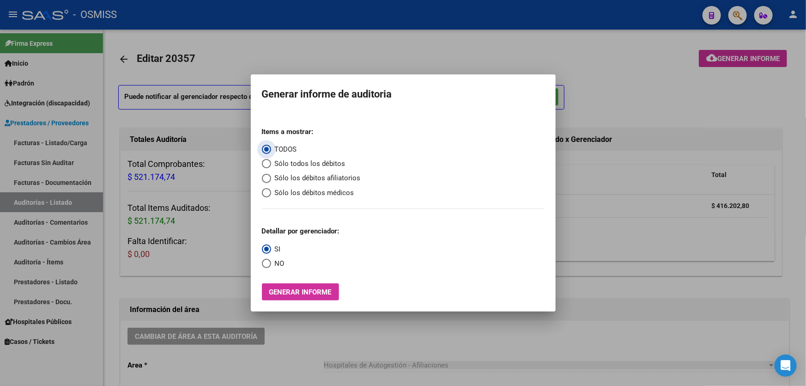
click at [323, 180] on span "Sólo los débitos afiliatorios" at bounding box center [316, 178] width 90 height 11
click at [271, 180] on input "Sólo los débitos afiliatorios" at bounding box center [266, 178] width 9 height 9
click at [267, 262] on span "Select an option" at bounding box center [266, 263] width 9 height 9
click at [267, 262] on input "NO" at bounding box center [266, 263] width 9 height 9
click at [291, 278] on div "Items a mostrar: TODOS Sólo todos los débitos Sólo los débitos afiliatorios Sól…" at bounding box center [403, 210] width 283 height 181
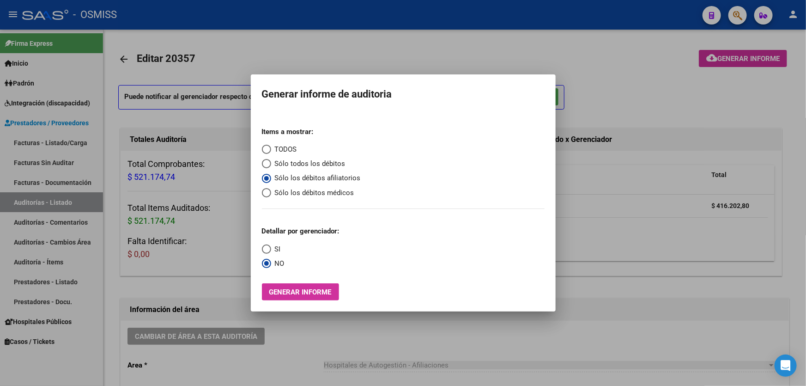
click at [294, 293] on span "Generar informe" at bounding box center [300, 292] width 62 height 8
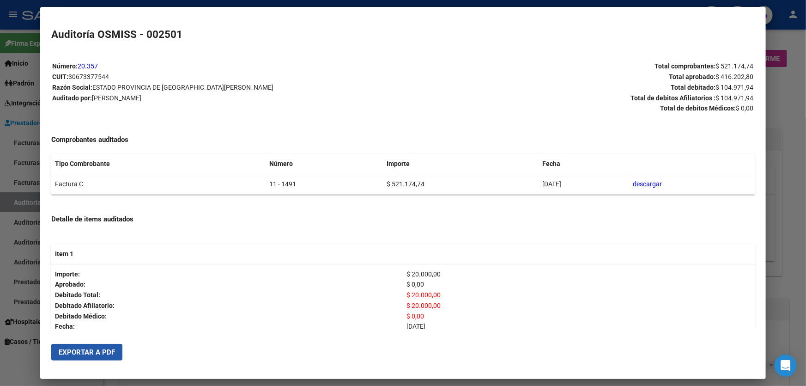
click at [93, 356] on button "Exportar a PDF" at bounding box center [86, 352] width 71 height 17
click at [782, 251] on div at bounding box center [403, 193] width 806 height 386
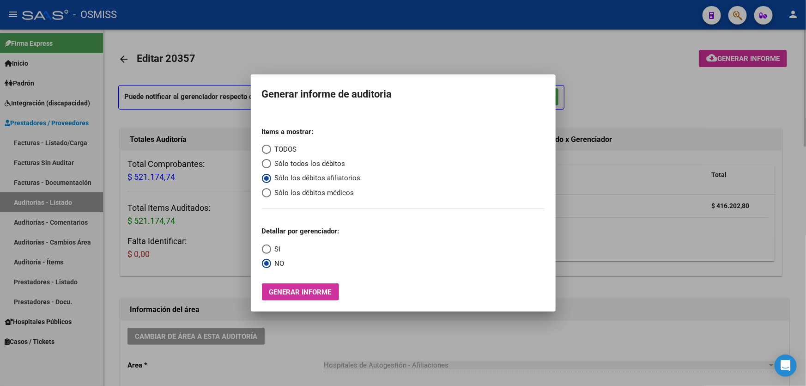
click at [782, 251] on div at bounding box center [403, 193] width 806 height 386
drag, startPoint x: 782, startPoint y: 251, endPoint x: 692, endPoint y: 258, distance: 90.0
click at [782, 251] on div "Totales Aprobado - Imputado x Gerenciador Gerenciador Total B15 - Boreal $ 416.…" at bounding box center [620, 202] width 326 height 148
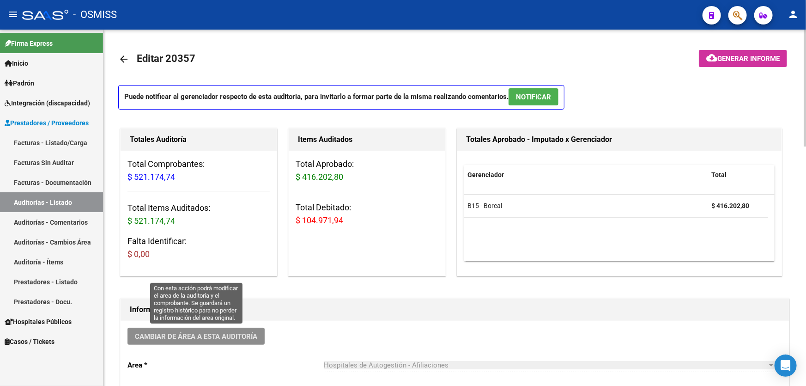
click at [202, 330] on button "Cambiar de área a esta auditoría" at bounding box center [196, 336] width 137 height 17
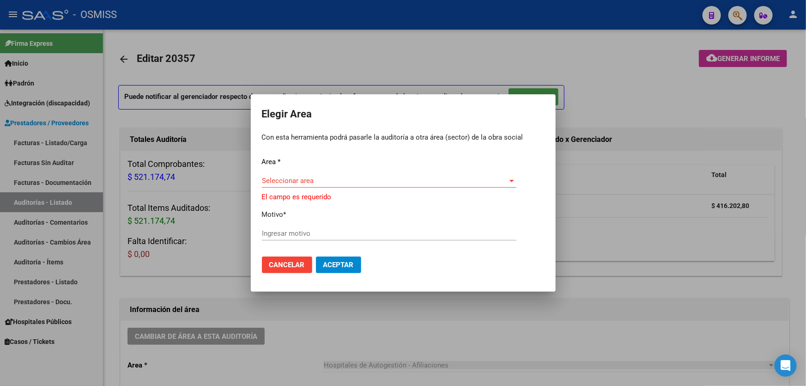
click at [308, 178] on div "Seleccionar area Seleccionar area" at bounding box center [389, 181] width 255 height 14
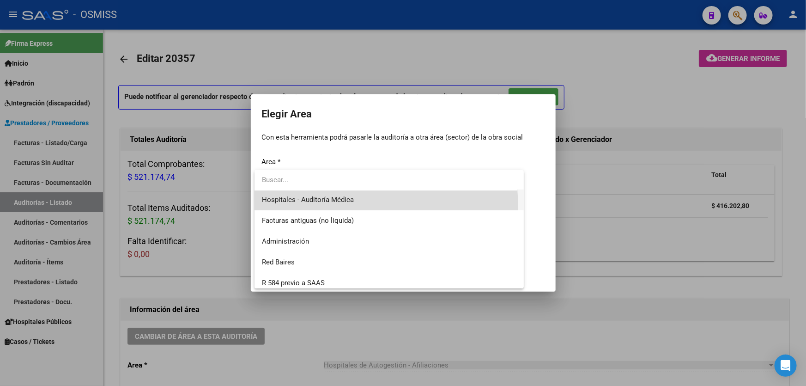
click at [343, 206] on span "Hospitales - Auditoría Médica" at bounding box center [389, 199] width 255 height 21
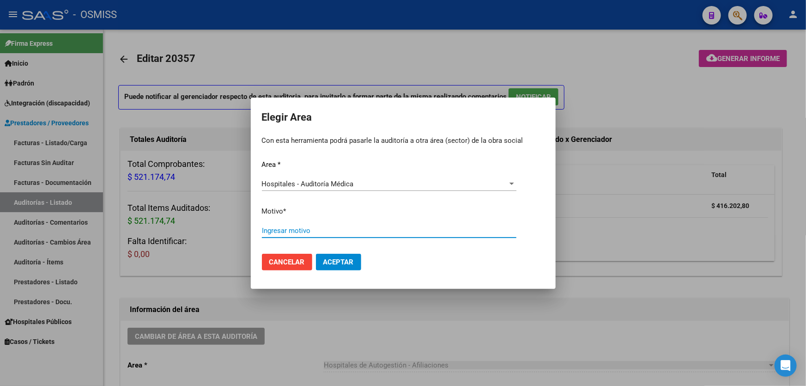
click at [332, 228] on input "Ingresar motivo" at bounding box center [389, 230] width 255 height 8
click at [332, 269] on button "Aceptar" at bounding box center [338, 262] width 45 height 17
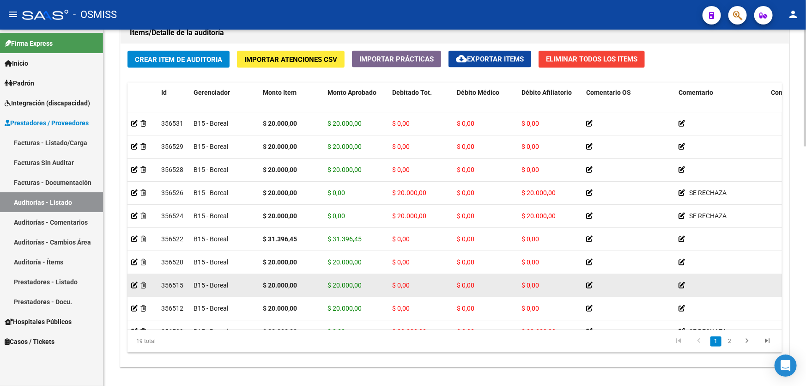
scroll to position [728, 0]
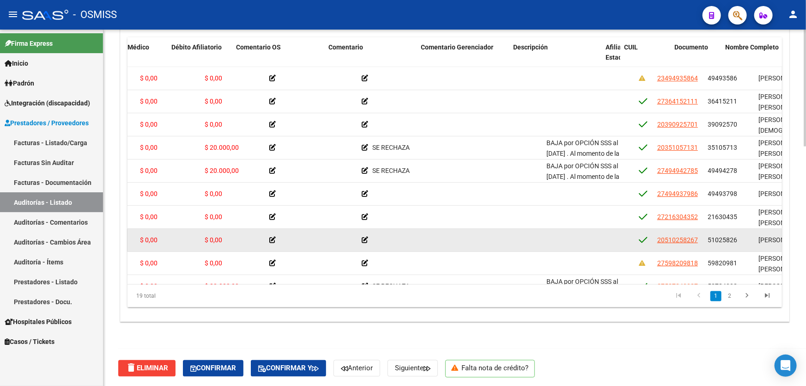
drag, startPoint x: 604, startPoint y: 238, endPoint x: 639, endPoint y: 235, distance: 35.2
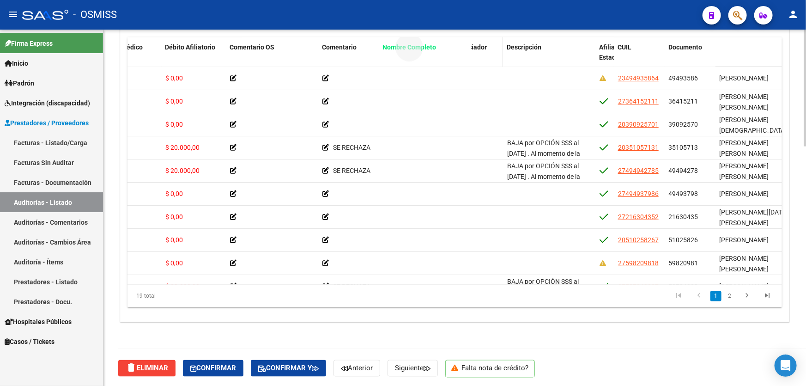
drag, startPoint x: 746, startPoint y: 42, endPoint x: 411, endPoint y: 53, distance: 335.7
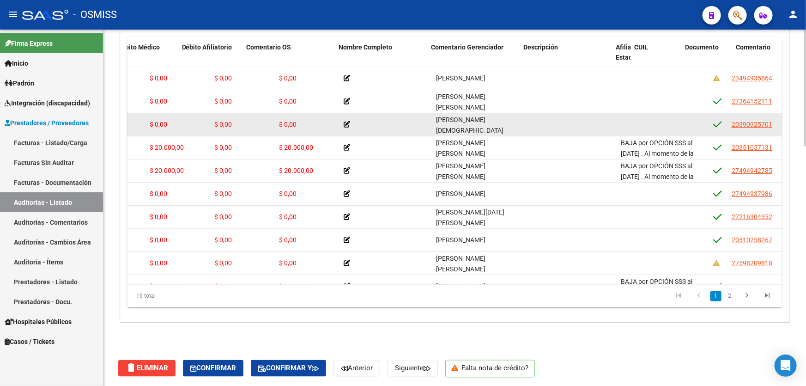
drag, startPoint x: 409, startPoint y: 138, endPoint x: 324, endPoint y: 133, distance: 85.2
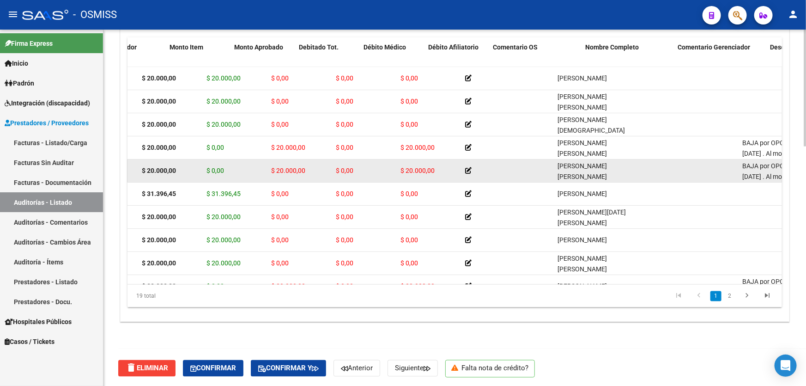
drag, startPoint x: 378, startPoint y: 166, endPoint x: 387, endPoint y: 171, distance: 9.7
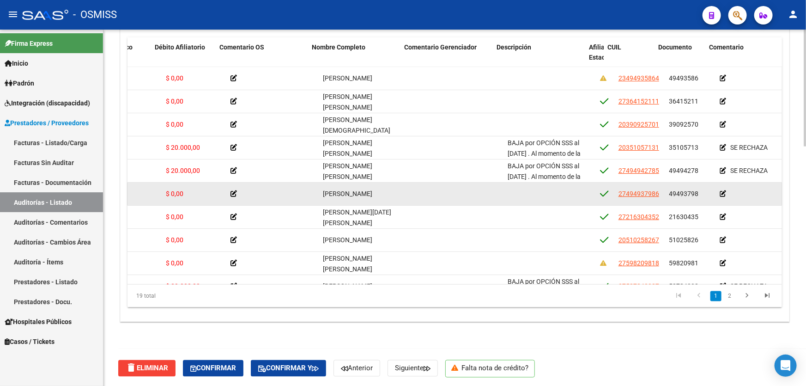
scroll to position [0, 393]
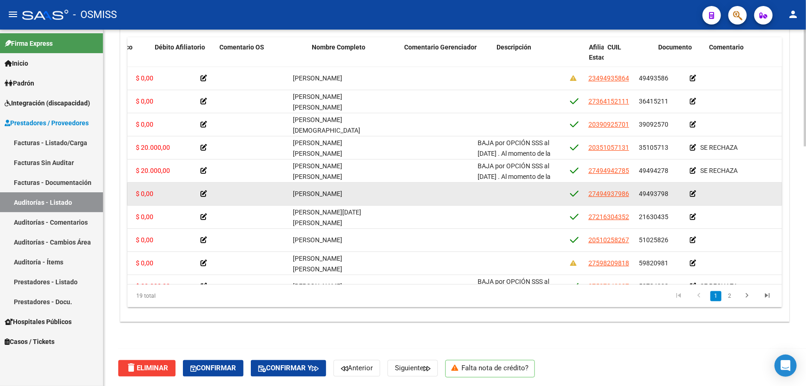
drag, startPoint x: 570, startPoint y: 193, endPoint x: 585, endPoint y: 191, distance: 14.4
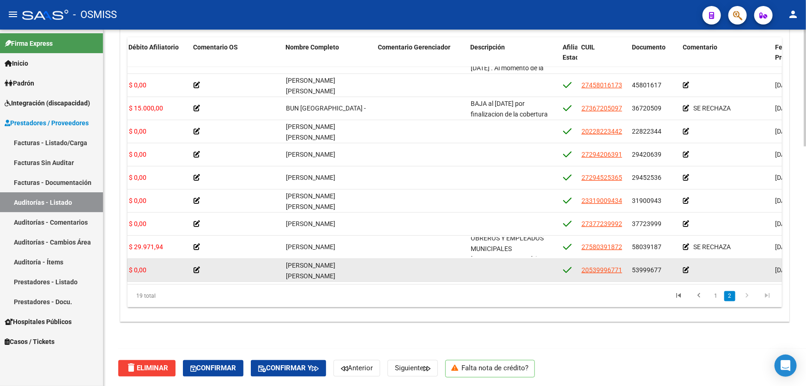
scroll to position [65, 0]
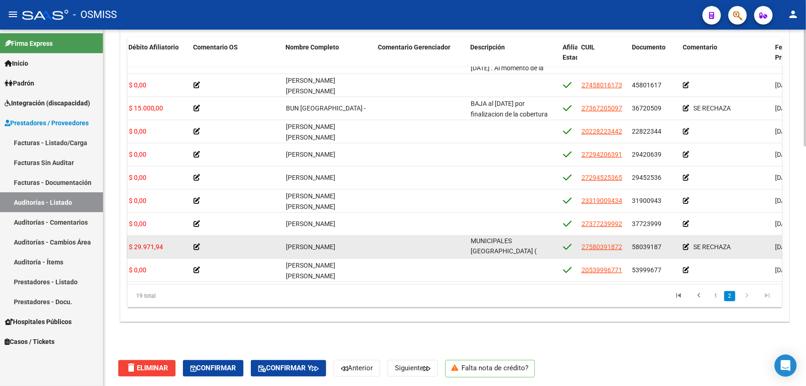
drag, startPoint x: 469, startPoint y: 233, endPoint x: 522, endPoint y: 245, distance: 54.5
click at [522, 245] on datatable-body-cell "BAJA por OPCIÓN SSS al [DATE] . Al momento de la prestación, corresponde la cob…" at bounding box center [513, 247] width 92 height 23
copy span "BAJA por OPCIÓN SSS al [DATE] . Al momento de la prestación, corresponde la cob…"
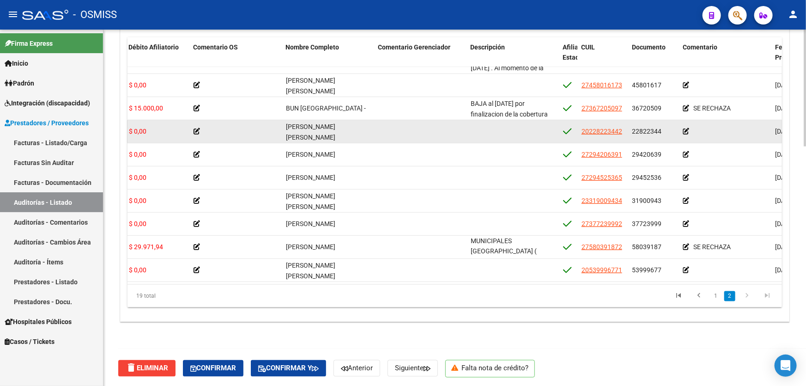
scroll to position [23, 0]
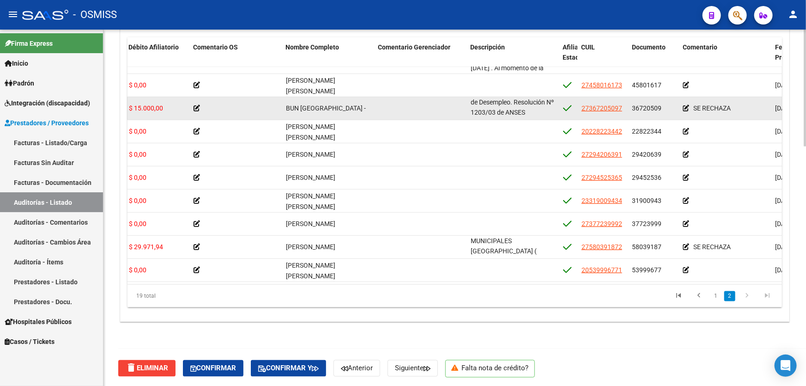
drag, startPoint x: 471, startPoint y: 93, endPoint x: 536, endPoint y: 105, distance: 66.3
click at [536, 105] on div "BAJA al [DATE] por finalizacion de la cobertura de Desempleo. Resolución Nº 120…" at bounding box center [513, 107] width 85 height 19
copy span "BAJA al [DATE] por finalizacion de la cobertura de Desempleo. Resolución Nº 120…"
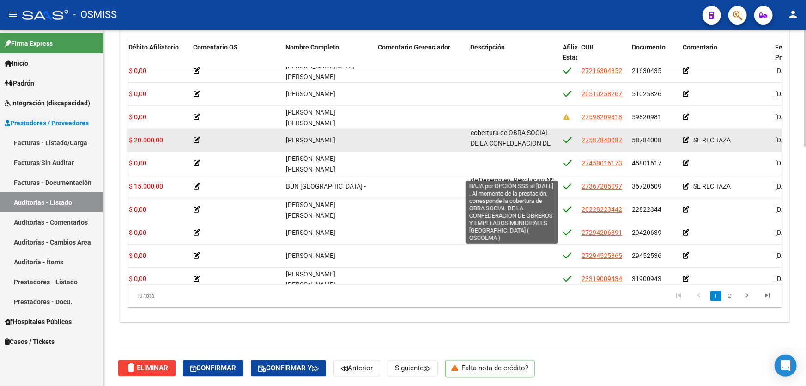
scroll to position [65, 0]
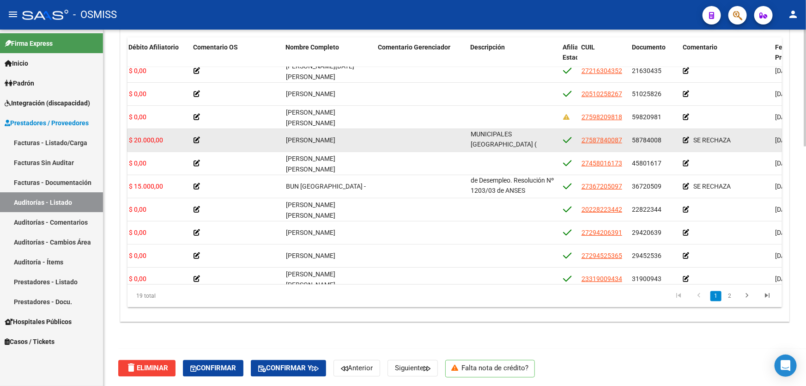
drag, startPoint x: 470, startPoint y: 134, endPoint x: 506, endPoint y: 145, distance: 37.4
click at [506, 145] on div "BAJA por OPCIÓN SSS al [DATE] . Al momento de la prestación, corresponde la cob…" at bounding box center [513, 139] width 85 height 19
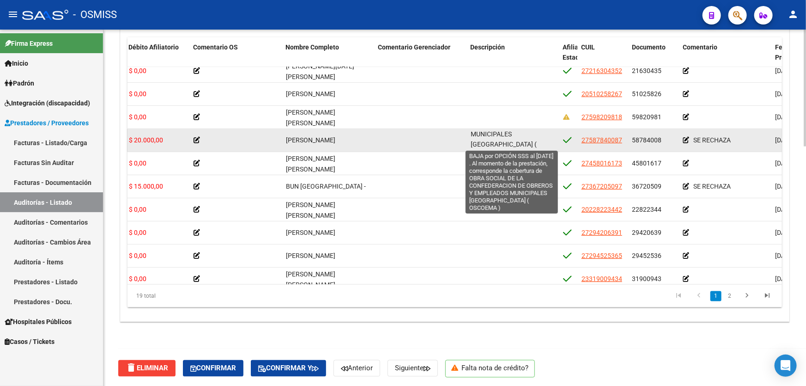
copy span "BAJA por OPCIÓN SSS al [DATE] . Al momento de la prestación, corresponde la cob…"
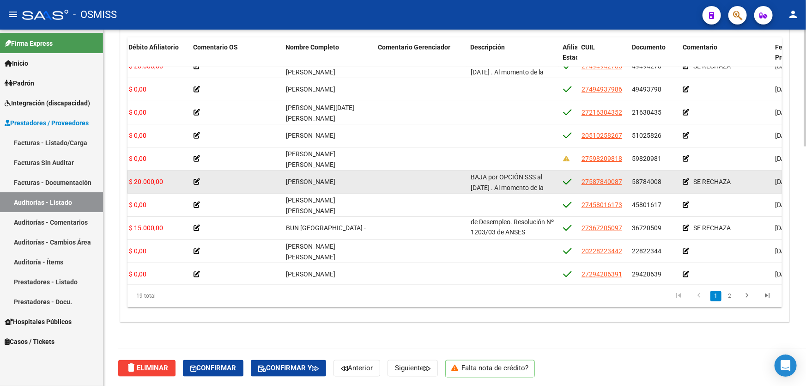
scroll to position [104, 393]
copy span "BAJA por OPCIÓN SSS al [DATE] . Al momento de la prestación, corresponde la cob…"
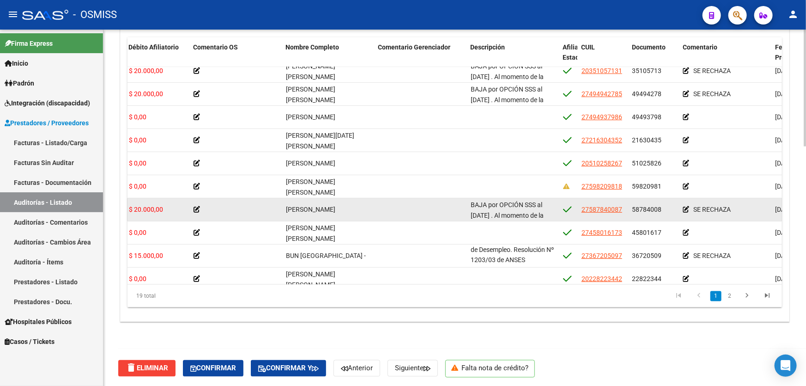
scroll to position [62, 393]
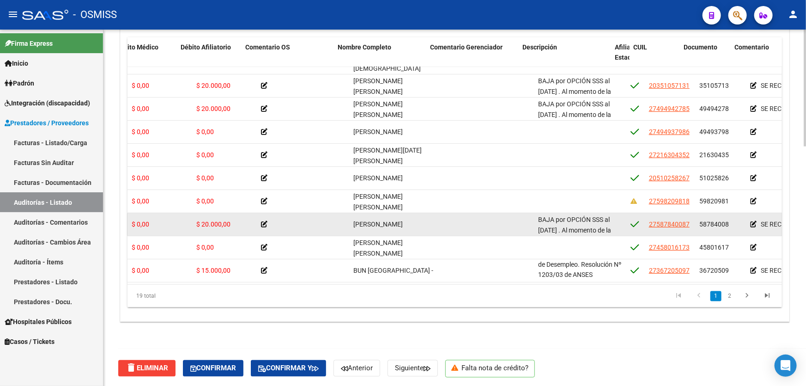
drag, startPoint x: 337, startPoint y: 225, endPoint x: 301, endPoint y: 231, distance: 37.0
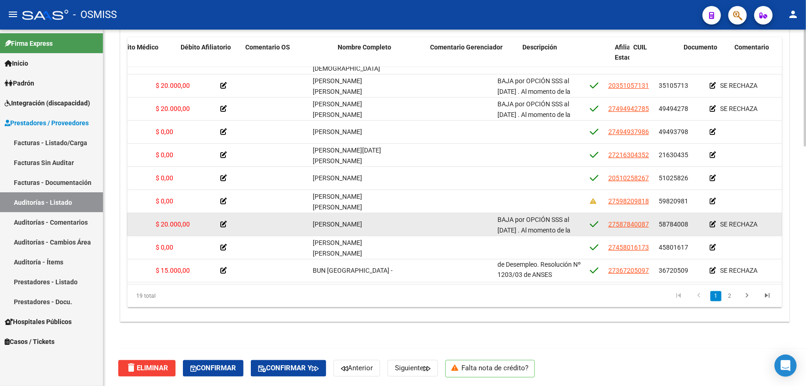
drag, startPoint x: 340, startPoint y: 230, endPoint x: 362, endPoint y: 227, distance: 22.4
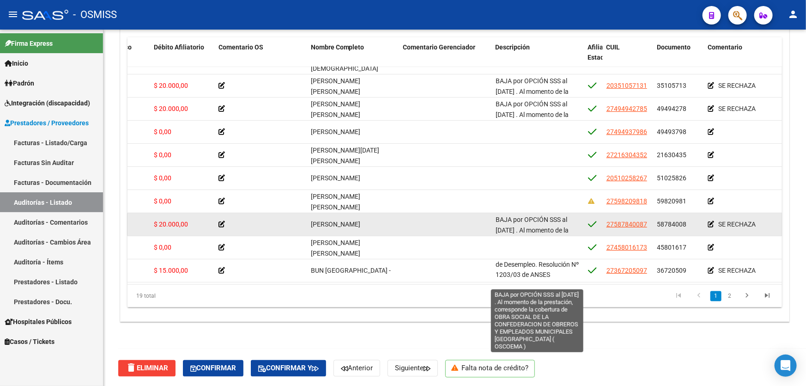
scroll to position [65, 0]
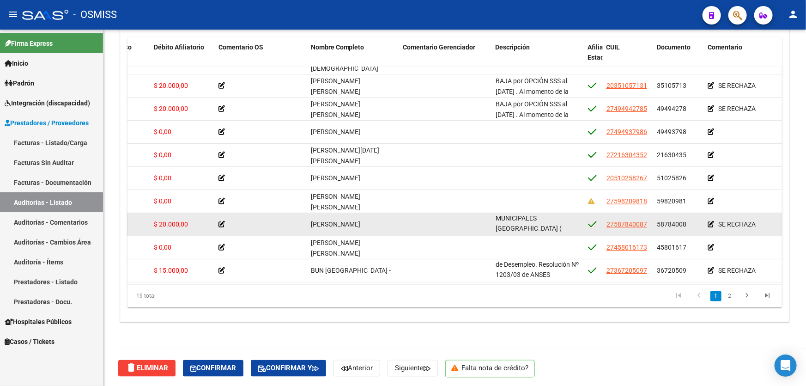
drag, startPoint x: 494, startPoint y: 216, endPoint x: 531, endPoint y: 229, distance: 38.7
click at [531, 229] on datatable-body-cell "BAJA por OPCIÓN SSS al [DATE] . Al momento de la prestación, corresponde la cob…" at bounding box center [538, 224] width 92 height 23
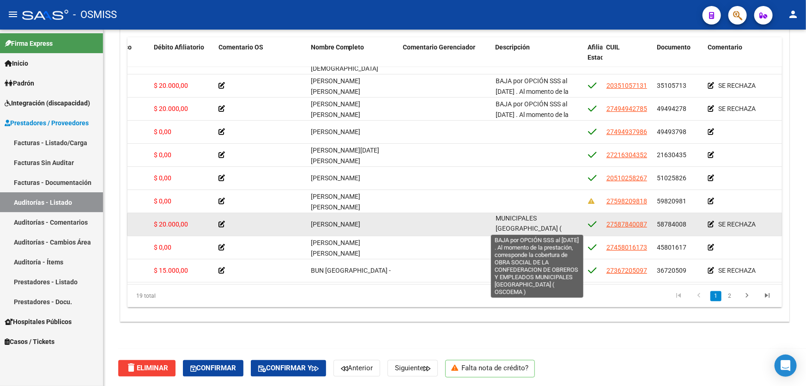
copy span "BAJA por OPCIÓN SSS al [DATE] . Al momento de la prestación, corresponde la cob…"
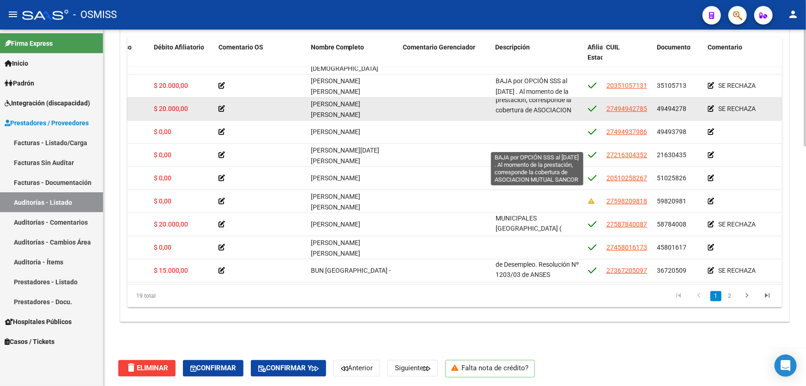
scroll to position [33, 0]
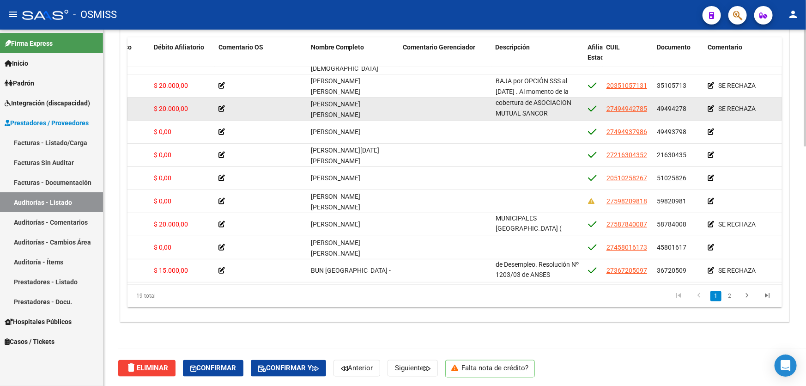
drag, startPoint x: 495, startPoint y: 103, endPoint x: 550, endPoint y: 109, distance: 55.3
click at [550, 109] on div "BAJA por OPCIÓN SSS al [DATE] . Al momento de la prestación, corresponde la cob…" at bounding box center [538, 108] width 85 height 19
copy span "BAJA por OPCIÓN SSS al [DATE] . Al momento de la prestación, corresponde la cob…"
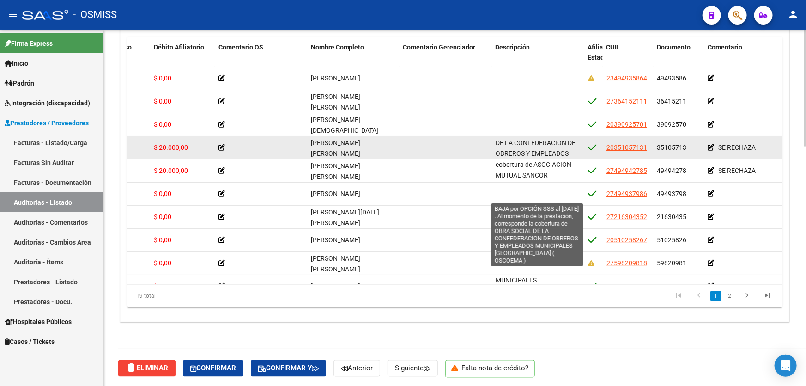
scroll to position [65, 0]
drag, startPoint x: 495, startPoint y: 142, endPoint x: 531, endPoint y: 149, distance: 36.3
click at [531, 149] on div "BAJA por OPCIÓN SSS al [DATE] . Al momento de la prestación, corresponde la cob…" at bounding box center [538, 147] width 85 height 19
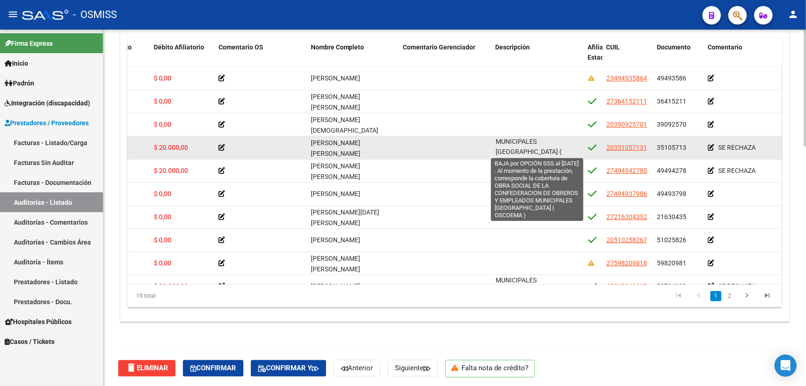
copy span "BAJA por OPCIÓN SSS al [DATE] . Al momento de la prestación, corresponde la cob…"
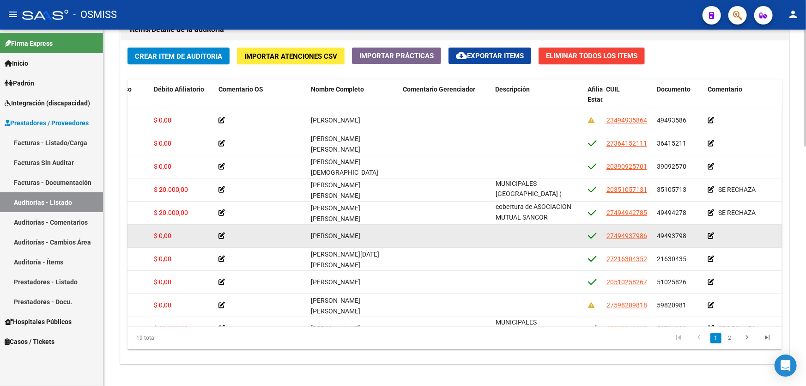
scroll to position [1, 214]
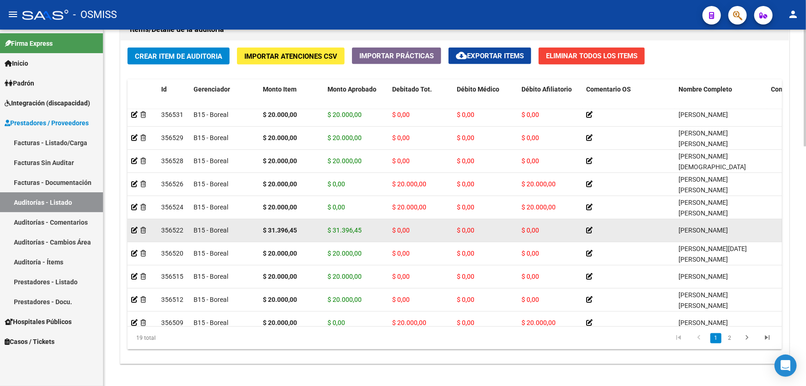
drag, startPoint x: 478, startPoint y: 212, endPoint x: 353, endPoint y: 222, distance: 125.2
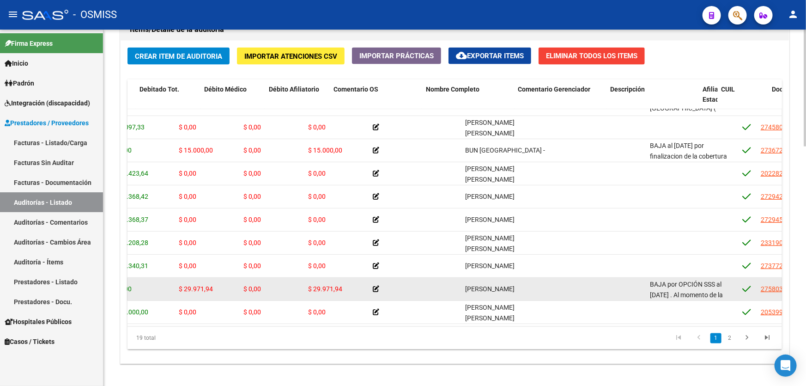
scroll to position [226, 300]
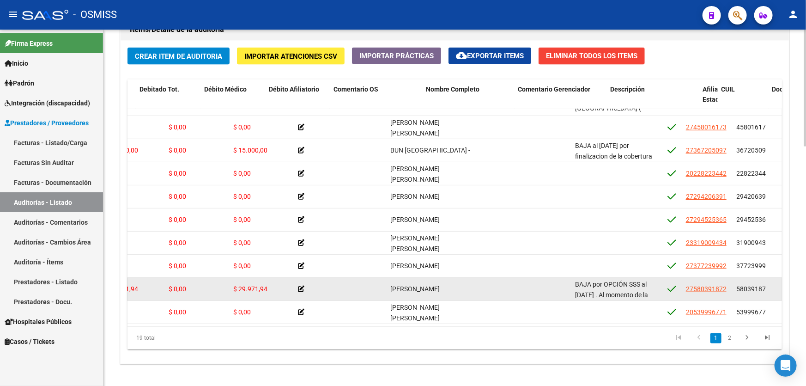
drag, startPoint x: 525, startPoint y: 281, endPoint x: 574, endPoint y: 274, distance: 49.1
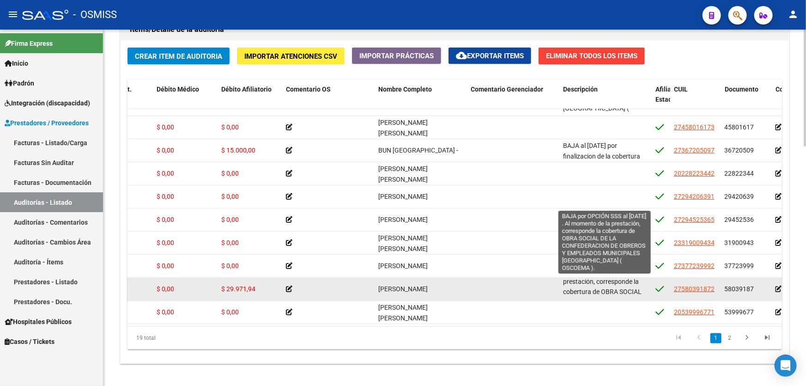
scroll to position [65, 0]
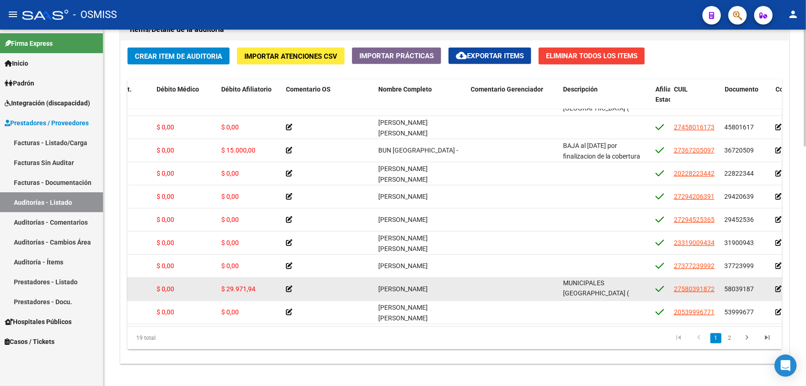
drag, startPoint x: 564, startPoint y: 282, endPoint x: 603, endPoint y: 289, distance: 39.4
click at [603, 289] on div "BAJA por OPCIÓN SSS al [DATE] . Al momento de la prestación, corresponde la cob…" at bounding box center [605, 288] width 85 height 19
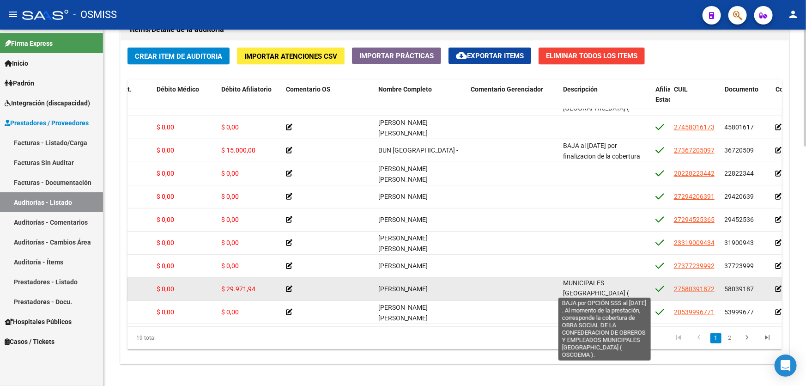
copy span "BAJA por OPCIÓN SSS al [DATE] . Al momento de la prestación, corresponde la cob…"
